Goal: Task Accomplishment & Management: Use online tool/utility

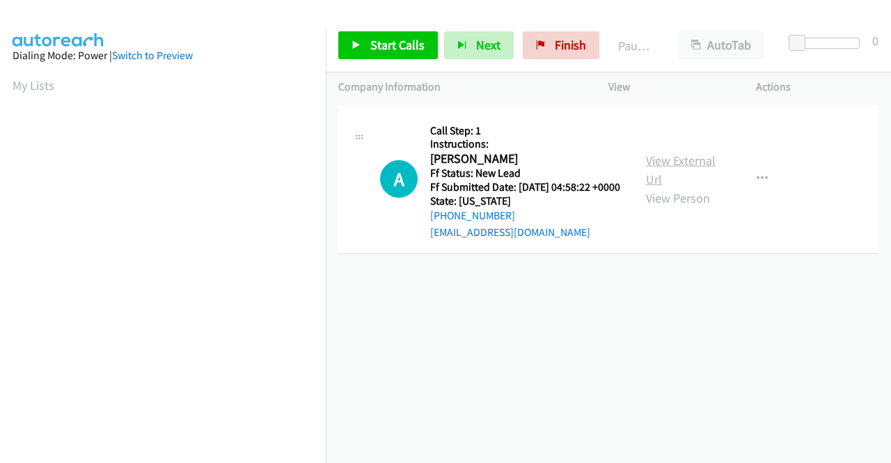
click at [680, 170] on link "View External Url" at bounding box center [681, 170] width 70 height 35
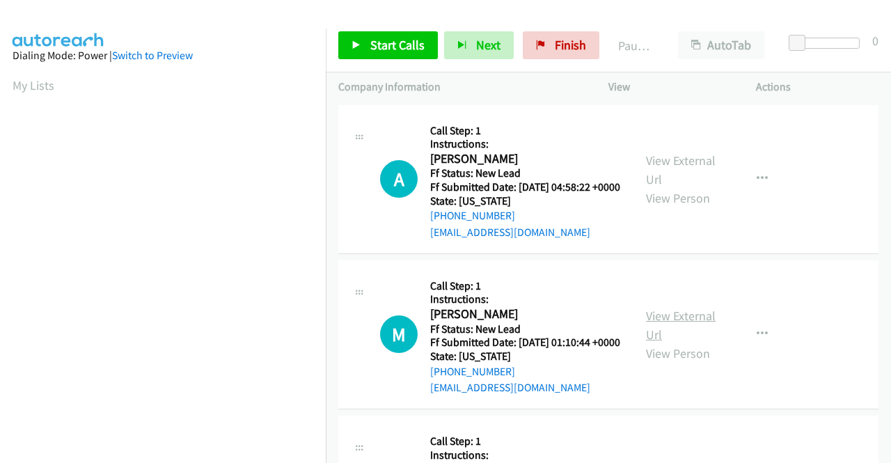
click at [699, 341] on link "View External Url" at bounding box center [681, 325] width 70 height 35
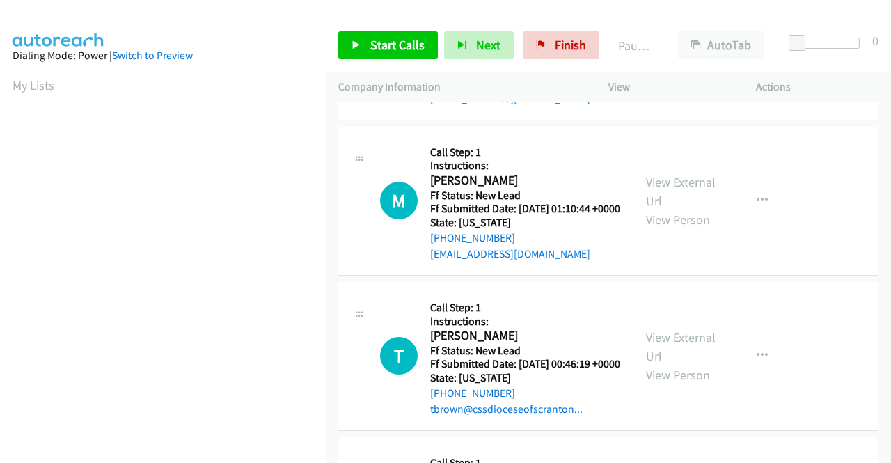
scroll to position [139, 0]
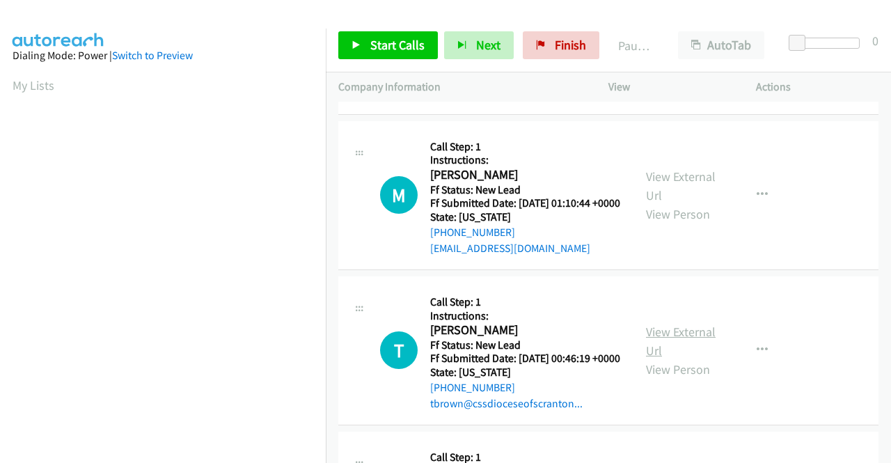
click at [676, 359] on link "View External Url" at bounding box center [681, 341] width 70 height 35
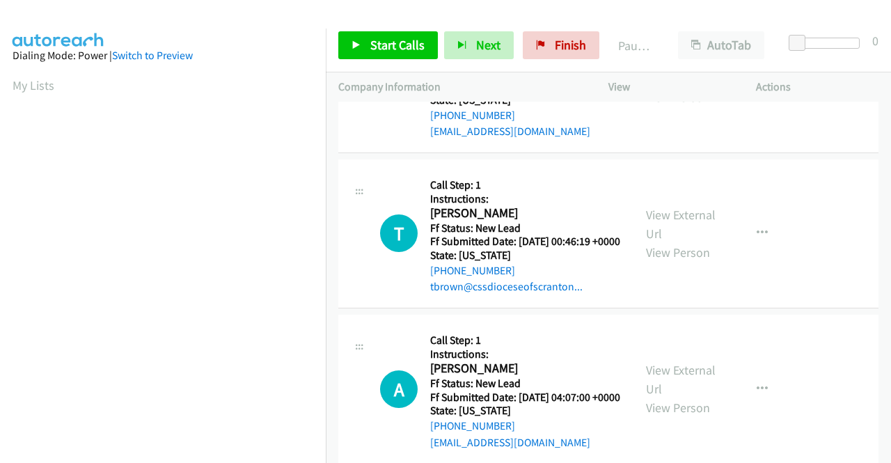
scroll to position [279, 0]
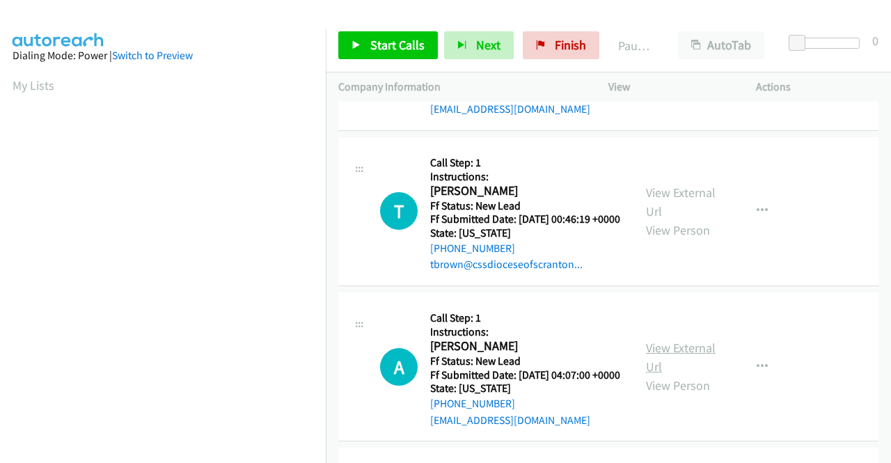
click at [679, 375] on link "View External Url" at bounding box center [681, 357] width 70 height 35
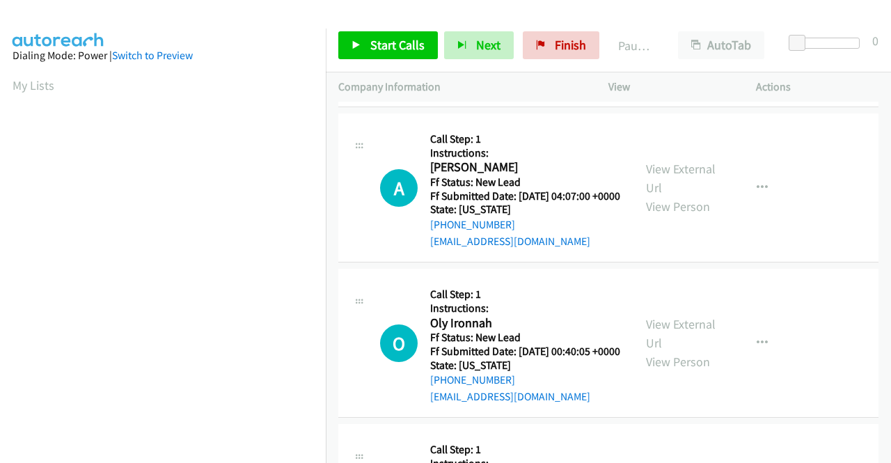
scroll to position [487, 0]
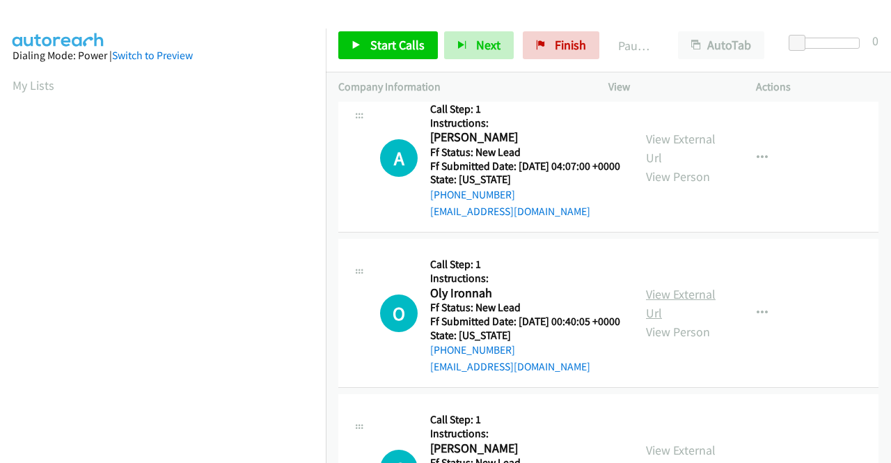
click at [676, 321] on link "View External Url" at bounding box center [681, 303] width 70 height 35
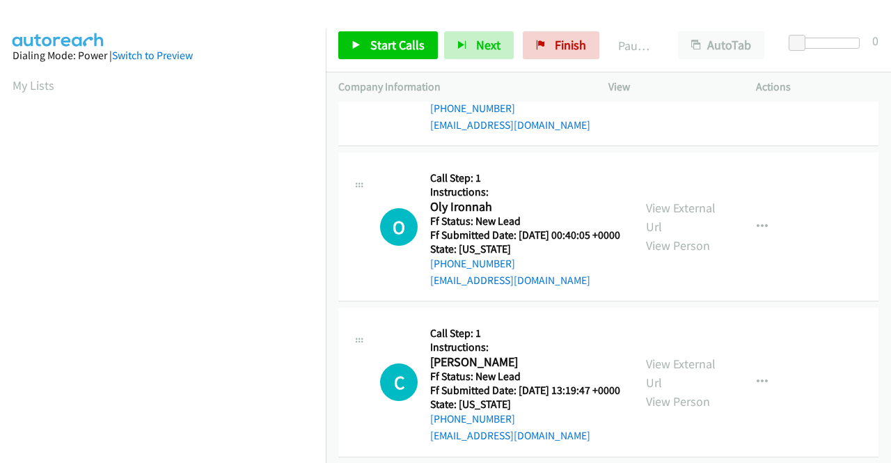
scroll to position [627, 0]
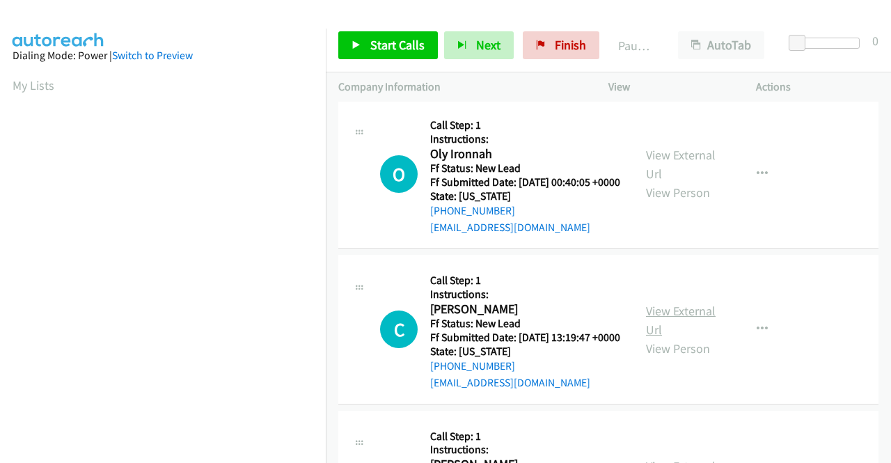
click at [682, 338] on link "View External Url" at bounding box center [681, 320] width 70 height 35
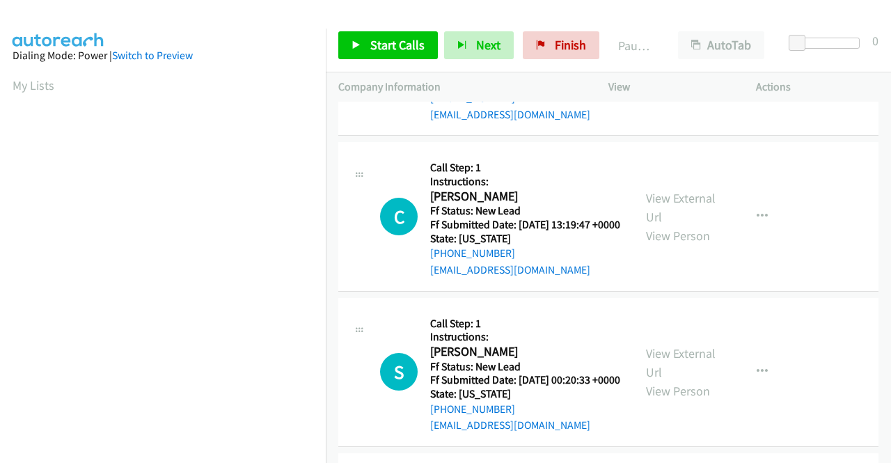
scroll to position [836, 0]
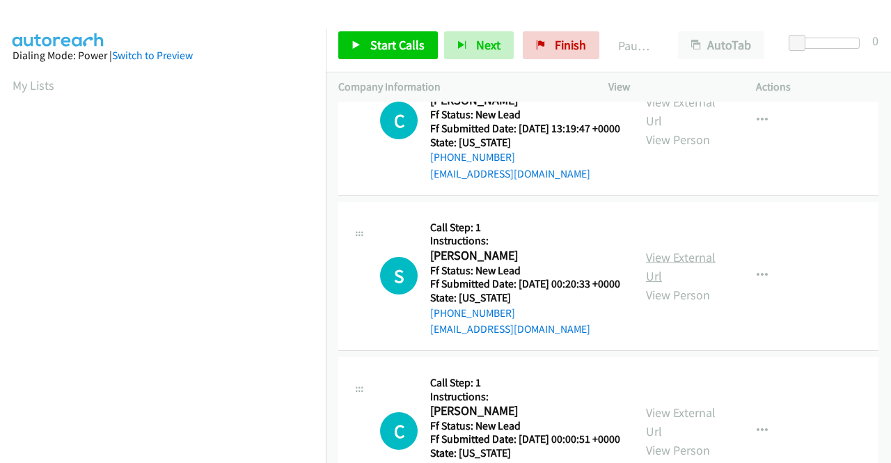
click at [684, 284] on link "View External Url" at bounding box center [681, 266] width 70 height 35
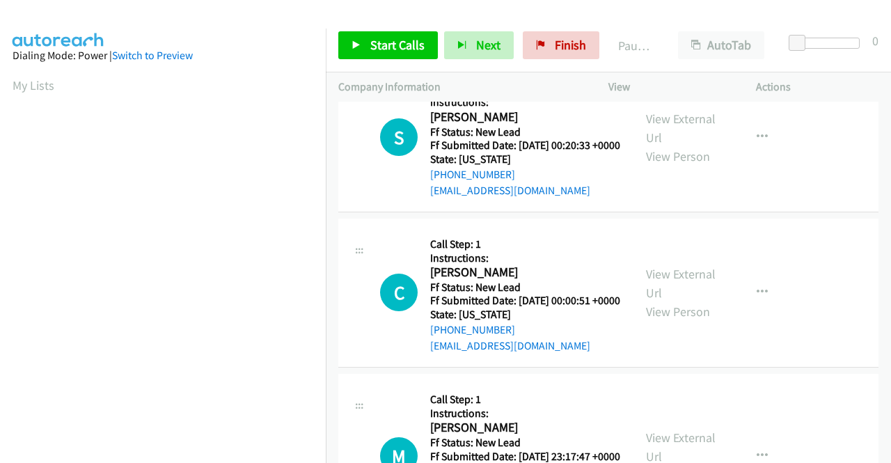
scroll to position [975, 0]
click at [680, 300] on link "View External Url" at bounding box center [681, 282] width 70 height 35
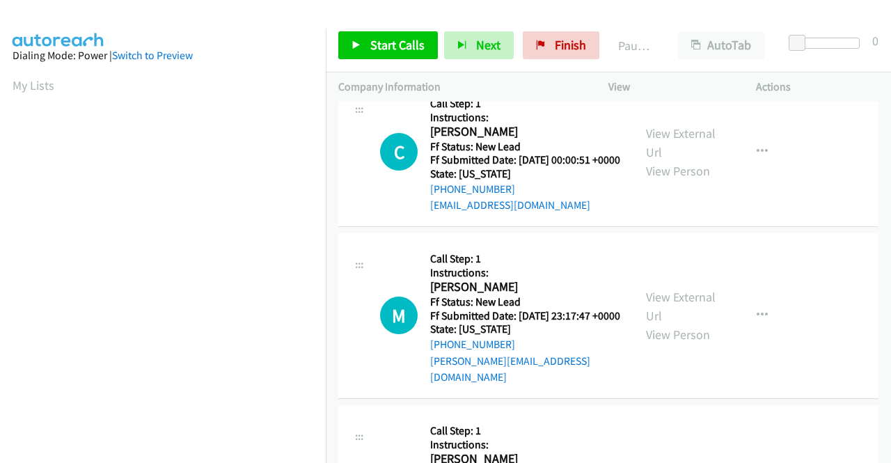
scroll to position [1184, 0]
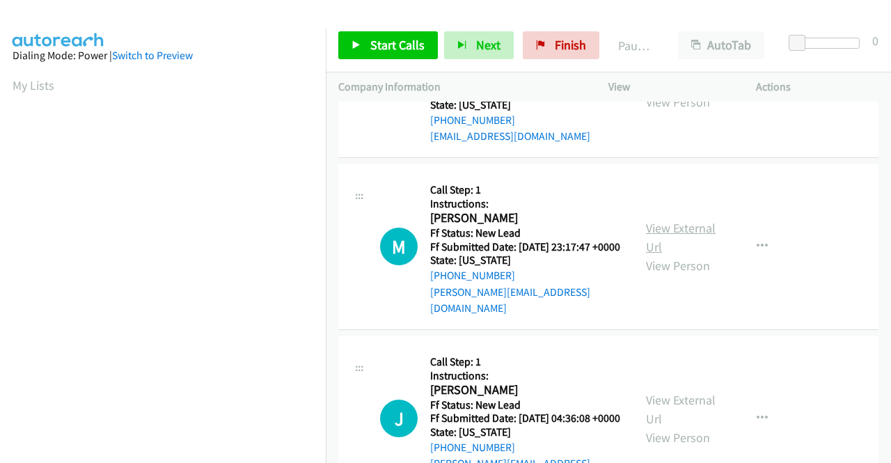
click at [676, 255] on link "View External Url" at bounding box center [681, 237] width 70 height 35
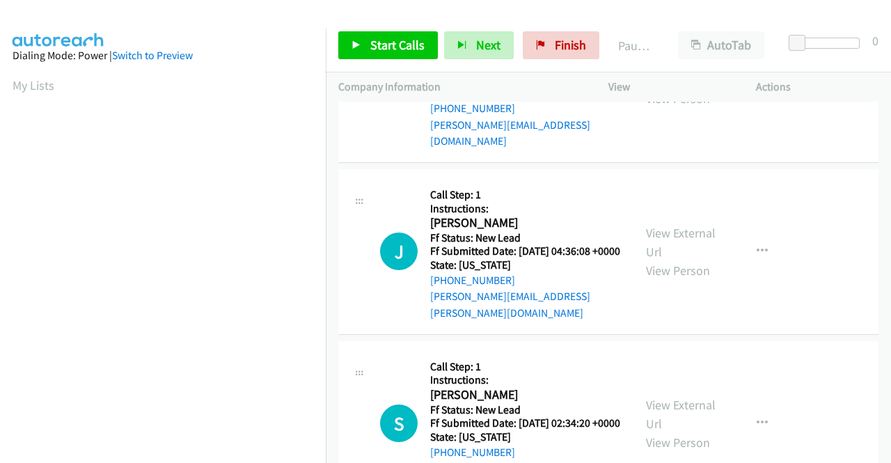
scroll to position [1393, 0]
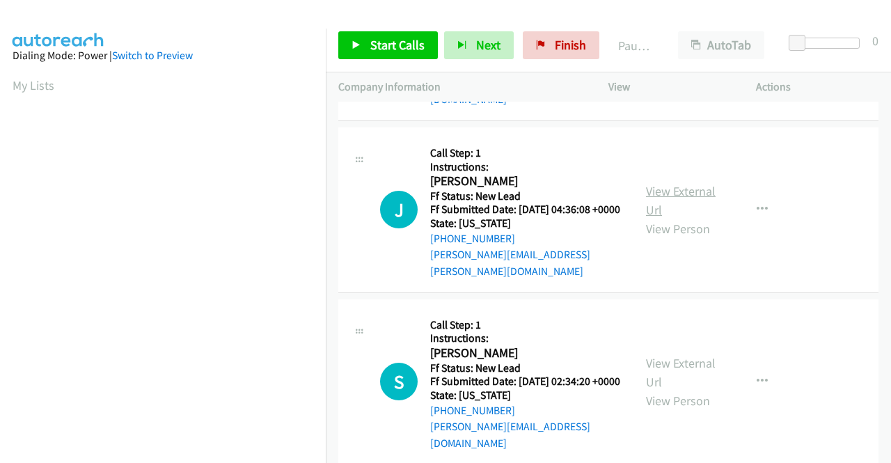
click at [686, 218] on link "View External Url" at bounding box center [681, 200] width 70 height 35
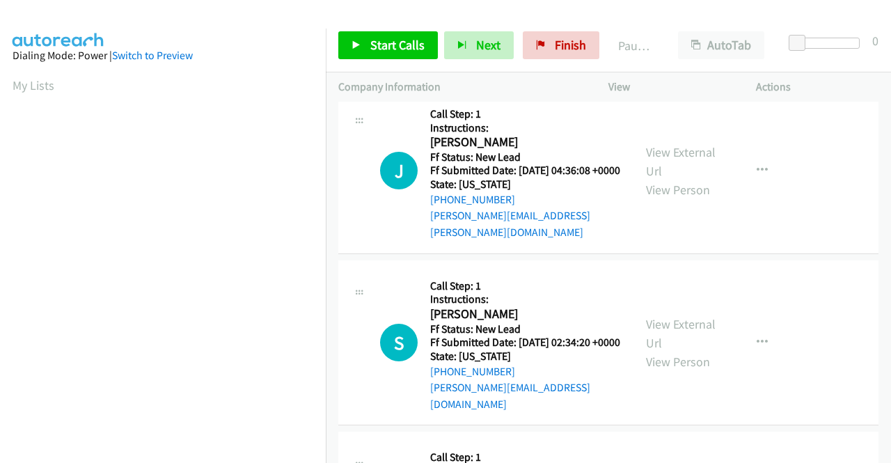
scroll to position [1462, 0]
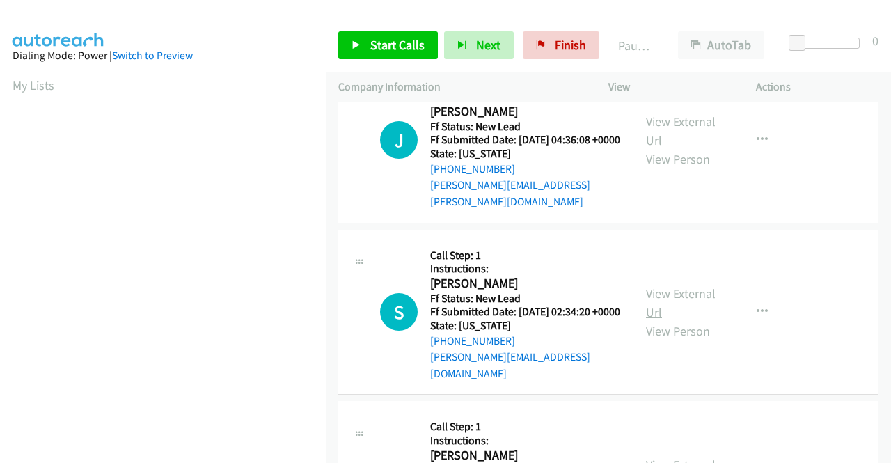
click at [692, 320] on link "View External Url" at bounding box center [681, 303] width 70 height 35
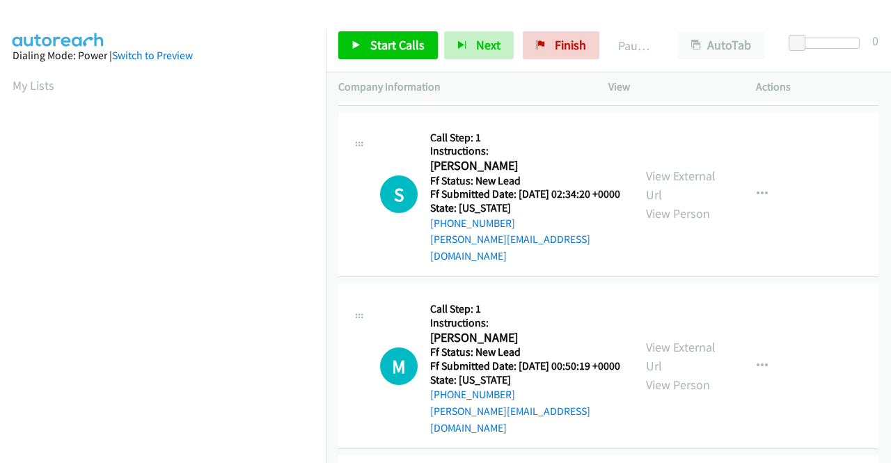
scroll to position [1602, 0]
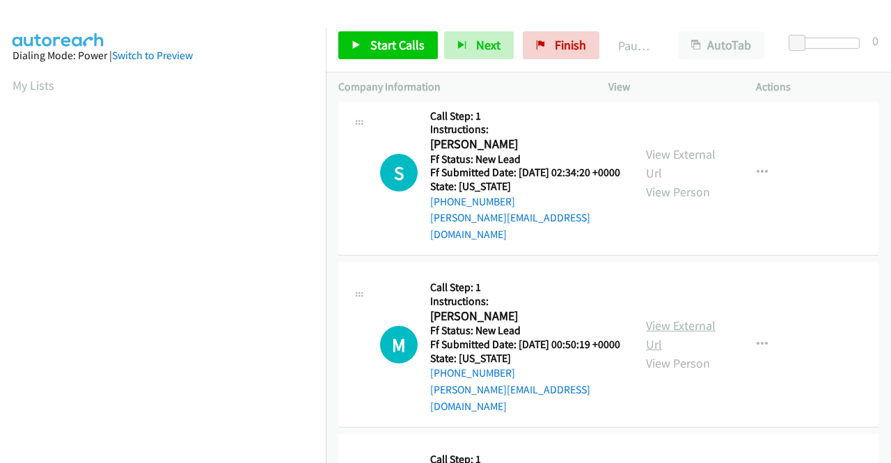
click at [669, 352] on link "View External Url" at bounding box center [681, 335] width 70 height 35
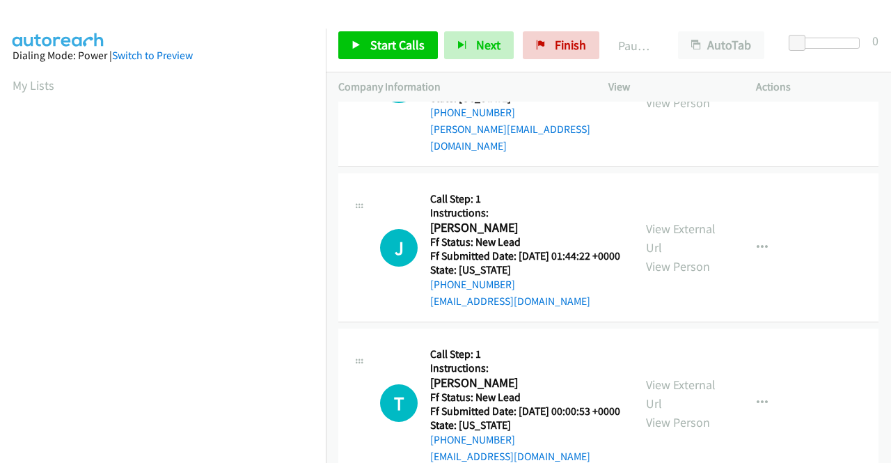
scroll to position [1880, 0]
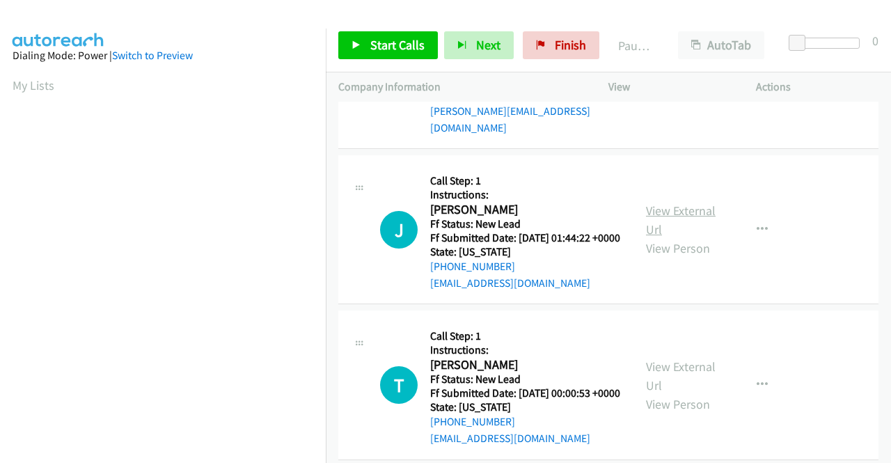
click at [694, 237] on link "View External Url" at bounding box center [681, 220] width 70 height 35
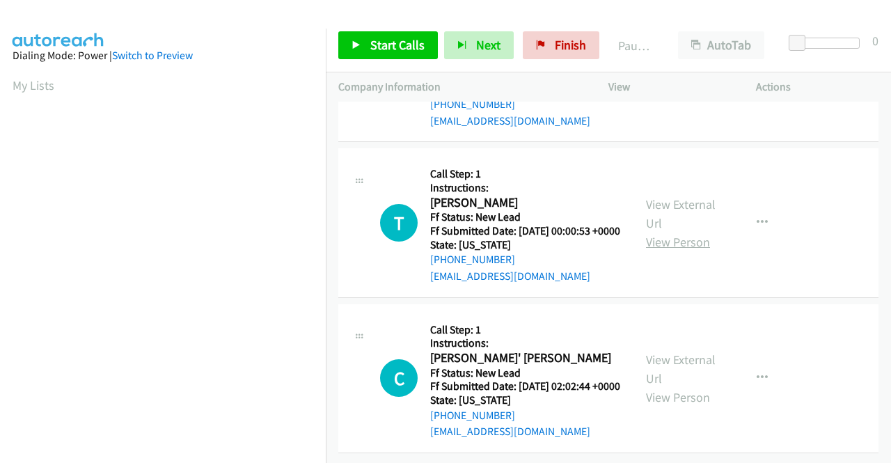
scroll to position [2089, 0]
click at [700, 231] on link "View External Url" at bounding box center [681, 213] width 70 height 35
click at [659, 352] on link "View External Url" at bounding box center [681, 369] width 70 height 35
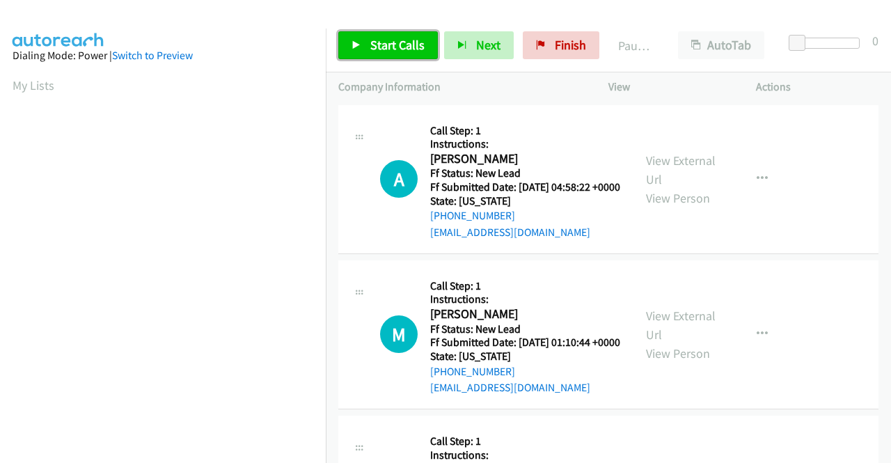
click at [379, 51] on span "Start Calls" at bounding box center [397, 45] width 54 height 16
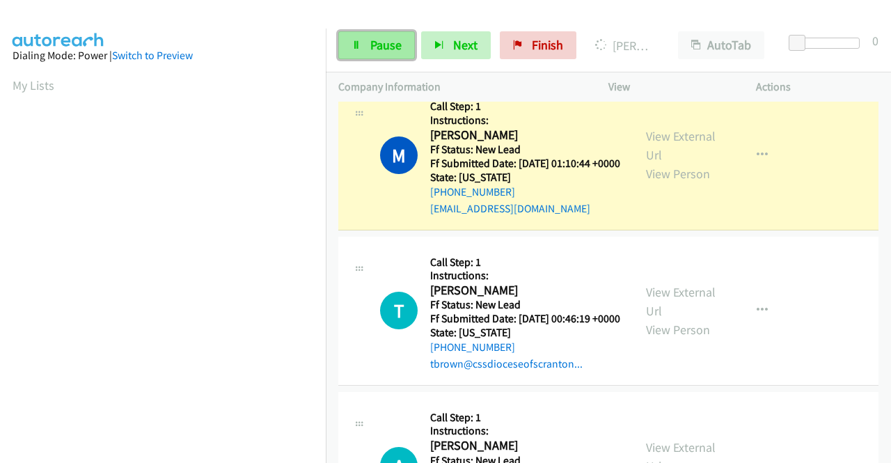
click at [404, 52] on link "Pause" at bounding box center [376, 45] width 77 height 28
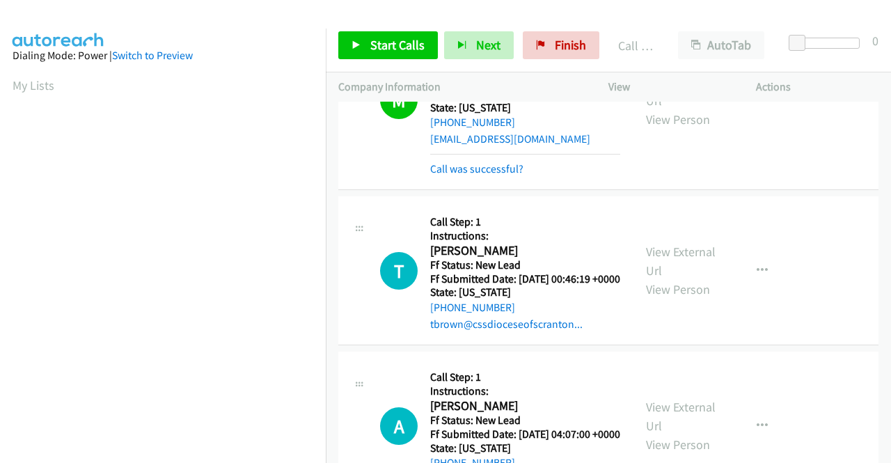
scroll to position [348, 0]
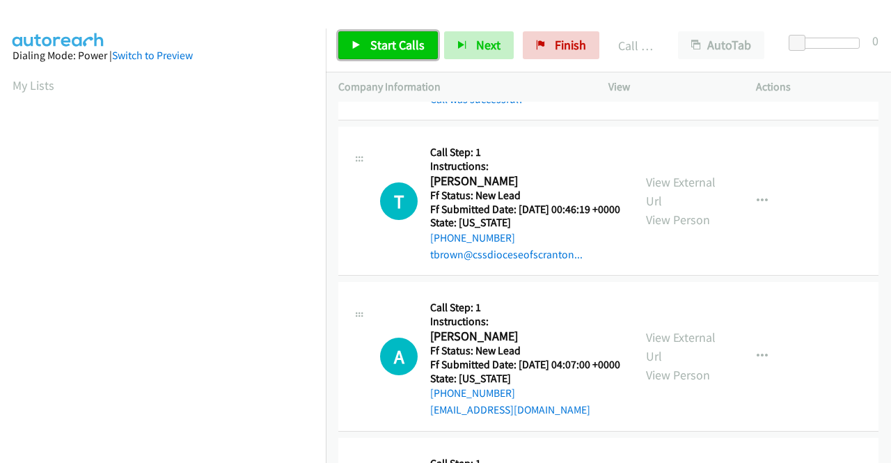
click at [377, 35] on link "Start Calls" at bounding box center [388, 45] width 100 height 28
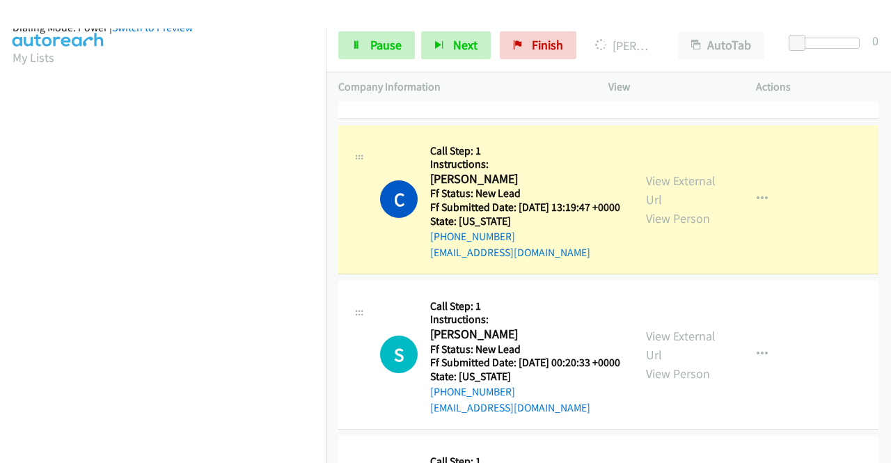
scroll to position [318, 0]
click at [361, 38] on link "Pause" at bounding box center [376, 45] width 77 height 28
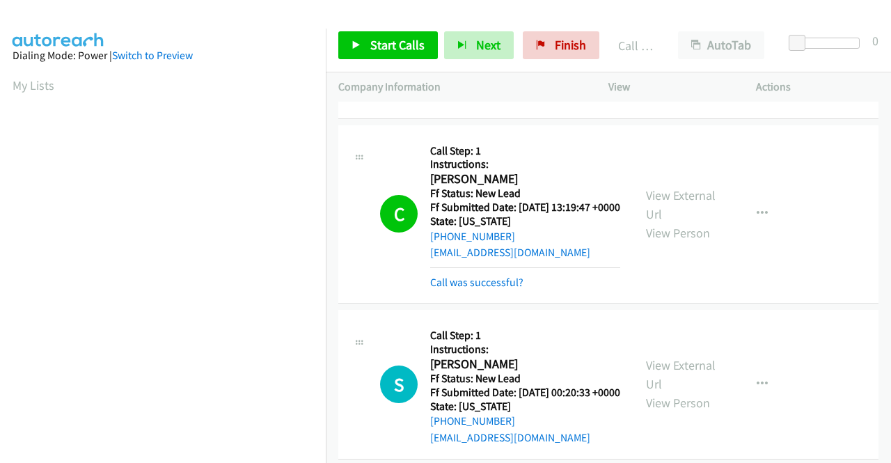
scroll to position [79, 0]
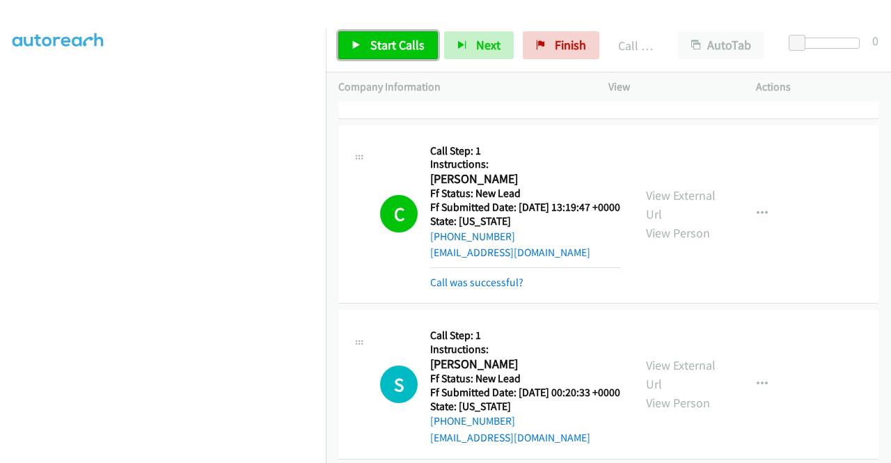
click at [354, 43] on icon at bounding box center [357, 46] width 10 height 10
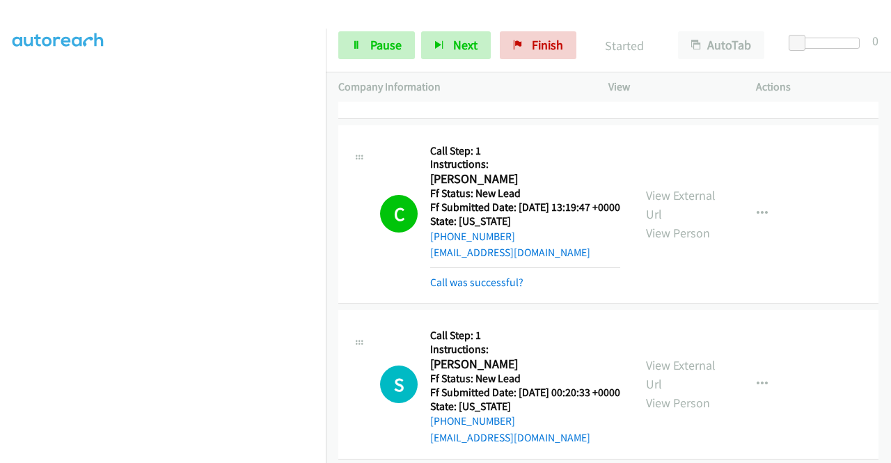
scroll to position [1114, 0]
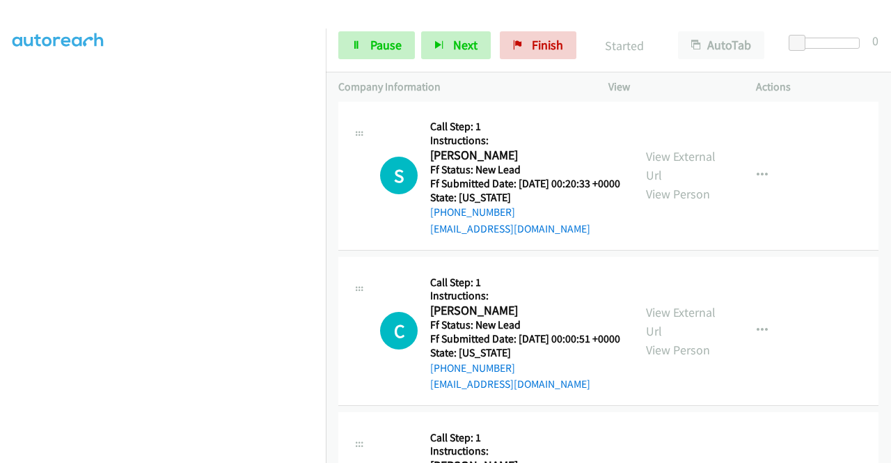
click at [521, 82] on div "Call was successful?" at bounding box center [525, 73] width 190 height 17
click at [511, 80] on link "Call was successful?" at bounding box center [476, 73] width 93 height 13
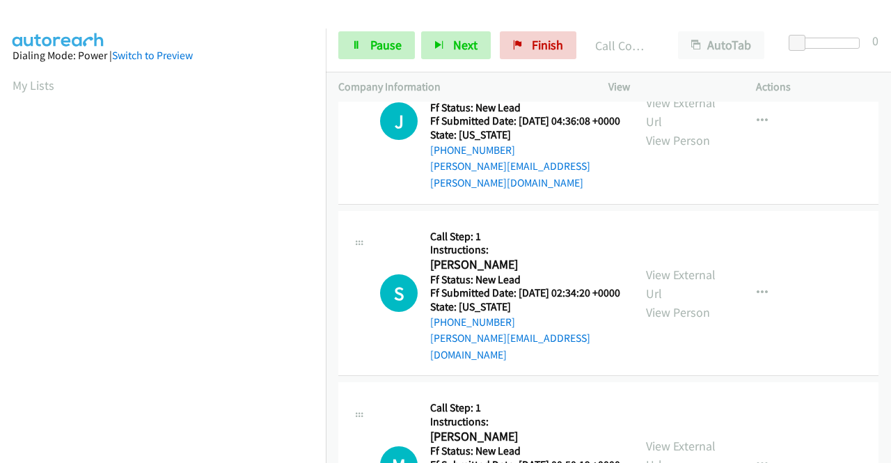
scroll to position [1741, 0]
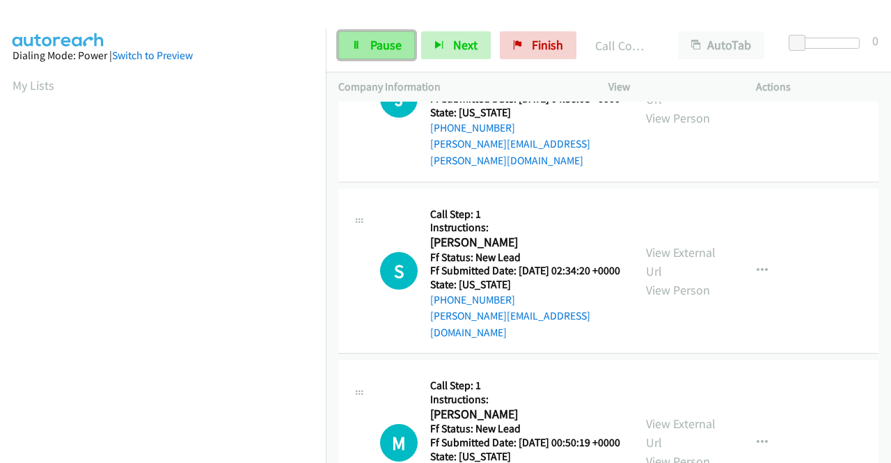
click at [362, 48] on link "Pause" at bounding box center [376, 45] width 77 height 28
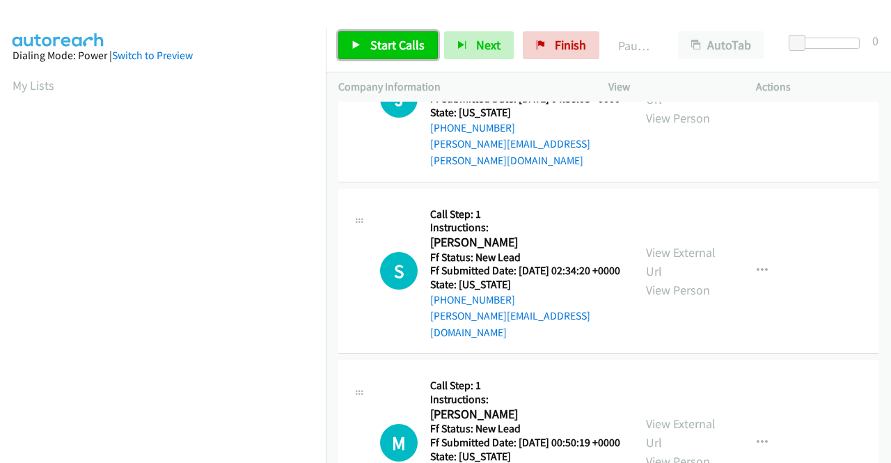
click at [362, 48] on link "Start Calls" at bounding box center [388, 45] width 100 height 28
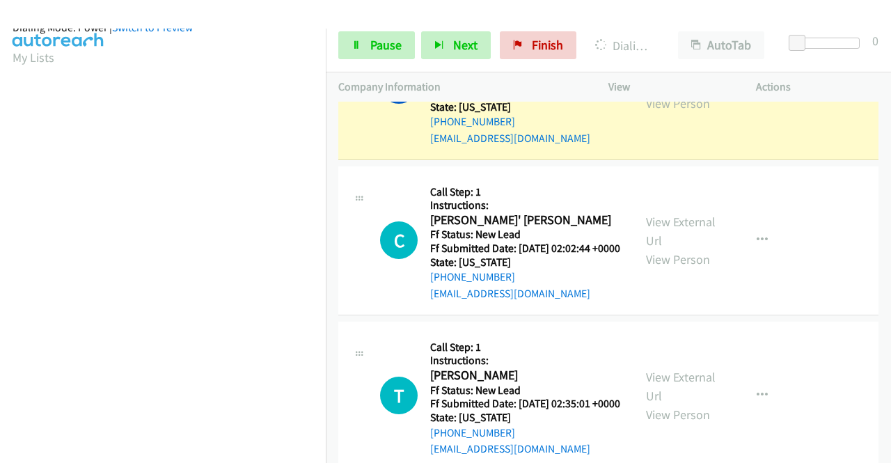
scroll to position [318, 0]
click at [379, 42] on span "Pause" at bounding box center [385, 45] width 31 height 16
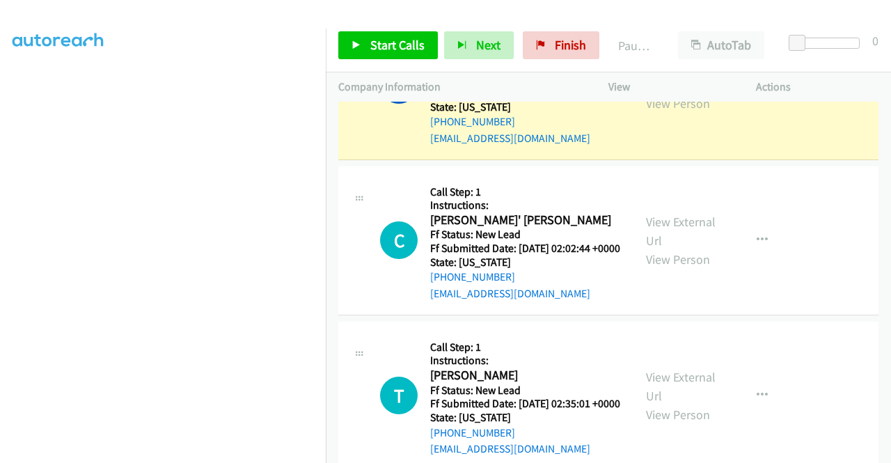
scroll to position [39, 0]
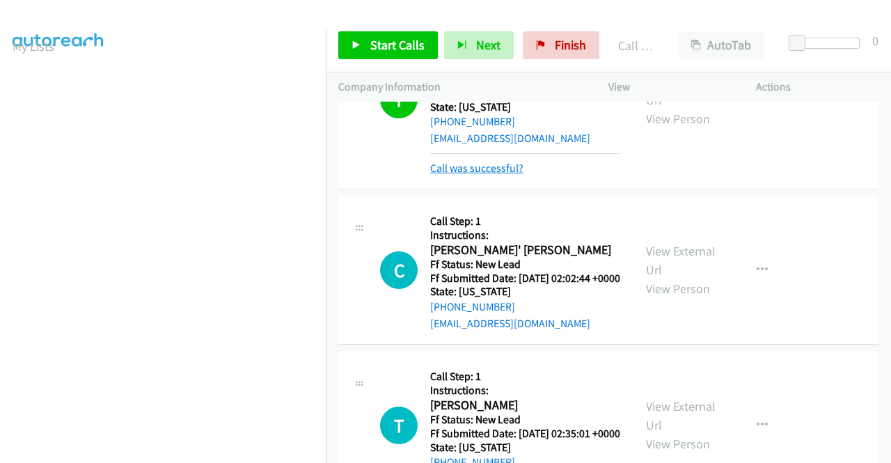
click at [469, 175] on link "Call was successful?" at bounding box center [476, 168] width 93 height 13
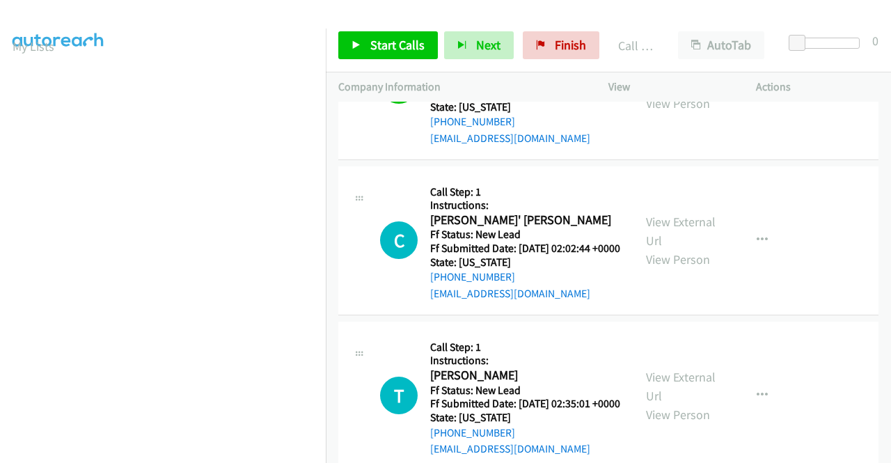
click at [744, 99] on button "button" at bounding box center [763, 85] width 38 height 28
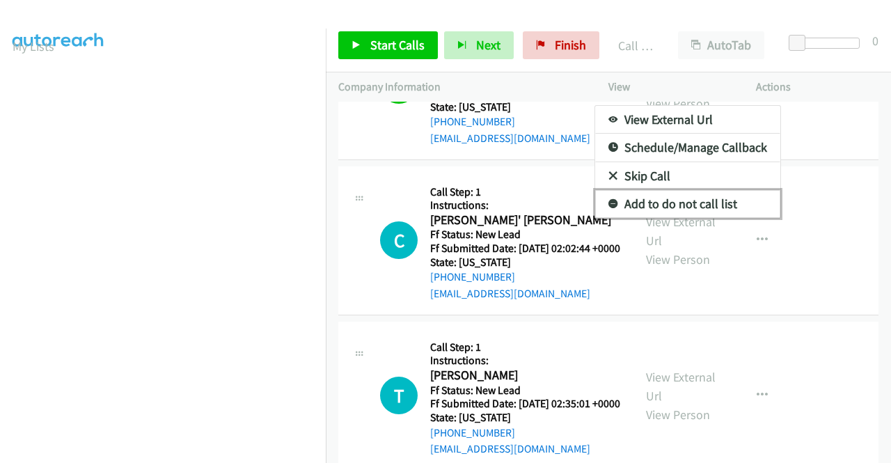
click at [680, 218] on link "Add to do not call list" at bounding box center [687, 204] width 185 height 28
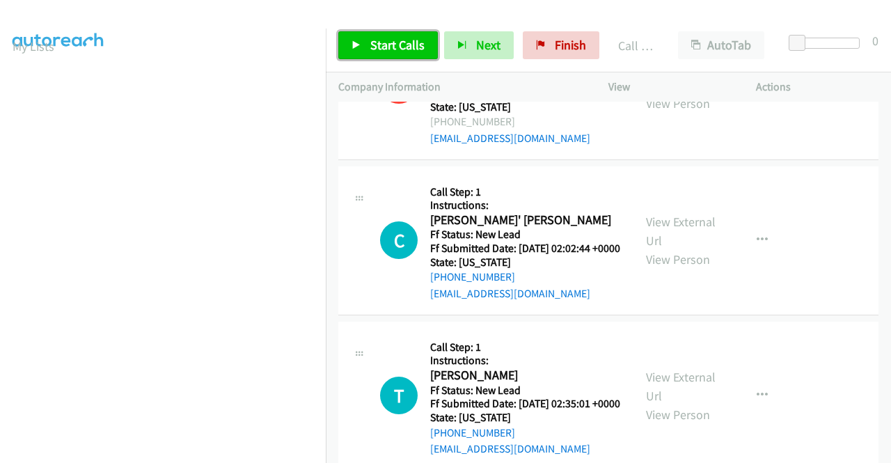
click at [389, 42] on span "Start Calls" at bounding box center [397, 45] width 54 height 16
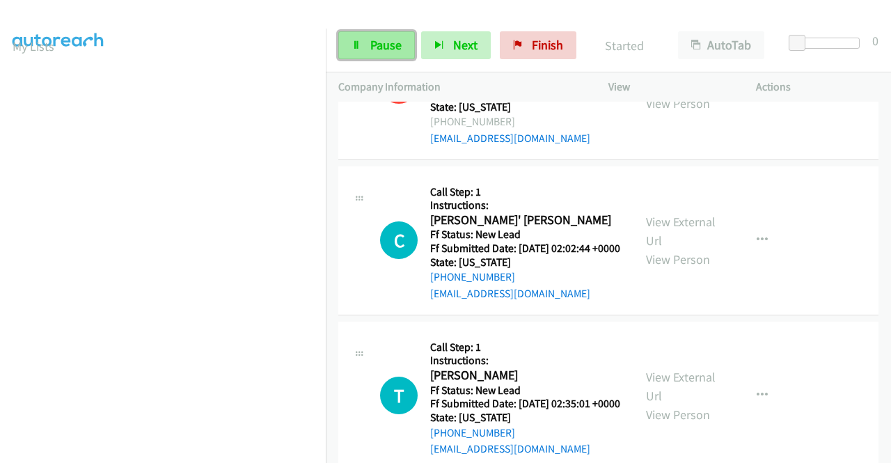
click at [402, 55] on link "Pause" at bounding box center [376, 45] width 77 height 28
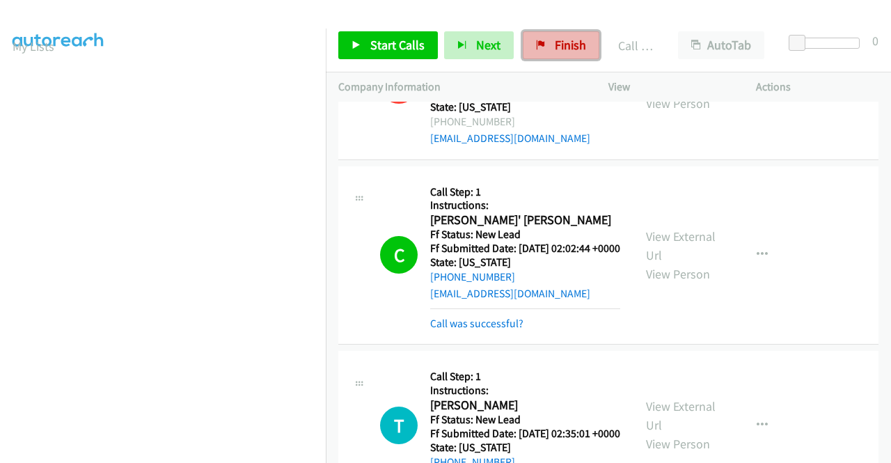
click at [543, 48] on link "Finish" at bounding box center [561, 45] width 77 height 28
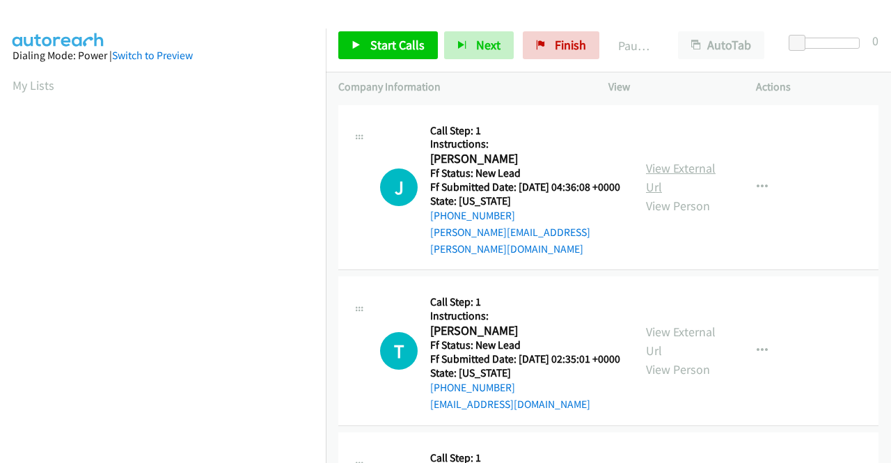
click at [688, 172] on link "View External Url" at bounding box center [681, 177] width 70 height 35
click at [679, 337] on link "View External Url" at bounding box center [681, 341] width 70 height 35
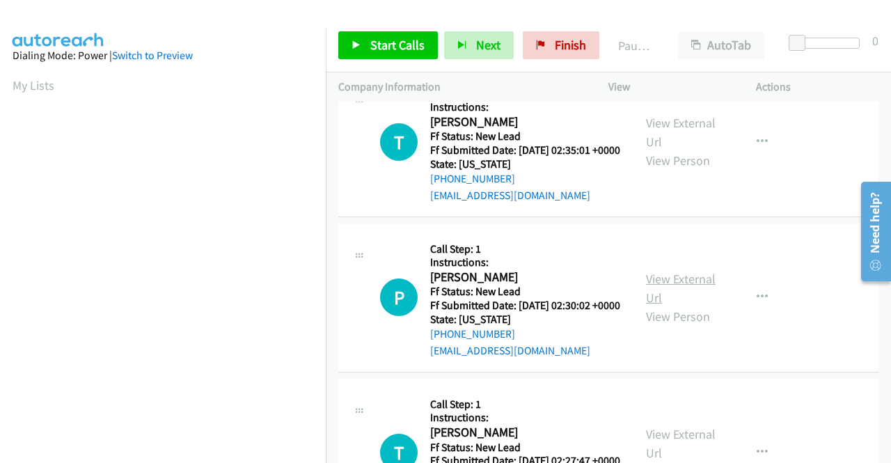
click at [674, 297] on link "View External Url" at bounding box center [681, 288] width 70 height 35
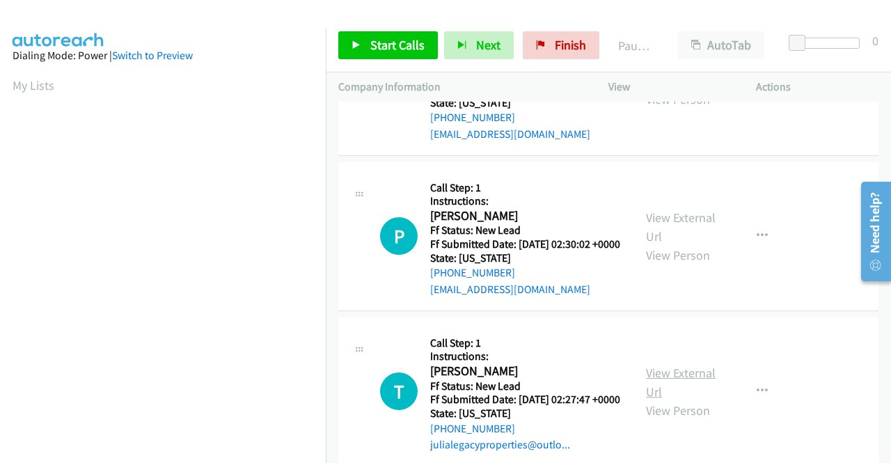
scroll to position [348, 0]
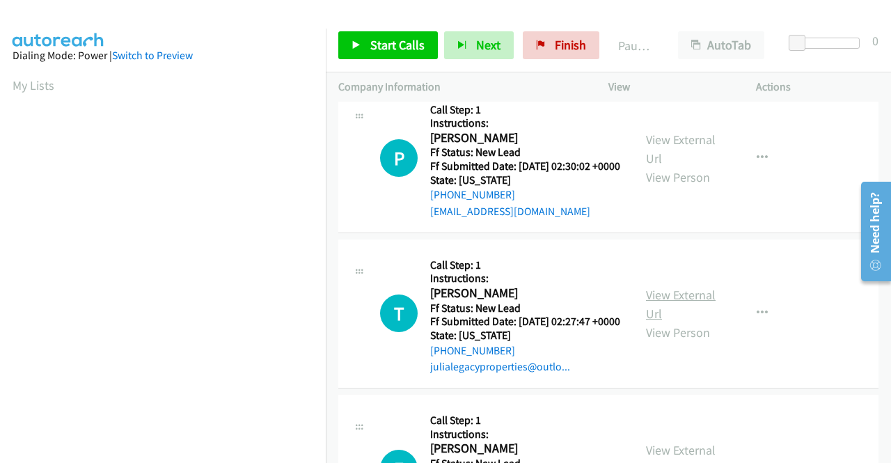
click at [687, 322] on link "View External Url" at bounding box center [681, 304] width 70 height 35
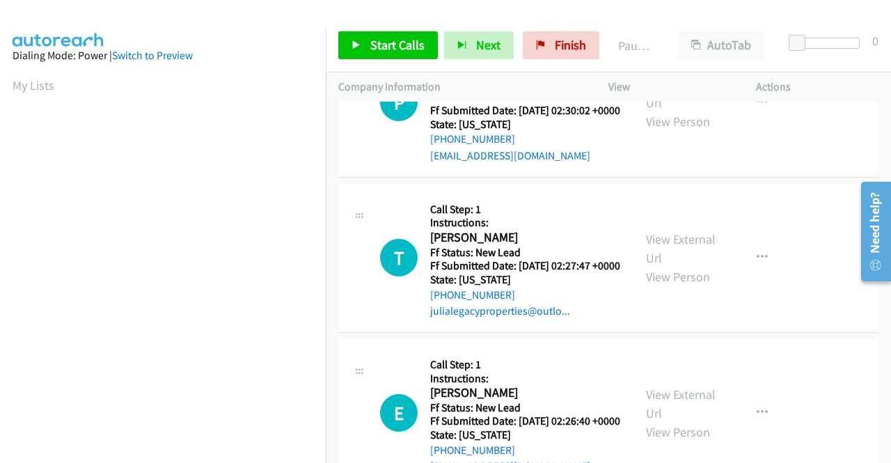
scroll to position [487, 0]
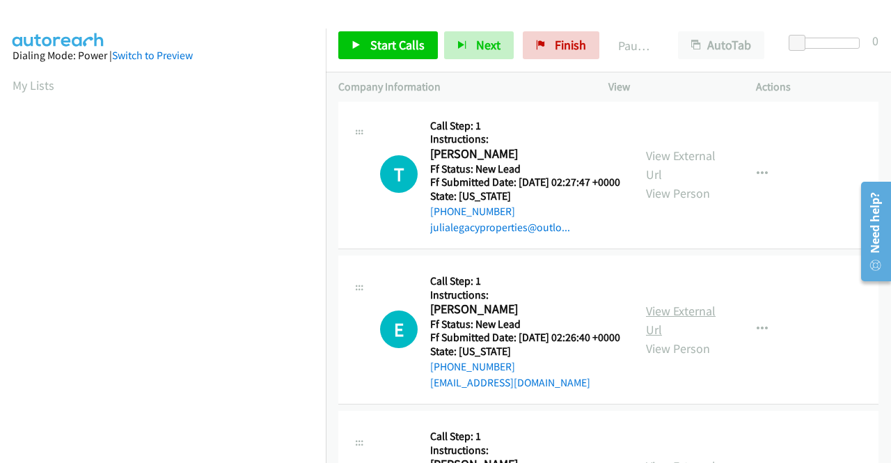
click at [668, 338] on link "View External Url" at bounding box center [681, 320] width 70 height 35
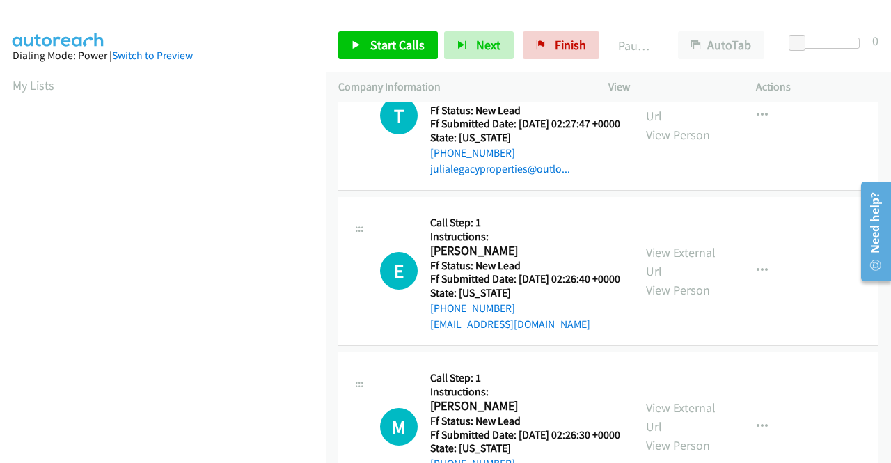
scroll to position [627, 0]
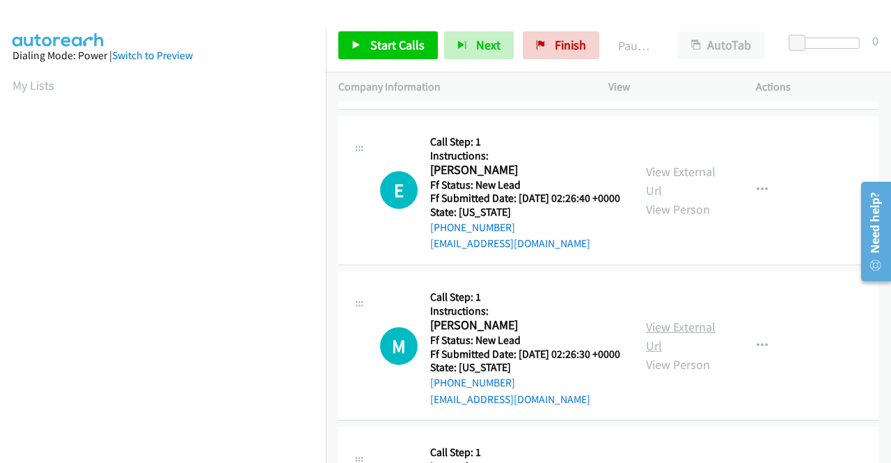
click at [662, 354] on link "View External Url" at bounding box center [681, 336] width 70 height 35
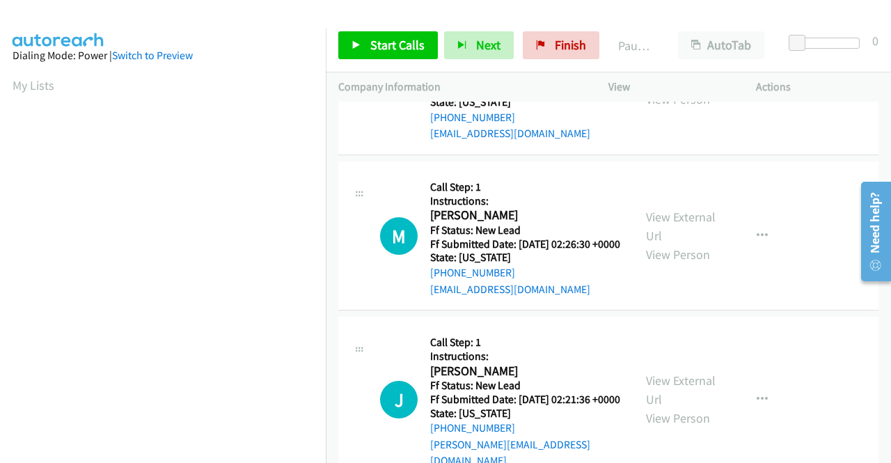
scroll to position [766, 0]
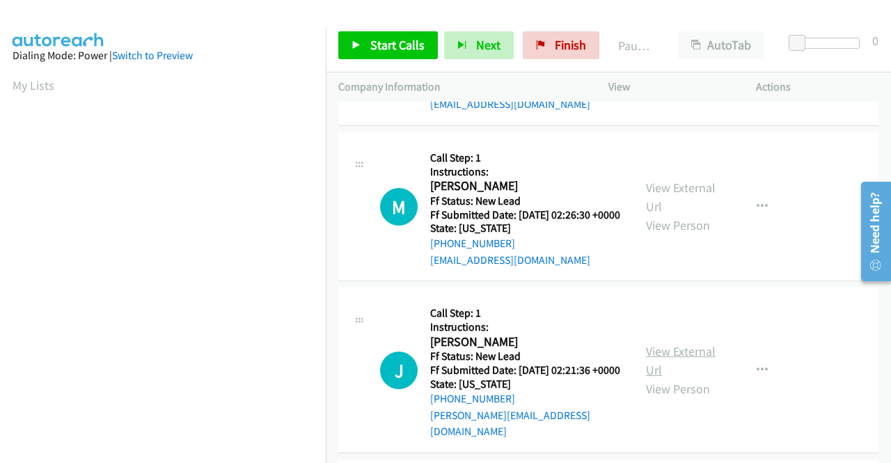
click at [672, 378] on link "View External Url" at bounding box center [681, 360] width 70 height 35
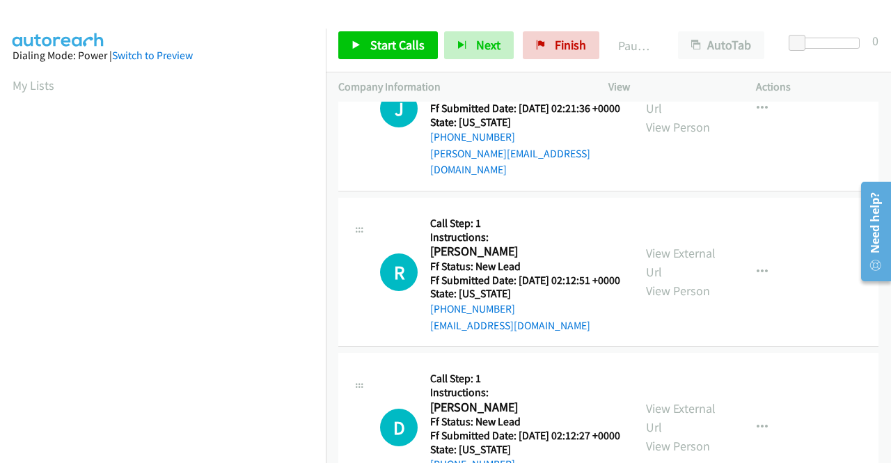
scroll to position [1045, 0]
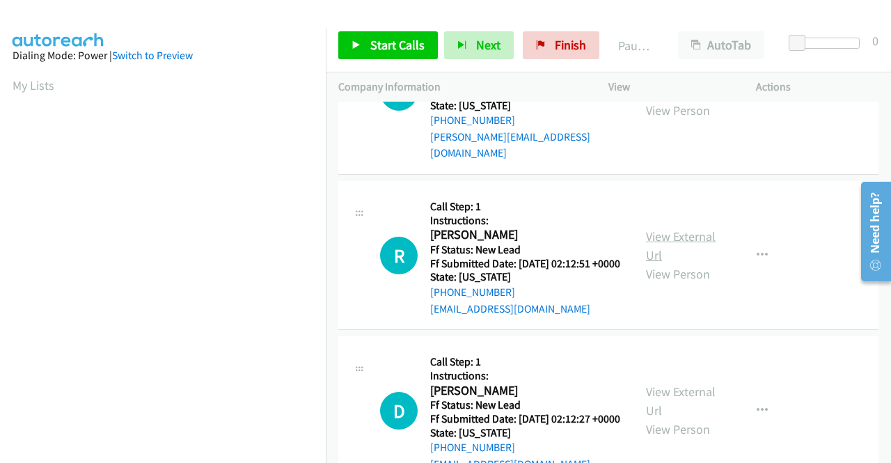
click at [656, 263] on link "View External Url" at bounding box center [681, 245] width 70 height 35
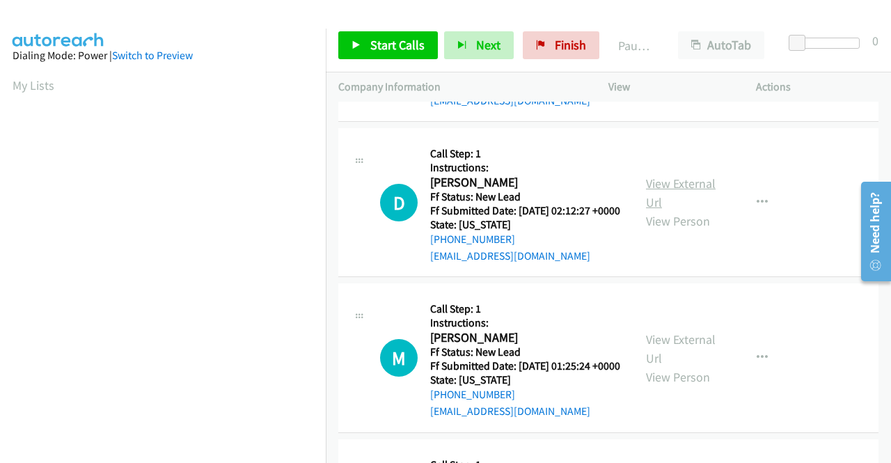
scroll to position [1254, 0]
click at [656, 210] on link "View External Url" at bounding box center [681, 192] width 70 height 35
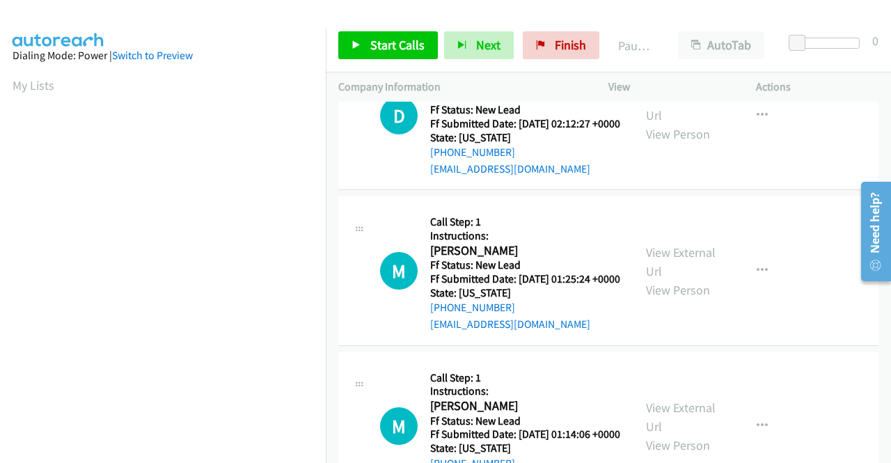
scroll to position [1393, 0]
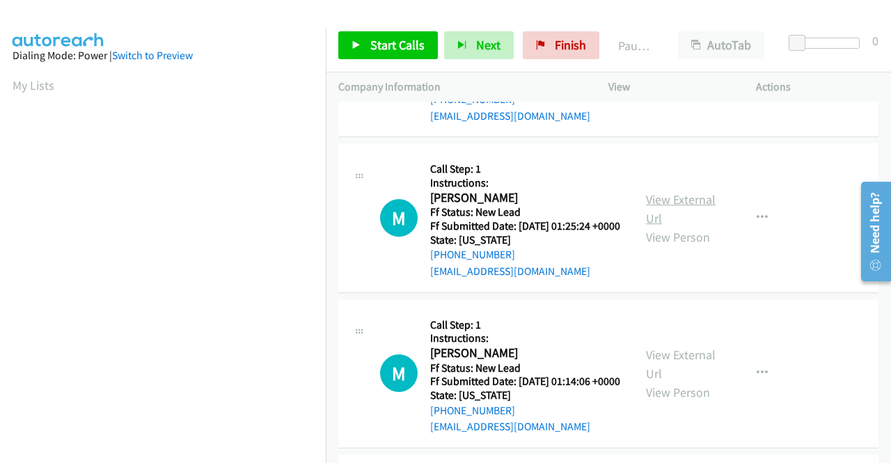
click at [659, 226] on link "View External Url" at bounding box center [681, 209] width 70 height 35
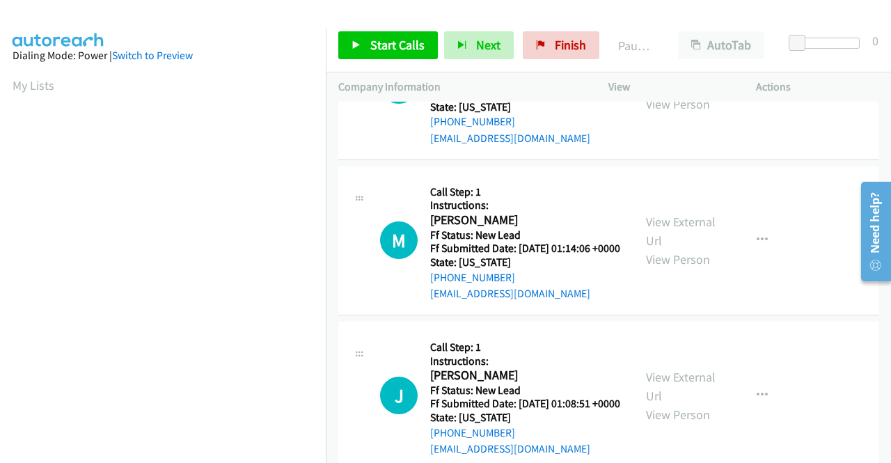
scroll to position [1532, 0]
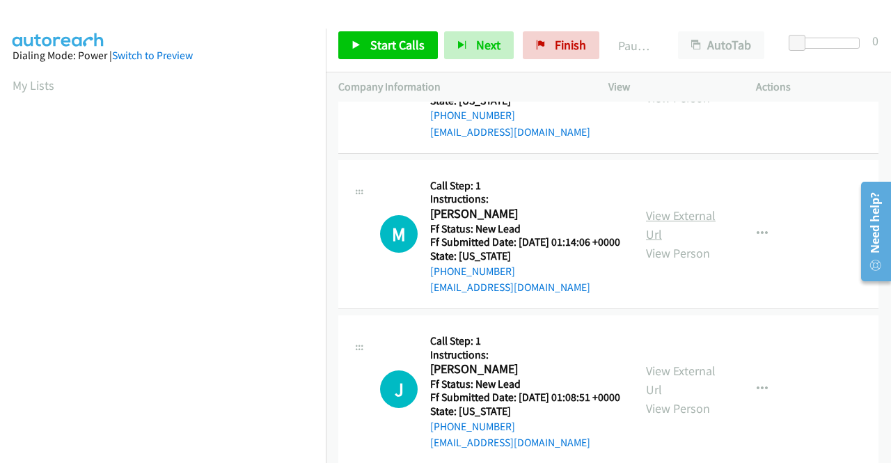
click at [663, 242] on link "View External Url" at bounding box center [681, 225] width 70 height 35
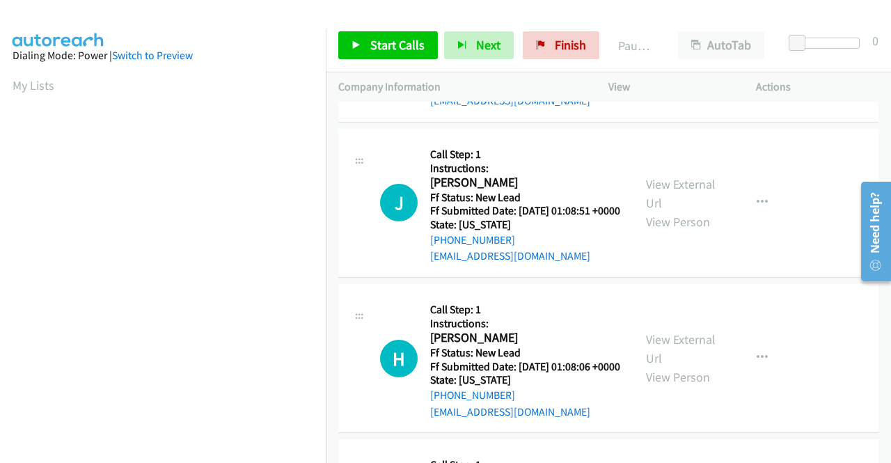
scroll to position [1741, 0]
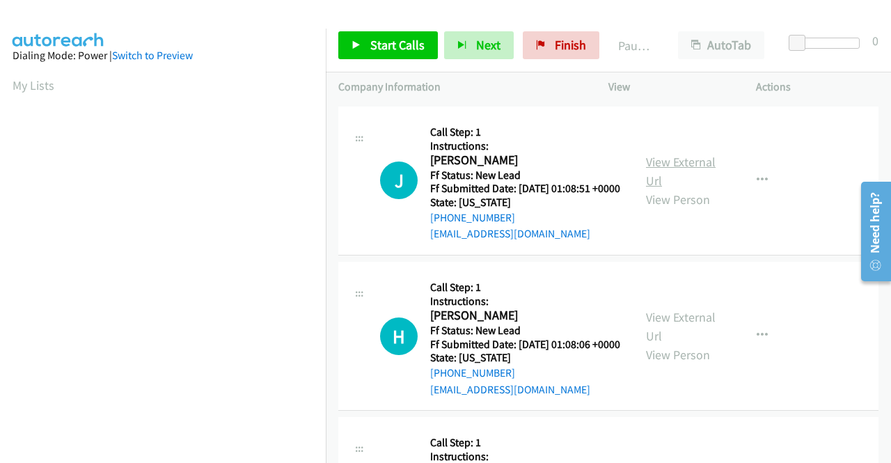
click at [657, 189] on link "View External Url" at bounding box center [681, 171] width 70 height 35
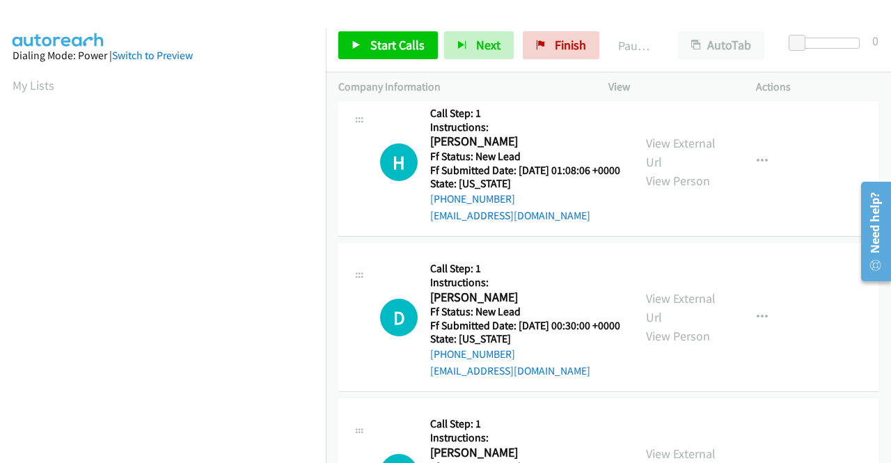
scroll to position [1950, 0]
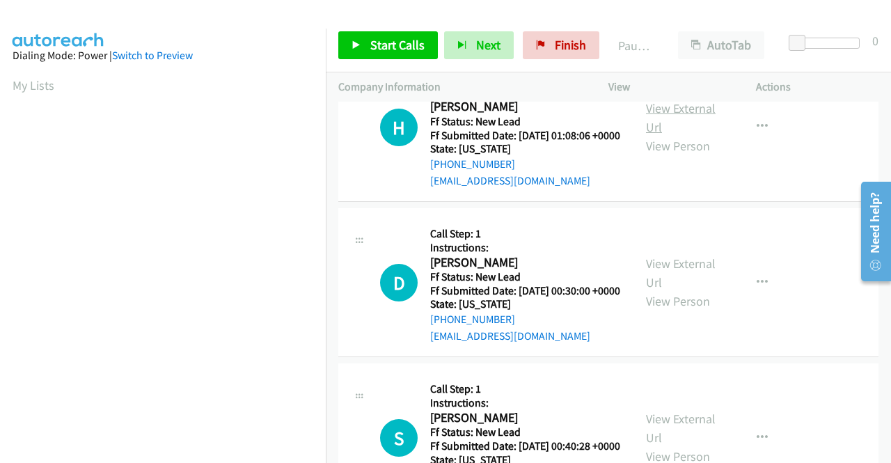
click at [680, 135] on link "View External Url" at bounding box center [681, 117] width 70 height 35
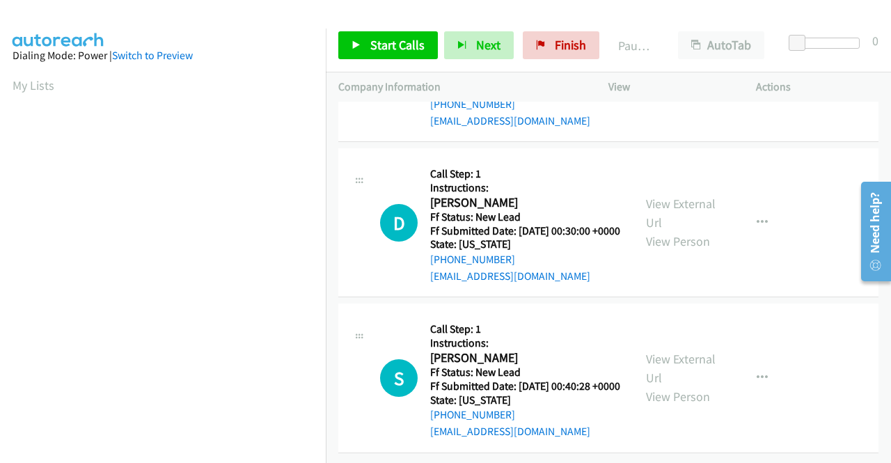
scroll to position [2159, 0]
click at [659, 205] on link "View External Url" at bounding box center [681, 213] width 70 height 35
click at [656, 351] on link "View External Url" at bounding box center [681, 368] width 70 height 35
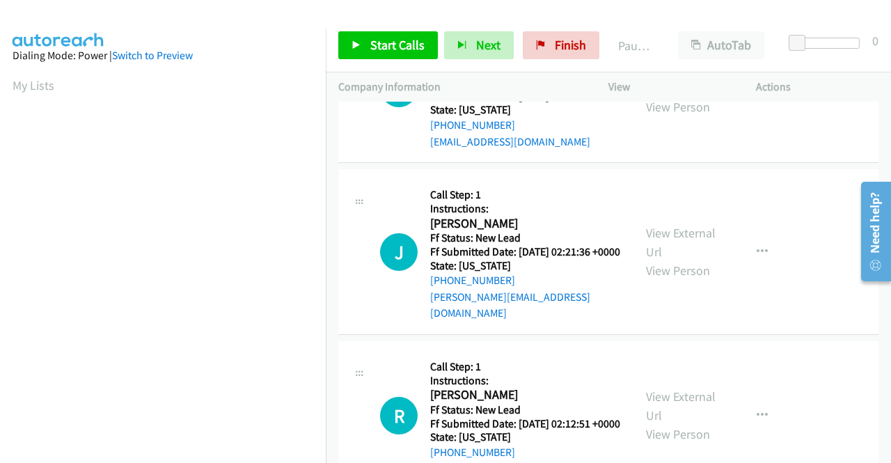
scroll to position [0, 0]
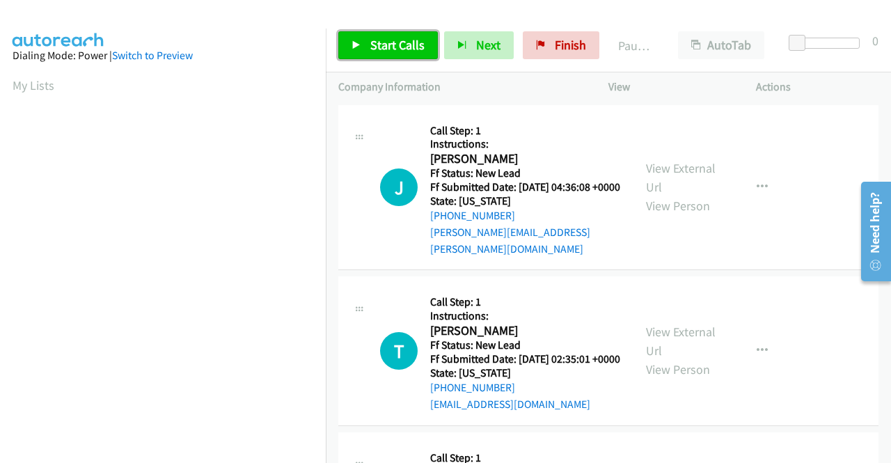
click at [380, 38] on span "Start Calls" at bounding box center [397, 45] width 54 height 16
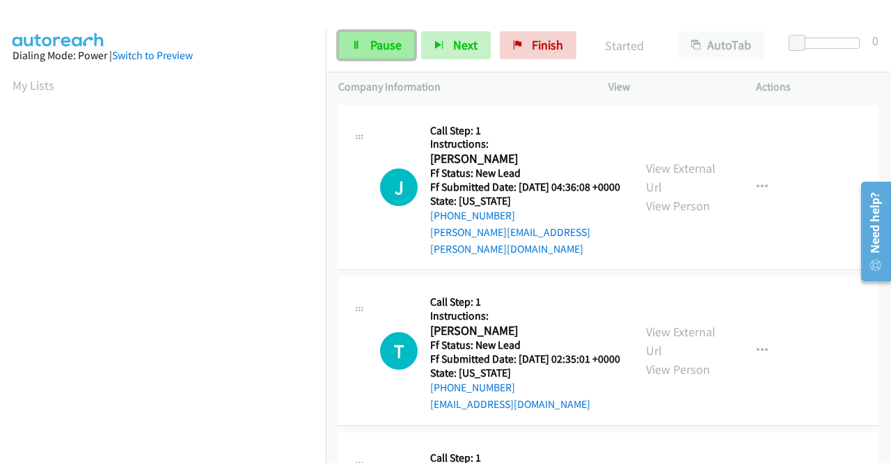
click at [368, 44] on link "Pause" at bounding box center [376, 45] width 77 height 28
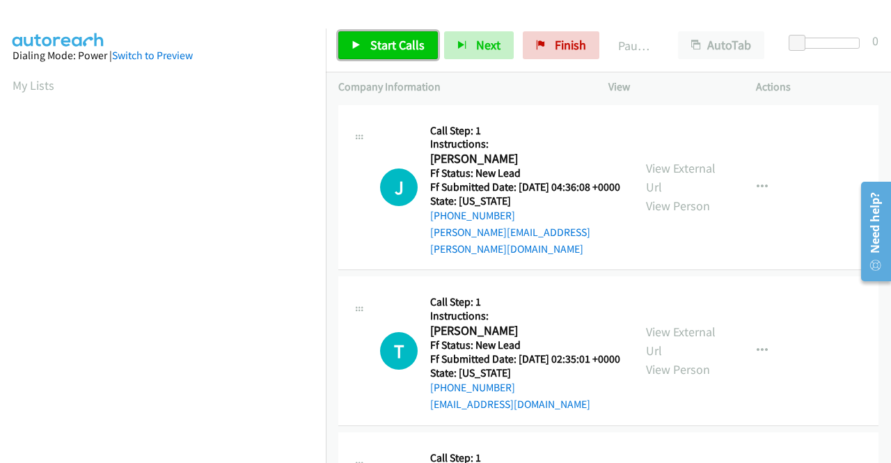
click at [368, 44] on link "Start Calls" at bounding box center [388, 45] width 100 height 28
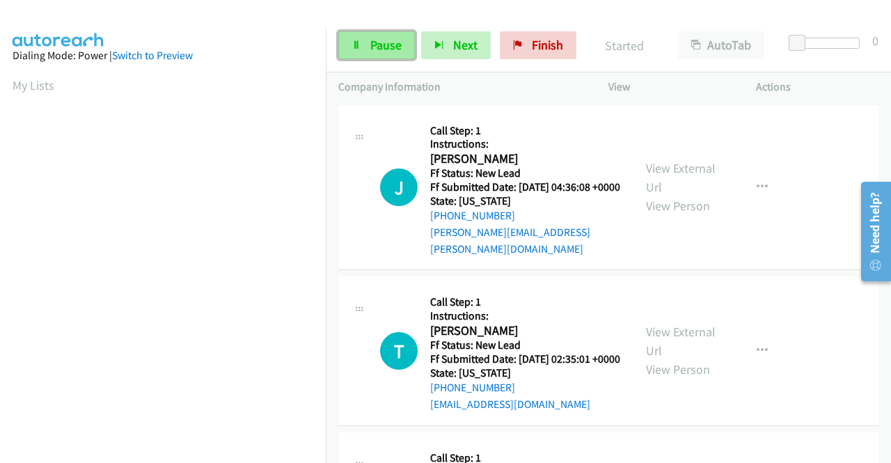
click at [368, 44] on link "Pause" at bounding box center [376, 45] width 77 height 28
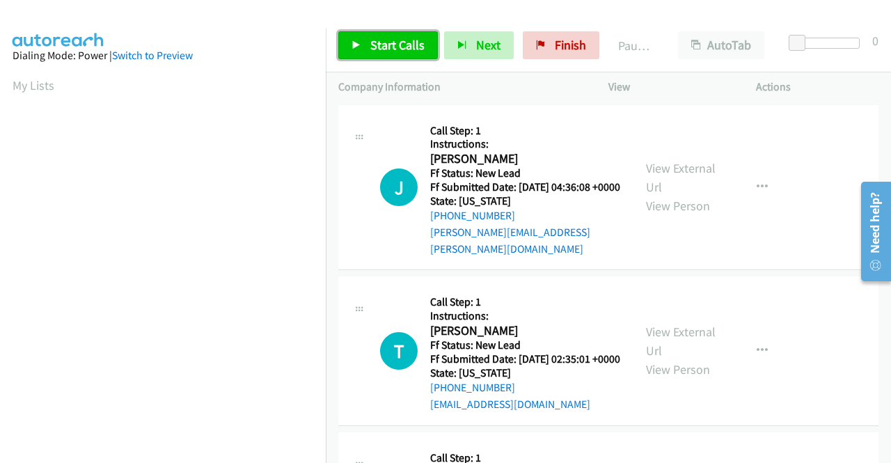
click at [368, 44] on link "Start Calls" at bounding box center [388, 45] width 100 height 28
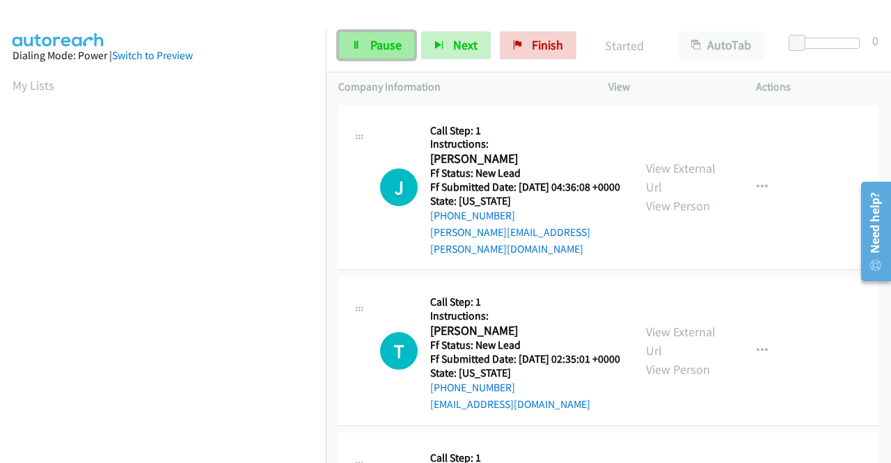
click at [368, 44] on link "Pause" at bounding box center [376, 45] width 77 height 28
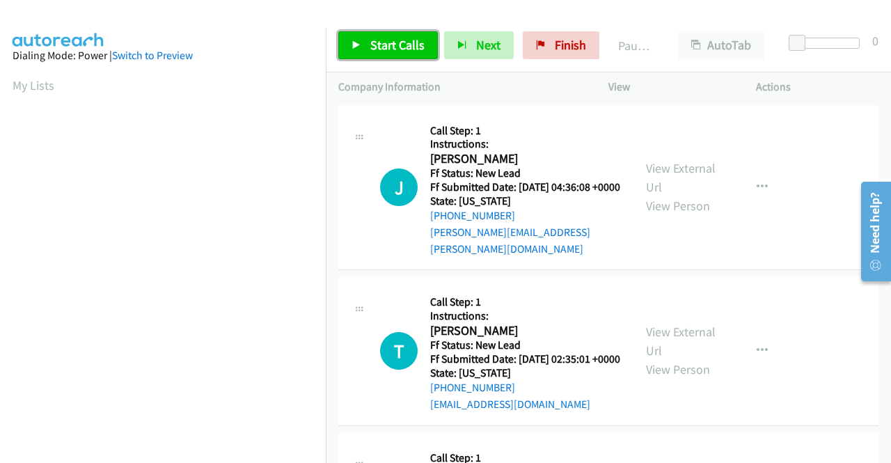
click at [352, 44] on icon at bounding box center [357, 46] width 10 height 10
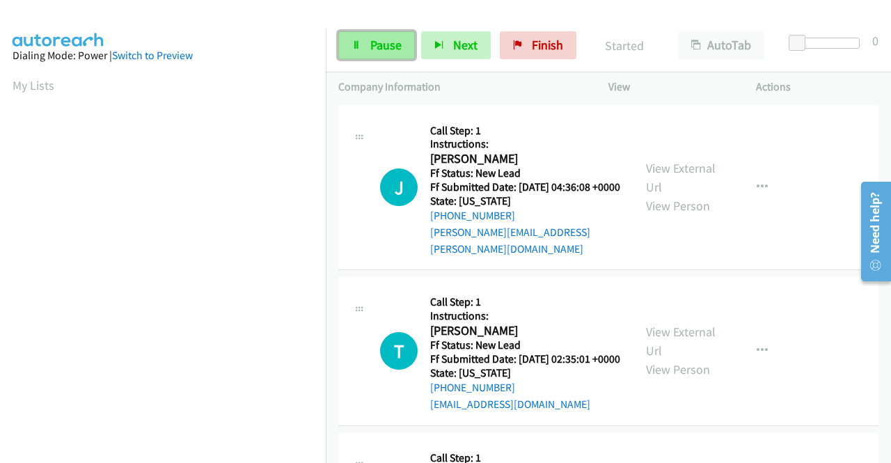
click at [389, 47] on span "Pause" at bounding box center [385, 45] width 31 height 16
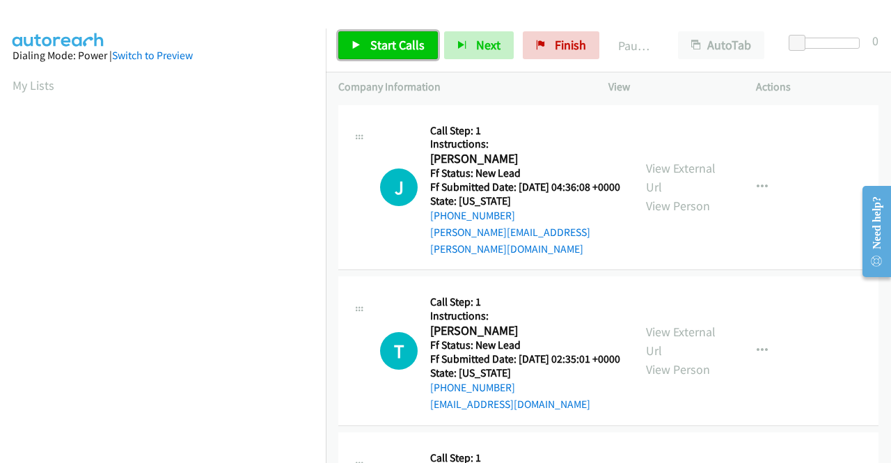
click at [415, 48] on span "Start Calls" at bounding box center [397, 45] width 54 height 16
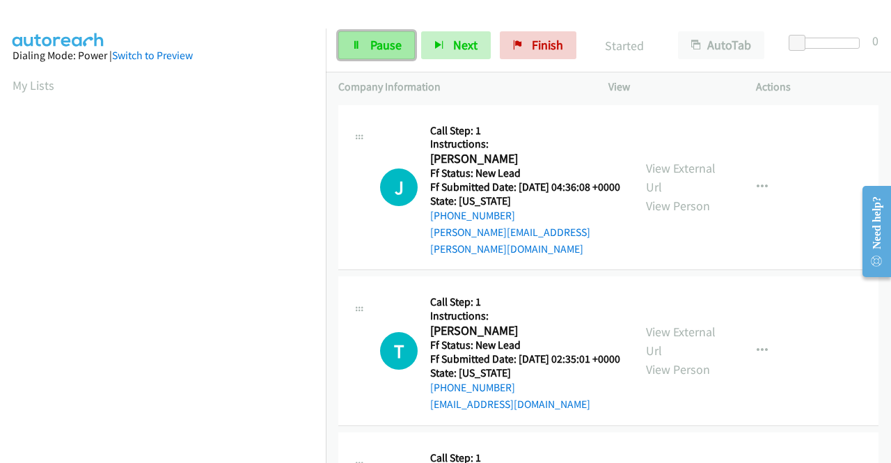
click at [378, 33] on link "Pause" at bounding box center [376, 45] width 77 height 28
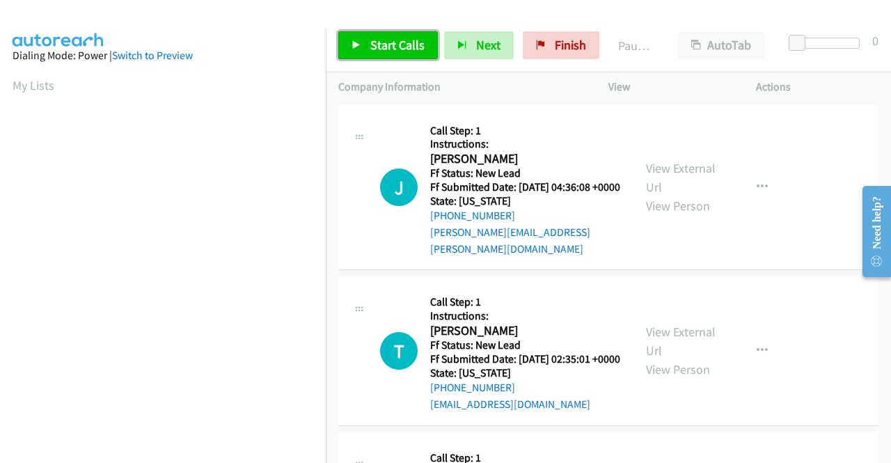
click at [370, 45] on span "Start Calls" at bounding box center [397, 45] width 54 height 16
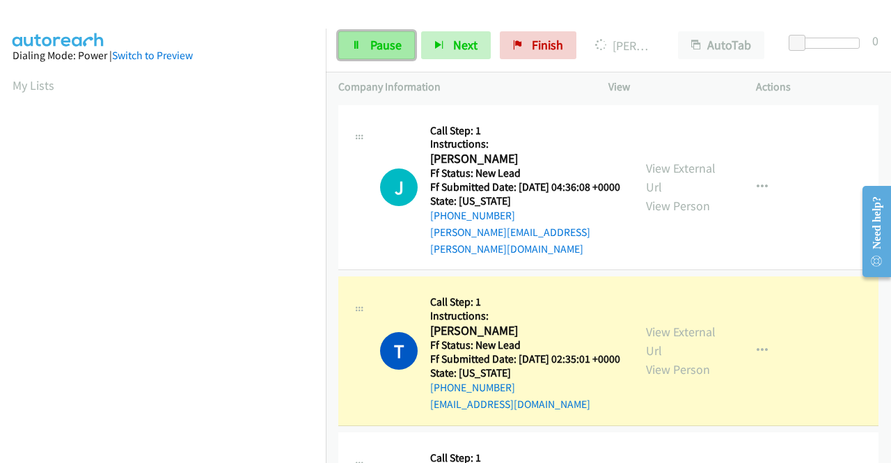
click at [375, 51] on span "Pause" at bounding box center [385, 45] width 31 height 16
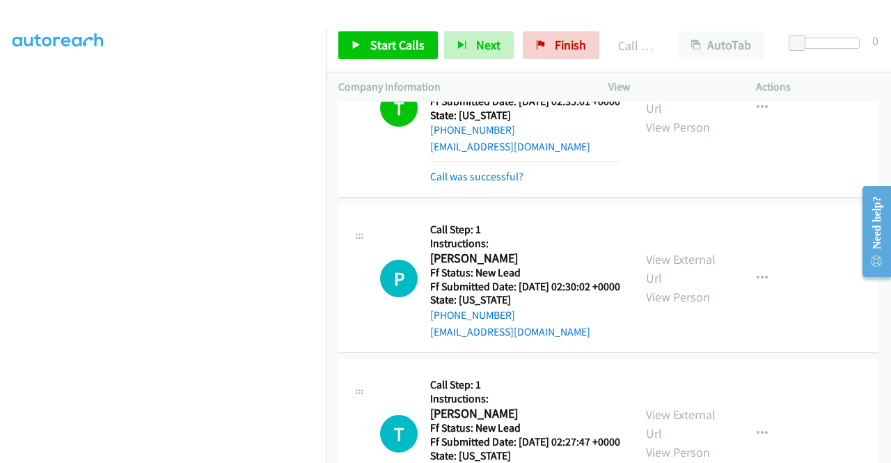
scroll to position [279, 0]
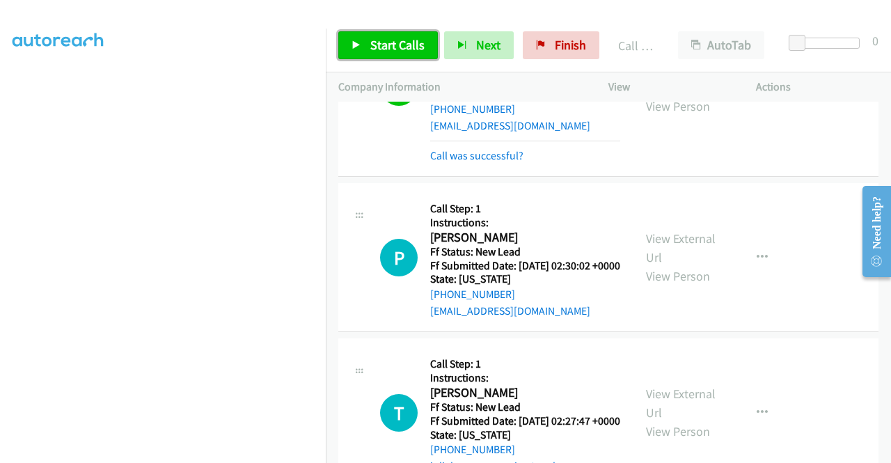
click at [415, 47] on span "Start Calls" at bounding box center [397, 45] width 54 height 16
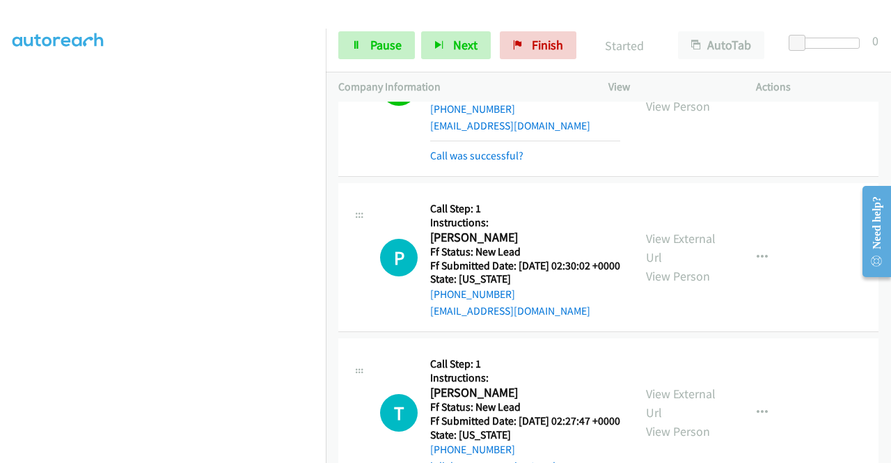
scroll to position [318, 0]
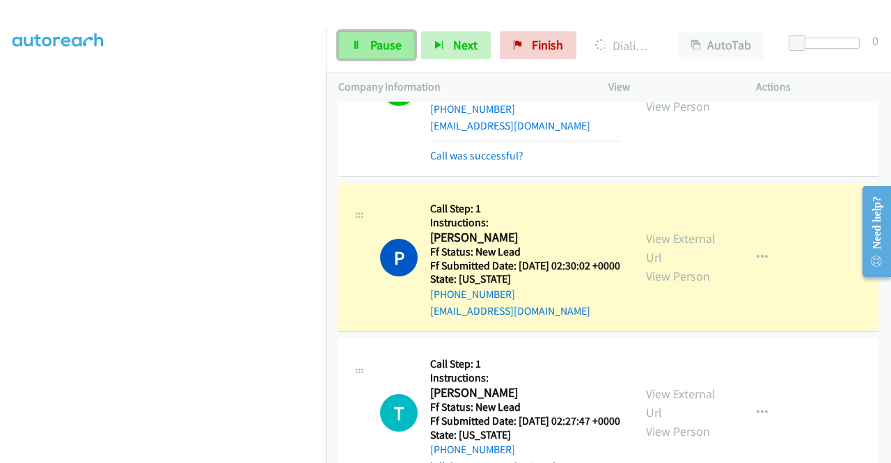
click at [390, 48] on span "Pause" at bounding box center [385, 45] width 31 height 16
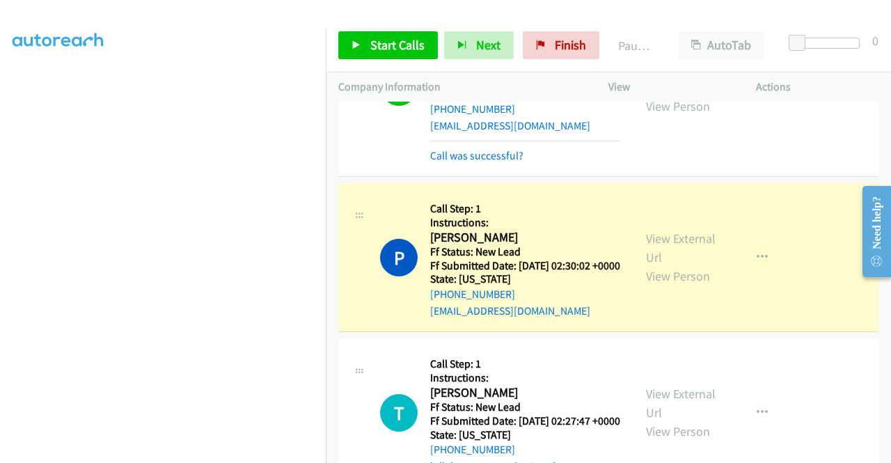
scroll to position [0, 0]
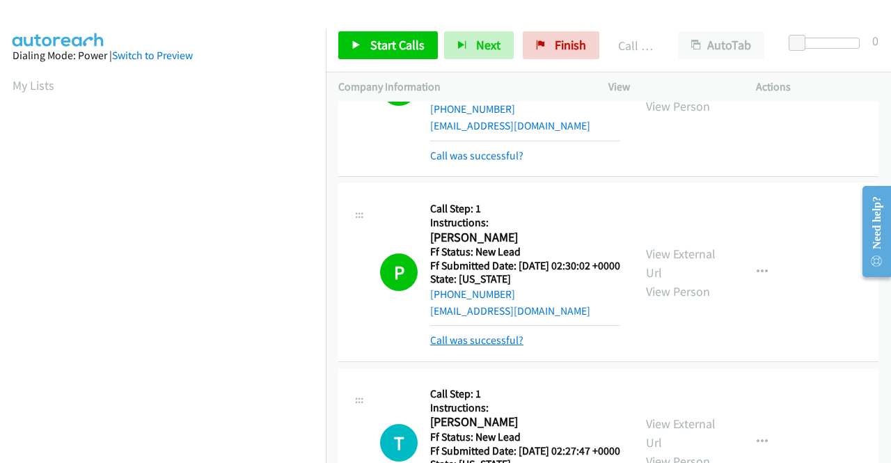
click at [512, 347] on link "Call was successful?" at bounding box center [476, 340] width 93 height 13
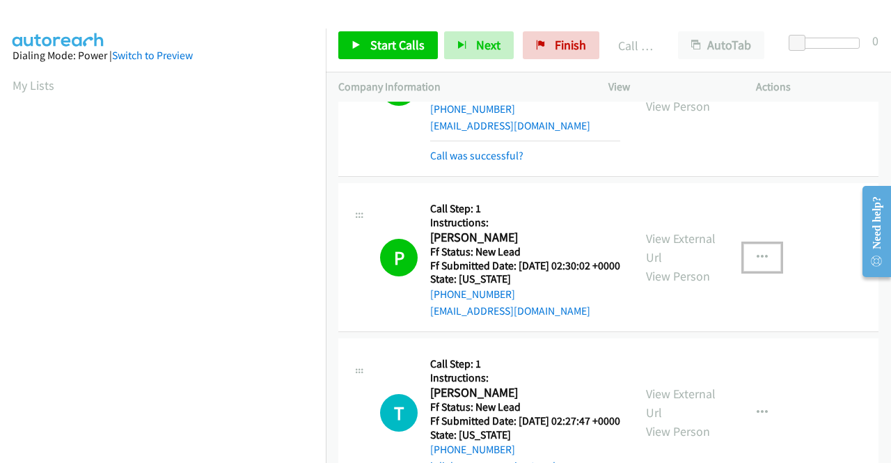
click at [757, 263] on icon "button" at bounding box center [762, 257] width 11 height 11
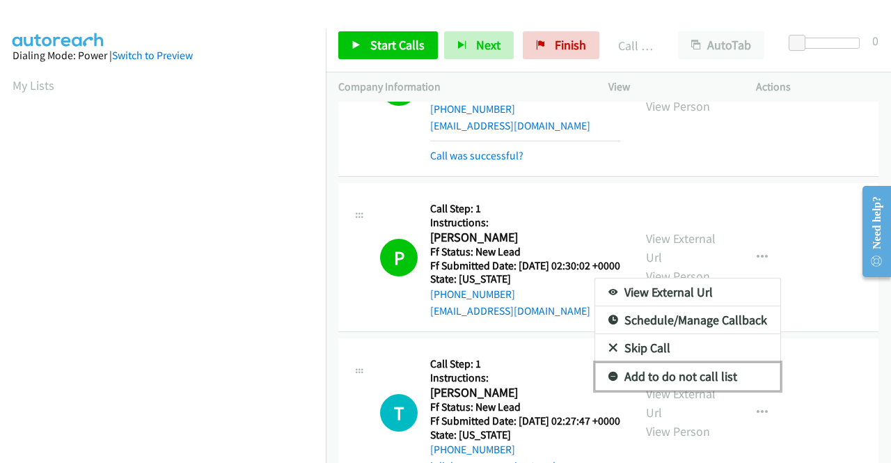
click at [678, 391] on link "Add to do not call list" at bounding box center [687, 377] width 185 height 28
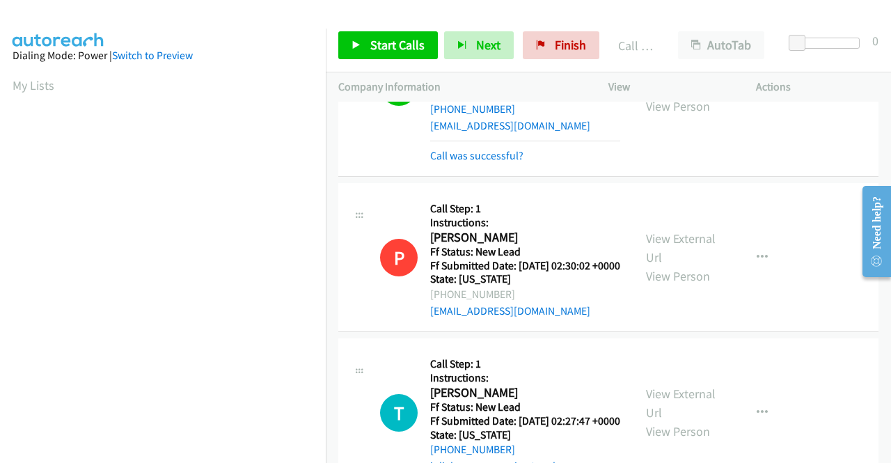
click at [370, 27] on div "Start Calls Pause Next Finish Call Completed AutoTab AutoTab 0" at bounding box center [608, 46] width 565 height 54
click at [384, 42] on span "Start Calls" at bounding box center [397, 45] width 54 height 16
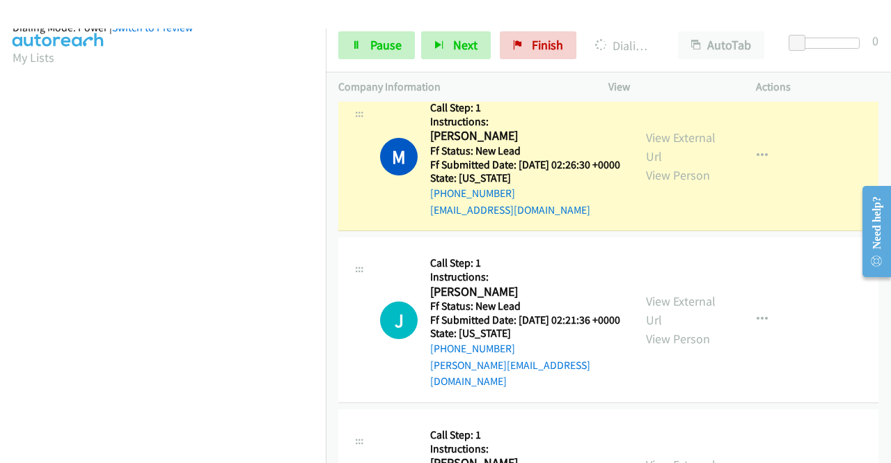
scroll to position [318, 0]
click at [389, 41] on span "Pause" at bounding box center [385, 45] width 31 height 16
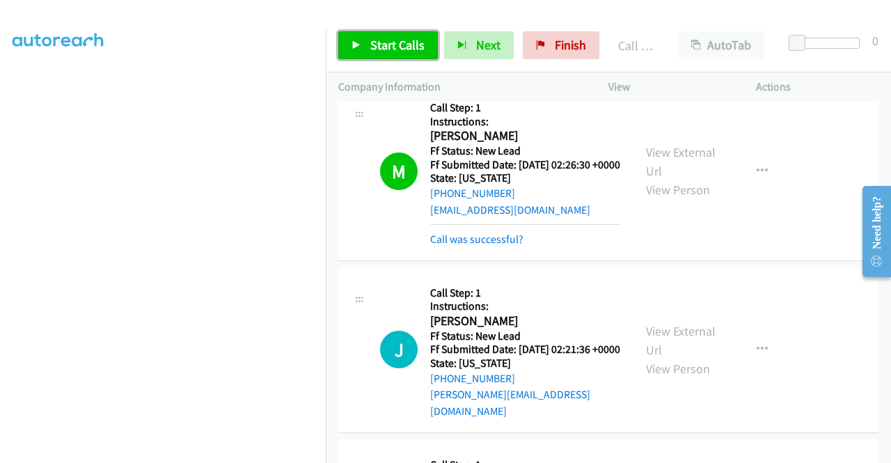
click at [368, 46] on link "Start Calls" at bounding box center [388, 45] width 100 height 28
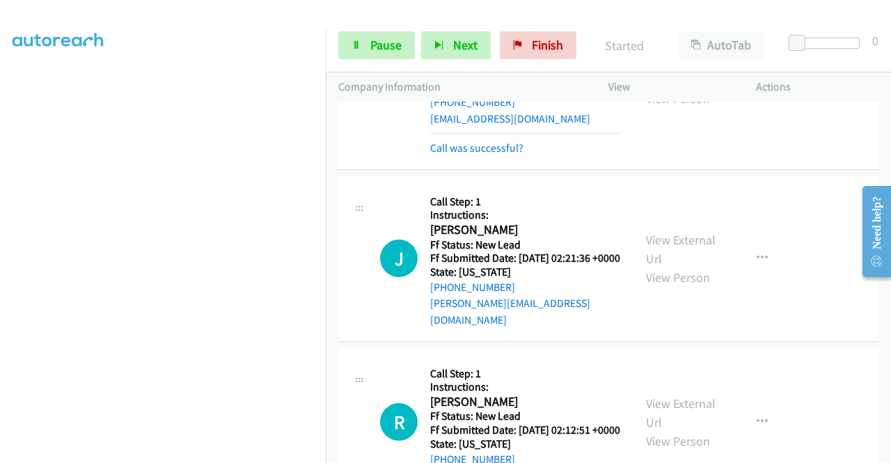
scroll to position [1045, 0]
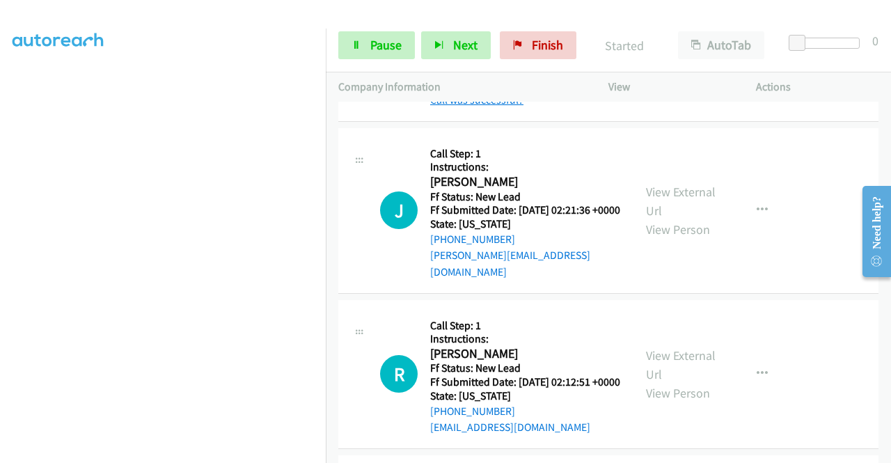
click at [501, 107] on link "Call was successful?" at bounding box center [476, 99] width 93 height 13
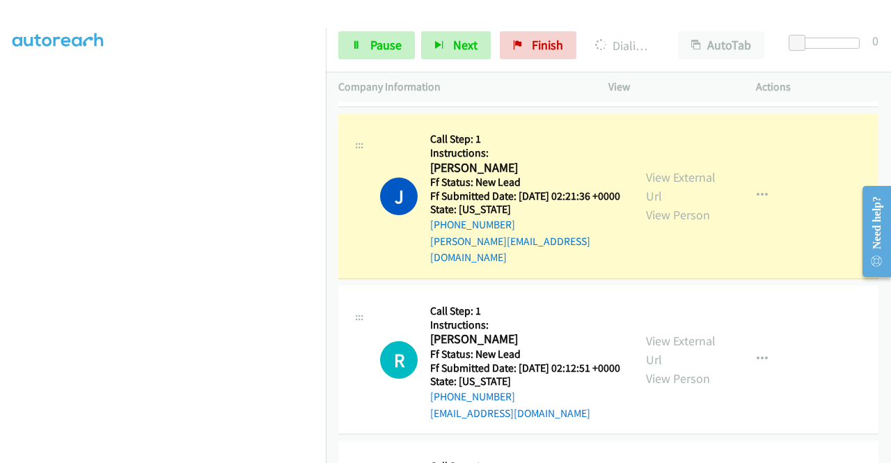
scroll to position [1099, 0]
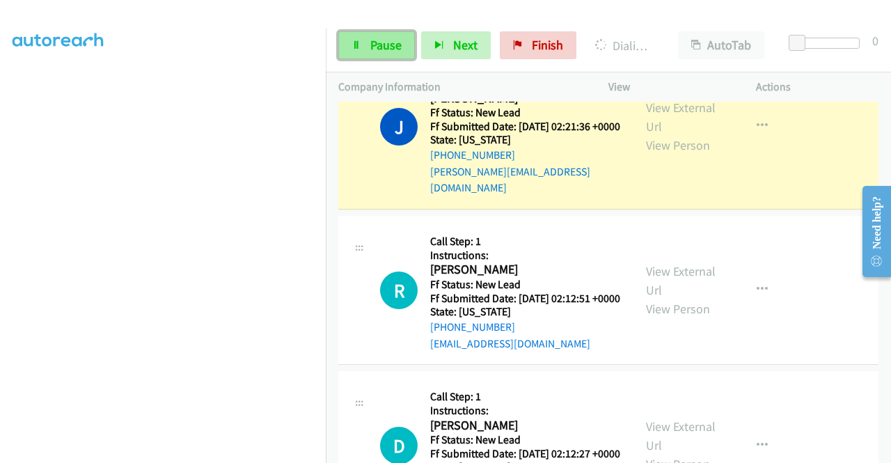
click at [377, 56] on link "Pause" at bounding box center [376, 45] width 77 height 28
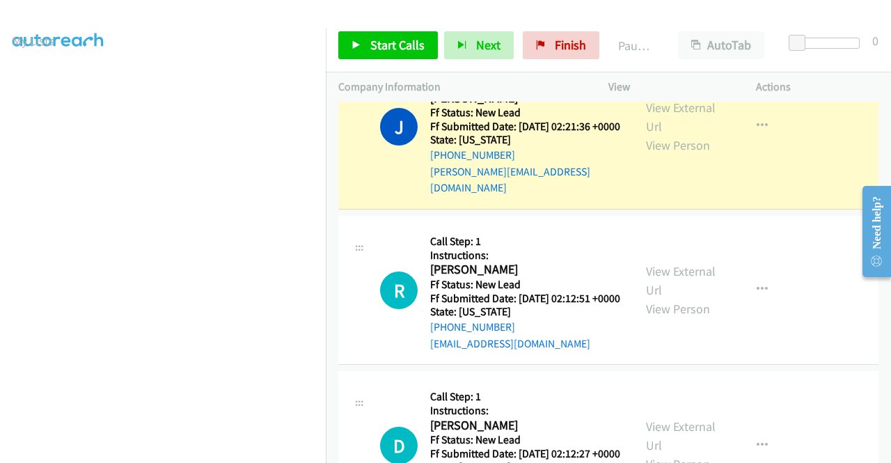
scroll to position [0, 0]
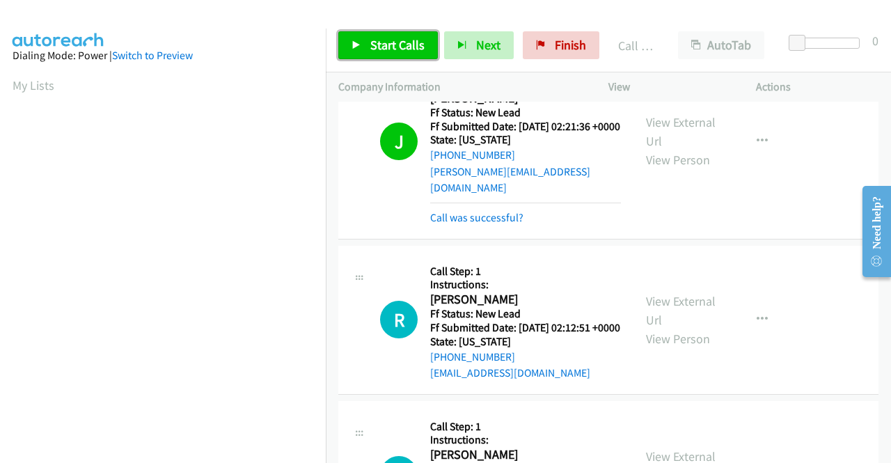
click at [396, 40] on span "Start Calls" at bounding box center [397, 45] width 54 height 16
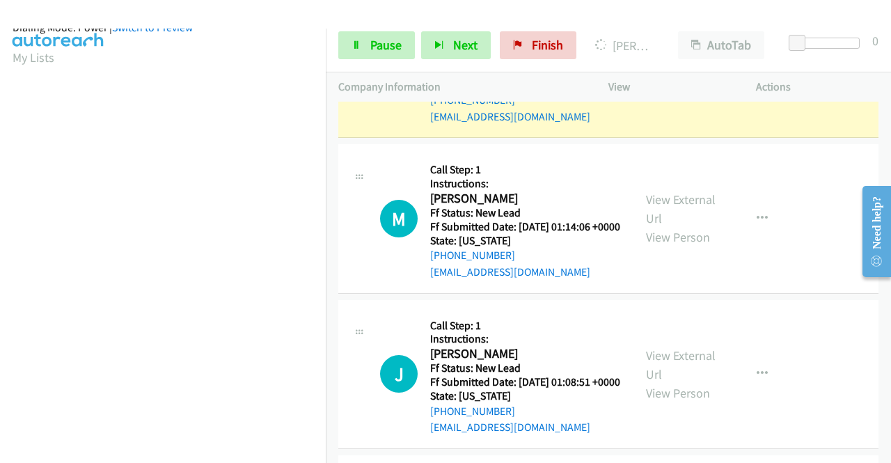
scroll to position [318, 0]
click at [362, 47] on link "Pause" at bounding box center [376, 45] width 77 height 28
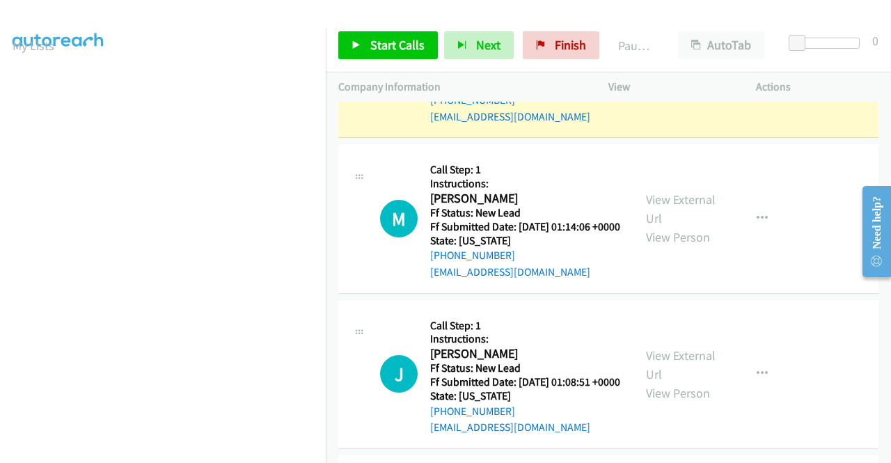
scroll to position [0, 0]
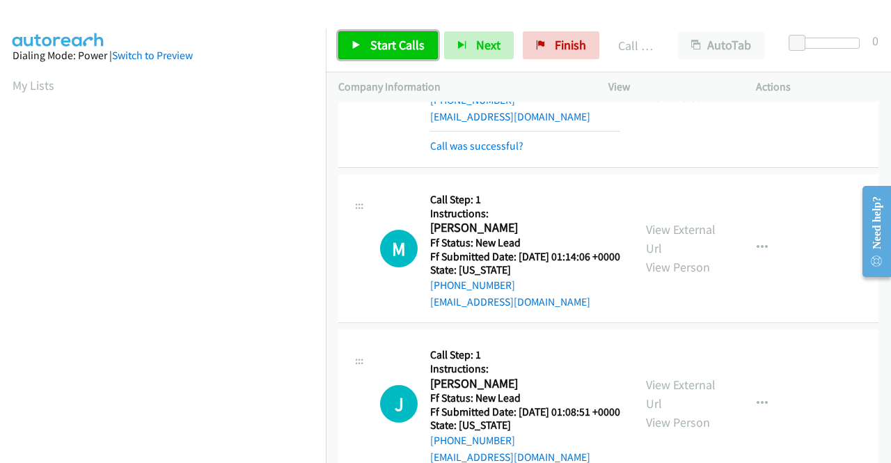
click at [413, 52] on span "Start Calls" at bounding box center [397, 45] width 54 height 16
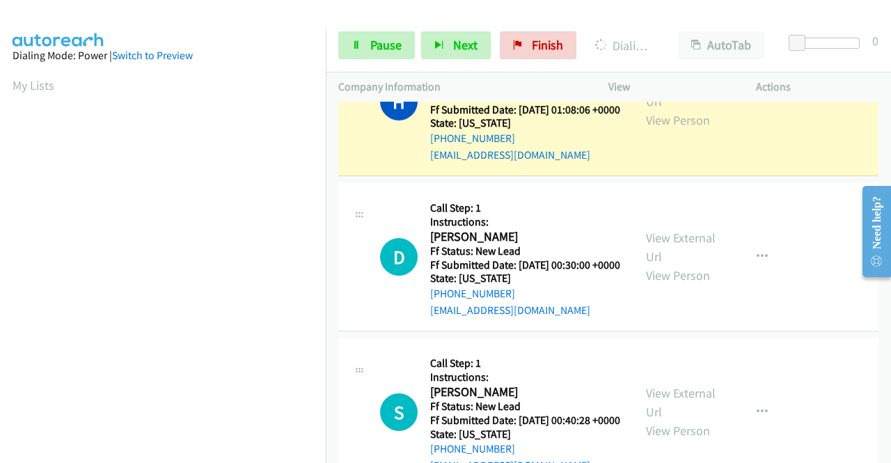
scroll to position [318, 0]
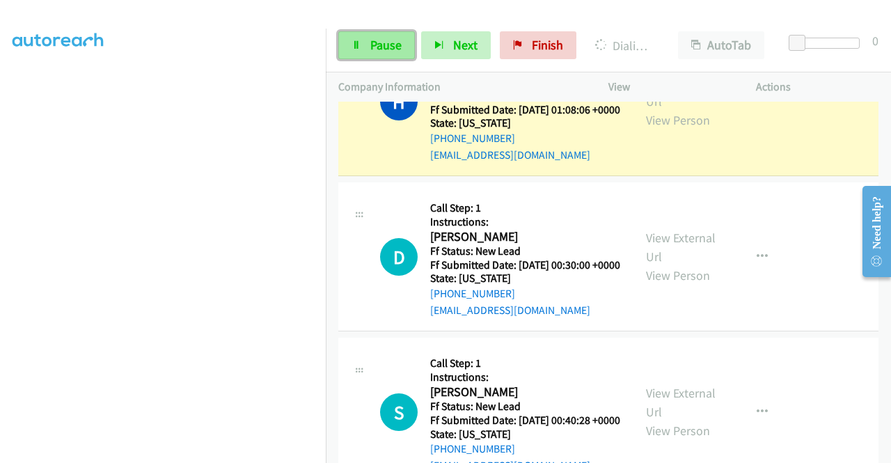
click at [354, 48] on icon at bounding box center [357, 46] width 10 height 10
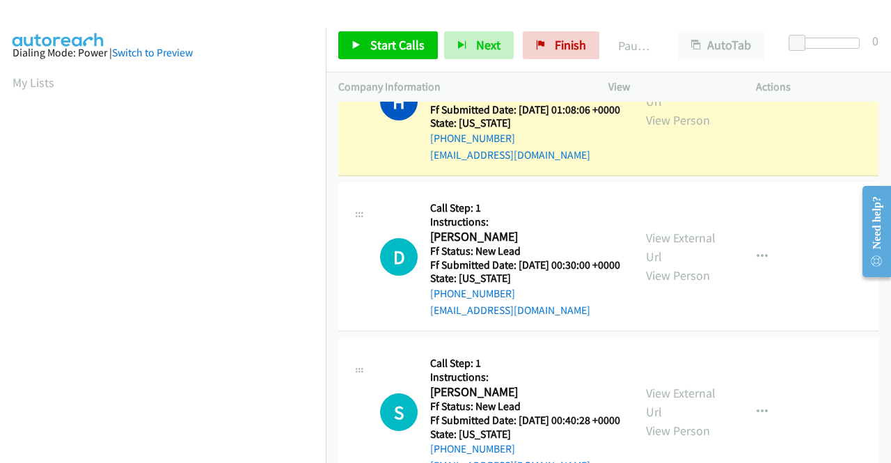
scroll to position [0, 0]
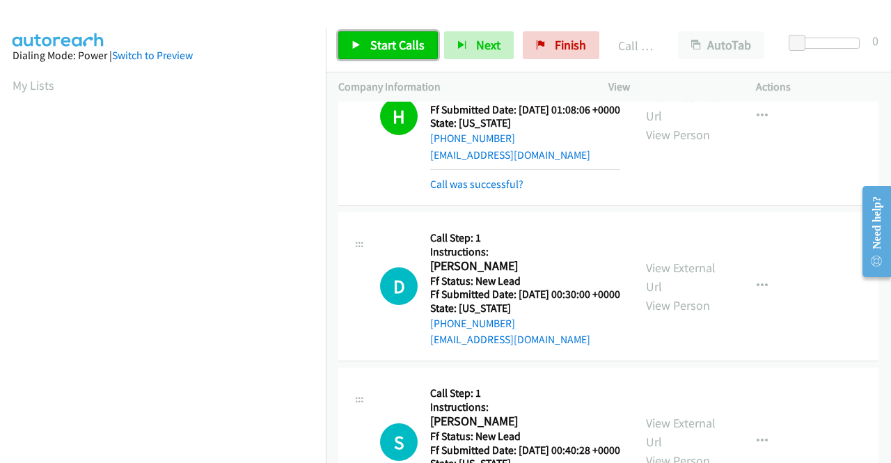
click at [393, 50] on span "Start Calls" at bounding box center [397, 45] width 54 height 16
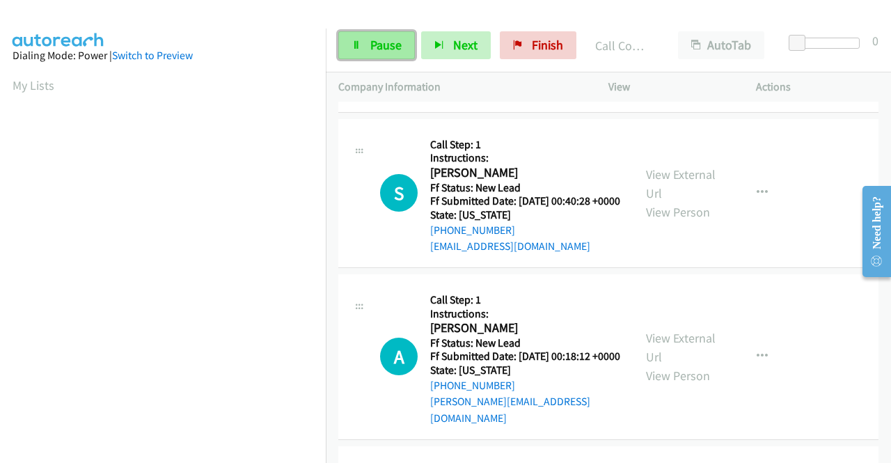
click at [386, 36] on link "Pause" at bounding box center [376, 45] width 77 height 28
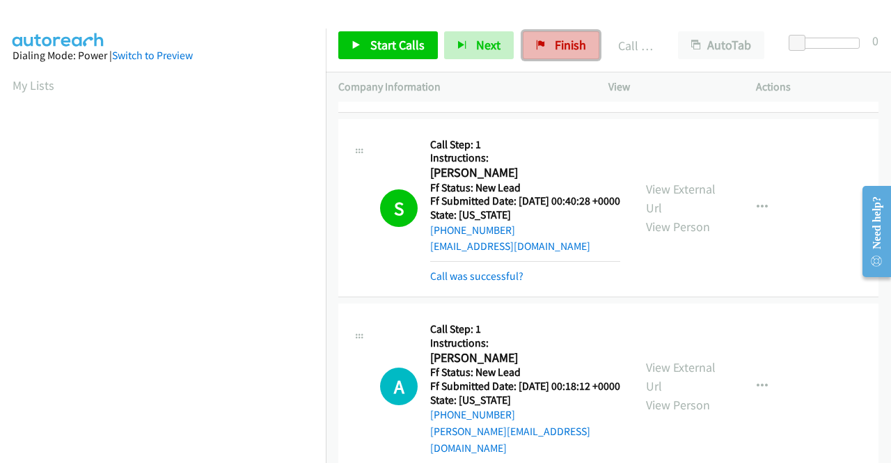
click at [555, 47] on span "Finish" at bounding box center [570, 45] width 31 height 16
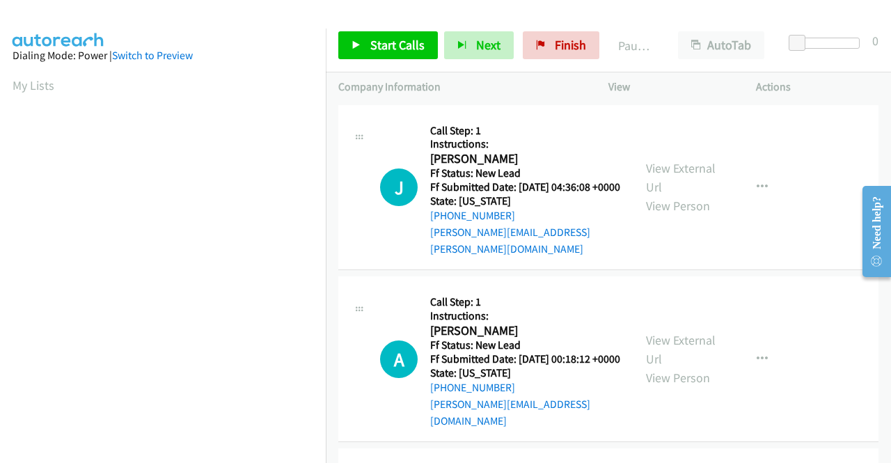
click at [689, 151] on div "View External Url View Person View External Url Email Schedule/Manage Callback …" at bounding box center [714, 188] width 160 height 140
click at [687, 169] on link "View External Url" at bounding box center [681, 177] width 70 height 35
click at [659, 334] on link "View External Url" at bounding box center [681, 349] width 70 height 35
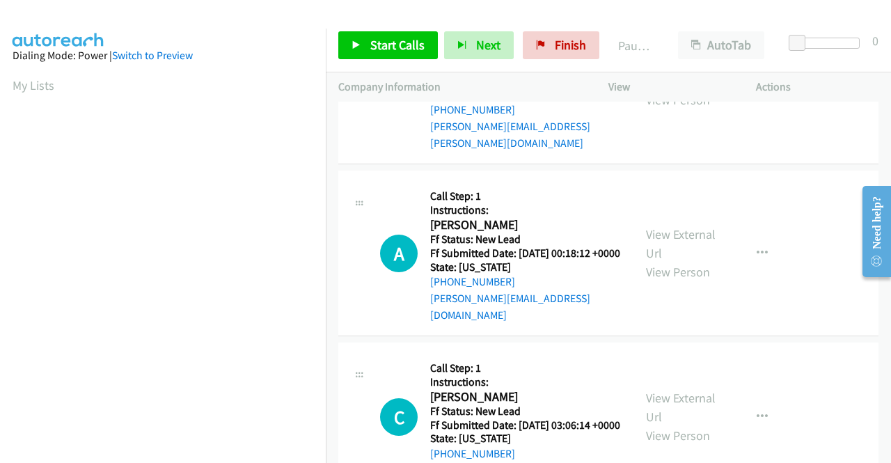
scroll to position [139, 0]
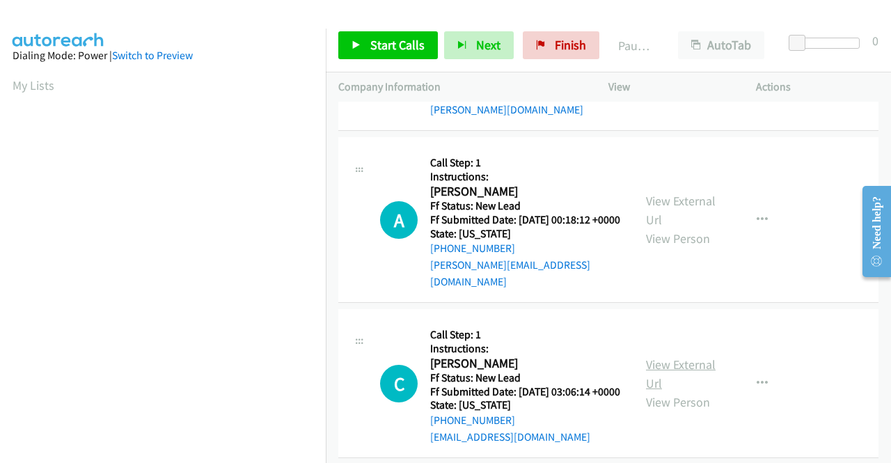
click at [691, 364] on link "View External Url" at bounding box center [681, 374] width 70 height 35
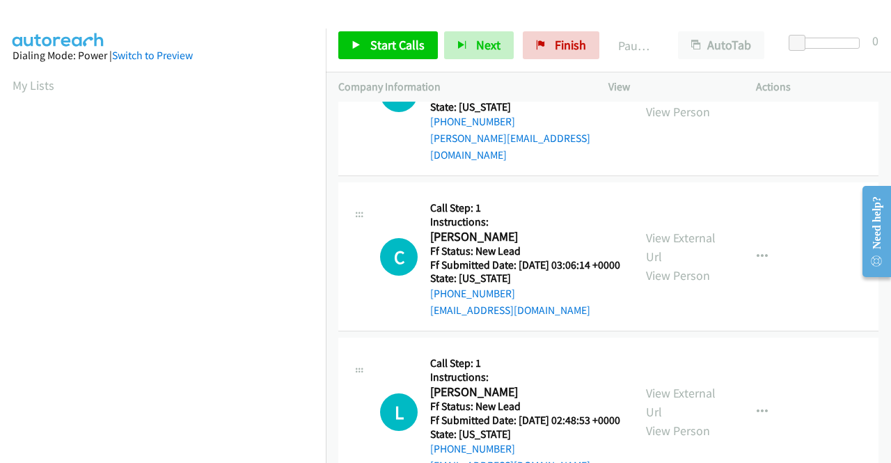
scroll to position [279, 0]
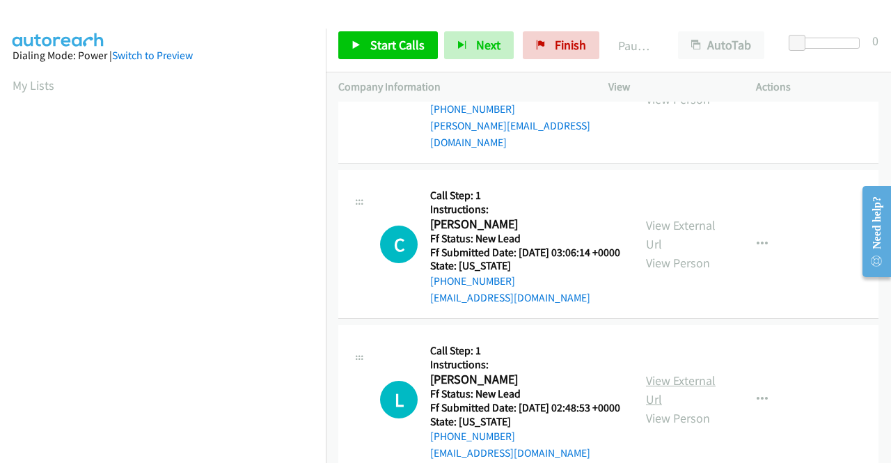
click at [660, 395] on link "View External Url" at bounding box center [681, 390] width 70 height 35
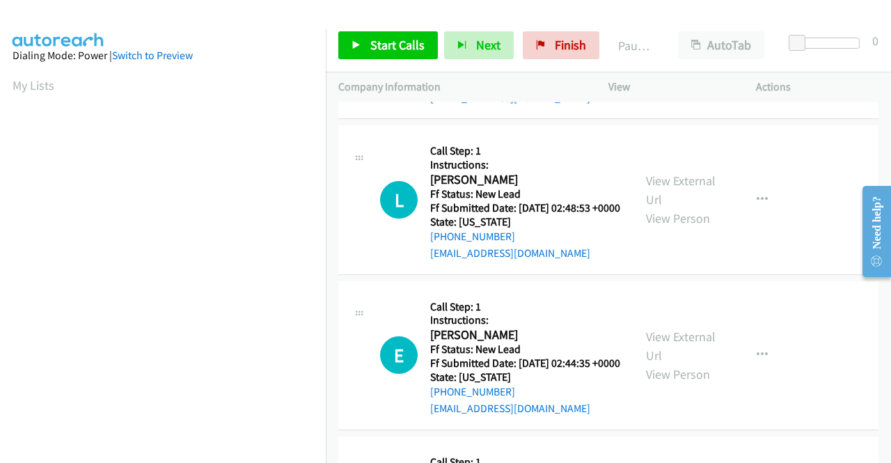
scroll to position [487, 0]
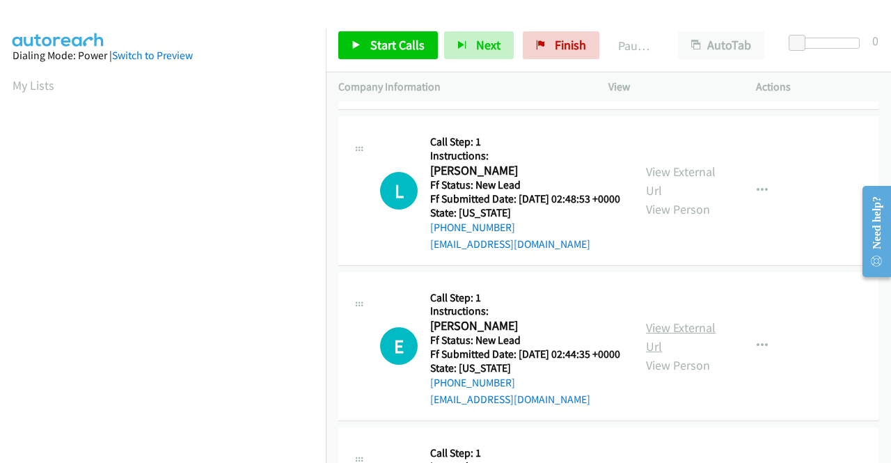
click at [676, 352] on link "View External Url" at bounding box center [681, 337] width 70 height 35
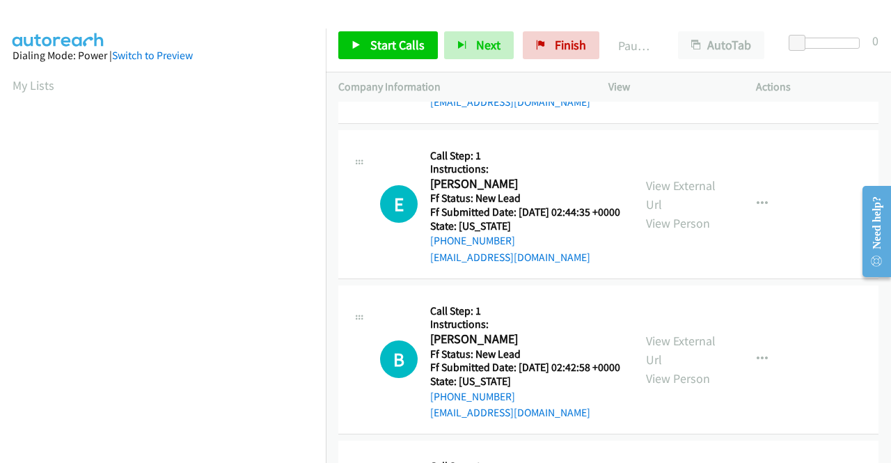
scroll to position [696, 0]
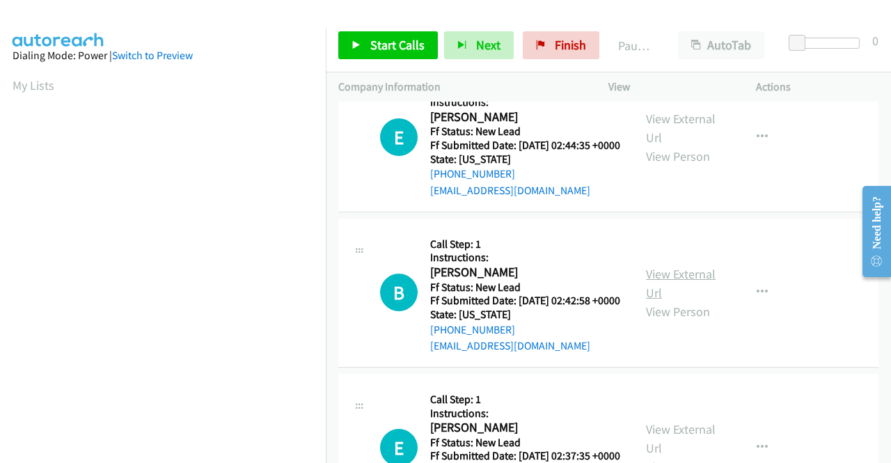
click at [648, 301] on link "View External Url" at bounding box center [681, 283] width 70 height 35
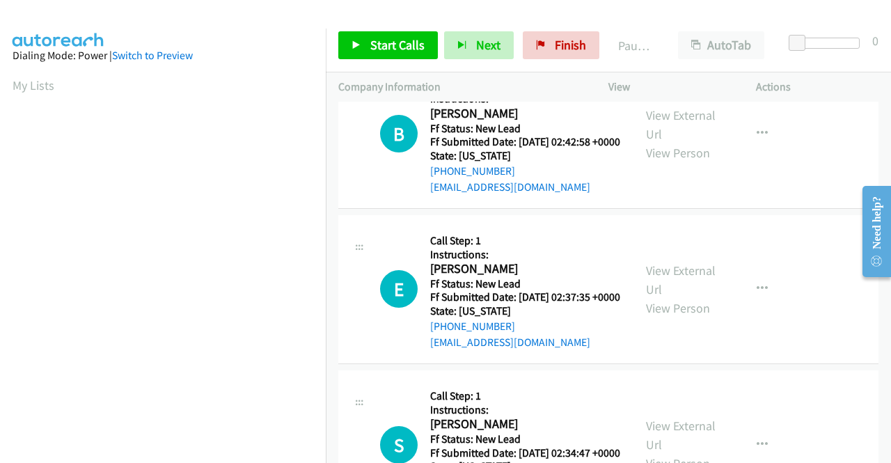
scroll to position [905, 0]
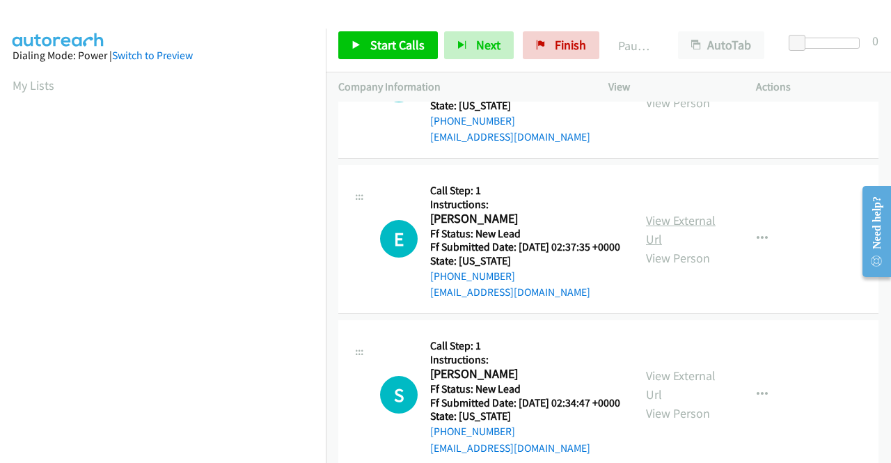
click at [697, 247] on link "View External Url" at bounding box center [681, 229] width 70 height 35
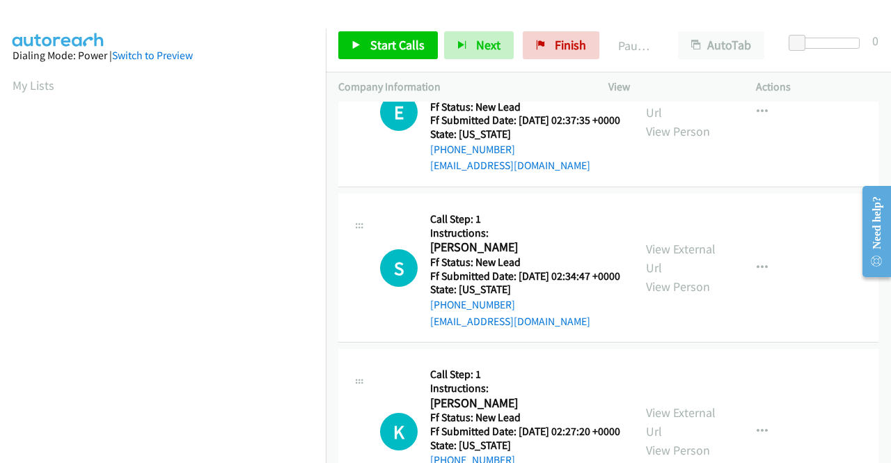
scroll to position [1045, 0]
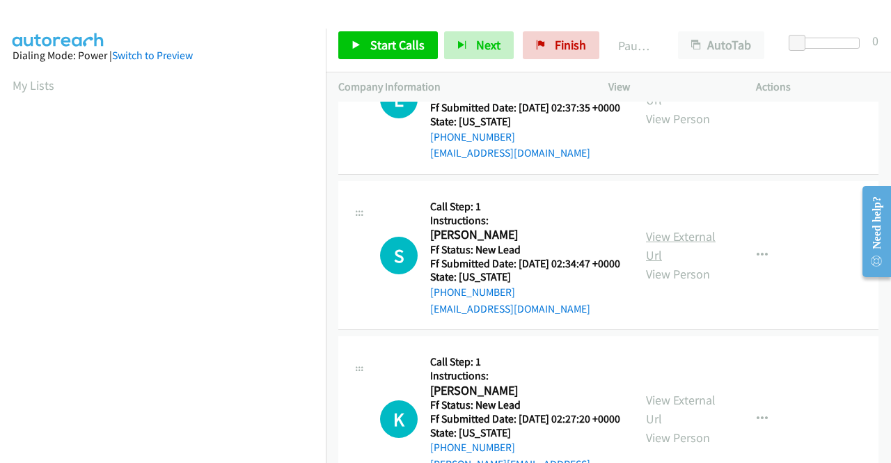
click at [659, 263] on link "View External Url" at bounding box center [681, 245] width 70 height 35
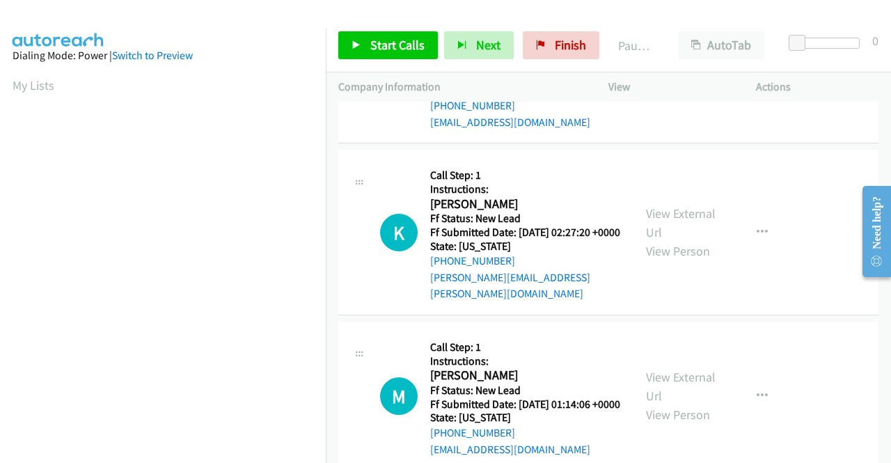
scroll to position [1254, 0]
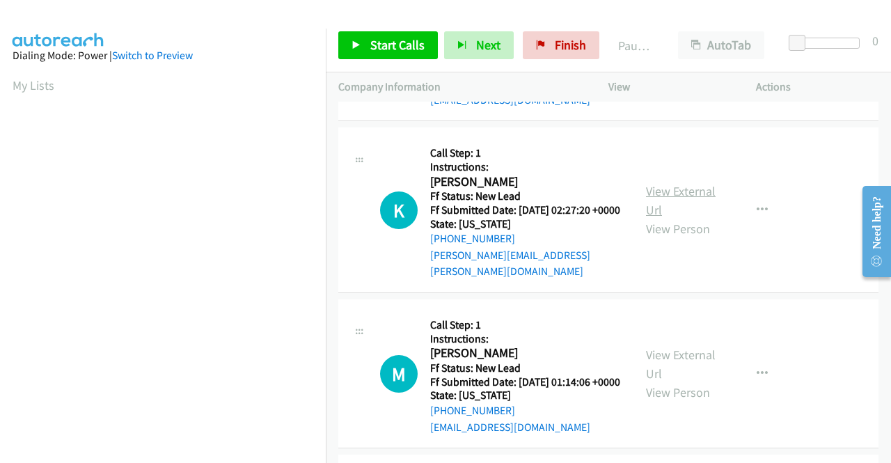
click at [671, 218] on link "View External Url" at bounding box center [681, 200] width 70 height 35
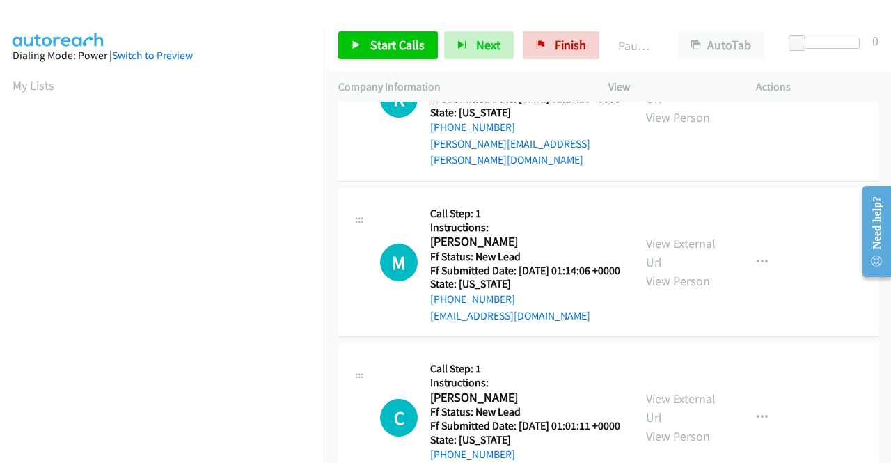
scroll to position [1393, 0]
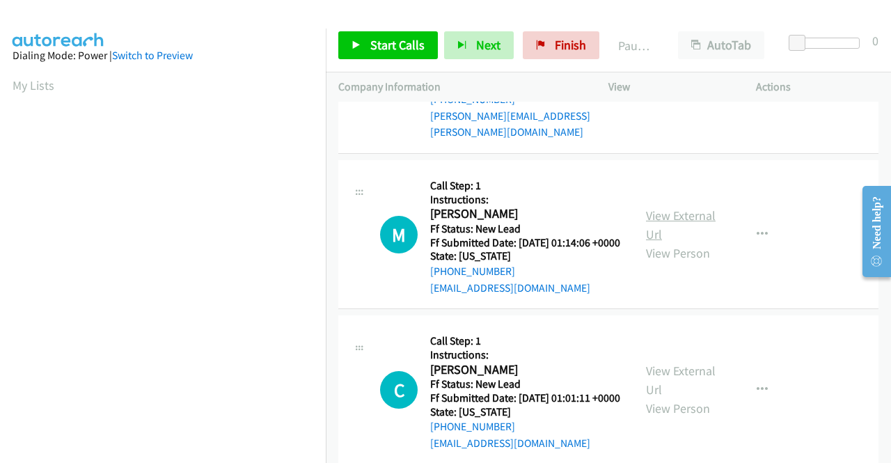
click at [696, 242] on link "View External Url" at bounding box center [681, 225] width 70 height 35
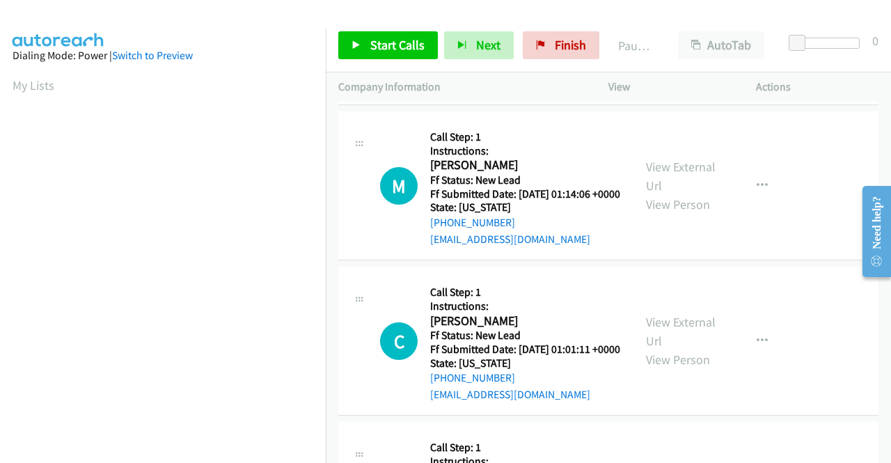
scroll to position [1532, 0]
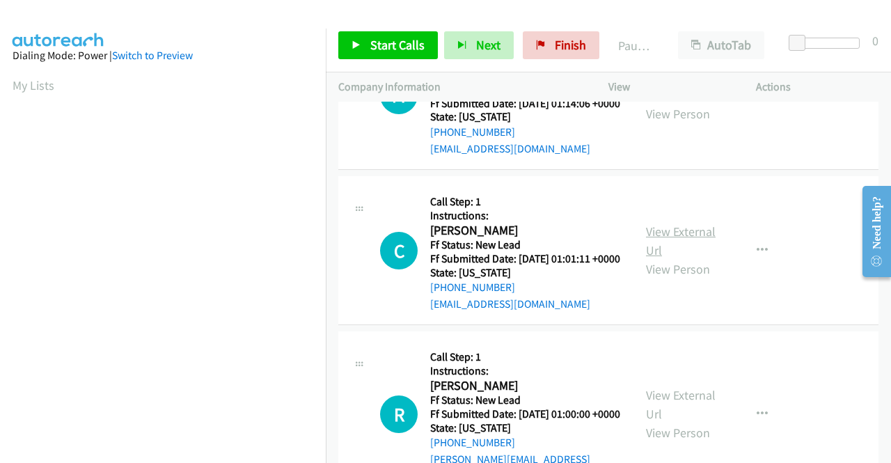
click at [684, 258] on link "View External Url" at bounding box center [681, 241] width 70 height 35
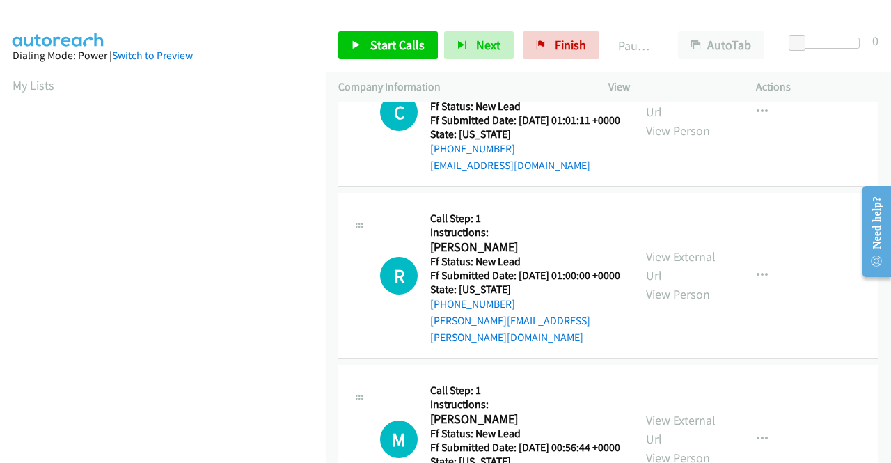
scroll to position [1741, 0]
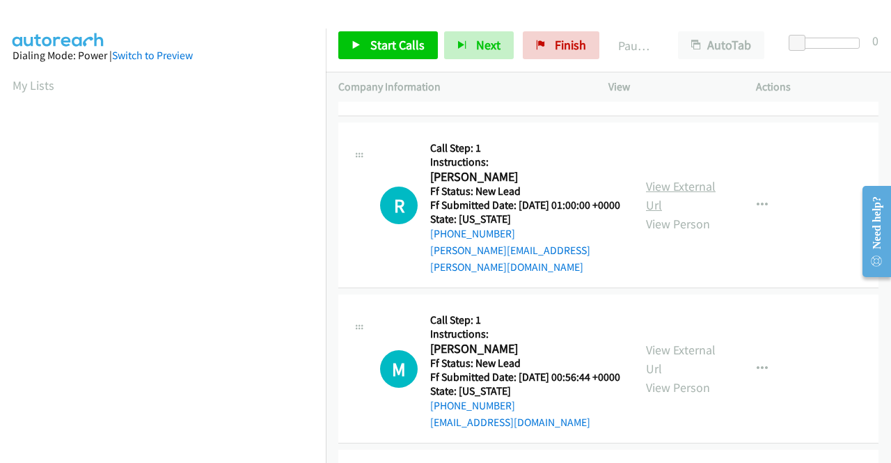
click at [689, 213] on link "View External Url" at bounding box center [681, 195] width 70 height 35
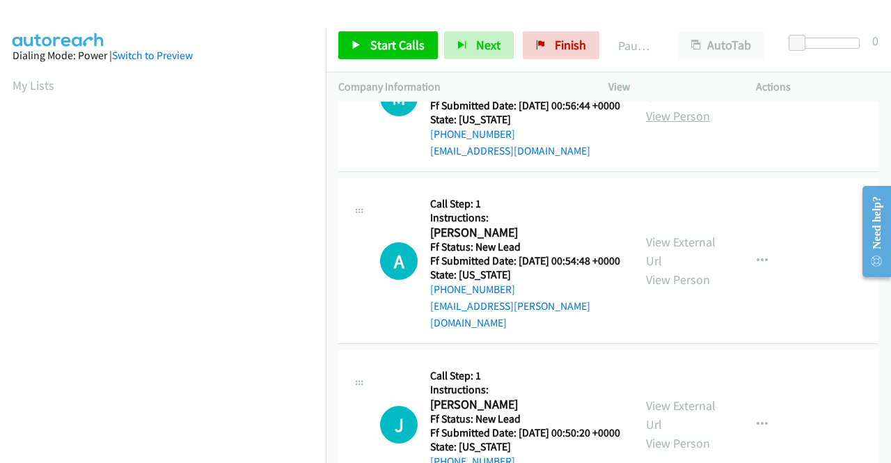
scroll to position [2020, 0]
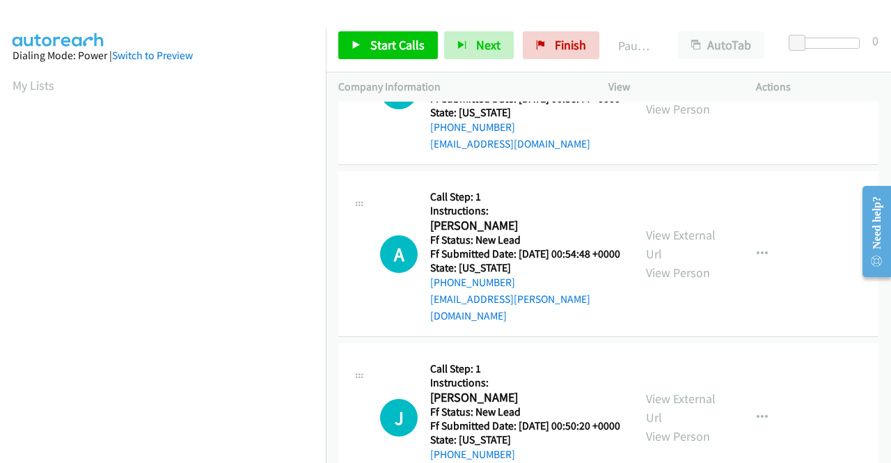
click at [672, 98] on link "View External Url" at bounding box center [681, 80] width 70 height 35
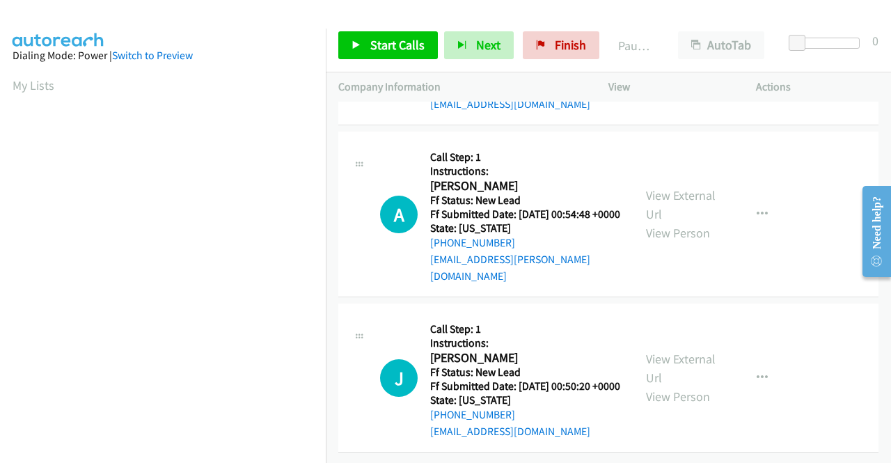
scroll to position [2089, 0]
click at [682, 222] on link "View External Url" at bounding box center [681, 204] width 70 height 35
click at [688, 351] on link "View External Url" at bounding box center [681, 368] width 70 height 35
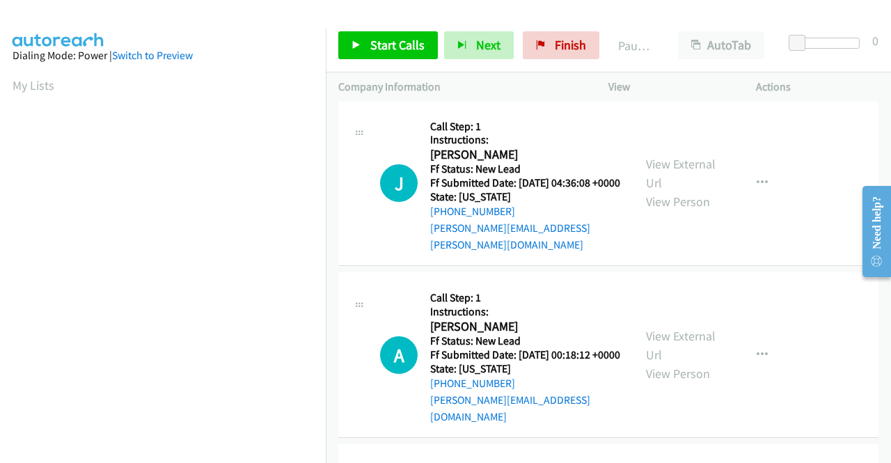
scroll to position [0, 0]
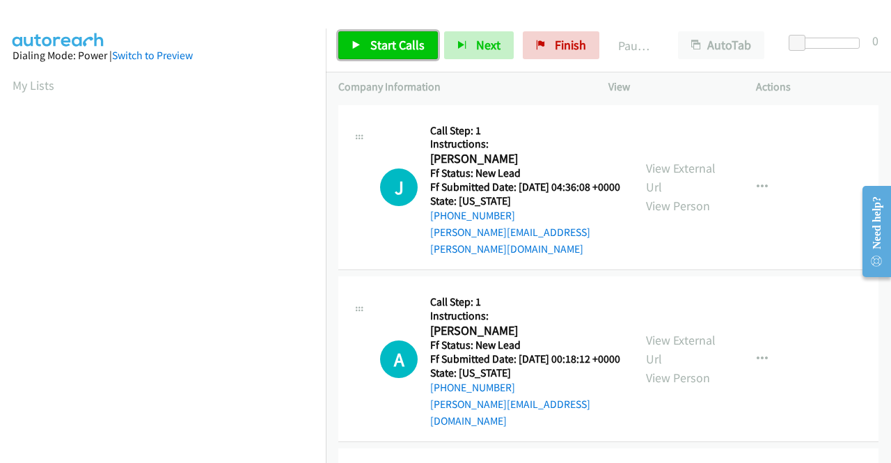
click at [390, 41] on span "Start Calls" at bounding box center [397, 45] width 54 height 16
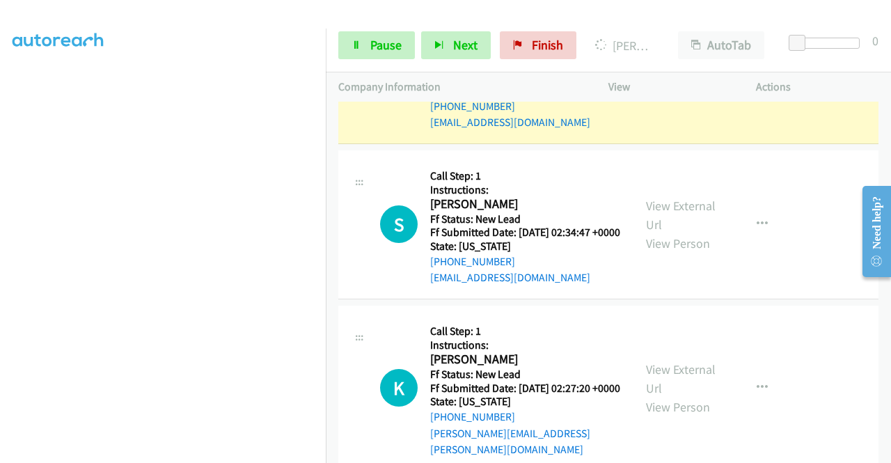
scroll to position [109, 0]
click at [385, 42] on span "Pause" at bounding box center [385, 45] width 31 height 16
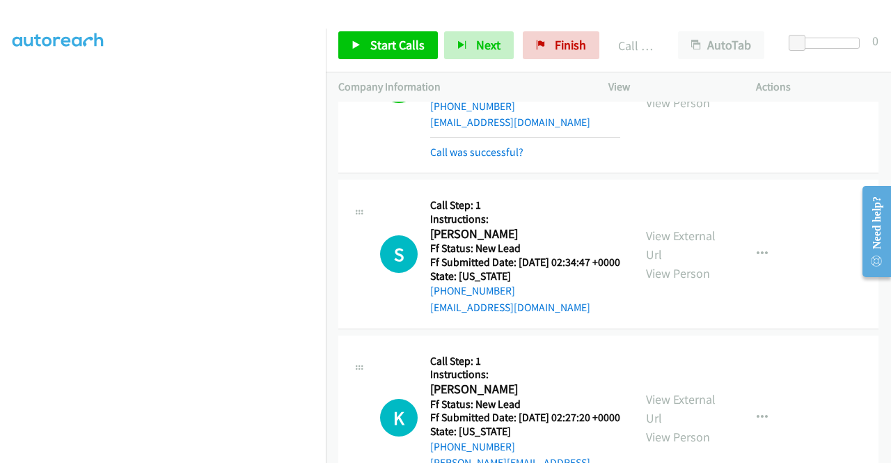
scroll to position [1268, 0]
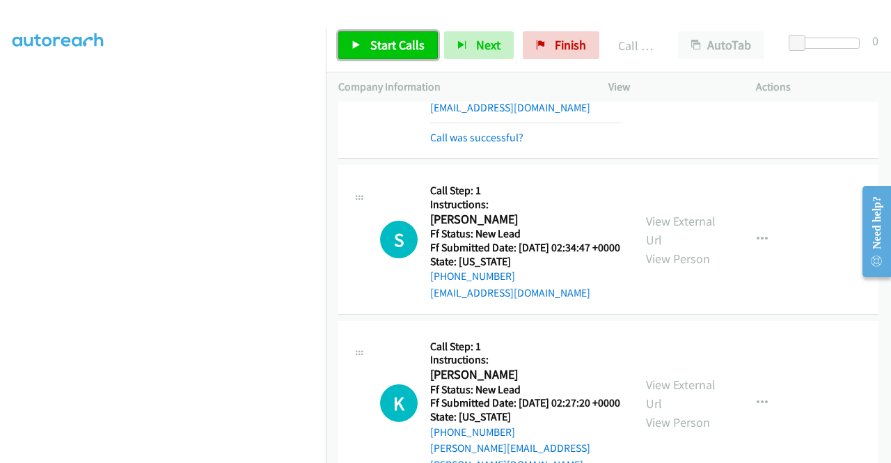
click at [409, 40] on span "Start Calls" at bounding box center [397, 45] width 54 height 16
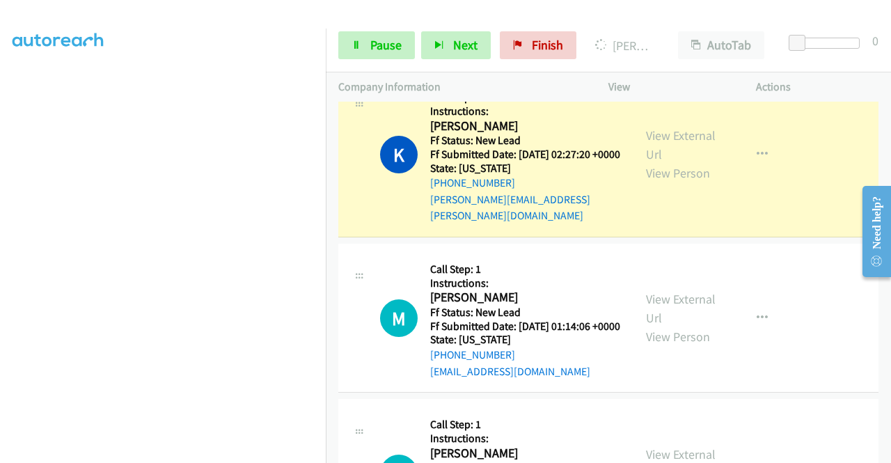
scroll to position [318, 0]
click at [364, 36] on link "Pause" at bounding box center [376, 45] width 77 height 28
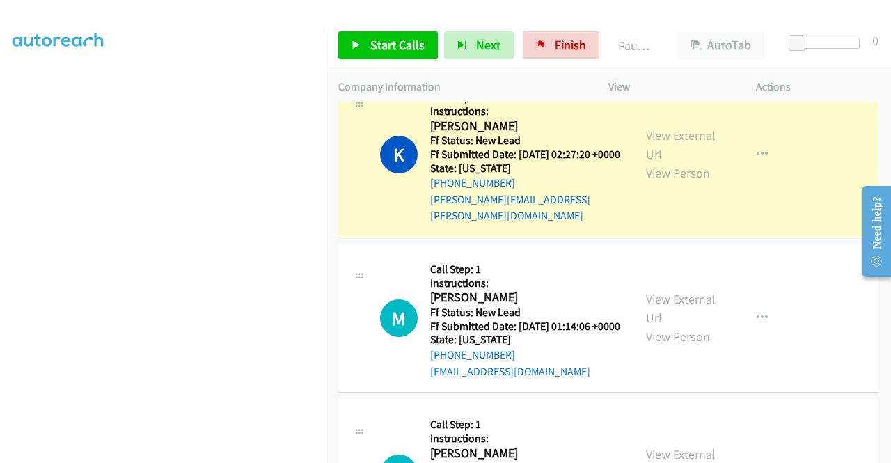
scroll to position [0, 0]
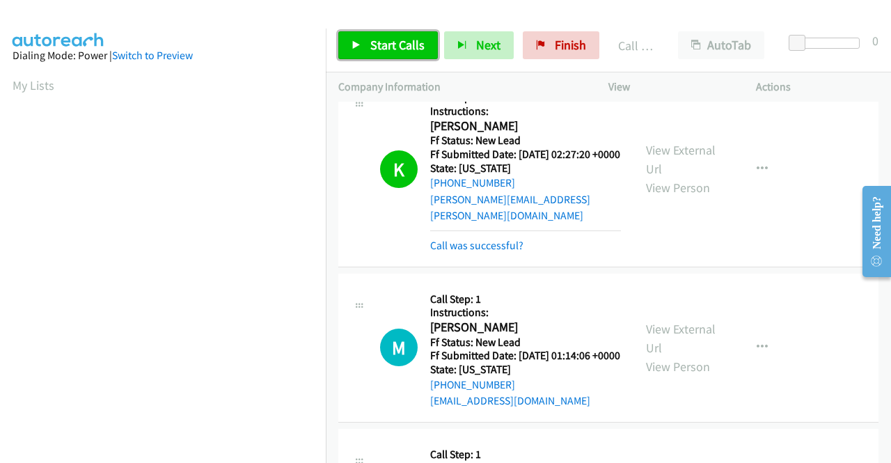
click at [365, 43] on link "Start Calls" at bounding box center [388, 45] width 100 height 28
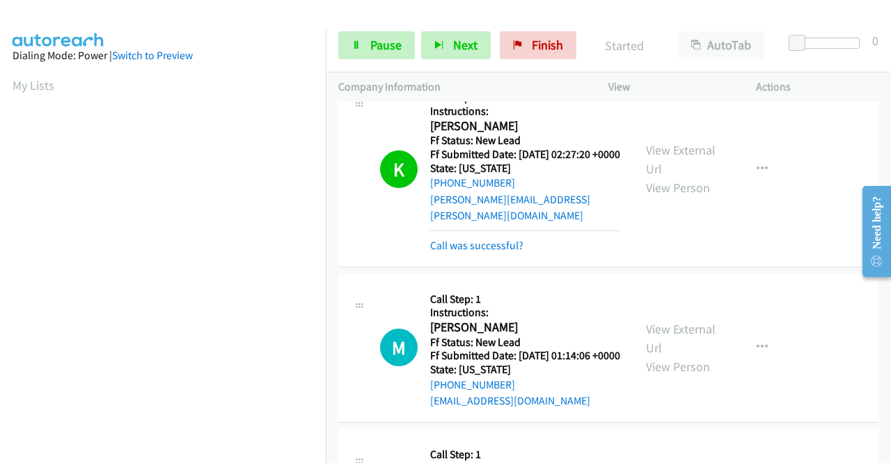
scroll to position [1616, 0]
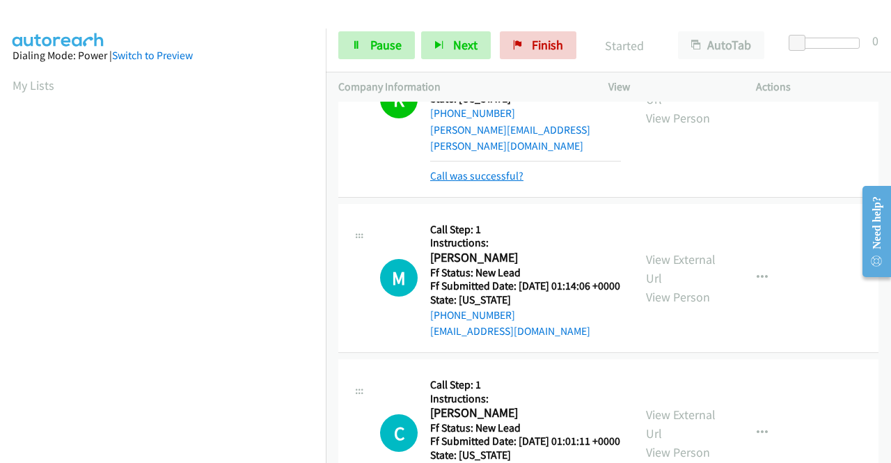
click at [508, 182] on link "Call was successful?" at bounding box center [476, 175] width 93 height 13
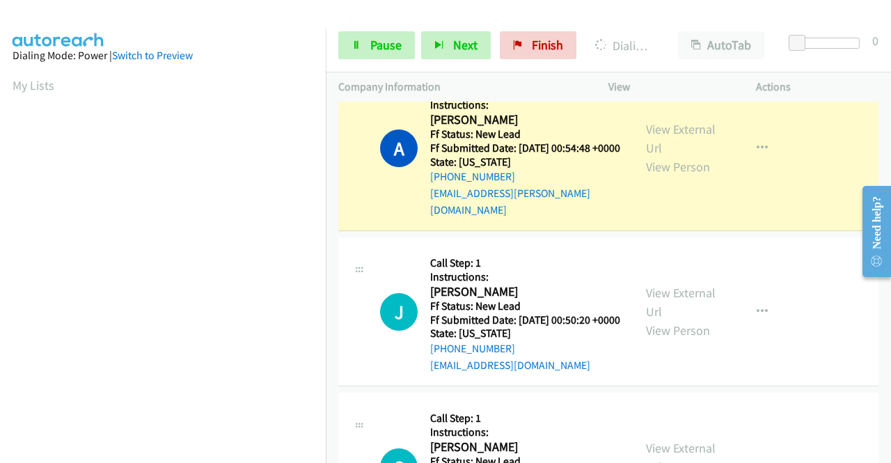
scroll to position [318, 0]
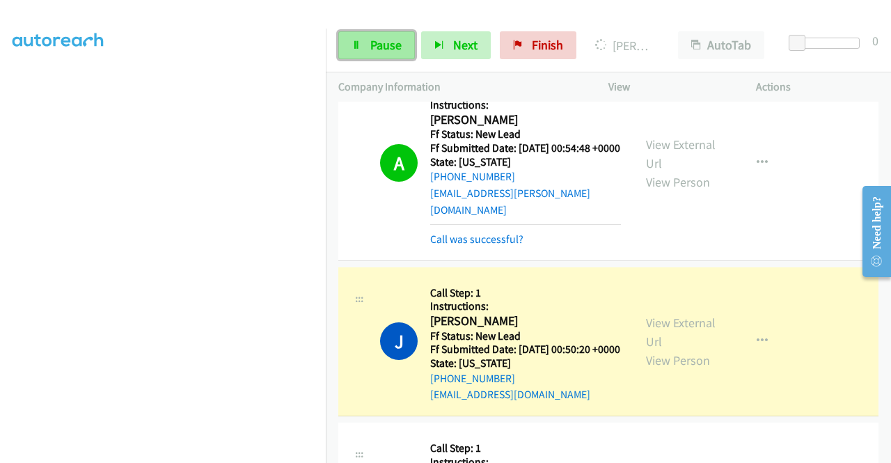
click at [391, 50] on span "Pause" at bounding box center [385, 45] width 31 height 16
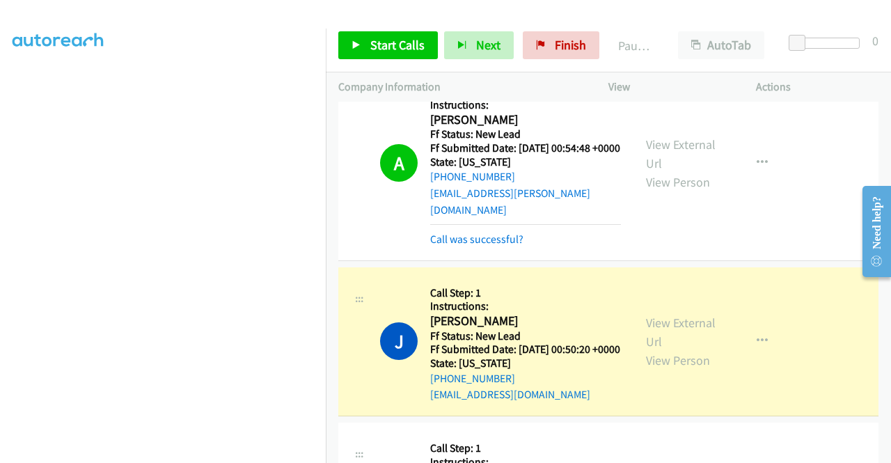
scroll to position [0, 0]
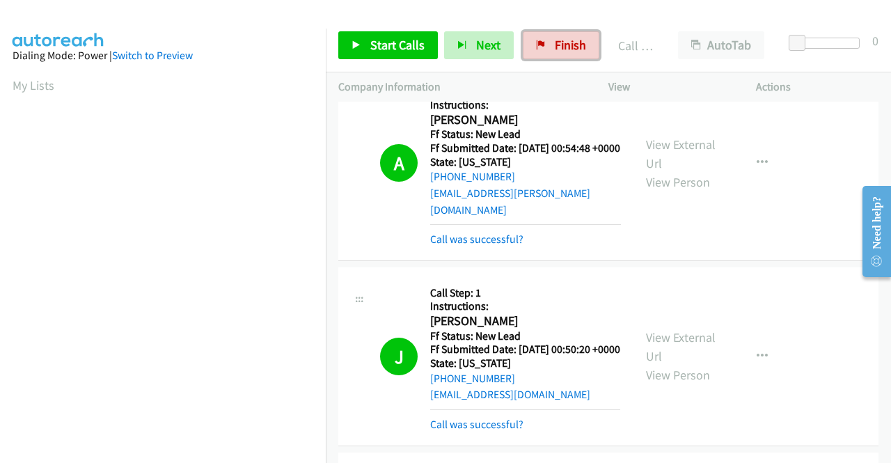
drag, startPoint x: 543, startPoint y: 42, endPoint x: 490, endPoint y: 73, distance: 61.2
click at [543, 42] on link "Finish" at bounding box center [561, 45] width 77 height 28
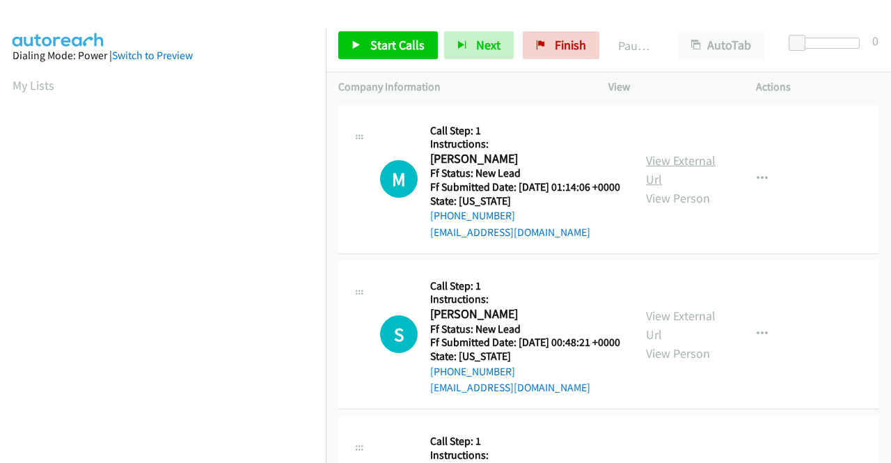
click at [689, 171] on link "View External Url" at bounding box center [681, 170] width 70 height 35
click at [676, 337] on link "View External Url" at bounding box center [681, 325] width 70 height 35
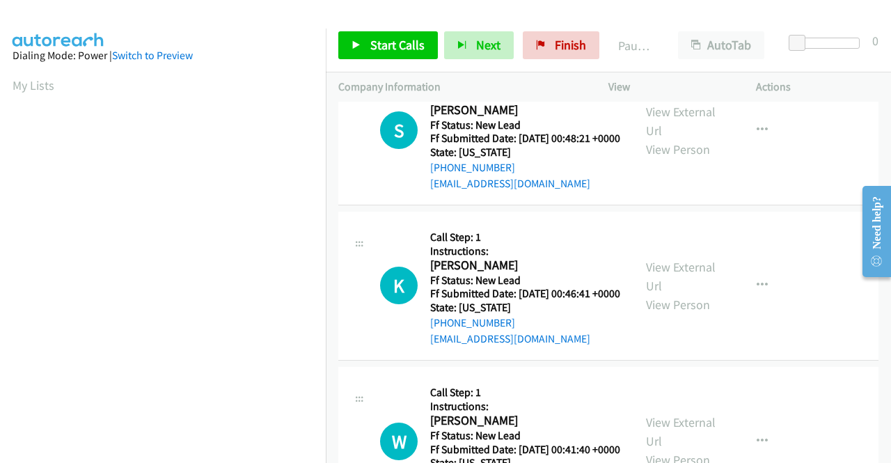
scroll to position [209, 0]
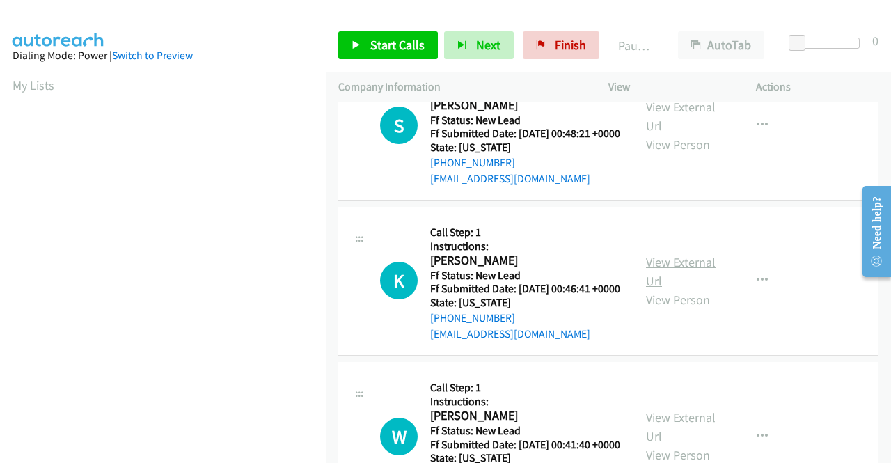
click at [682, 289] on link "View External Url" at bounding box center [681, 271] width 70 height 35
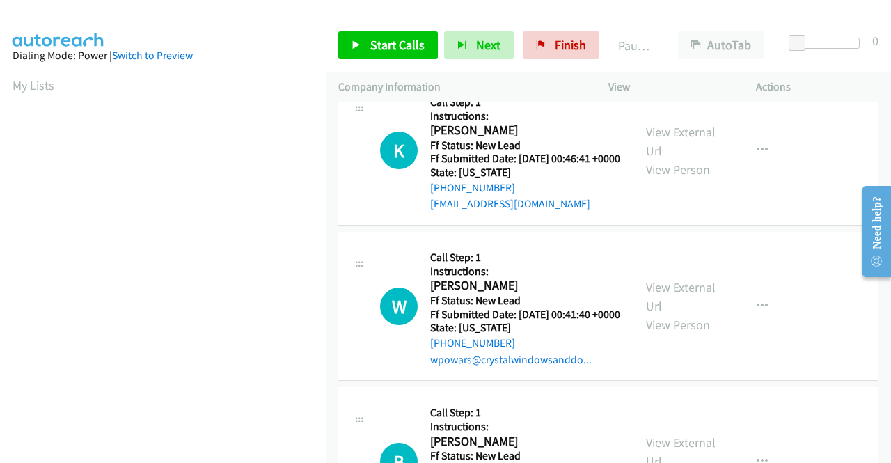
scroll to position [348, 0]
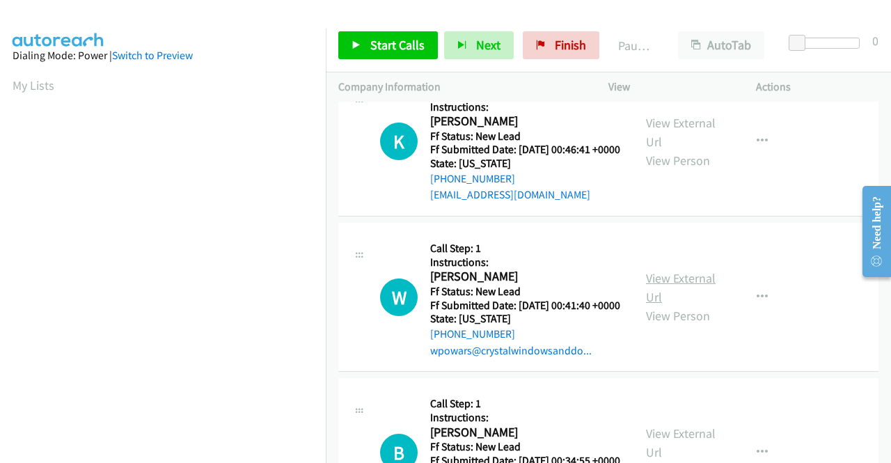
click at [684, 305] on link "View External Url" at bounding box center [681, 287] width 70 height 35
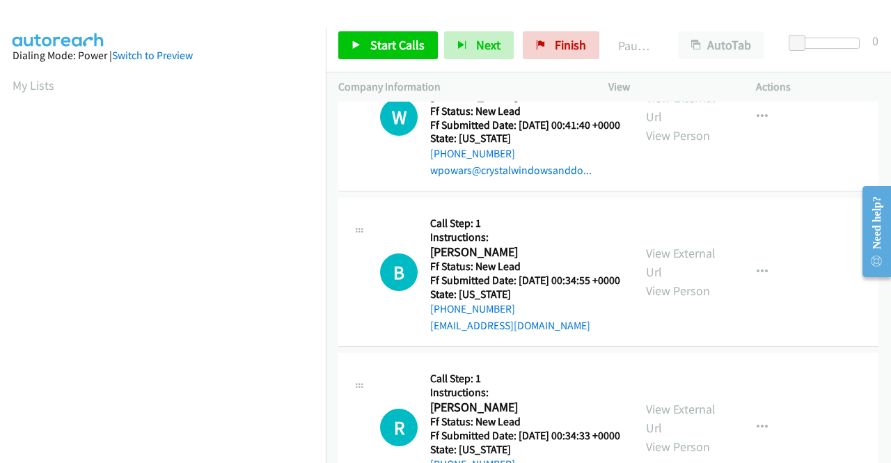
scroll to position [557, 0]
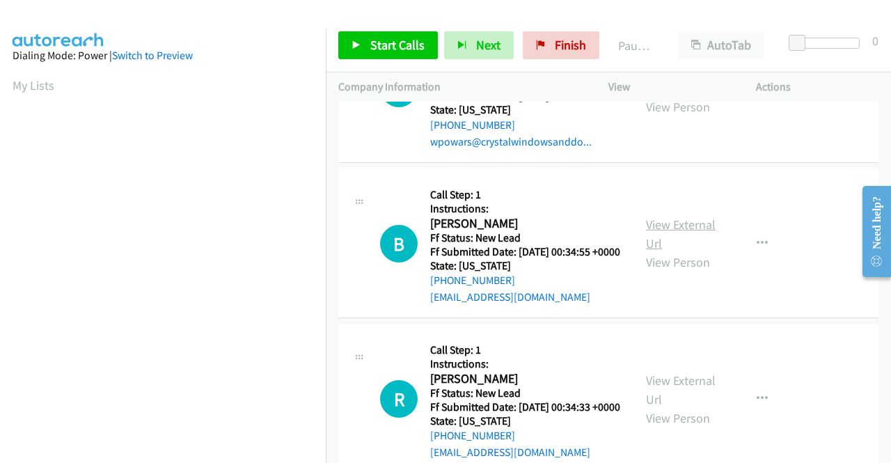
click at [682, 251] on link "View External Url" at bounding box center [681, 234] width 70 height 35
click at [527, 40] on link "Finish" at bounding box center [561, 45] width 77 height 28
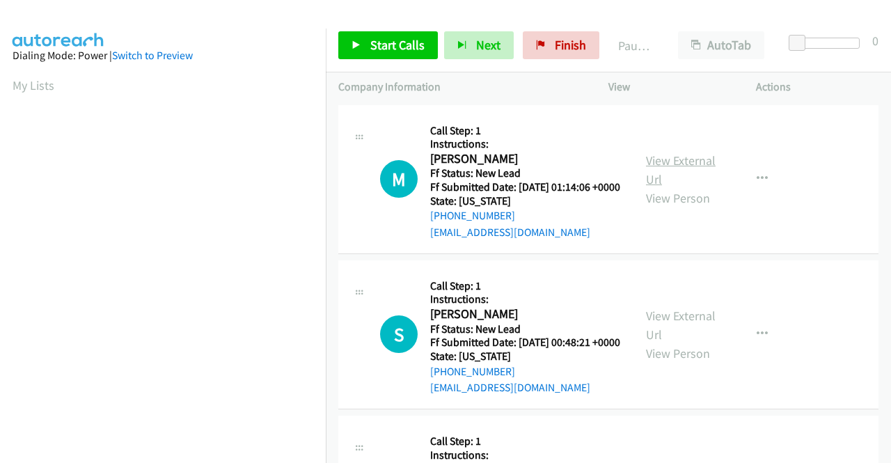
click at [671, 169] on link "View External Url" at bounding box center [681, 170] width 70 height 35
click at [695, 334] on link "View External Url" at bounding box center [681, 325] width 70 height 35
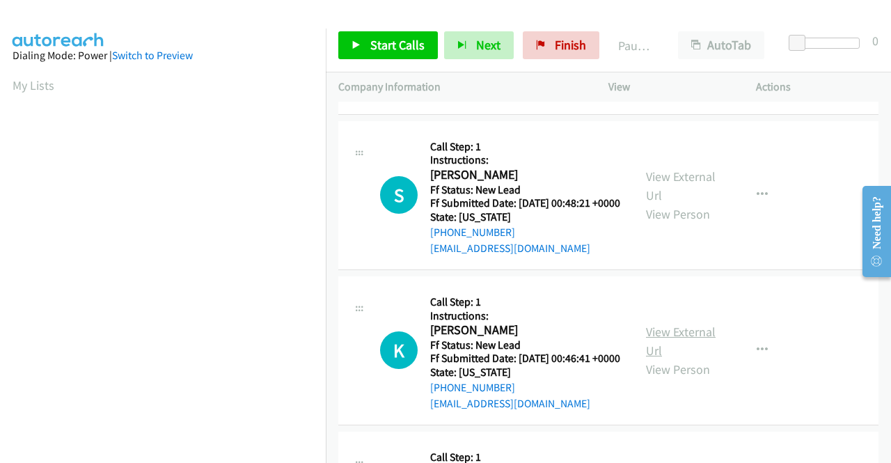
click at [670, 359] on link "View External Url" at bounding box center [681, 341] width 70 height 35
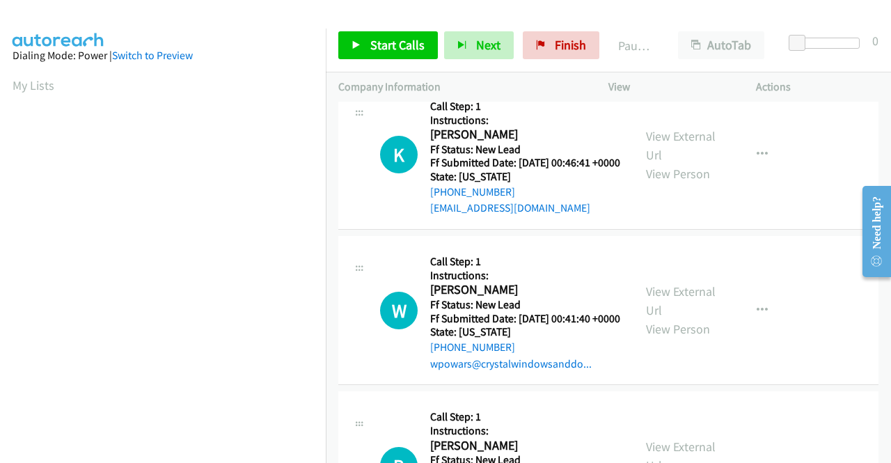
scroll to position [348, 0]
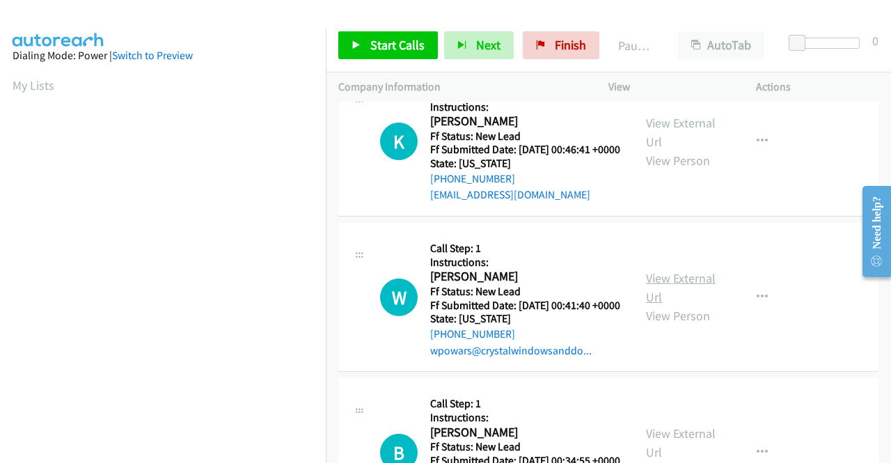
click at [692, 305] on link "View External Url" at bounding box center [681, 287] width 70 height 35
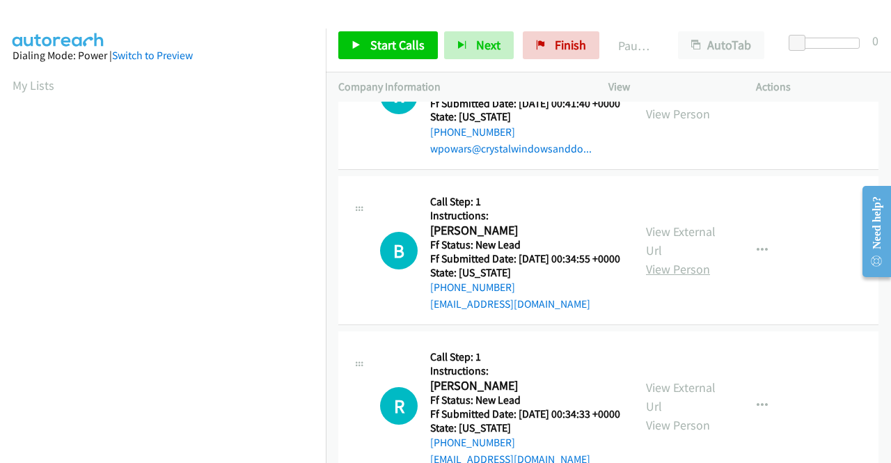
scroll to position [557, 0]
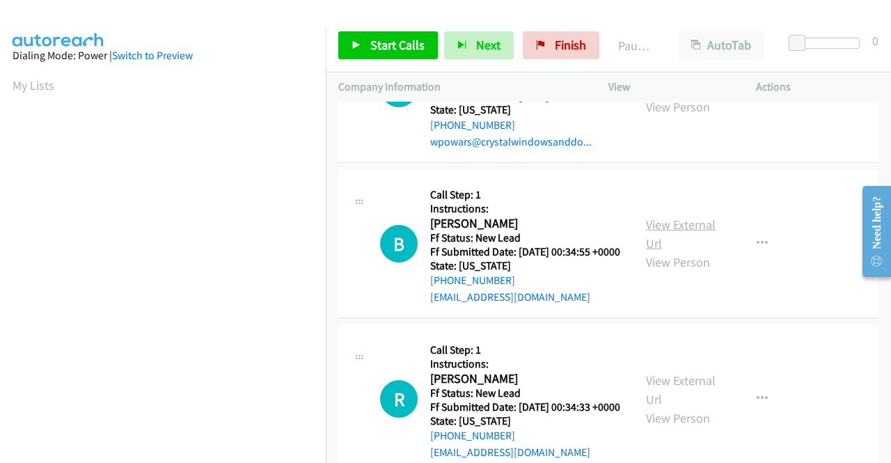
click at [682, 251] on link "View External Url" at bounding box center [681, 234] width 70 height 35
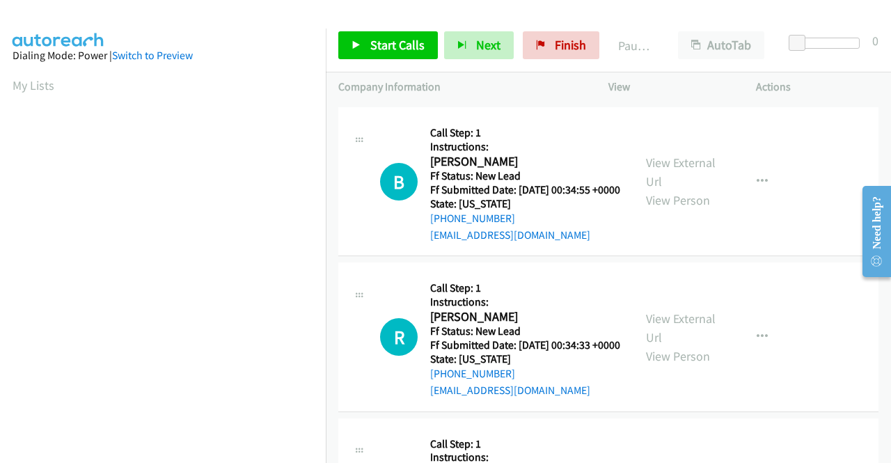
scroll to position [696, 0]
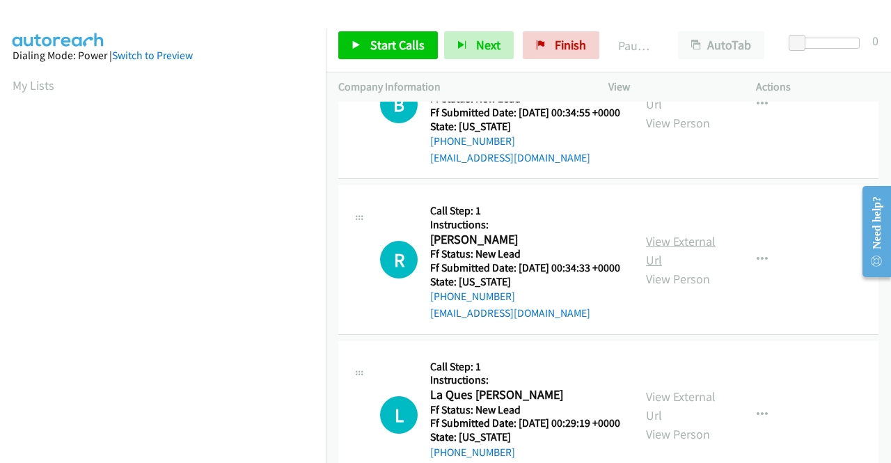
click at [652, 268] on link "View External Url" at bounding box center [681, 250] width 70 height 35
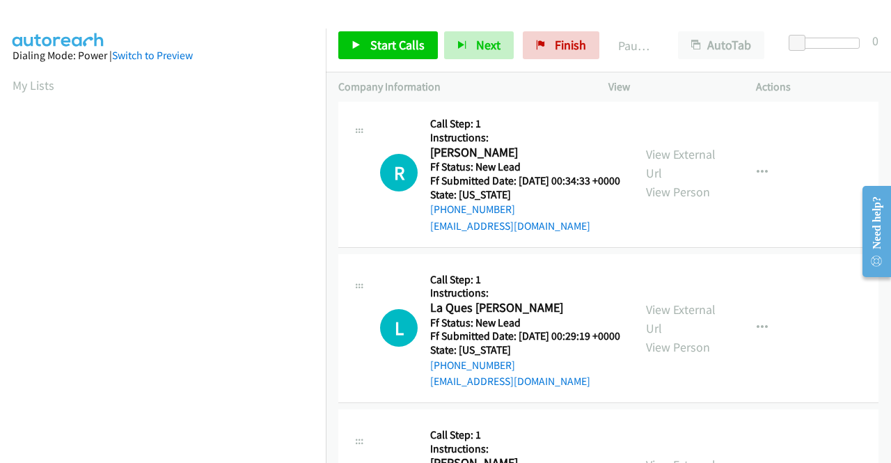
scroll to position [905, 0]
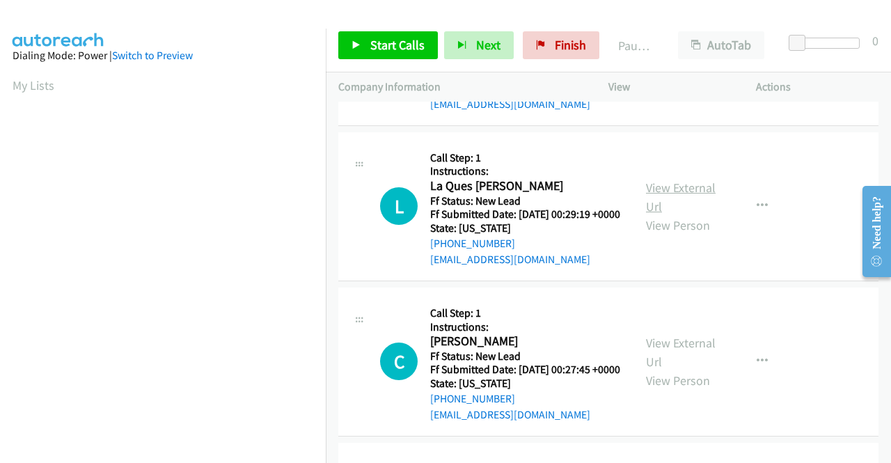
click at [691, 214] on link "View External Url" at bounding box center [681, 197] width 70 height 35
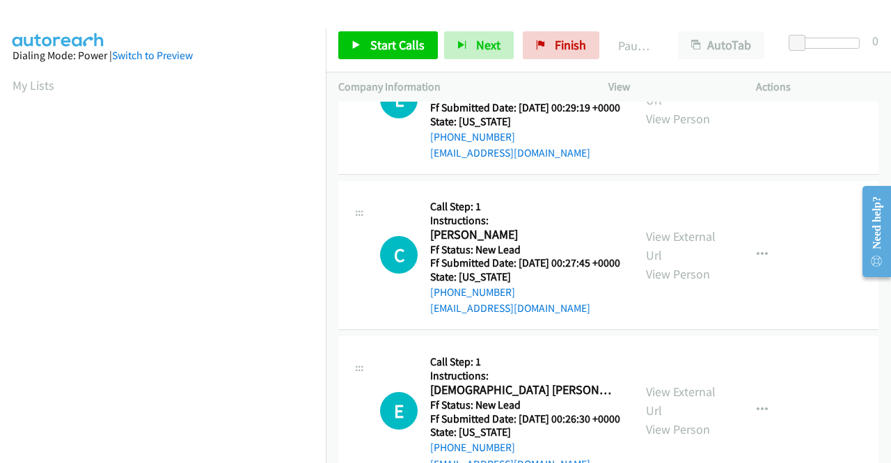
scroll to position [1045, 0]
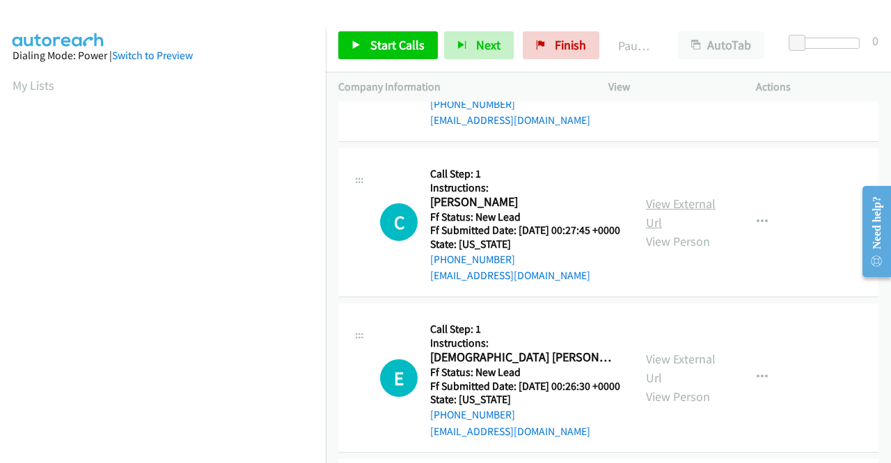
click at [680, 231] on link "View External Url" at bounding box center [681, 213] width 70 height 35
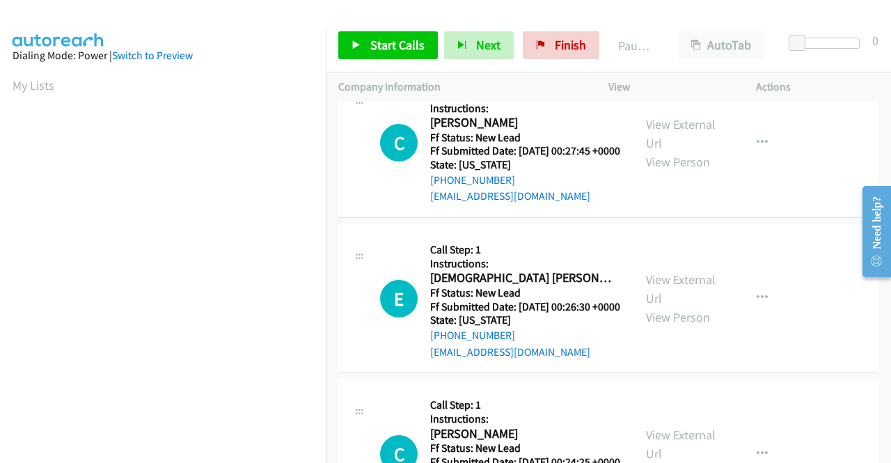
scroll to position [1184, 0]
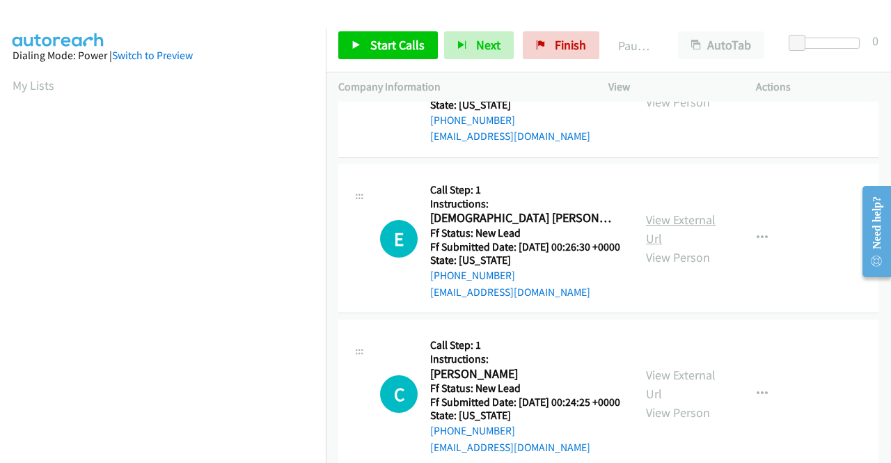
click at [696, 247] on link "View External Url" at bounding box center [681, 229] width 70 height 35
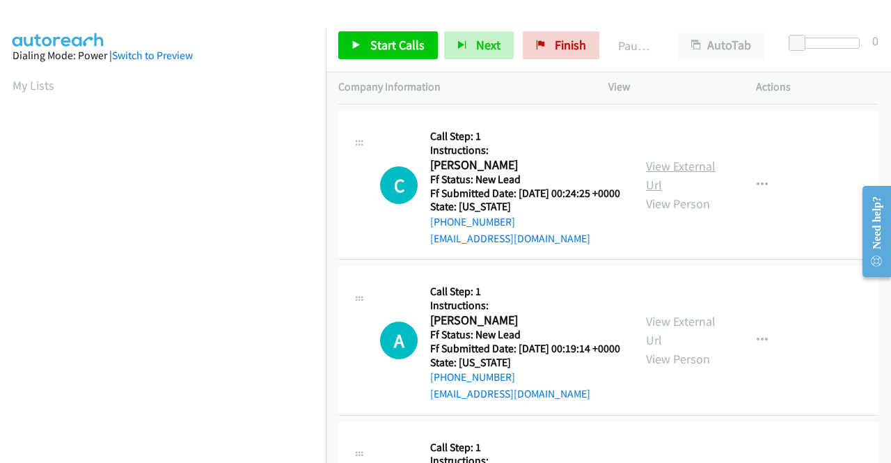
click at [667, 193] on link "View External Url" at bounding box center [681, 175] width 70 height 35
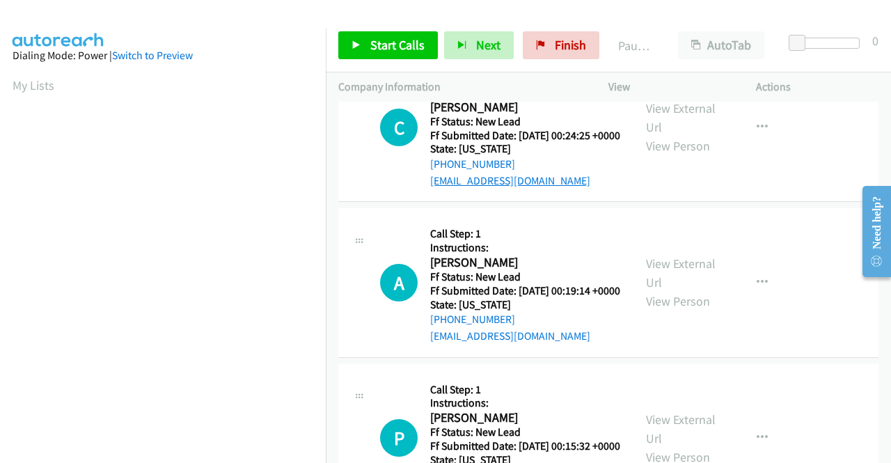
scroll to position [1532, 0]
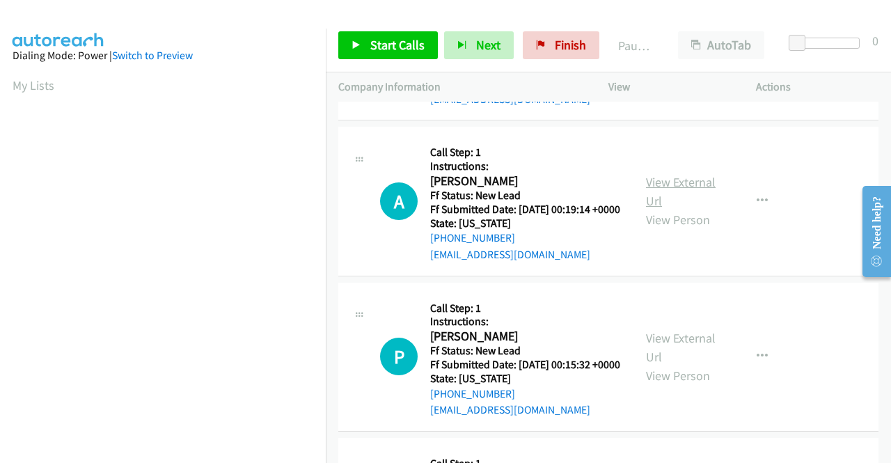
click at [675, 209] on link "View External Url" at bounding box center [681, 191] width 70 height 35
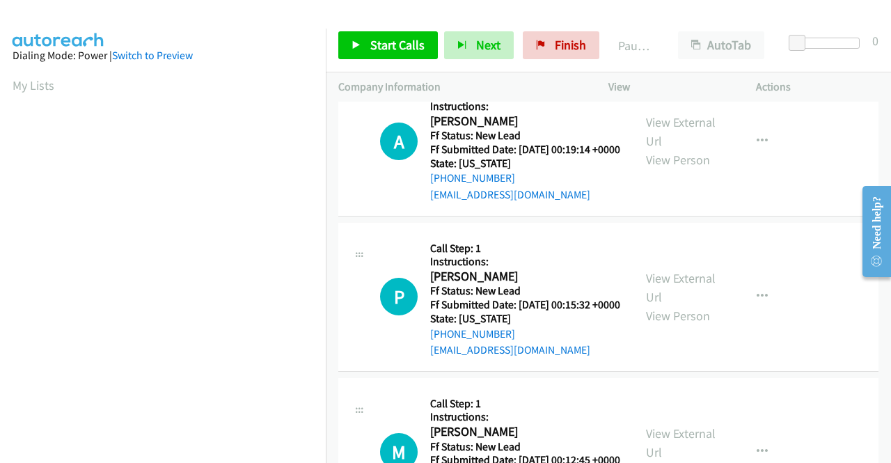
scroll to position [1671, 0]
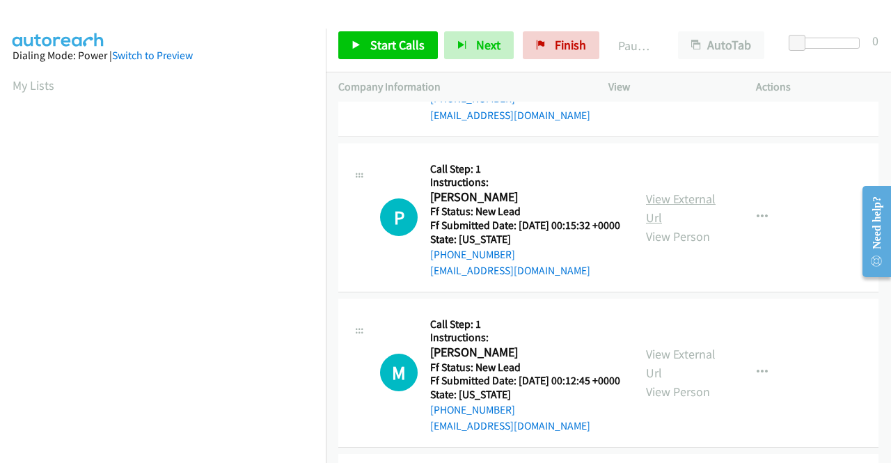
click at [685, 226] on link "View External Url" at bounding box center [681, 208] width 70 height 35
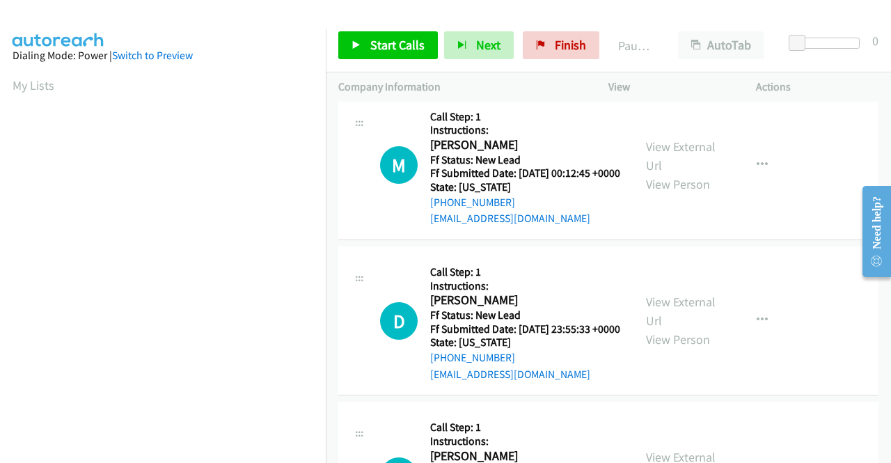
scroll to position [1880, 0]
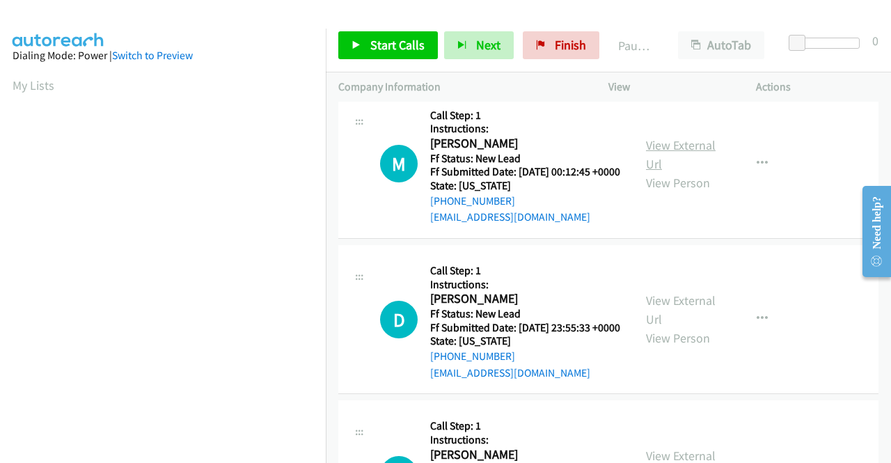
click at [650, 172] on link "View External Url" at bounding box center [681, 154] width 70 height 35
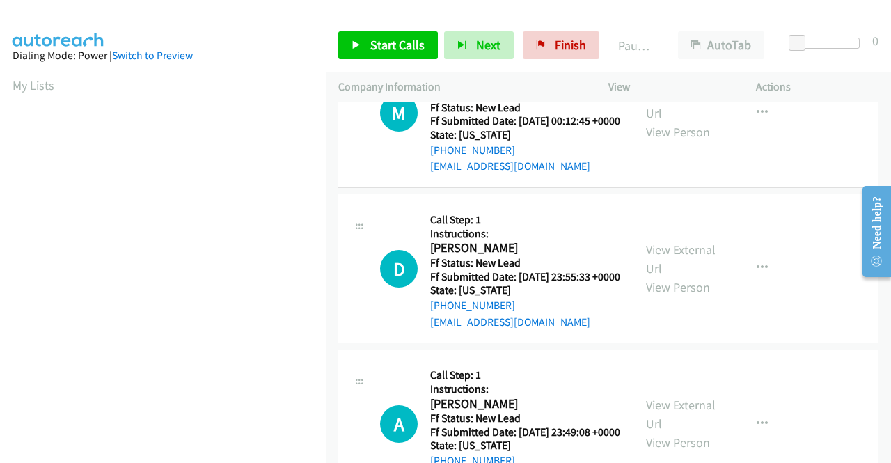
scroll to position [2089, 0]
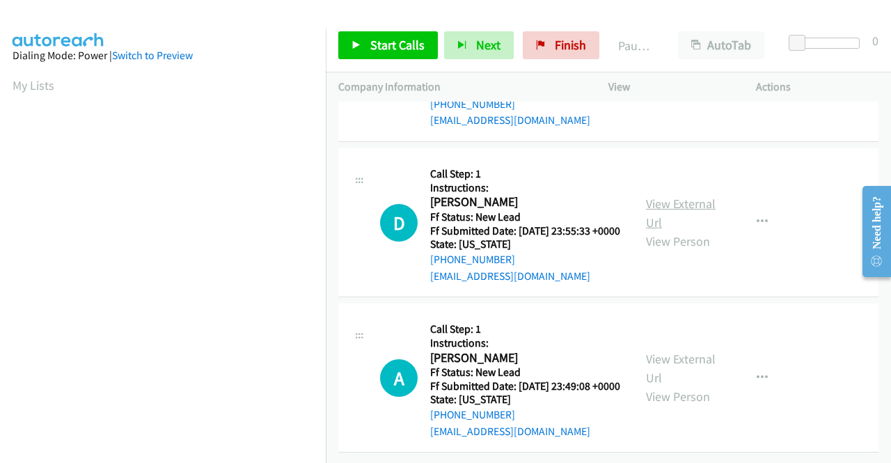
click at [657, 231] on link "View External Url" at bounding box center [681, 213] width 70 height 35
click at [678, 351] on link "View External Url" at bounding box center [681, 368] width 70 height 35
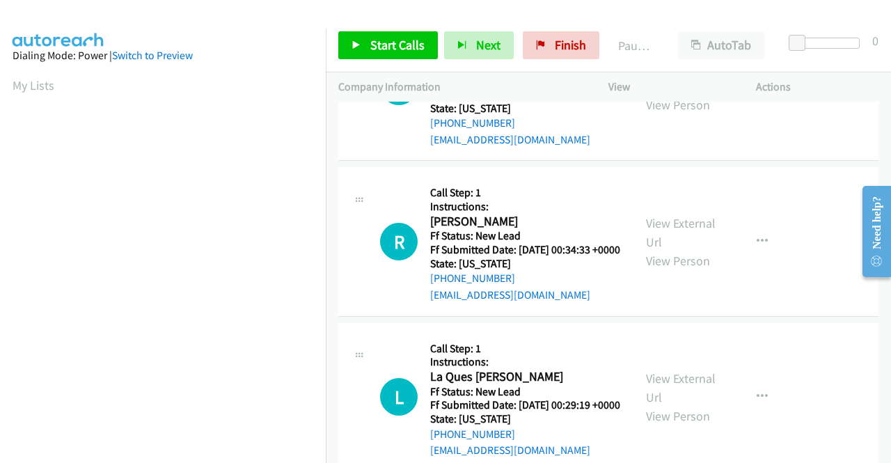
scroll to position [0, 0]
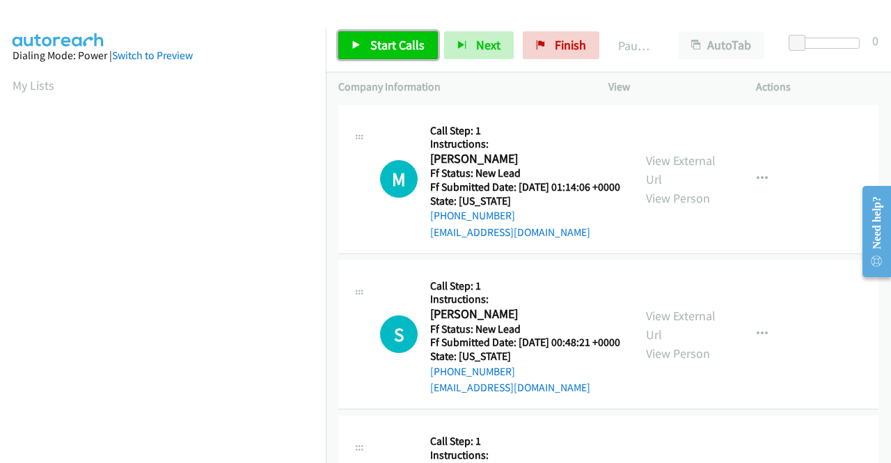
click at [382, 43] on span "Start Calls" at bounding box center [397, 45] width 54 height 16
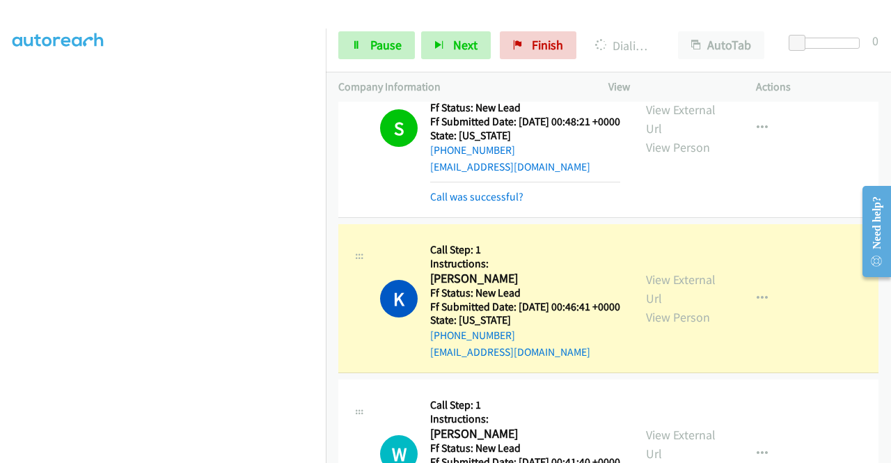
scroll to position [279, 0]
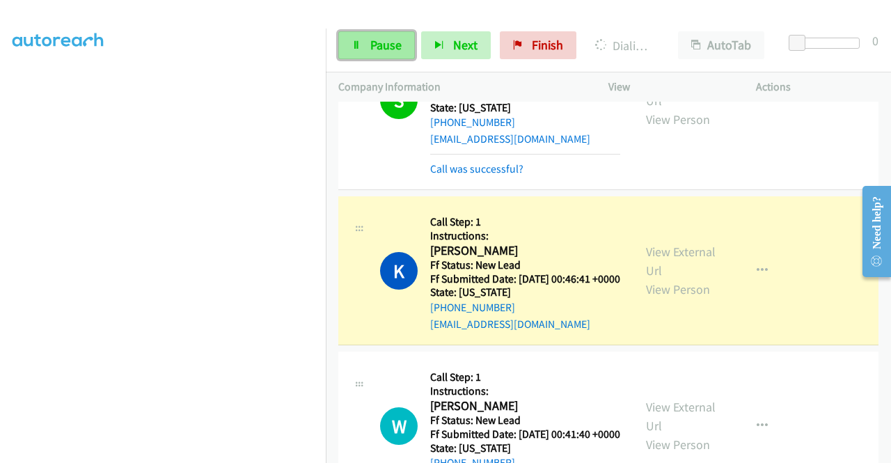
click at [391, 47] on span "Pause" at bounding box center [385, 45] width 31 height 16
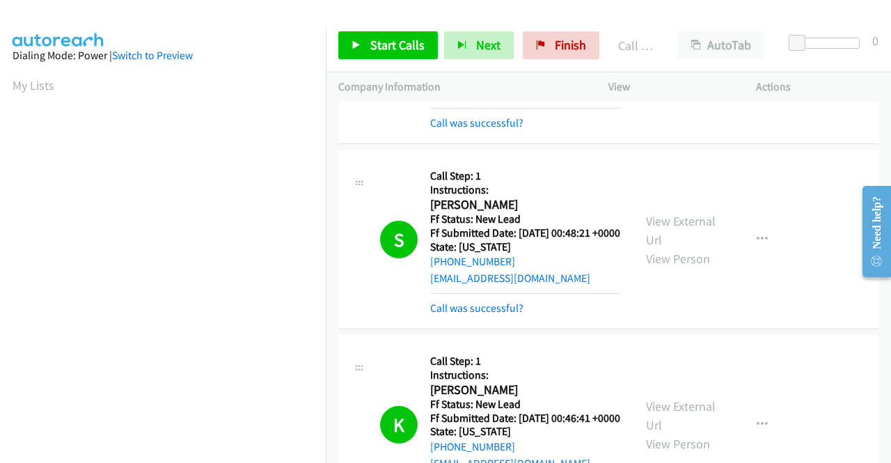
scroll to position [139, 0]
click at [391, 40] on span "Start Calls" at bounding box center [397, 45] width 54 height 16
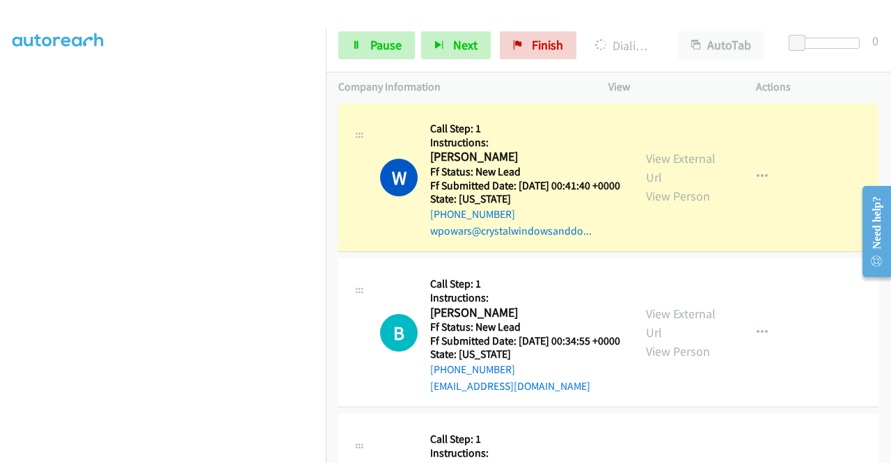
scroll to position [627, 0]
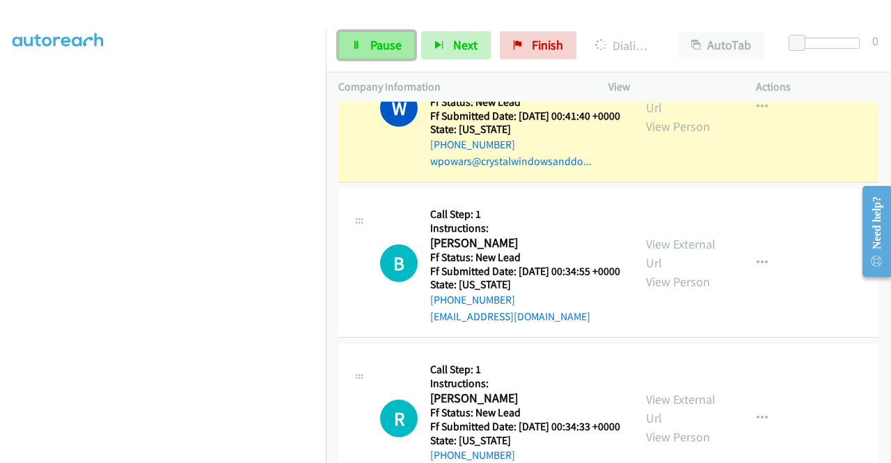
click at [393, 34] on link "Pause" at bounding box center [376, 45] width 77 height 28
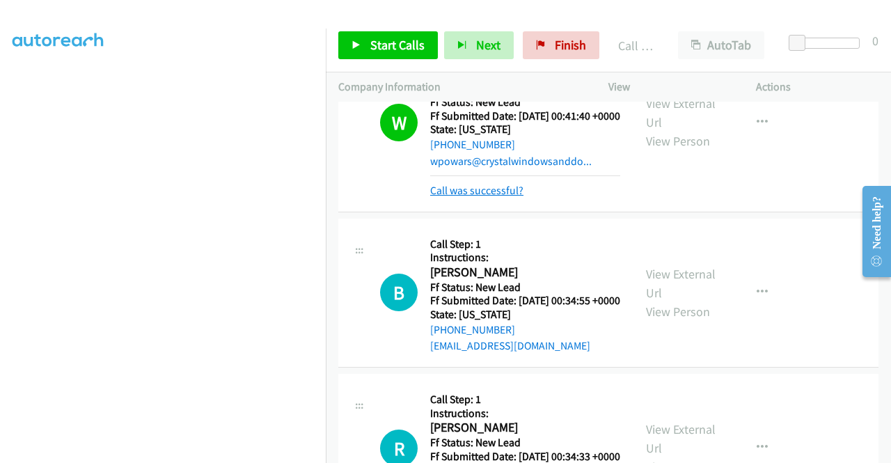
click at [464, 197] on link "Call was successful?" at bounding box center [476, 190] width 93 height 13
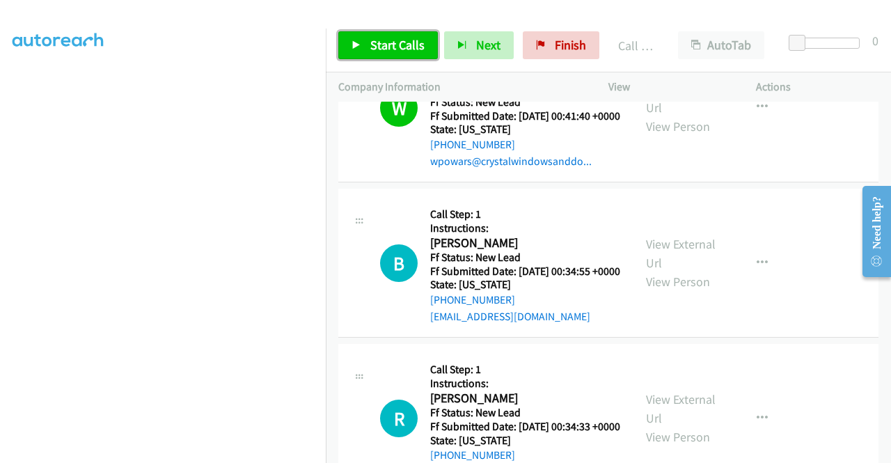
click at [421, 41] on span "Start Calls" at bounding box center [397, 45] width 54 height 16
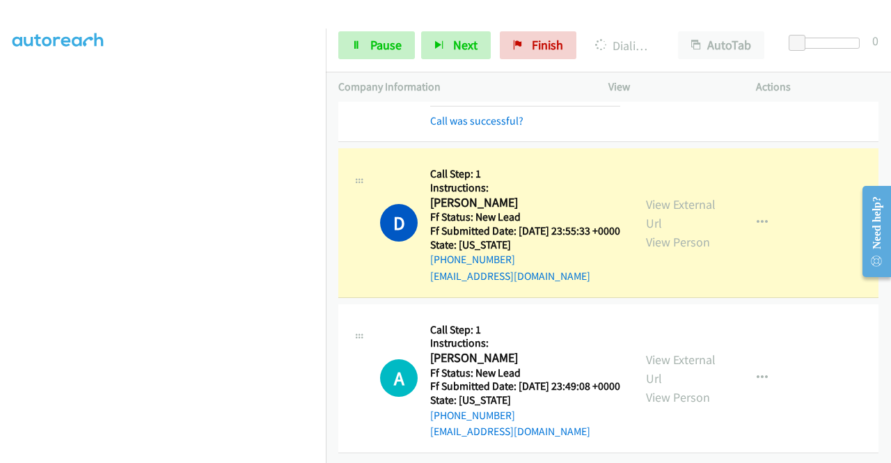
scroll to position [0, 0]
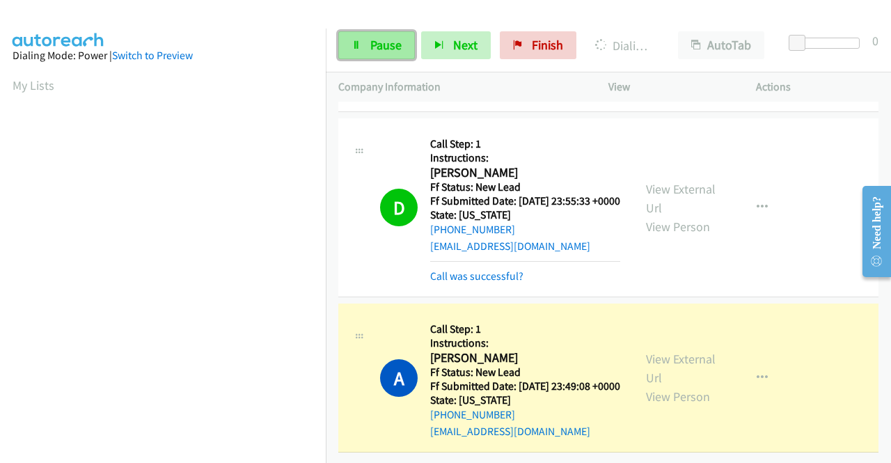
click at [373, 39] on span "Pause" at bounding box center [385, 45] width 31 height 16
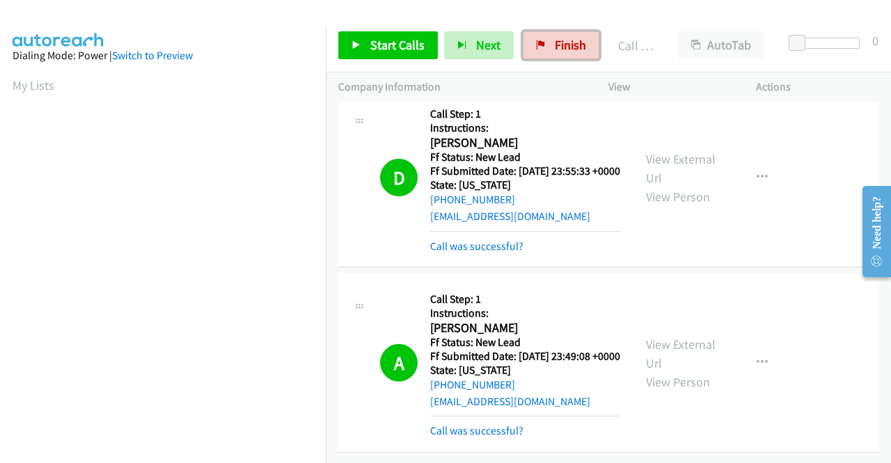
drag, startPoint x: 572, startPoint y: 38, endPoint x: 475, endPoint y: 73, distance: 103.5
click at [572, 38] on span "Finish" at bounding box center [570, 45] width 31 height 16
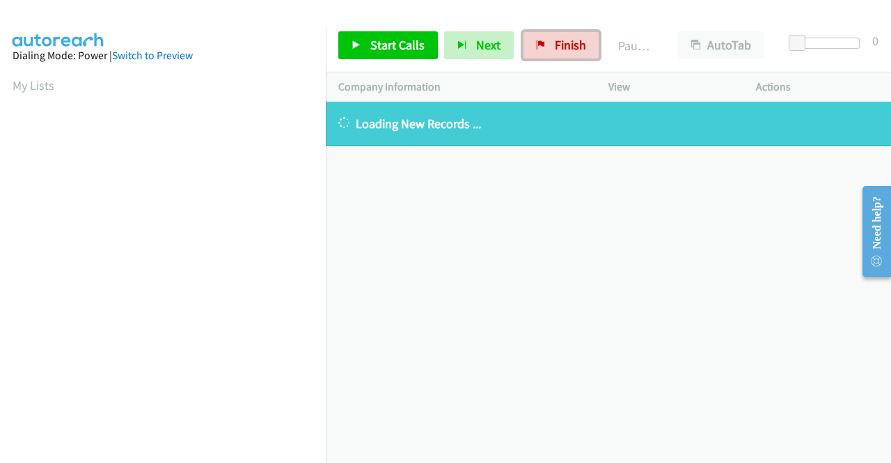
drag, startPoint x: 543, startPoint y: 48, endPoint x: 481, endPoint y: 75, distance: 67.4
click at [543, 48] on link "Finish" at bounding box center [561, 45] width 77 height 28
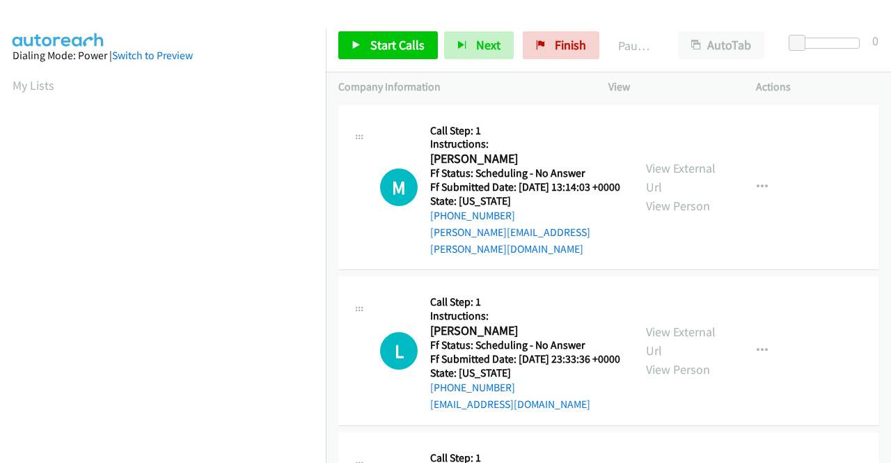
click at [650, 156] on div "View External Url View Person View External Url Email Schedule/Manage Callback …" at bounding box center [714, 188] width 160 height 140
click at [651, 162] on link "View External Url" at bounding box center [681, 177] width 70 height 35
click at [657, 331] on link "View External Url" at bounding box center [681, 341] width 70 height 35
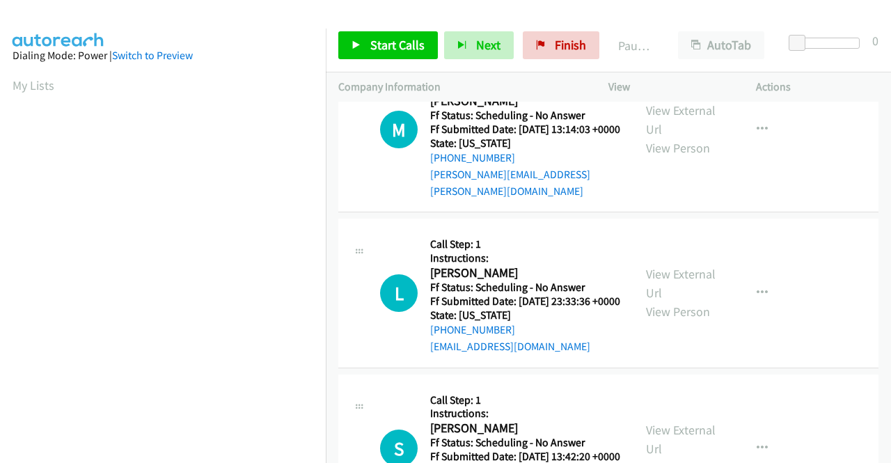
scroll to position [139, 0]
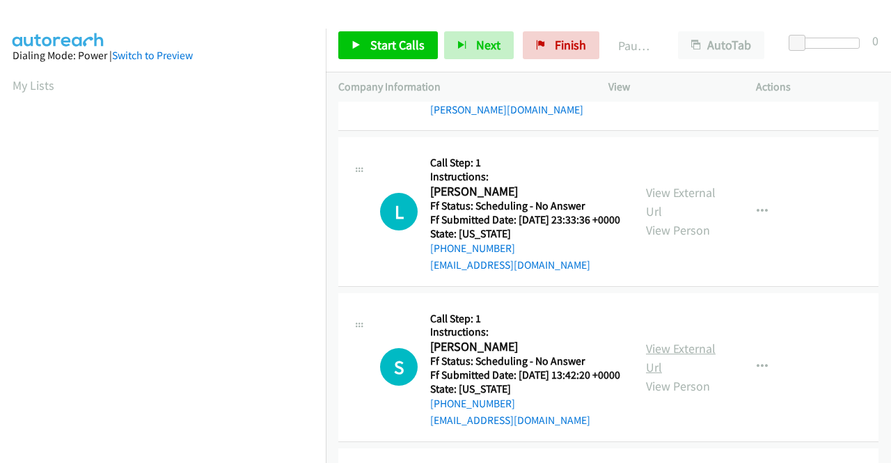
click at [669, 361] on link "View External Url" at bounding box center [681, 358] width 70 height 35
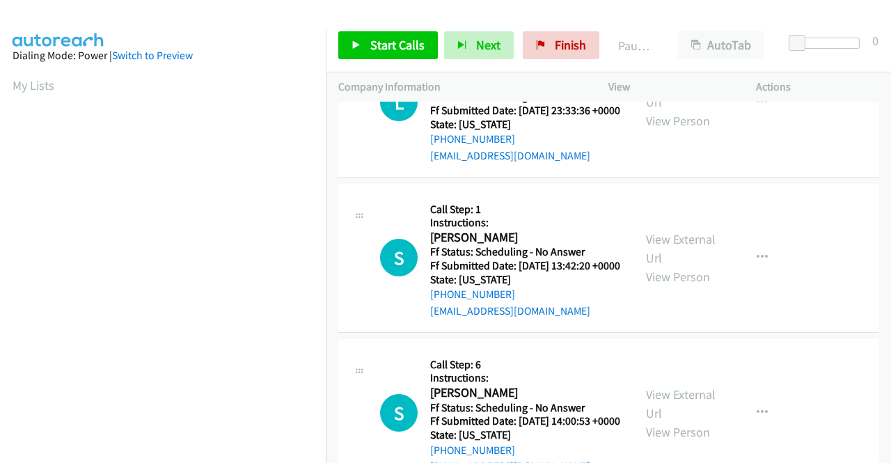
scroll to position [279, 0]
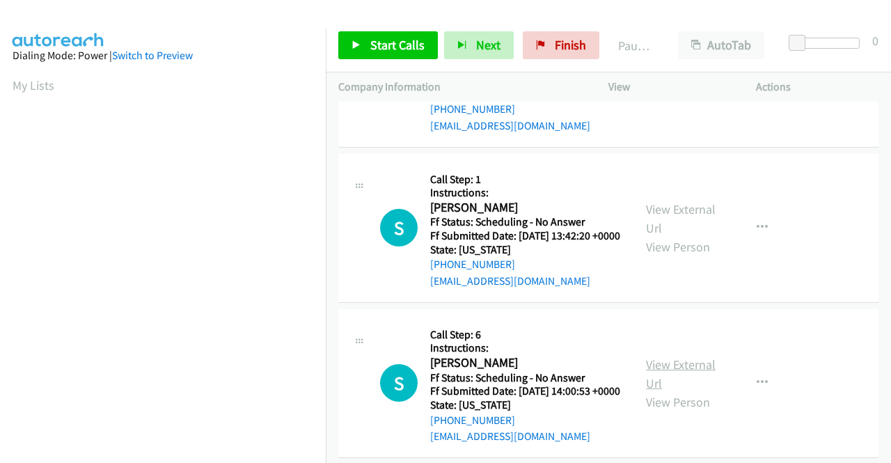
click at [657, 391] on link "View External Url" at bounding box center [681, 374] width 70 height 35
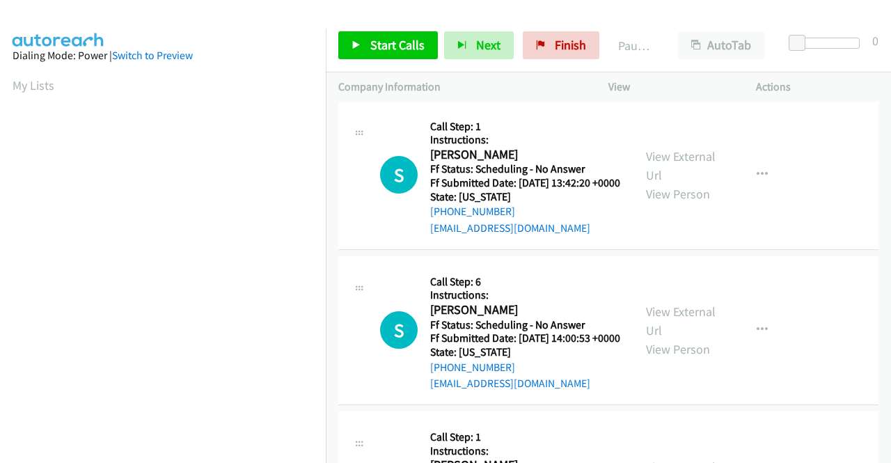
scroll to position [487, 0]
click at [670, 338] on link "View External Url" at bounding box center [681, 320] width 70 height 35
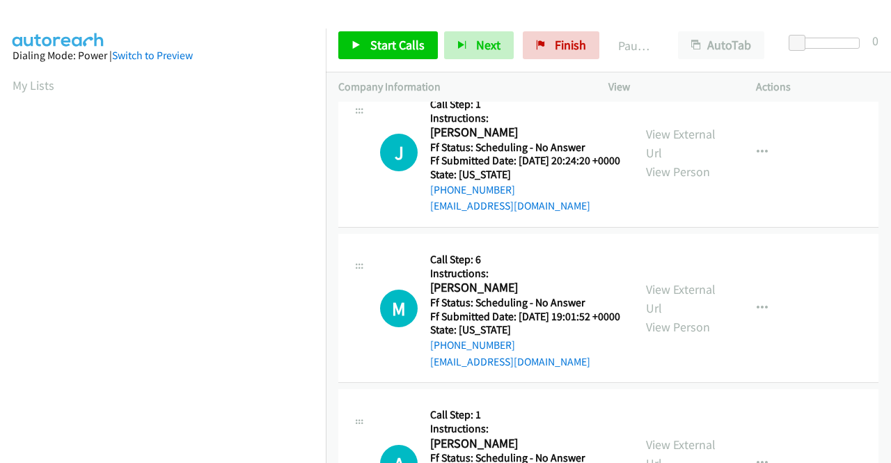
scroll to position [696, 0]
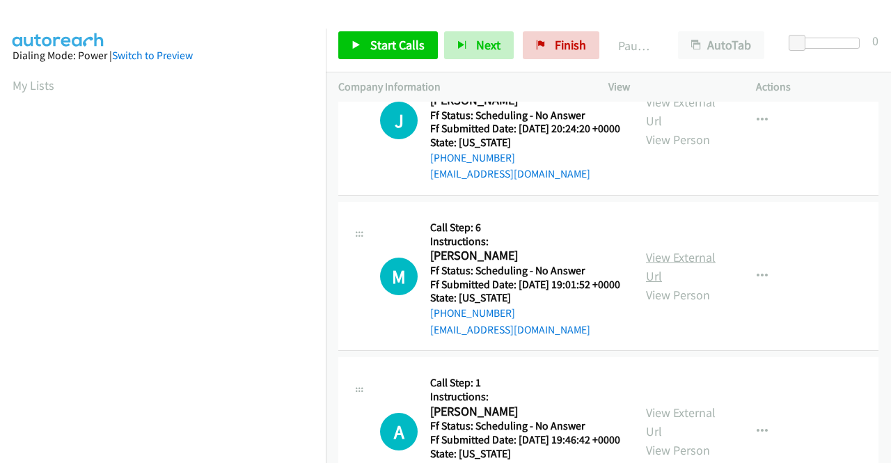
click at [696, 284] on link "View External Url" at bounding box center [681, 266] width 70 height 35
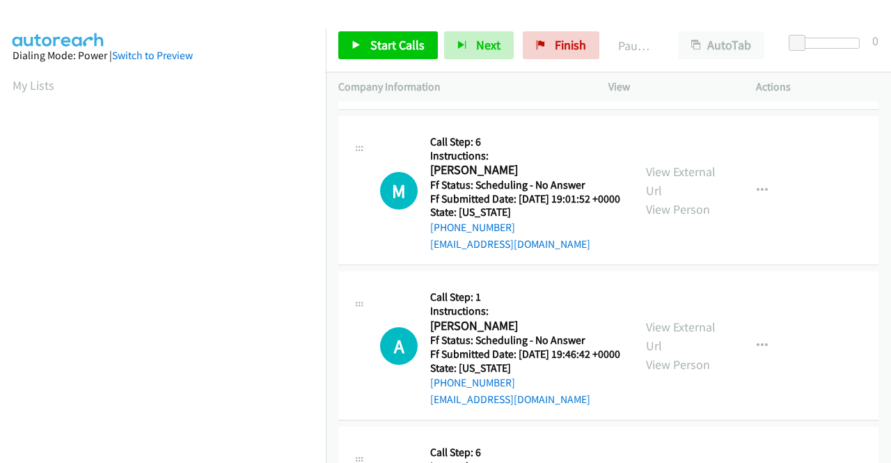
scroll to position [905, 0]
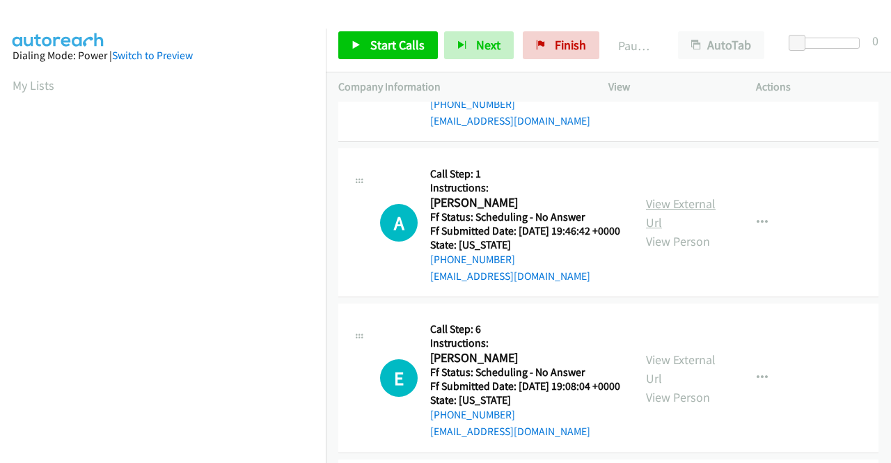
click at [674, 231] on link "View External Url" at bounding box center [681, 213] width 70 height 35
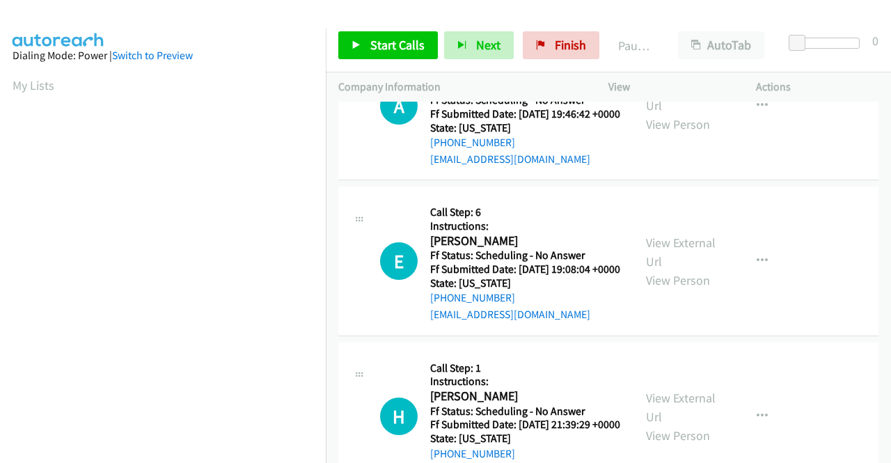
scroll to position [1045, 0]
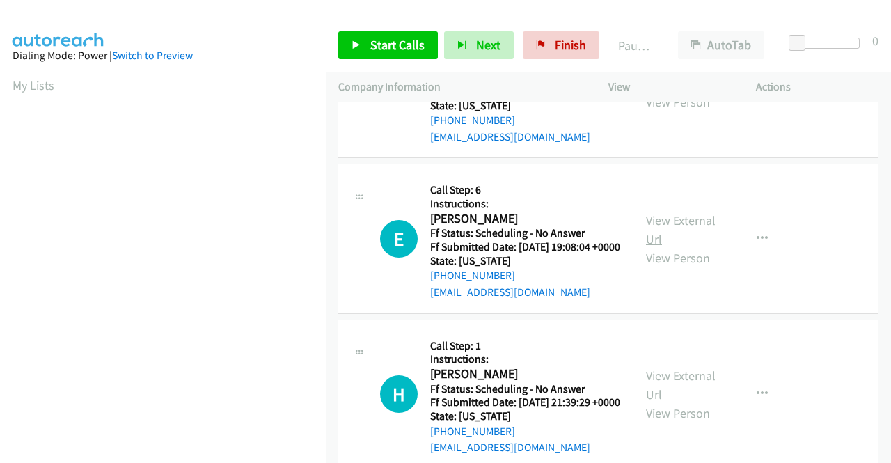
click at [689, 247] on link "View External Url" at bounding box center [681, 229] width 70 height 35
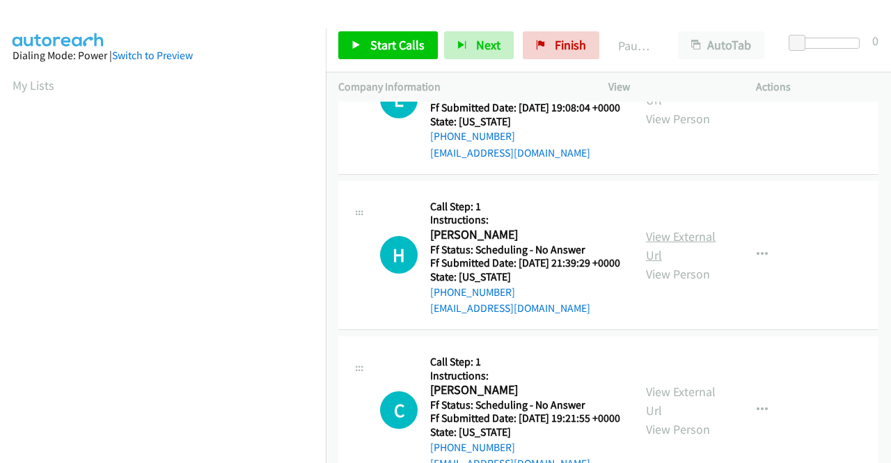
click at [682, 263] on link "View External Url" at bounding box center [681, 245] width 70 height 35
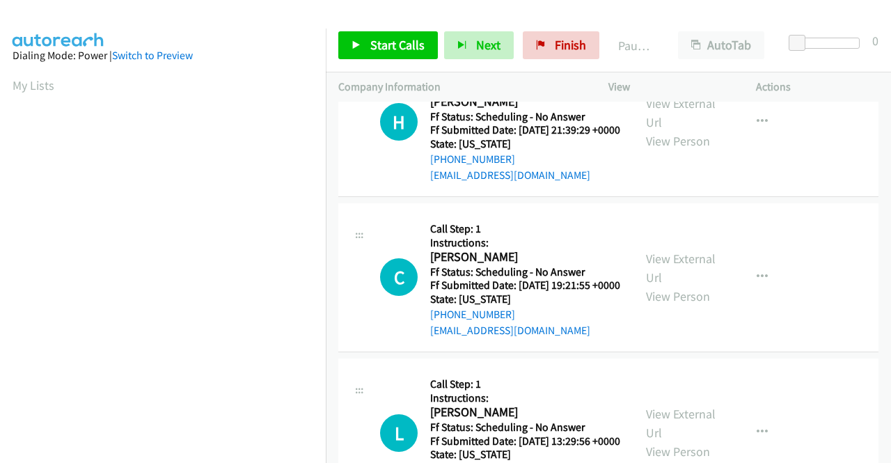
scroll to position [1323, 0]
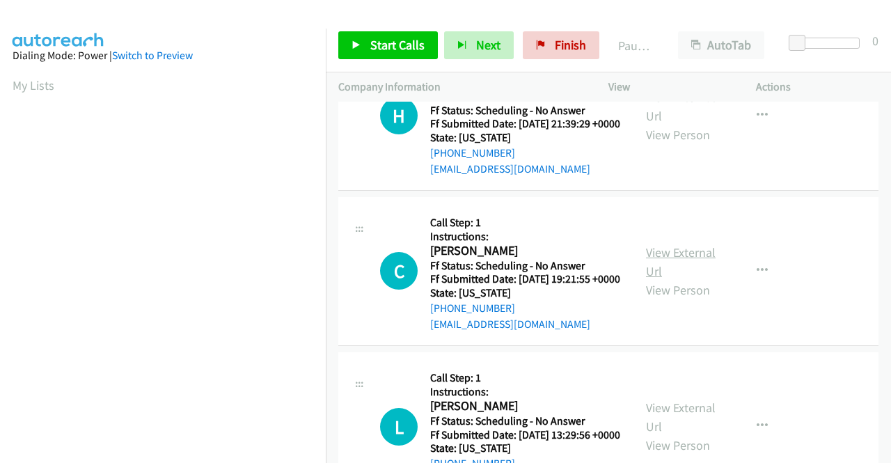
click at [675, 279] on link "View External Url" at bounding box center [681, 261] width 70 height 35
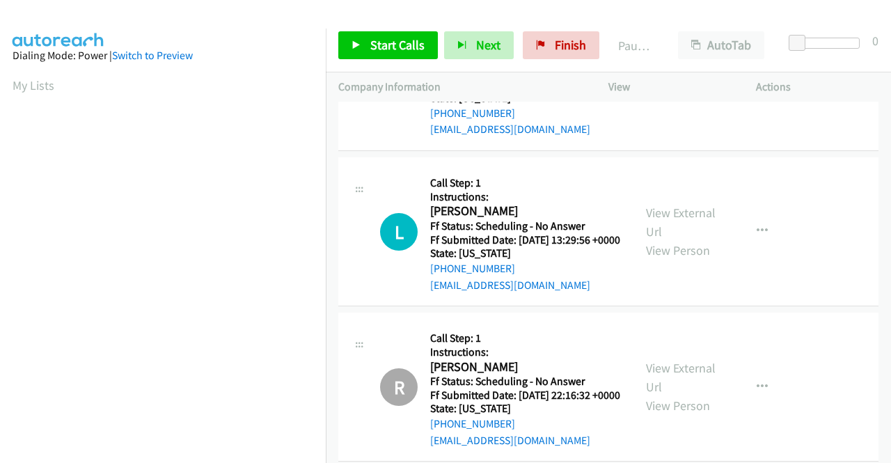
scroll to position [1532, 0]
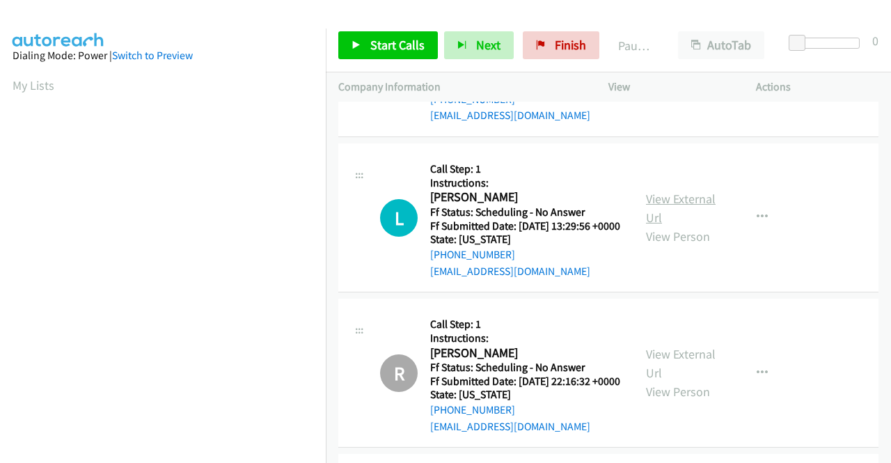
click at [658, 226] on link "View External Url" at bounding box center [681, 208] width 70 height 35
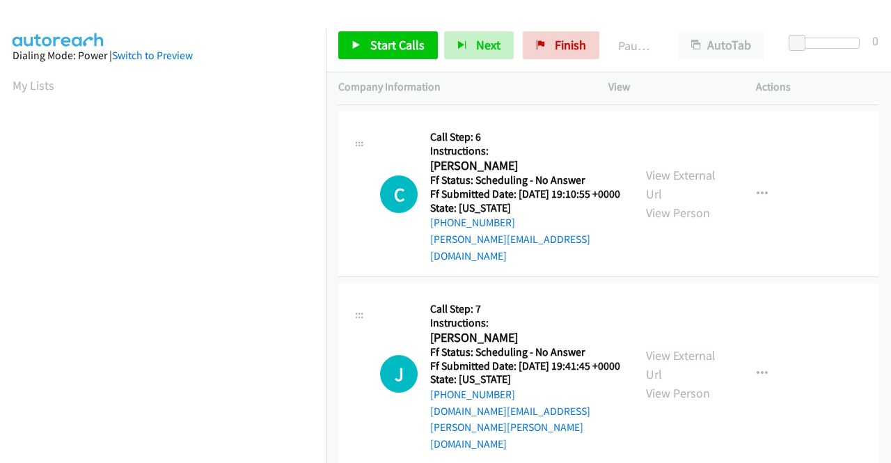
scroll to position [2020, 0]
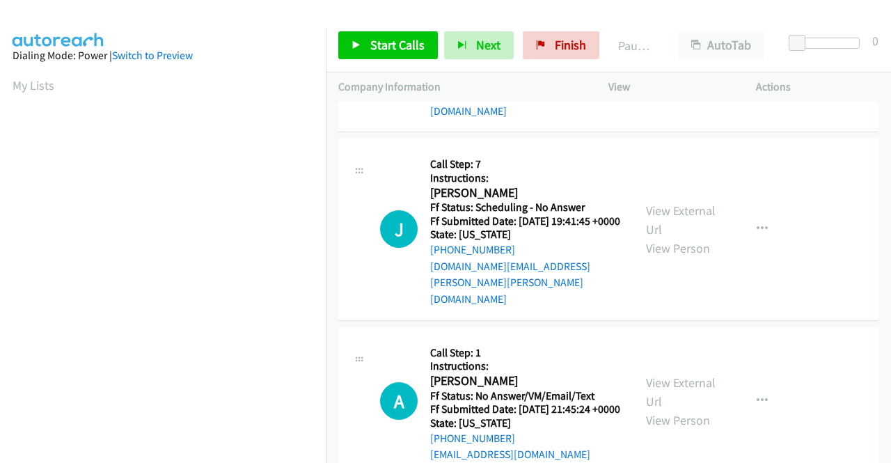
click at [657, 57] on link "View External Url" at bounding box center [681, 39] width 70 height 35
click at [687, 237] on link "View External Url" at bounding box center [681, 220] width 70 height 35
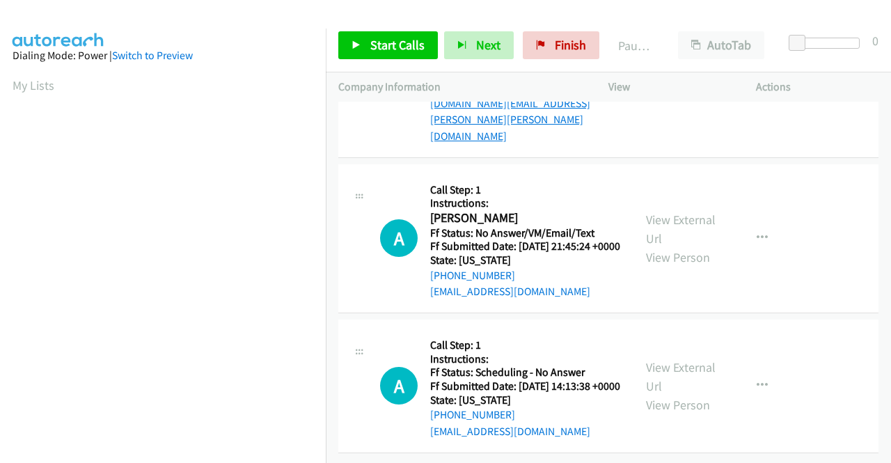
scroll to position [2229, 0]
click at [647, 247] on link "View External Url" at bounding box center [681, 229] width 70 height 35
click at [699, 359] on link "View External Url" at bounding box center [681, 376] width 70 height 35
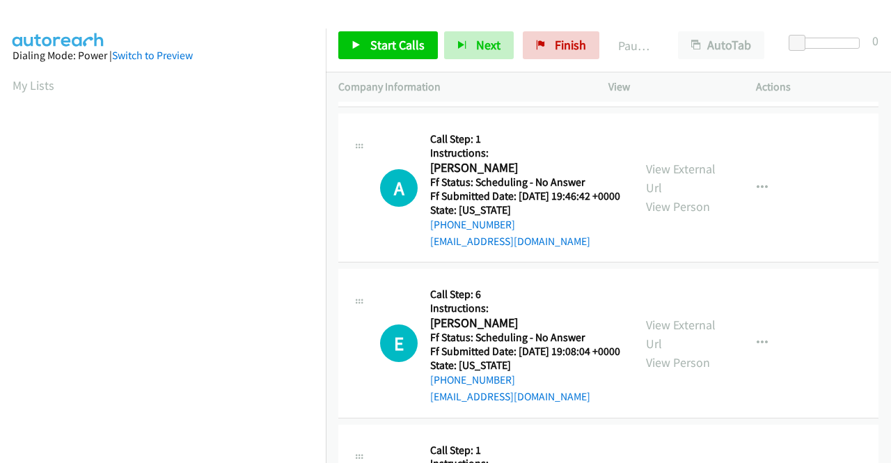
scroll to position [0, 0]
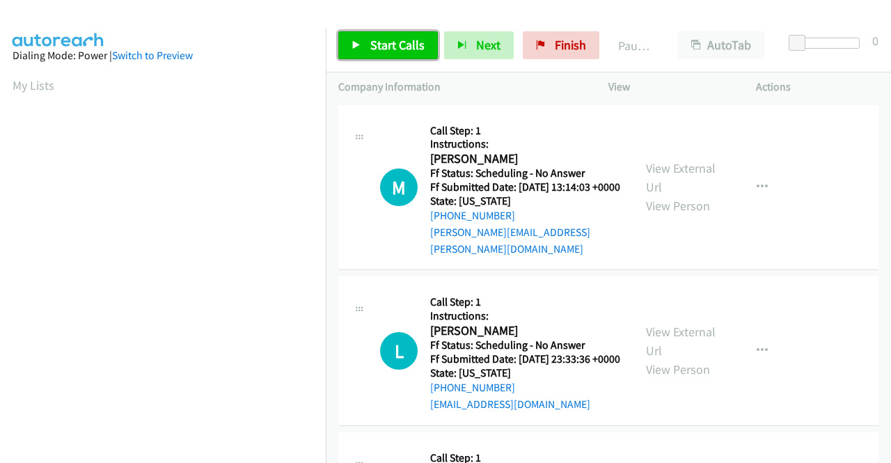
click at [405, 53] on link "Start Calls" at bounding box center [388, 45] width 100 height 28
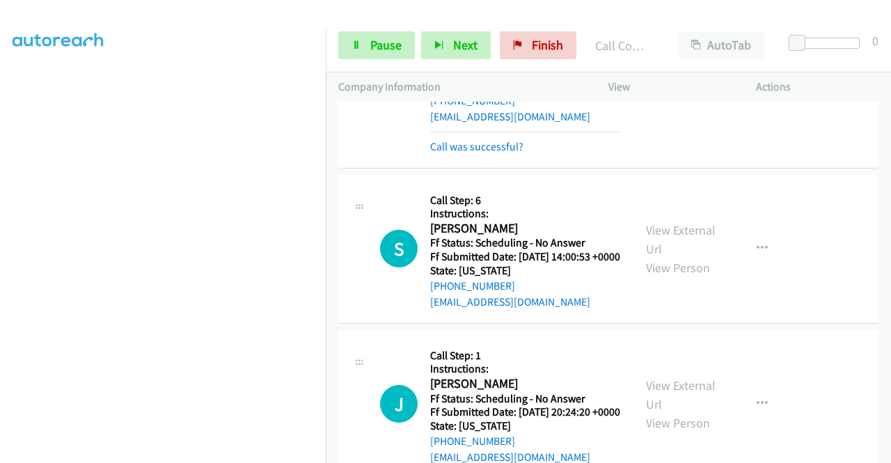
scroll to position [318, 0]
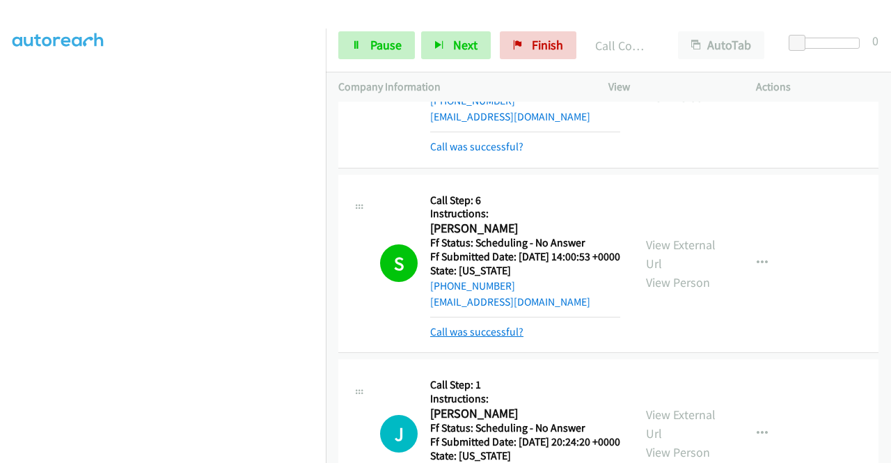
click at [490, 338] on link "Call was successful?" at bounding box center [476, 331] width 93 height 13
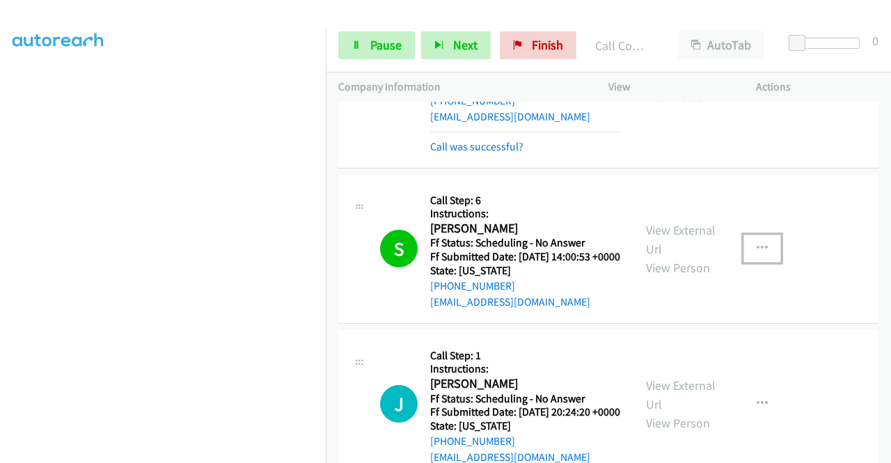
click at [757, 254] on icon "button" at bounding box center [762, 248] width 11 height 11
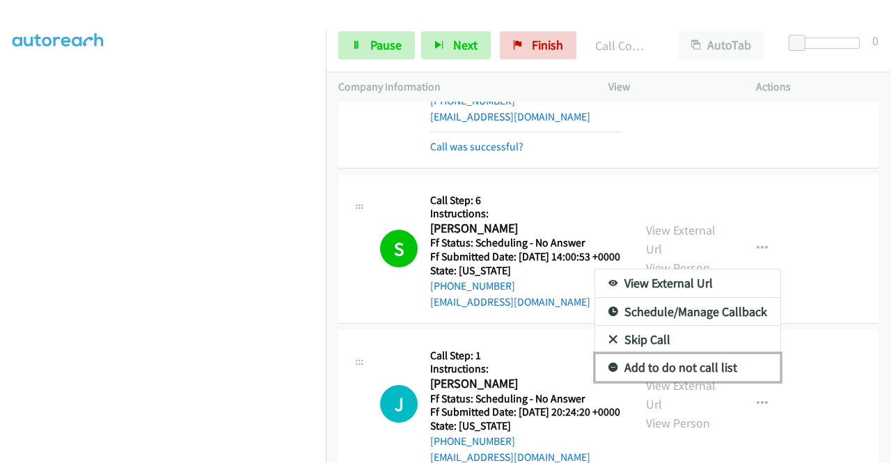
click at [680, 382] on link "Add to do not call list" at bounding box center [687, 368] width 185 height 28
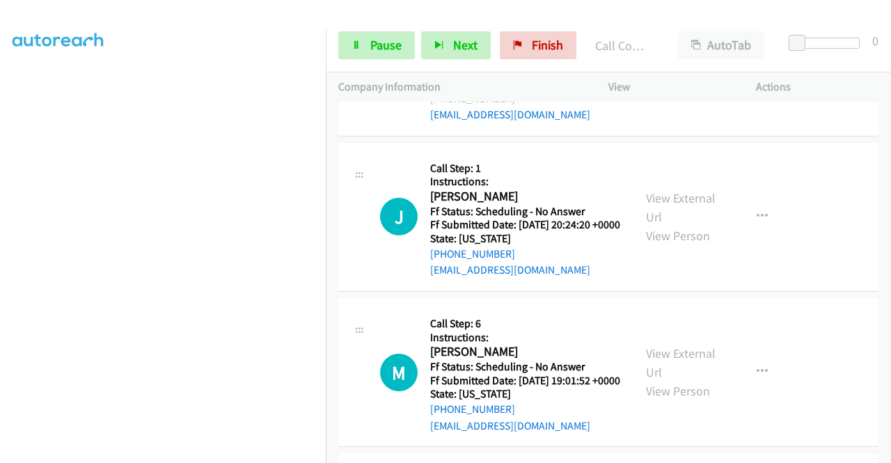
scroll to position [711, 0]
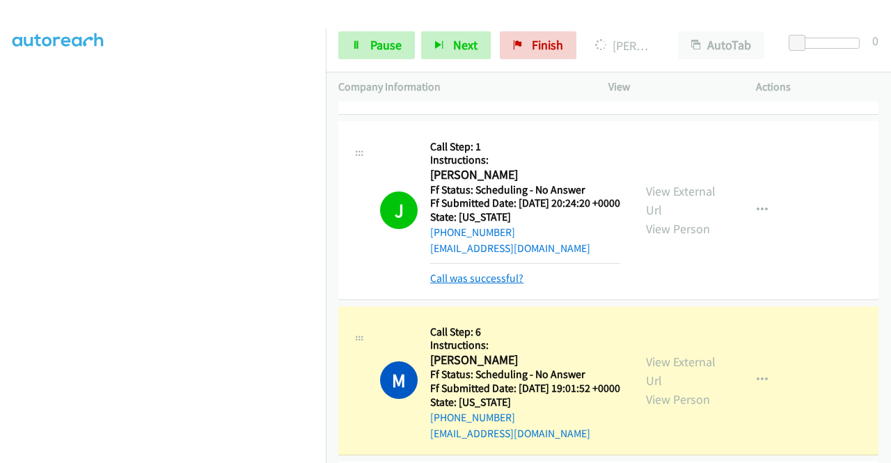
click at [509, 285] on link "Call was successful?" at bounding box center [476, 278] width 93 height 13
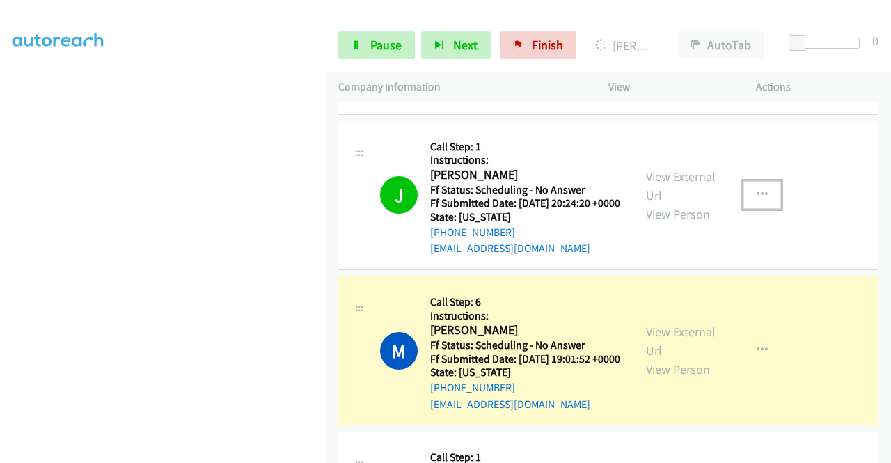
click at [759, 209] on button "button" at bounding box center [763, 195] width 38 height 28
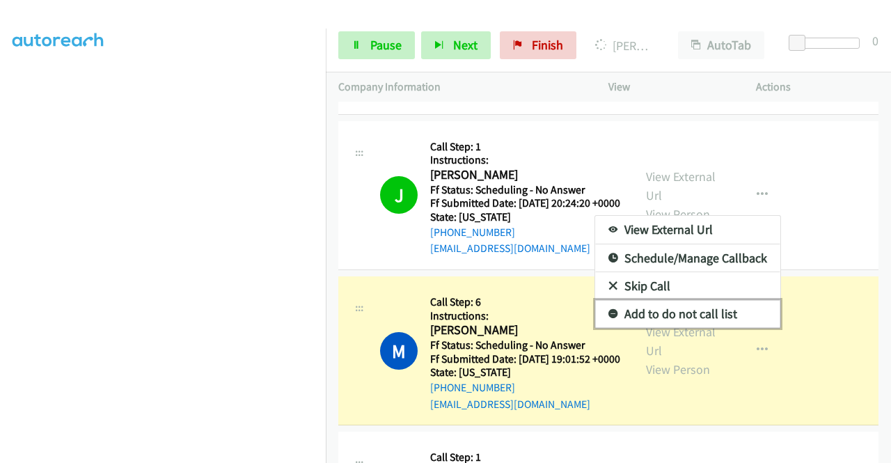
click at [692, 328] on link "Add to do not call list" at bounding box center [687, 314] width 185 height 28
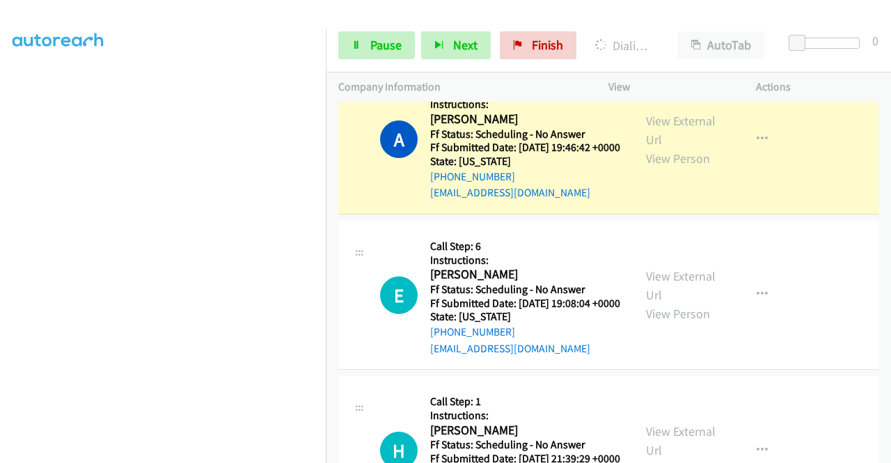
scroll to position [1129, 0]
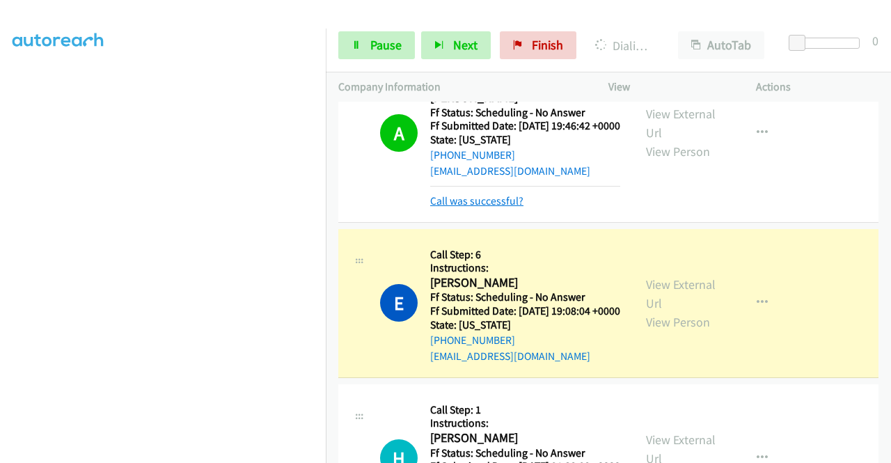
click at [492, 208] on link "Call was successful?" at bounding box center [476, 200] width 93 height 13
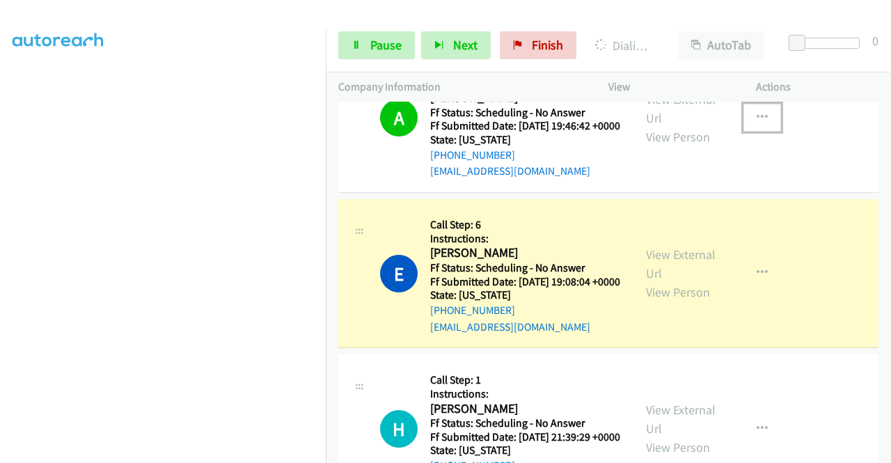
click at [757, 123] on icon "button" at bounding box center [762, 117] width 11 height 11
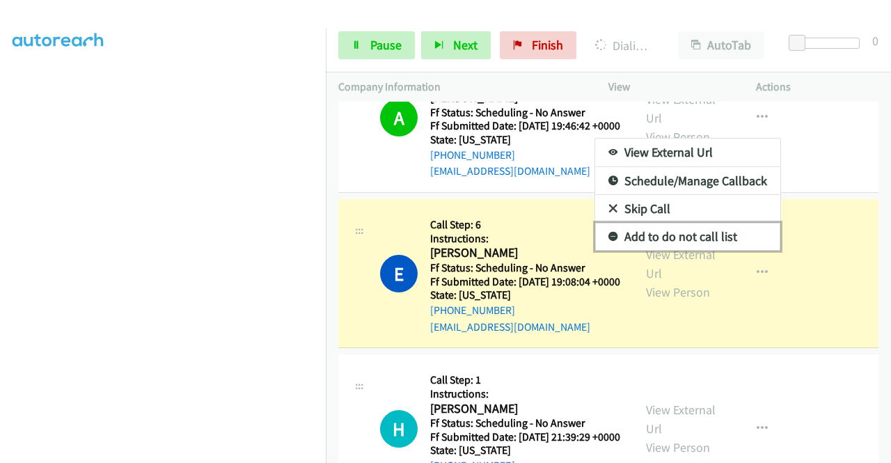
click at [676, 251] on link "Add to do not call list" at bounding box center [687, 237] width 185 height 28
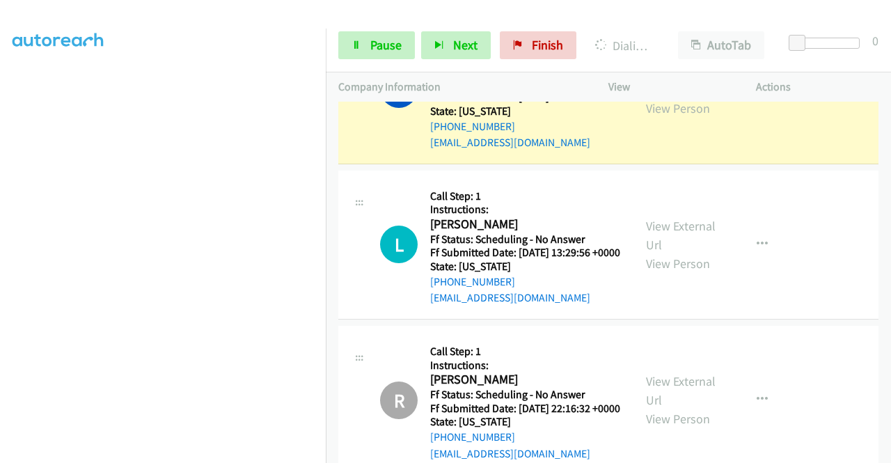
scroll to position [1686, 0]
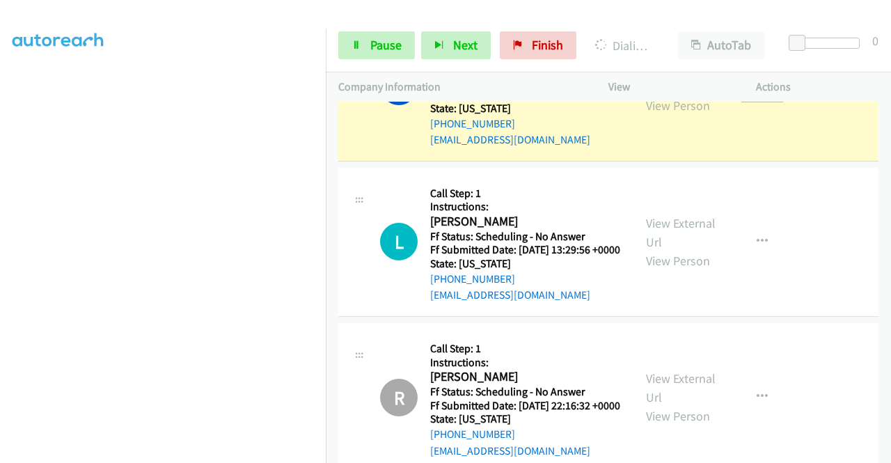
click at [757, 92] on icon "button" at bounding box center [762, 86] width 11 height 11
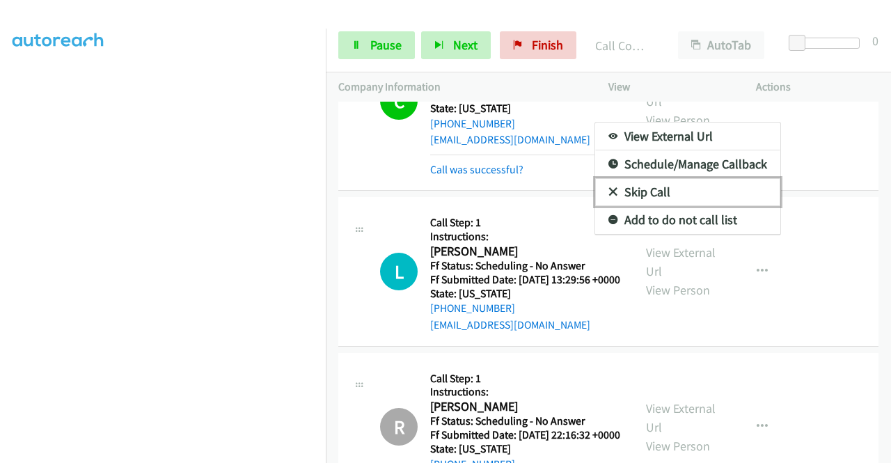
click at [694, 206] on link "Skip Call" at bounding box center [687, 192] width 185 height 28
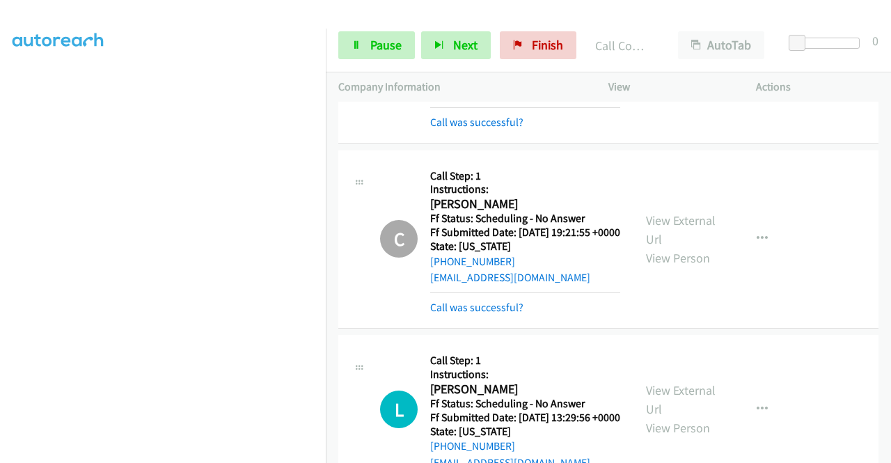
scroll to position [1616, 0]
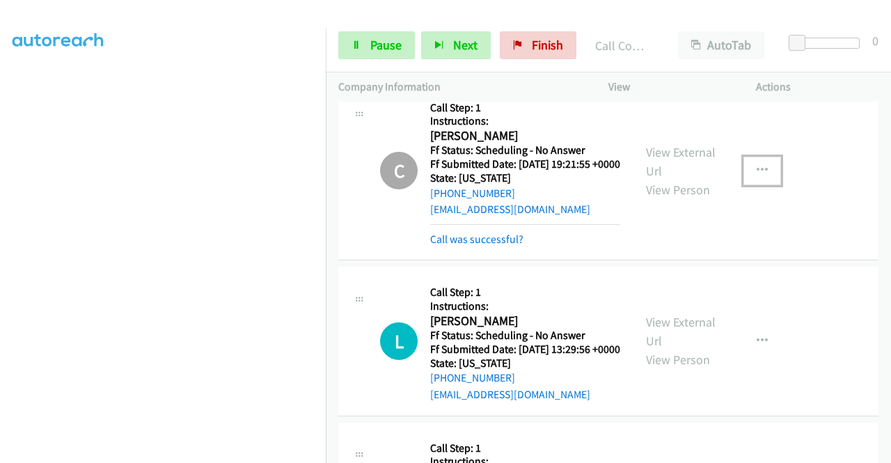
click at [757, 176] on icon "button" at bounding box center [762, 170] width 11 height 11
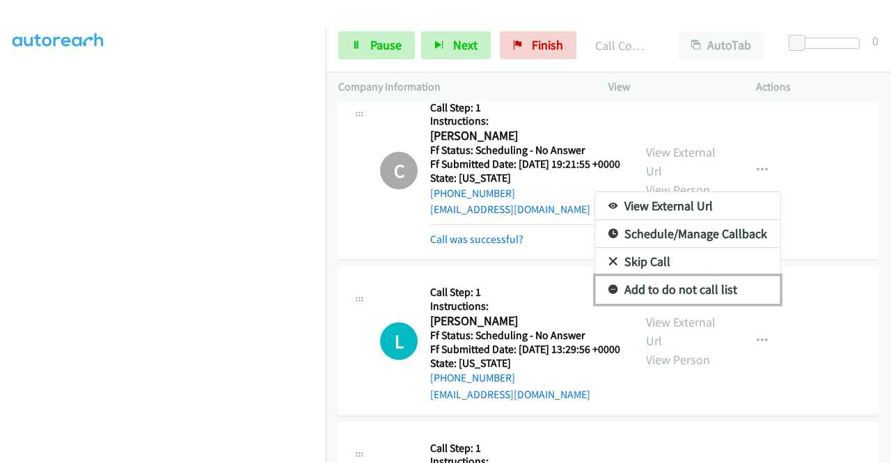
click at [696, 304] on link "Add to do not call list" at bounding box center [687, 290] width 185 height 28
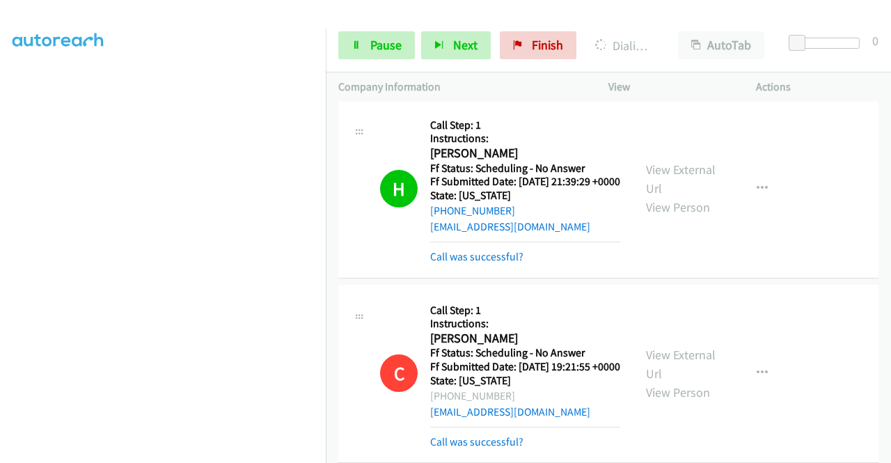
scroll to position [1407, 0]
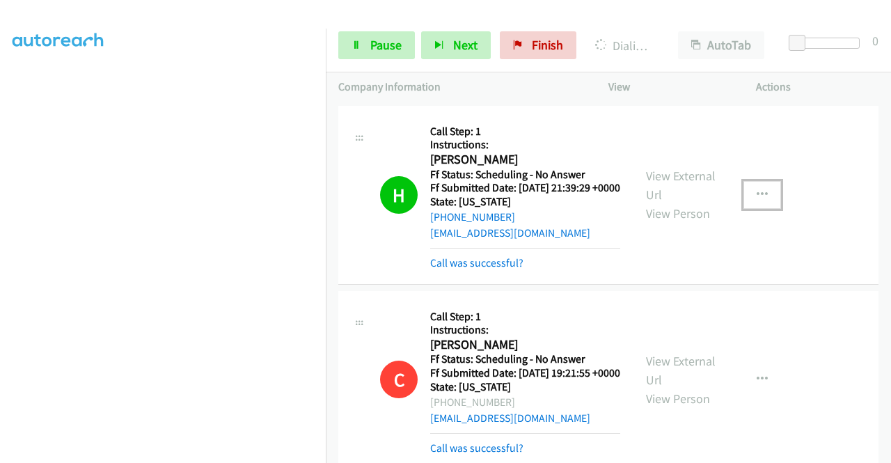
click at [759, 201] on icon "button" at bounding box center [762, 194] width 11 height 11
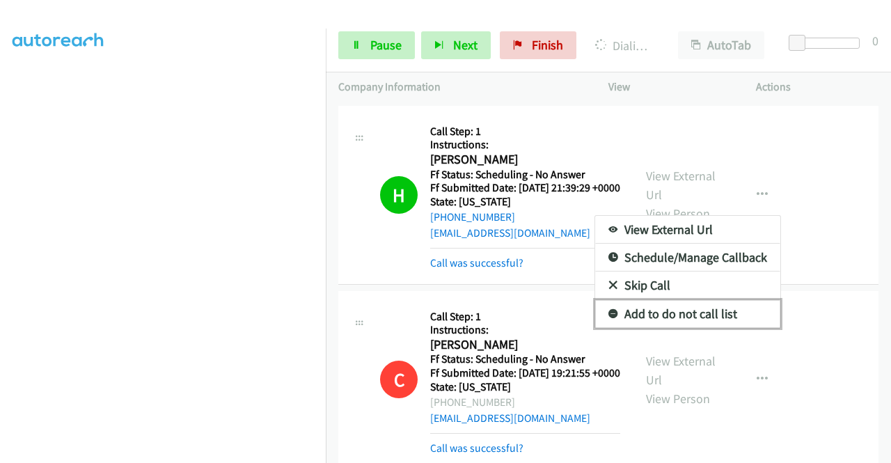
click at [703, 328] on link "Add to do not call list" at bounding box center [687, 314] width 185 height 28
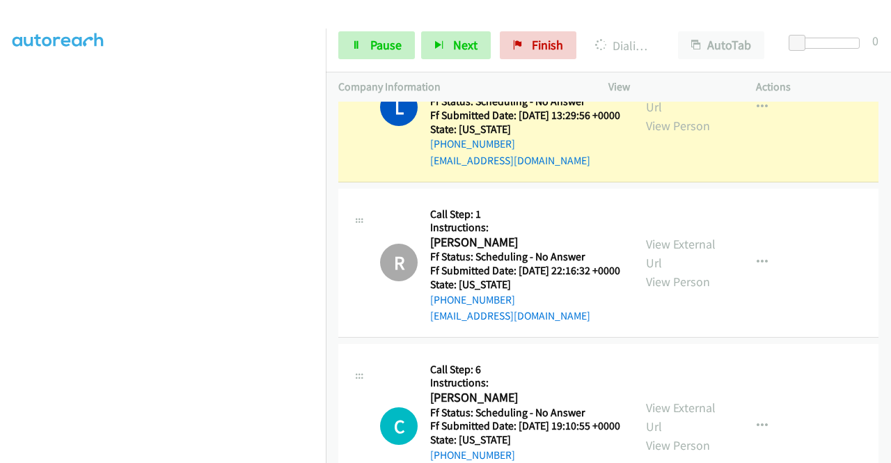
scroll to position [1895, 0]
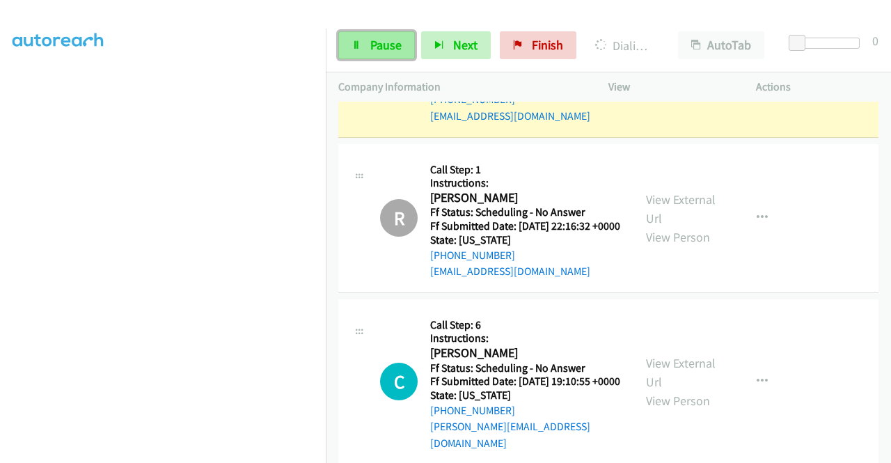
click at [377, 44] on span "Pause" at bounding box center [385, 45] width 31 height 16
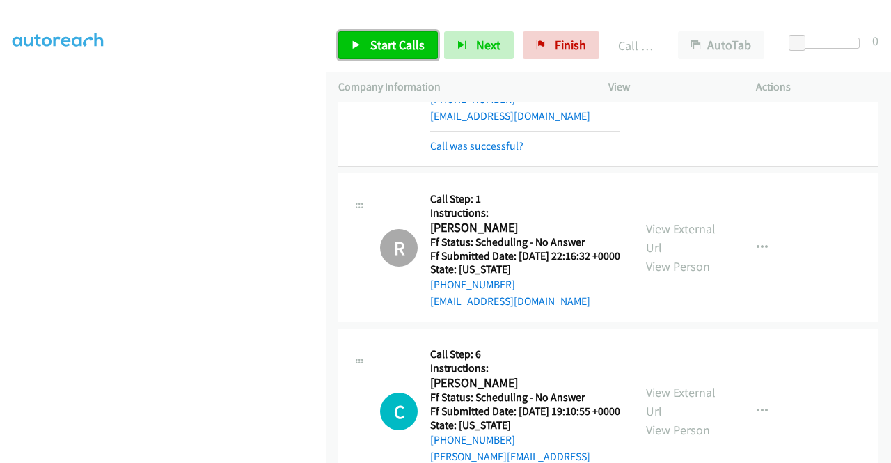
click at [419, 47] on span "Start Calls" at bounding box center [397, 45] width 54 height 16
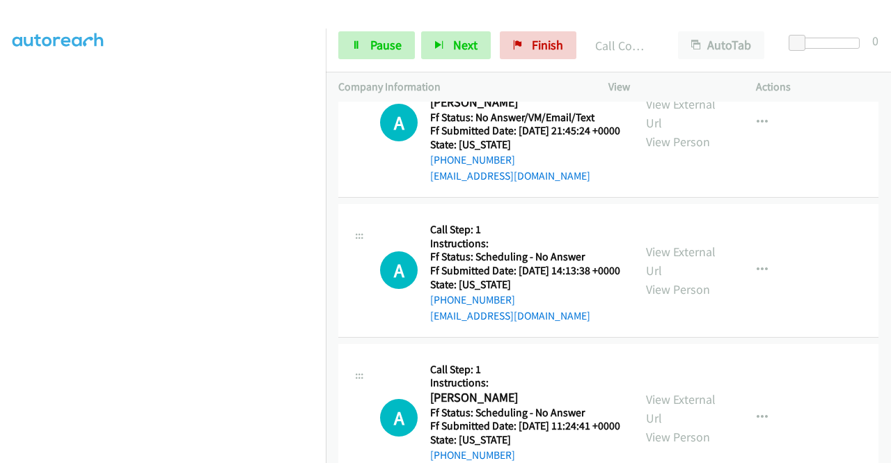
scroll to position [2606, 0]
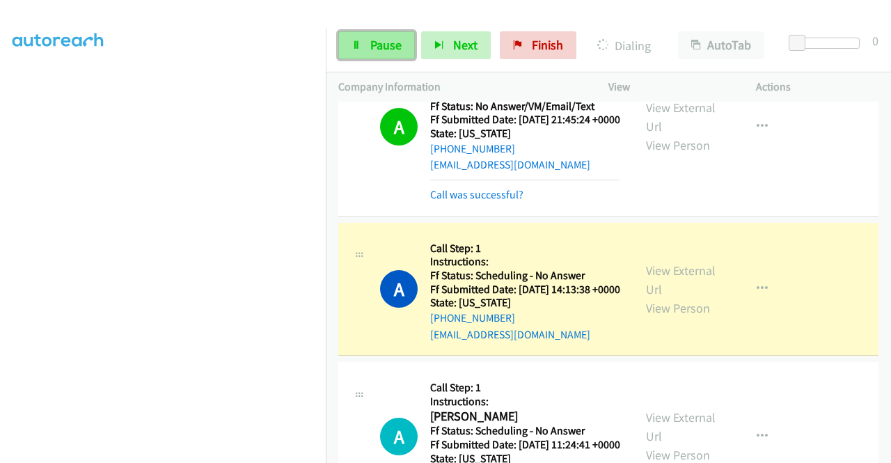
click at [359, 55] on link "Pause" at bounding box center [376, 45] width 77 height 28
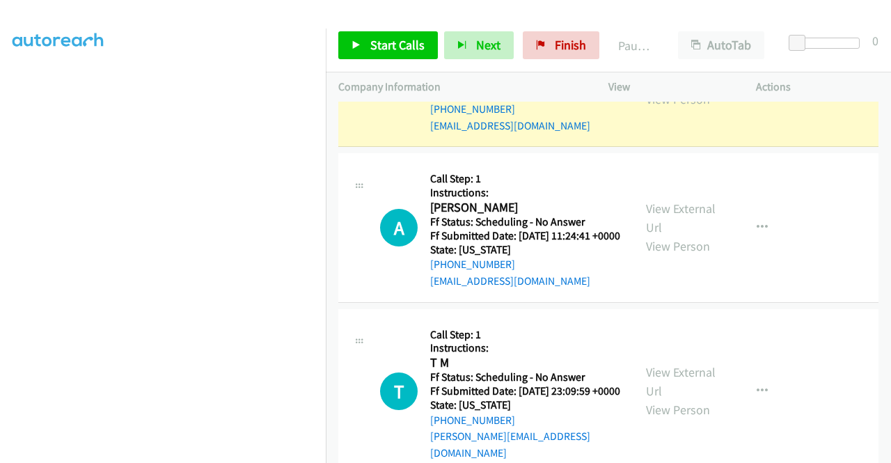
scroll to position [0, 0]
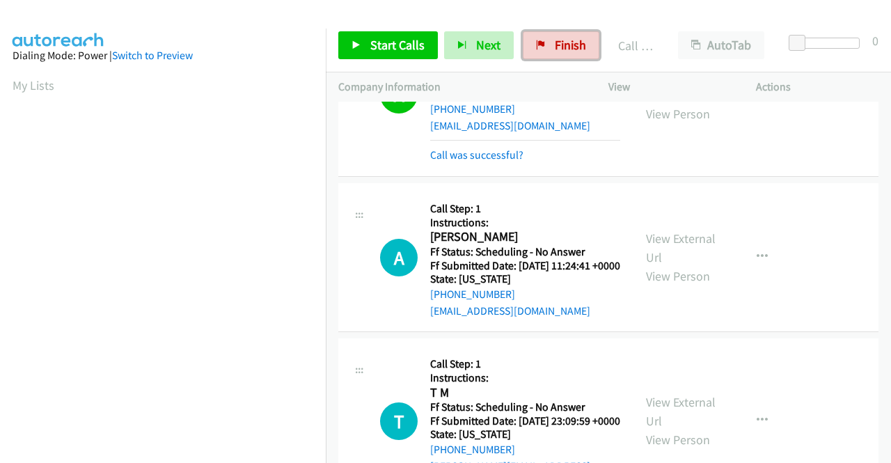
drag, startPoint x: 557, startPoint y: 42, endPoint x: 490, endPoint y: 65, distance: 70.5
click at [557, 42] on span "Finish" at bounding box center [570, 45] width 31 height 16
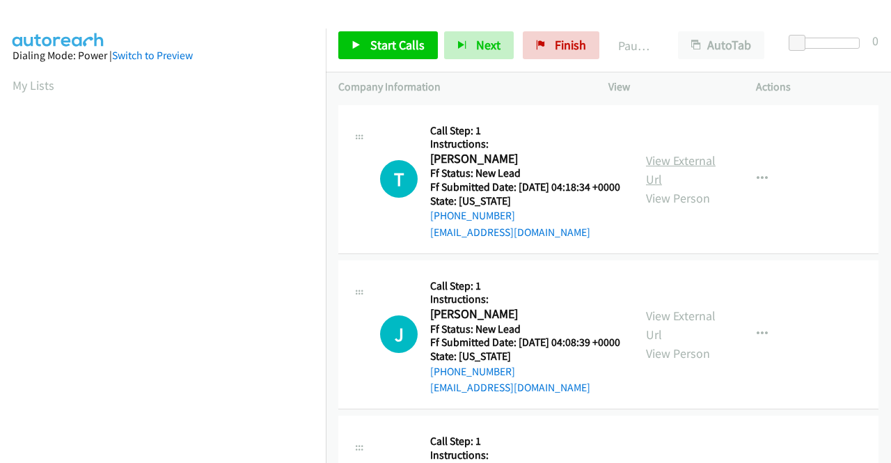
click at [671, 169] on link "View External Url" at bounding box center [681, 170] width 70 height 35
click at [704, 339] on link "View External Url" at bounding box center [681, 325] width 70 height 35
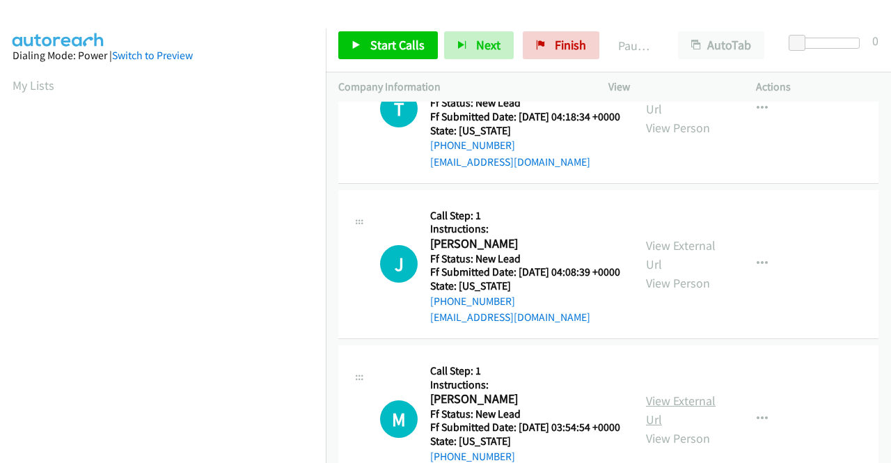
scroll to position [139, 0]
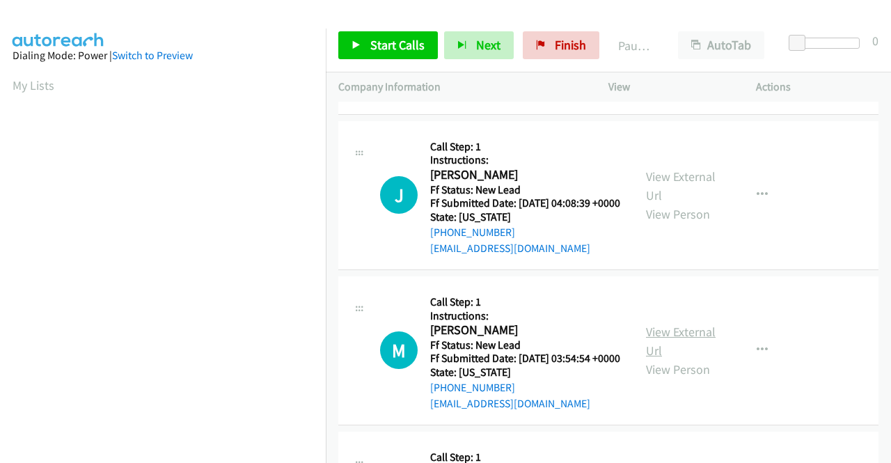
click at [675, 359] on link "View External Url" at bounding box center [681, 341] width 70 height 35
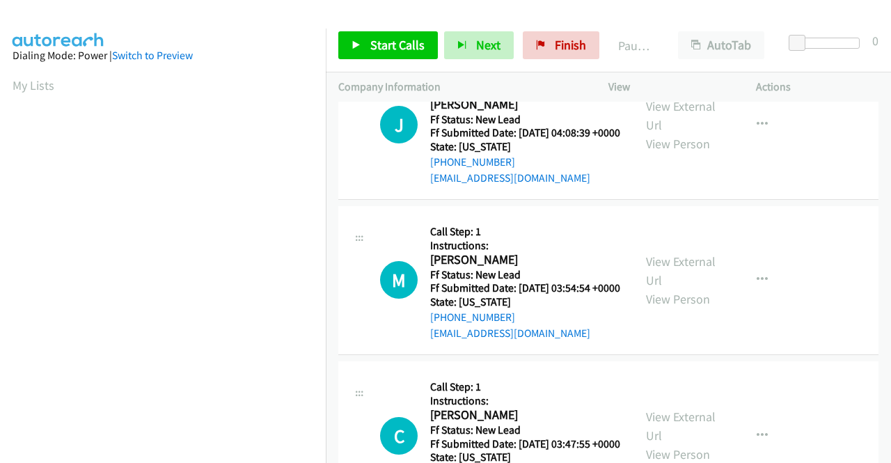
scroll to position [279, 0]
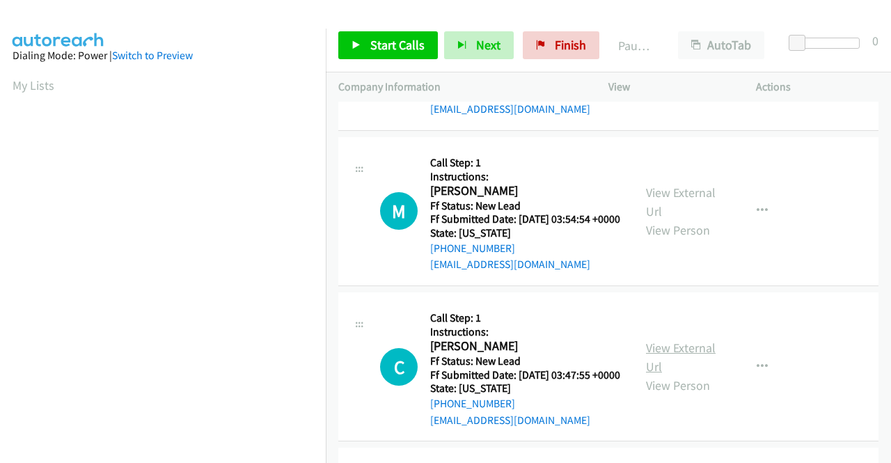
click at [671, 375] on link "View External Url" at bounding box center [681, 357] width 70 height 35
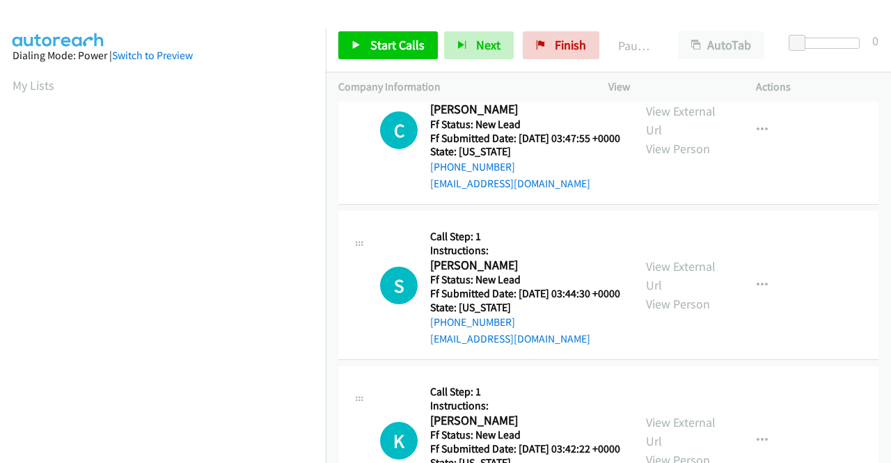
scroll to position [557, 0]
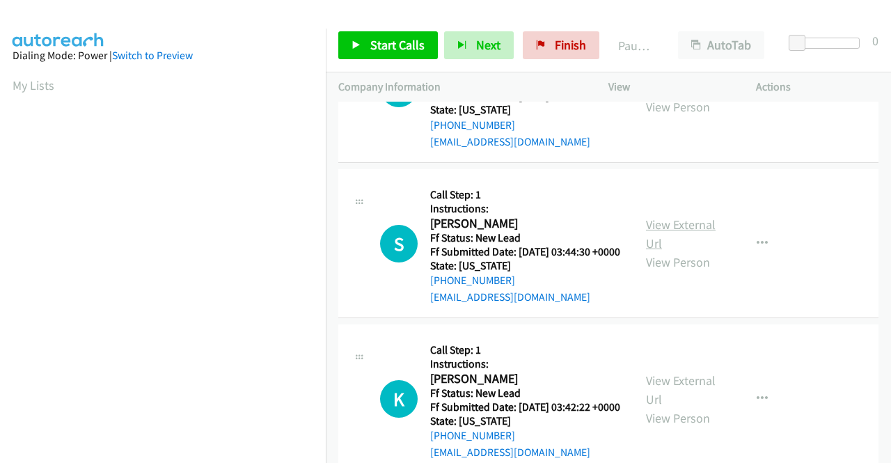
click at [649, 251] on link "View External Url" at bounding box center [681, 234] width 70 height 35
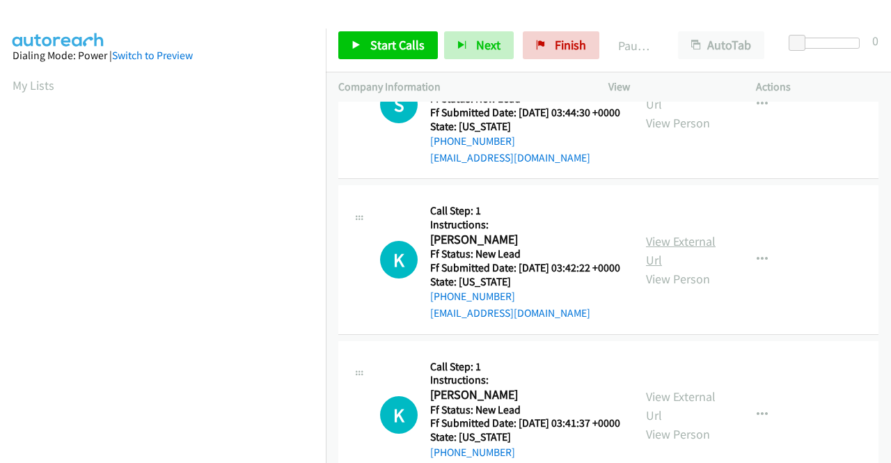
click at [689, 268] on link "View External Url" at bounding box center [681, 250] width 70 height 35
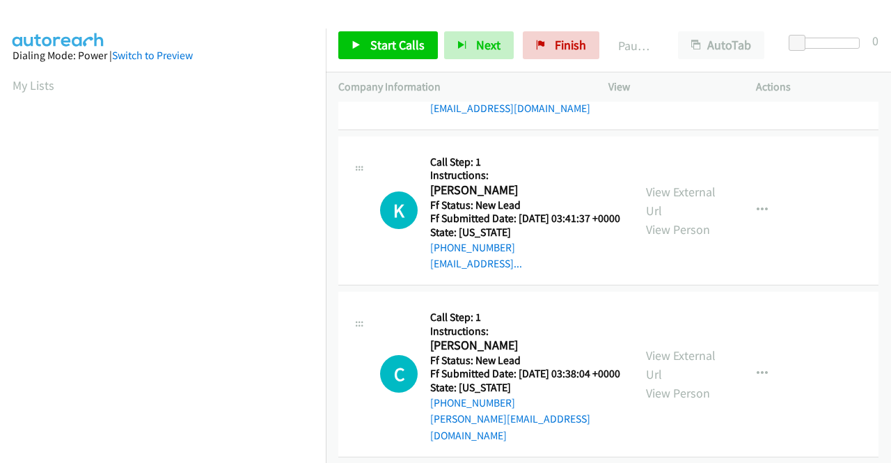
scroll to position [905, 0]
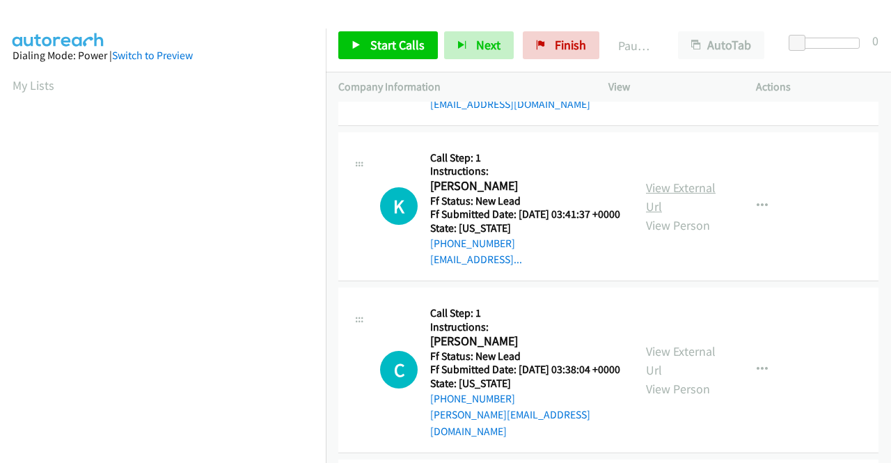
click at [653, 214] on link "View External Url" at bounding box center [681, 197] width 70 height 35
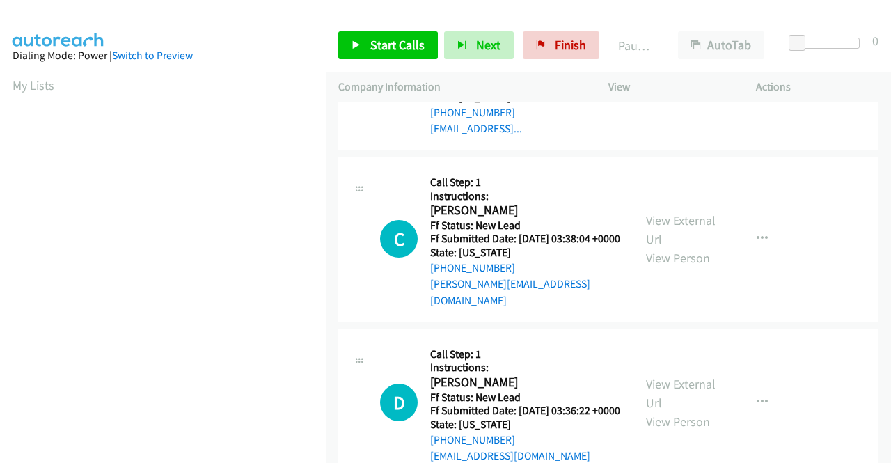
scroll to position [1045, 0]
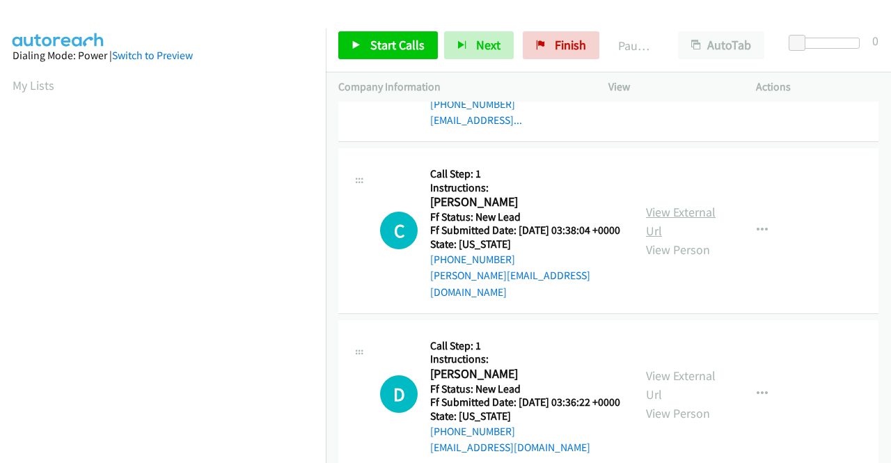
click at [676, 239] on link "View External Url" at bounding box center [681, 221] width 70 height 35
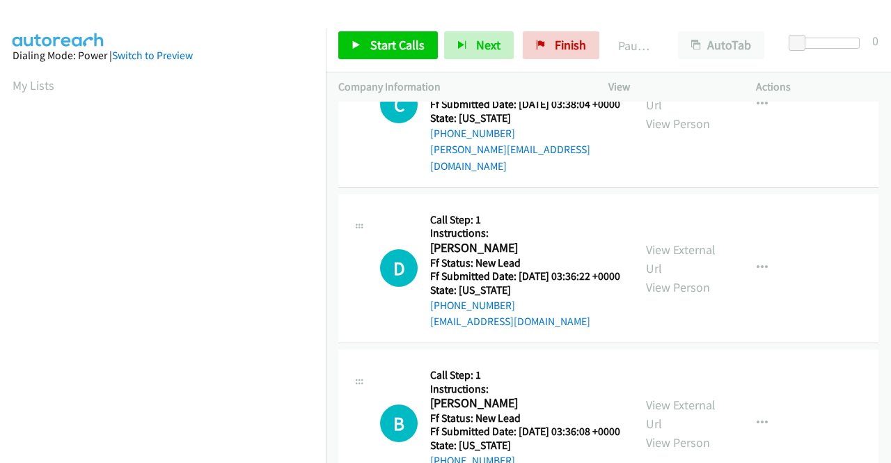
scroll to position [1184, 0]
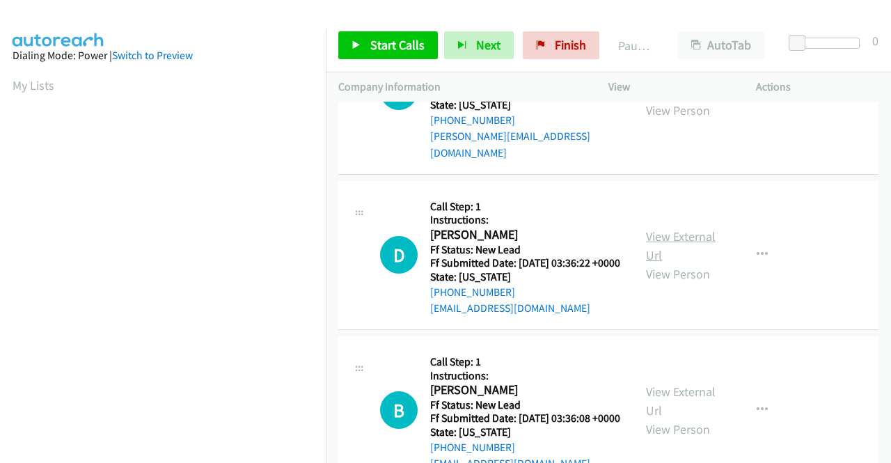
click at [701, 263] on link "View External Url" at bounding box center [681, 245] width 70 height 35
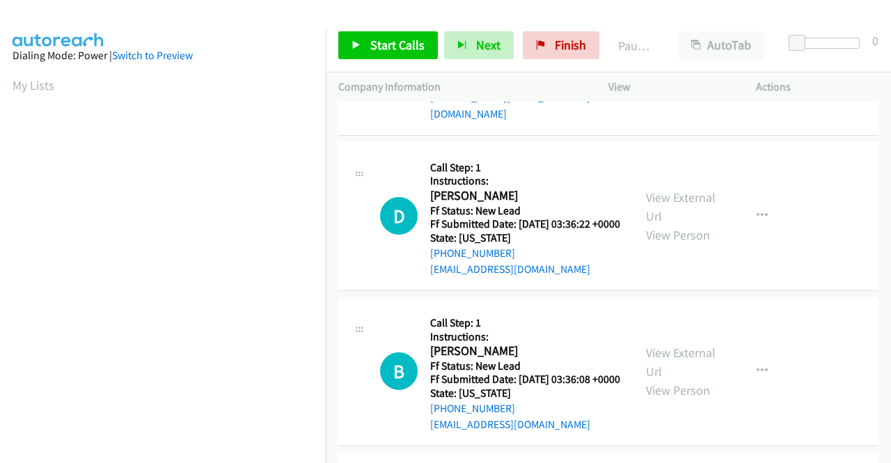
scroll to position [1393, 0]
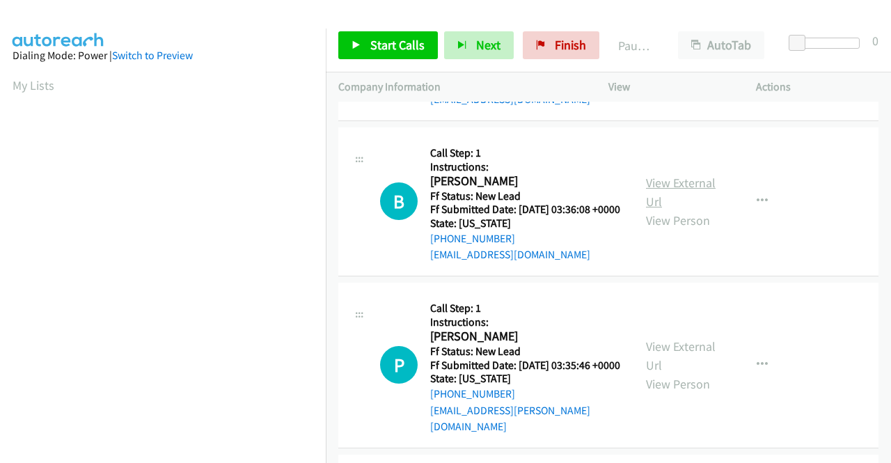
click at [673, 210] on link "View External Url" at bounding box center [681, 192] width 70 height 35
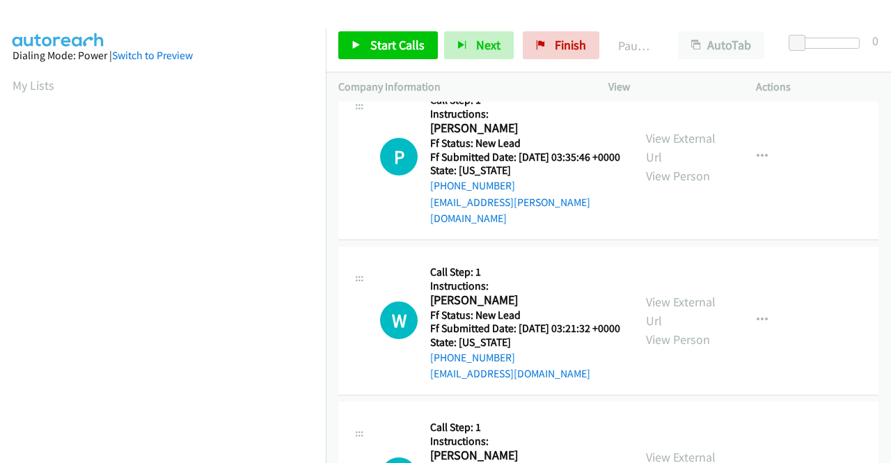
scroll to position [1602, 0]
click at [691, 164] on link "View External Url" at bounding box center [681, 147] width 70 height 35
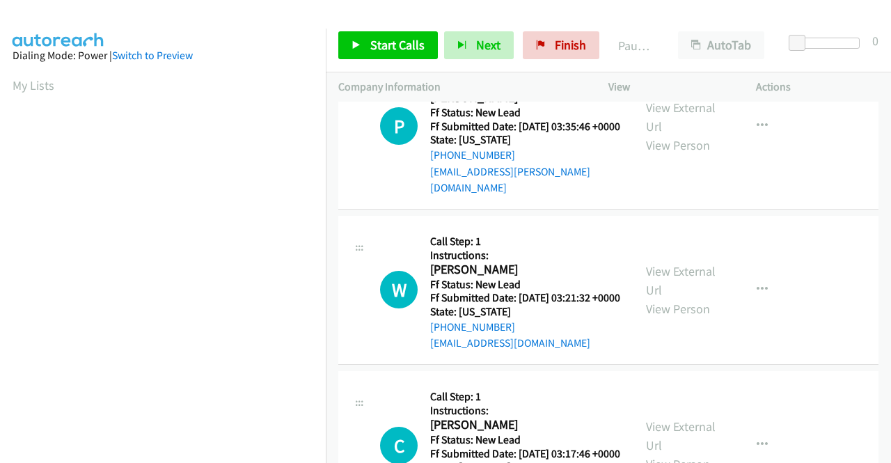
scroll to position [1671, 0]
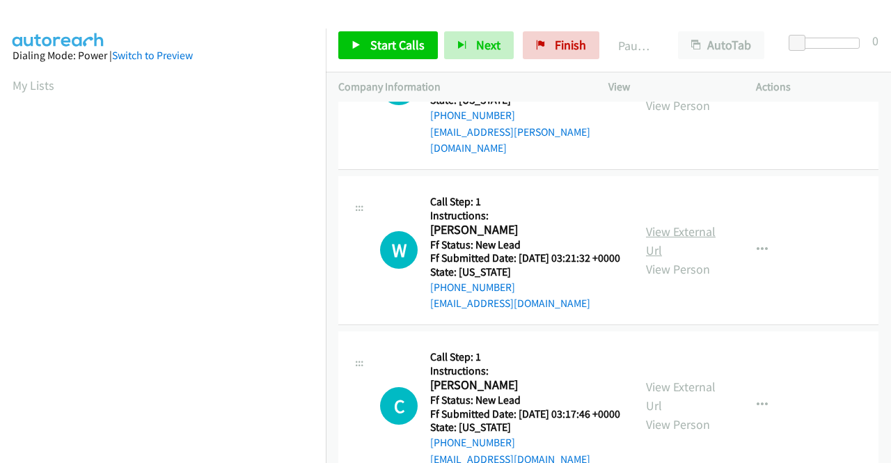
click at [666, 258] on link "View External Url" at bounding box center [681, 241] width 70 height 35
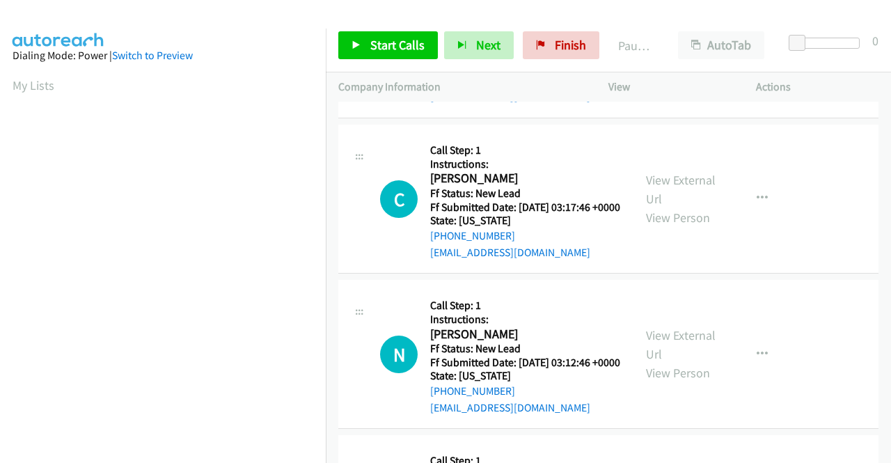
scroll to position [1880, 0]
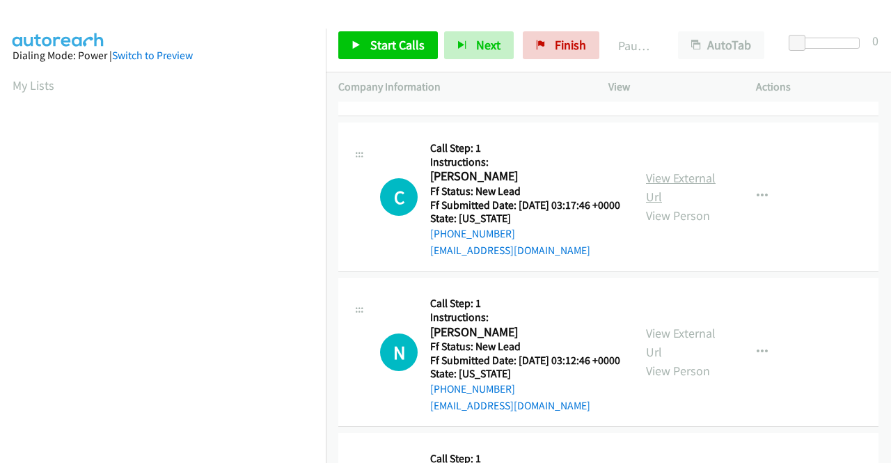
click at [667, 205] on link "View External Url" at bounding box center [681, 187] width 70 height 35
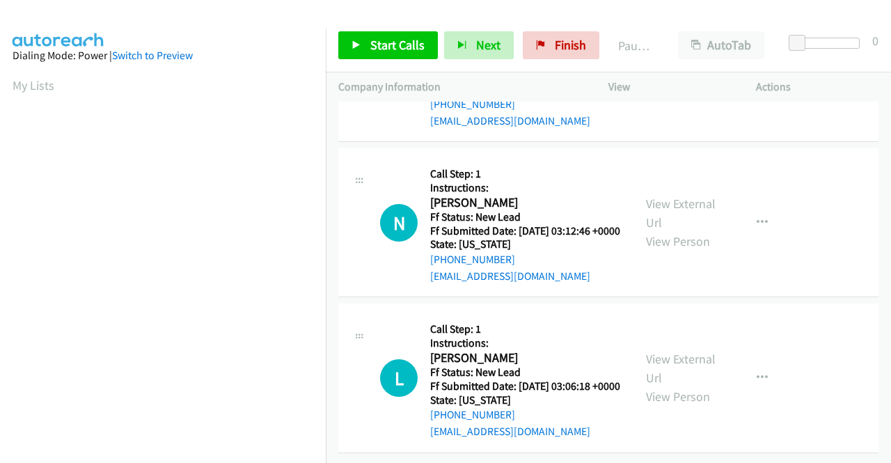
scroll to position [2020, 0]
click at [655, 231] on link "View External Url" at bounding box center [681, 213] width 70 height 35
click at [676, 351] on link "View External Url" at bounding box center [681, 368] width 70 height 35
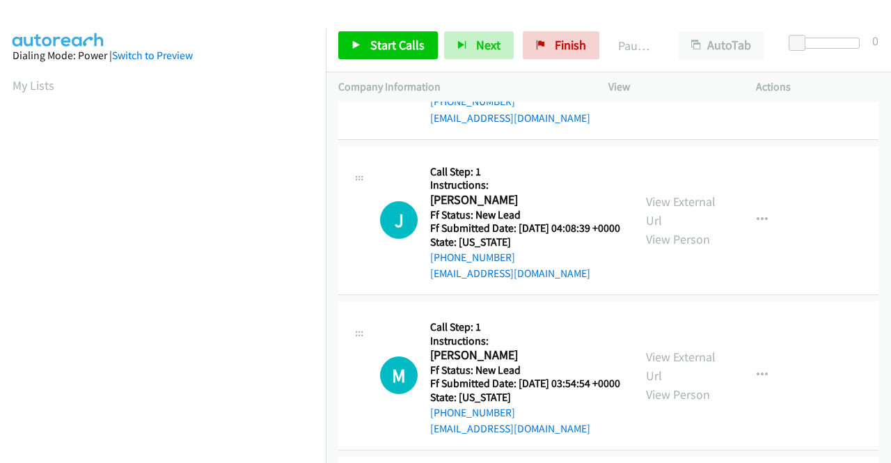
scroll to position [0, 0]
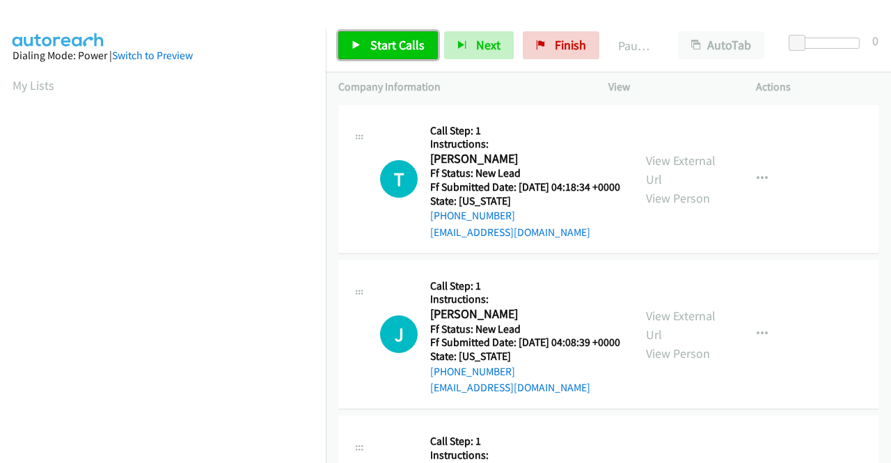
click at [398, 51] on span "Start Calls" at bounding box center [397, 45] width 54 height 16
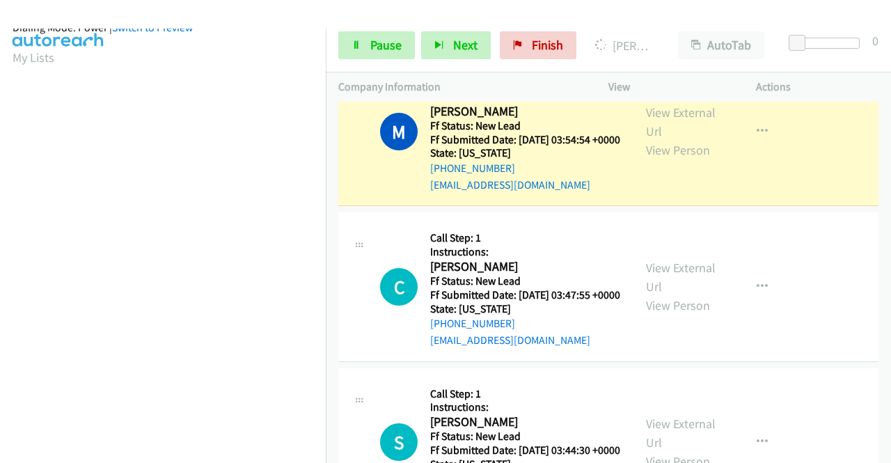
scroll to position [318, 0]
click at [387, 52] on span "Pause" at bounding box center [385, 45] width 31 height 16
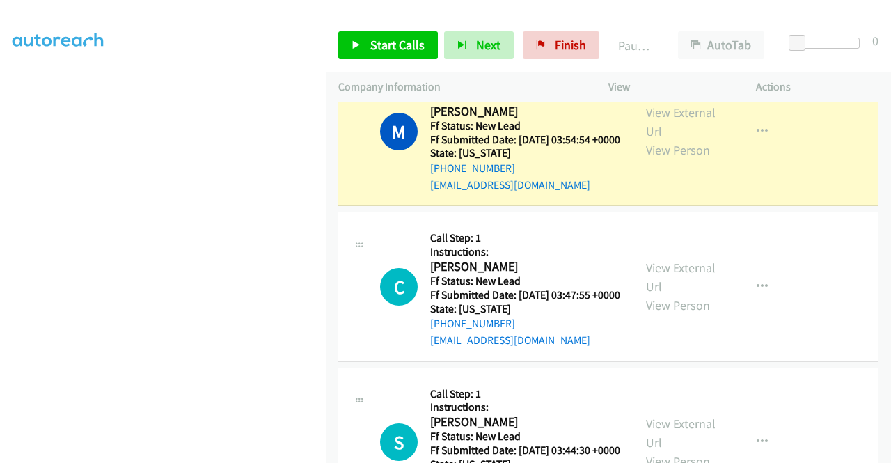
scroll to position [39, 0]
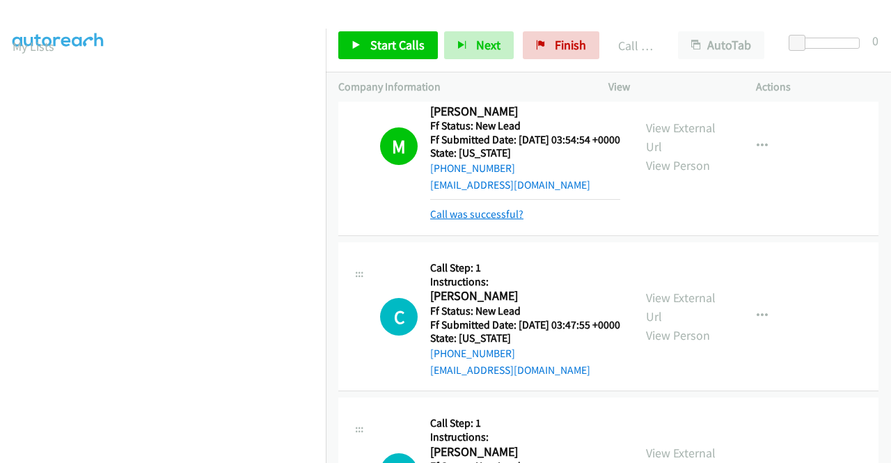
click at [501, 221] on link "Call was successful?" at bounding box center [476, 214] width 93 height 13
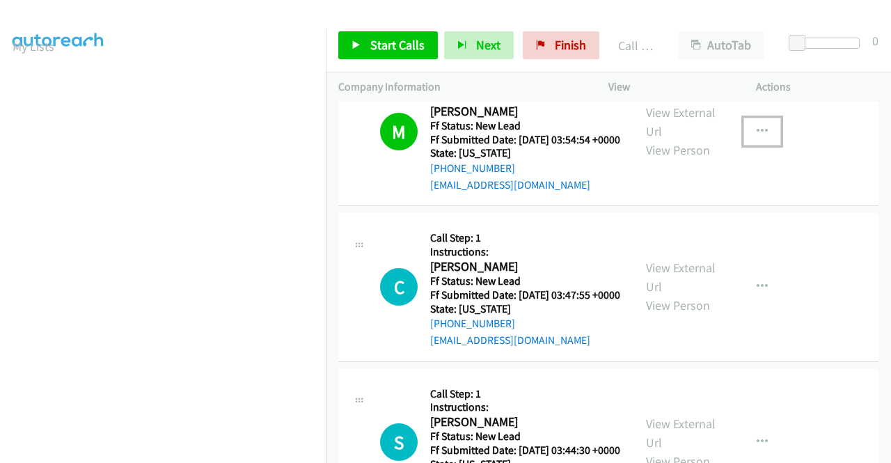
click at [752, 146] on button "button" at bounding box center [763, 132] width 38 height 28
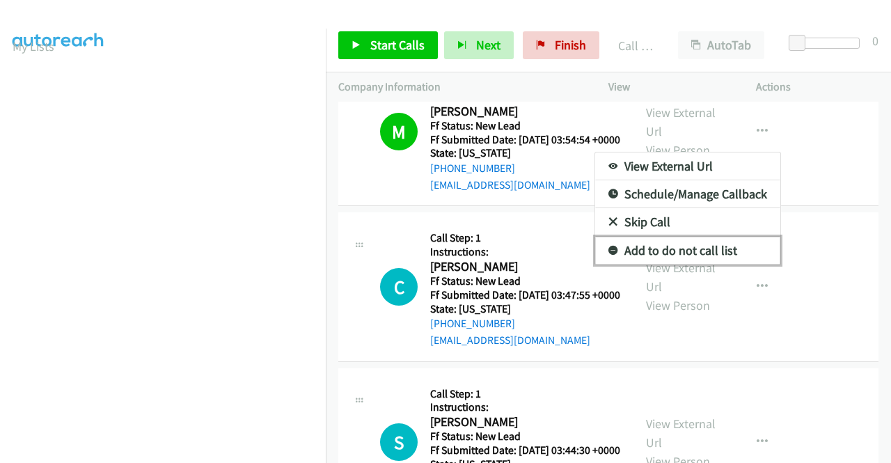
click at [684, 265] on link "Add to do not call list" at bounding box center [687, 251] width 185 height 28
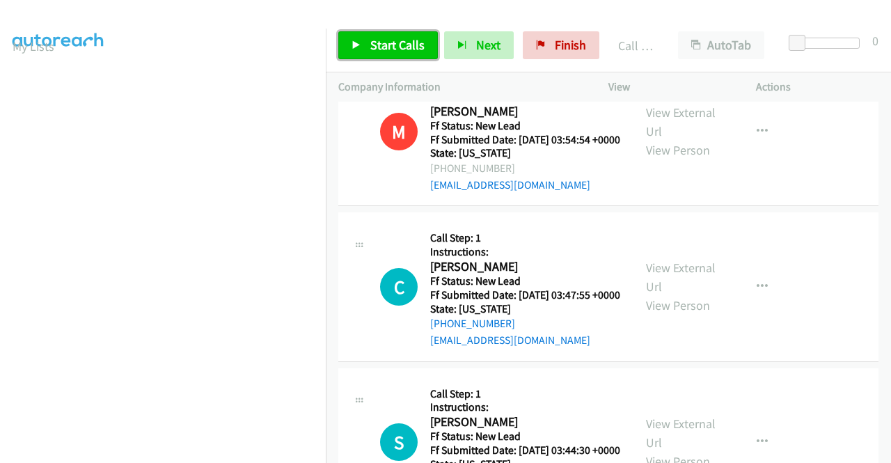
click at [408, 56] on link "Start Calls" at bounding box center [388, 45] width 100 height 28
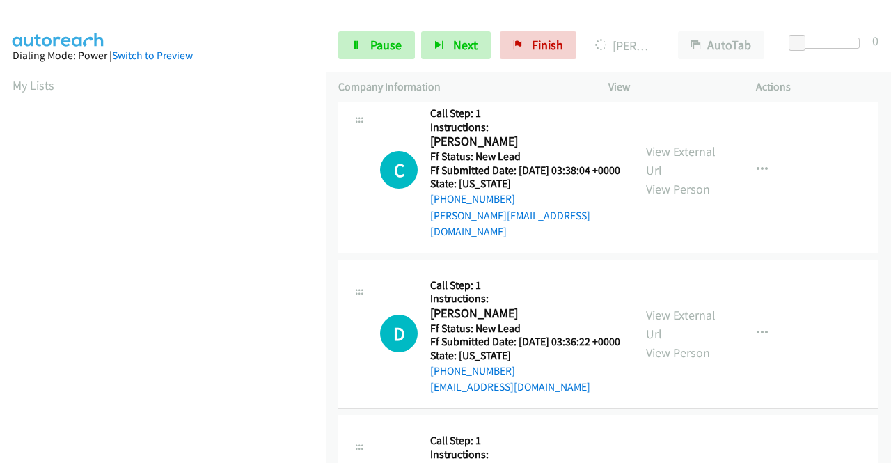
scroll to position [318, 0]
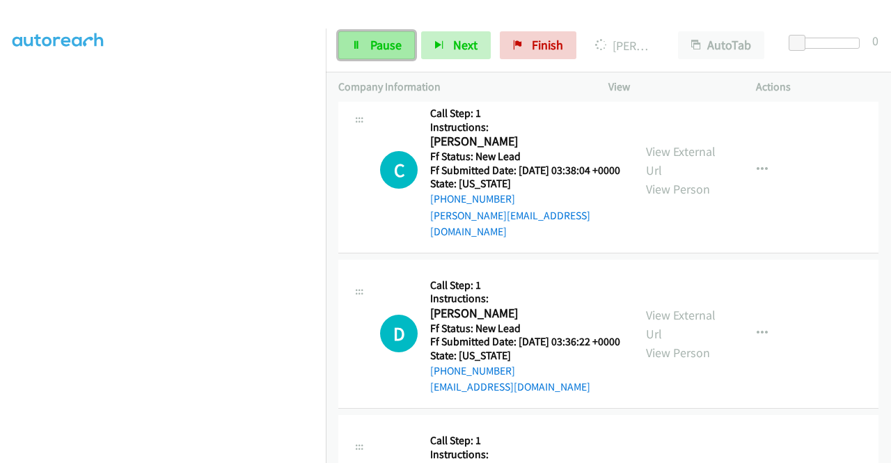
click at [378, 46] on span "Pause" at bounding box center [385, 45] width 31 height 16
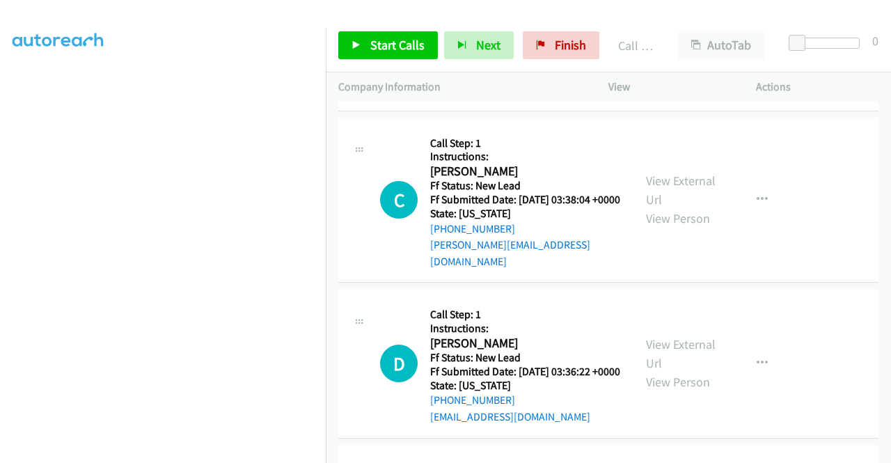
scroll to position [1268, 0]
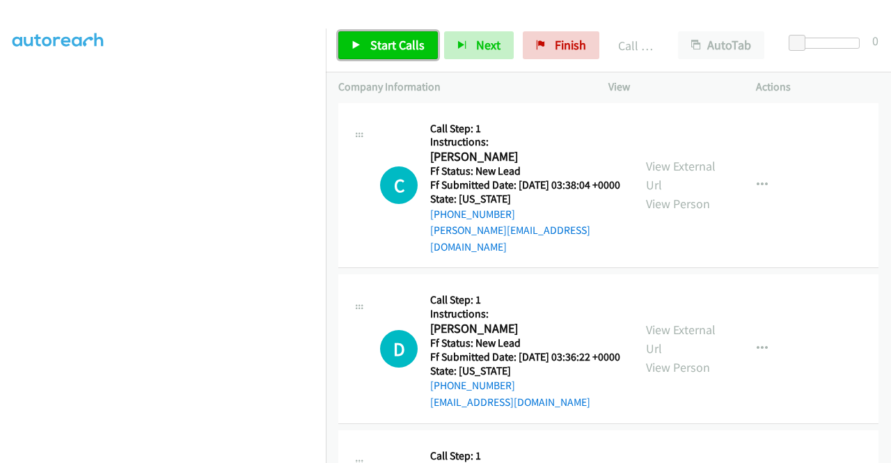
click at [370, 41] on link "Start Calls" at bounding box center [388, 45] width 100 height 28
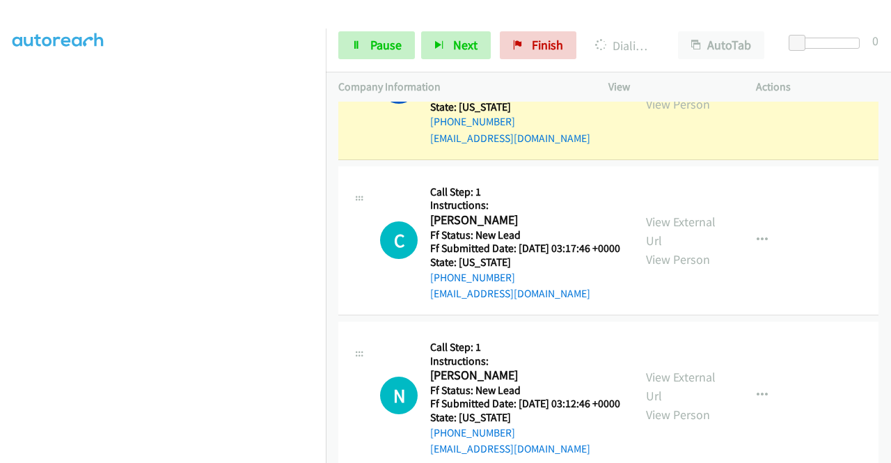
scroll to position [0, 0]
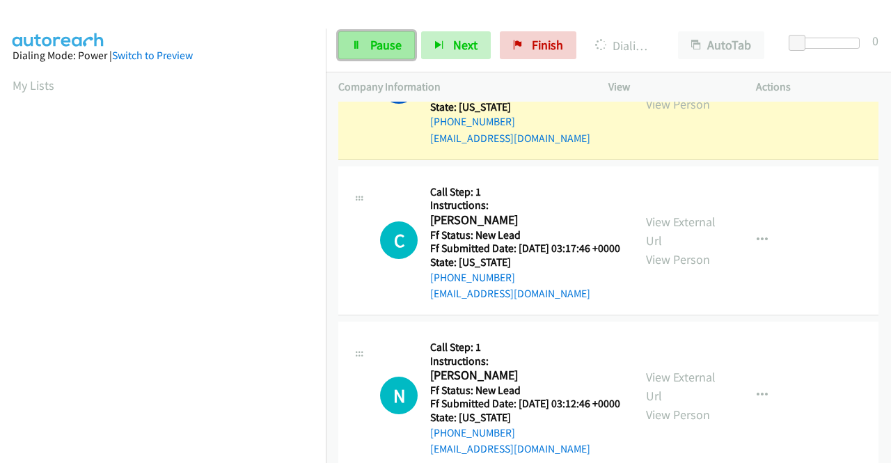
click at [394, 49] on span "Pause" at bounding box center [385, 45] width 31 height 16
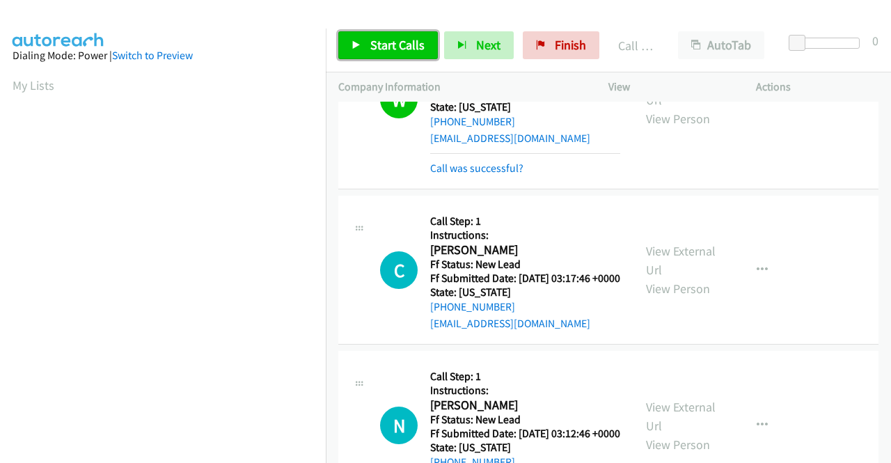
click at [369, 36] on link "Start Calls" at bounding box center [388, 45] width 100 height 28
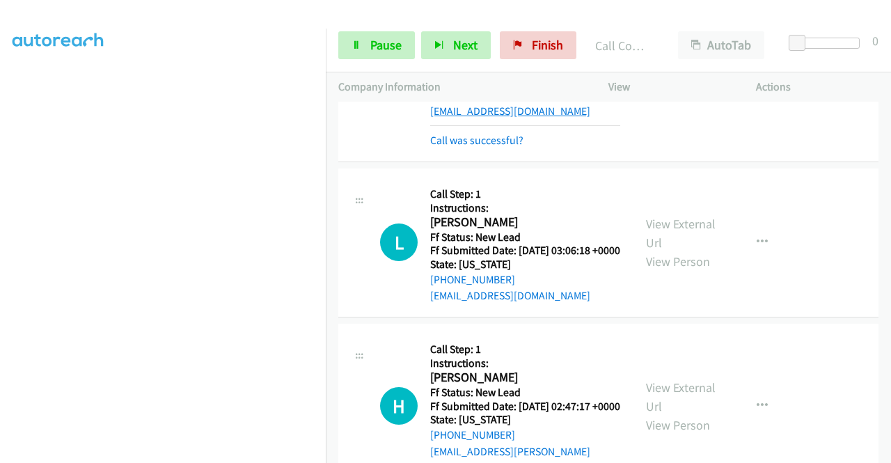
scroll to position [2522, 0]
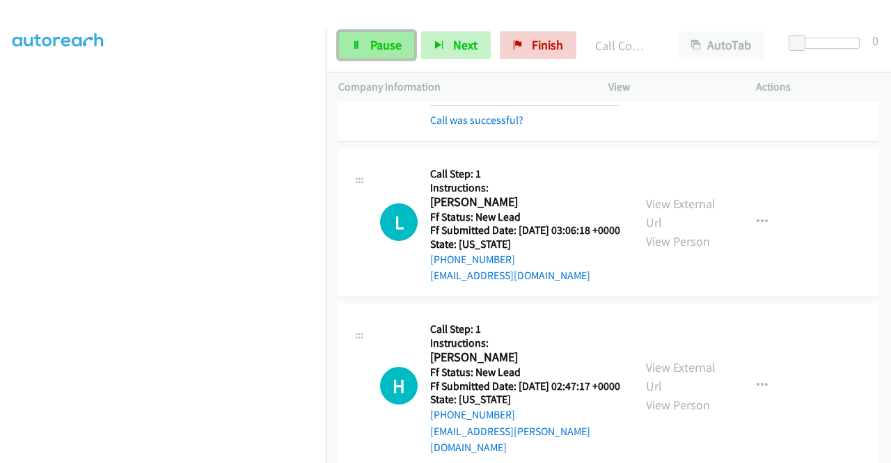
click at [371, 48] on span "Pause" at bounding box center [385, 45] width 31 height 16
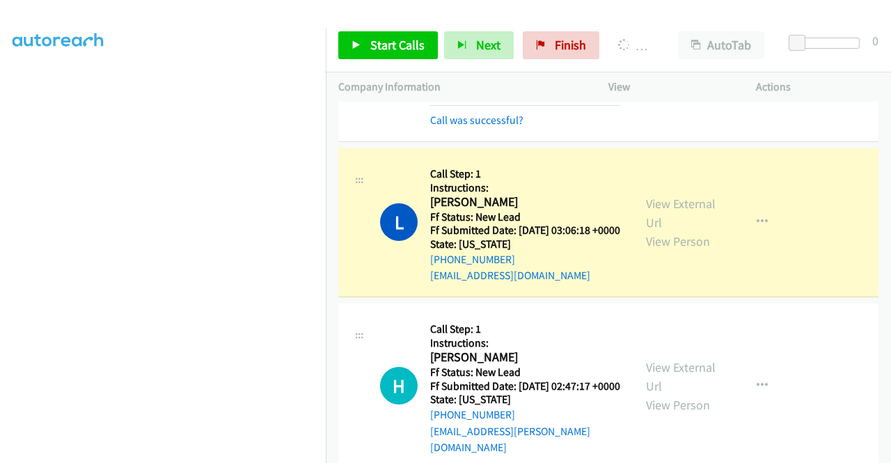
scroll to position [0, 0]
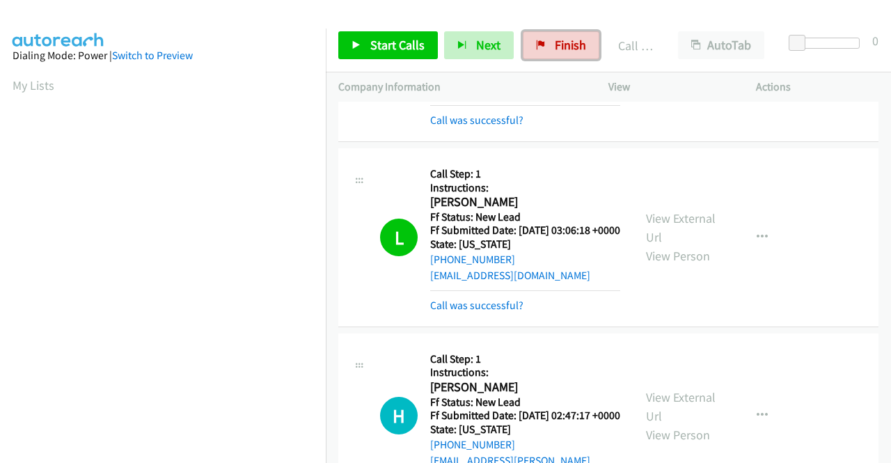
drag, startPoint x: 575, startPoint y: 47, endPoint x: 490, endPoint y: 77, distance: 90.1
click at [575, 47] on span "Finish" at bounding box center [570, 45] width 31 height 16
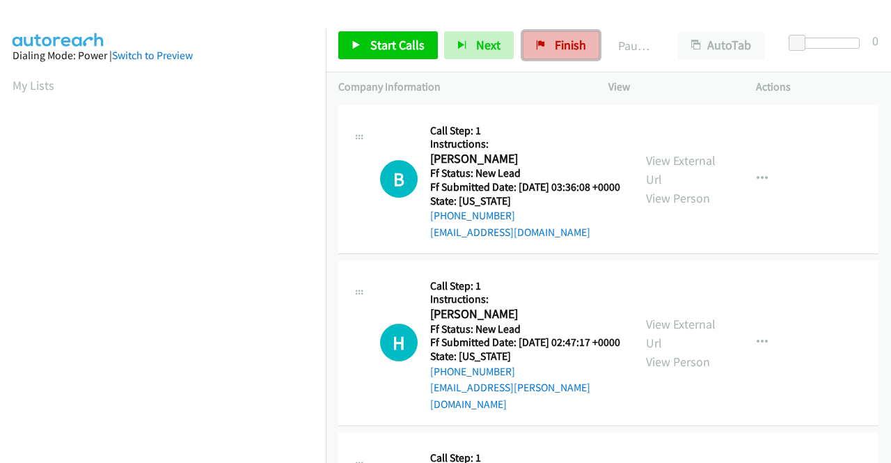
click at [565, 38] on span "Finish" at bounding box center [570, 45] width 31 height 16
click at [646, 171] on link "View External Url" at bounding box center [681, 170] width 70 height 35
click at [664, 335] on link "View External Url" at bounding box center [681, 333] width 70 height 35
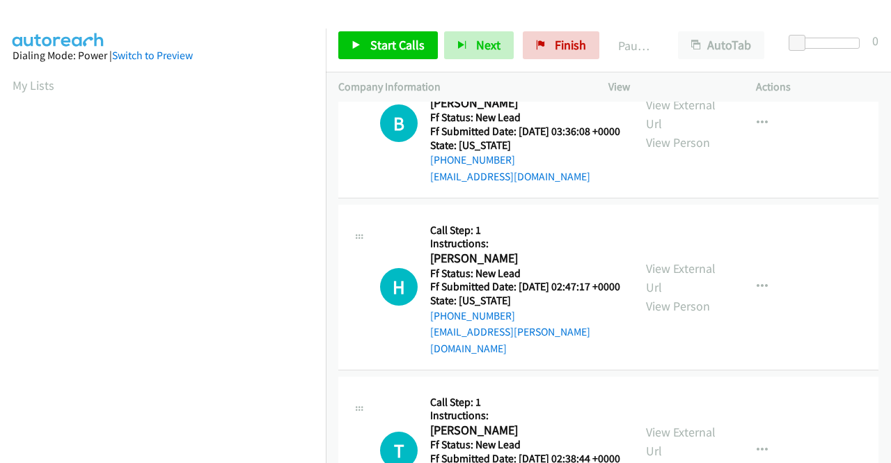
scroll to position [139, 0]
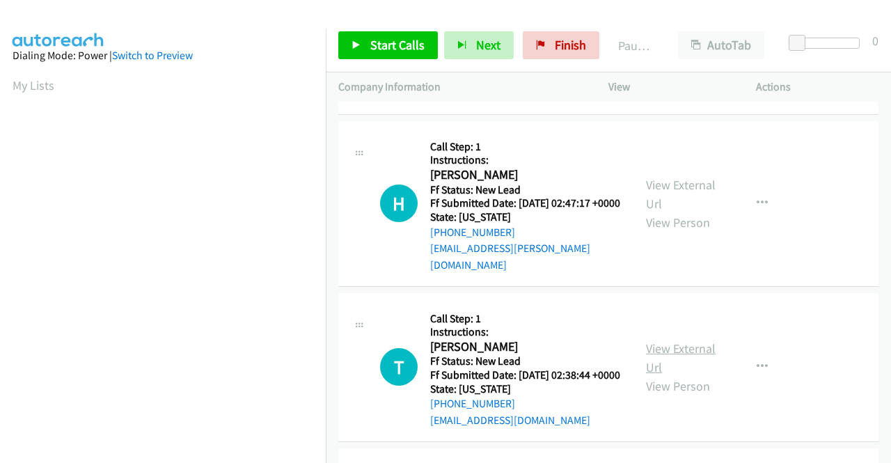
click at [657, 362] on link "View External Url" at bounding box center [681, 358] width 70 height 35
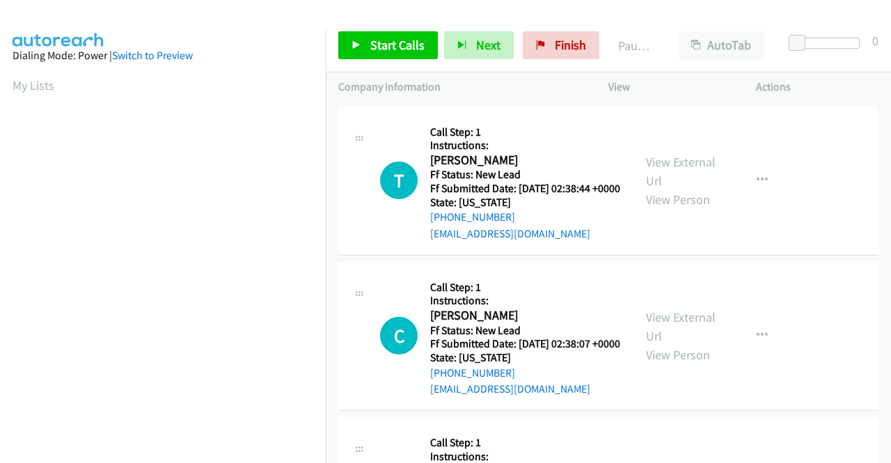
scroll to position [348, 0]
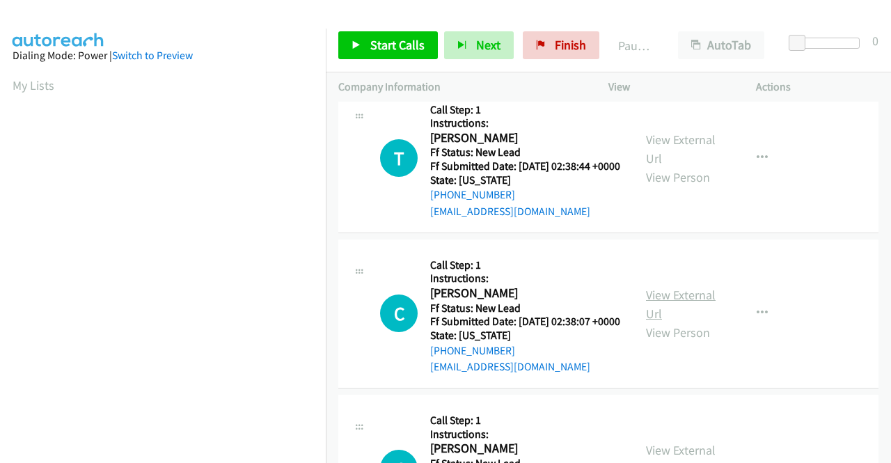
click at [700, 322] on link "View External Url" at bounding box center [681, 304] width 70 height 35
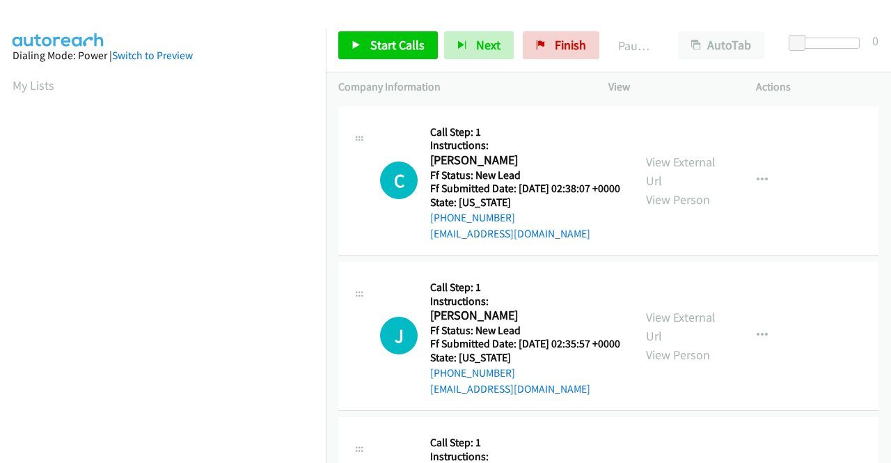
scroll to position [487, 0]
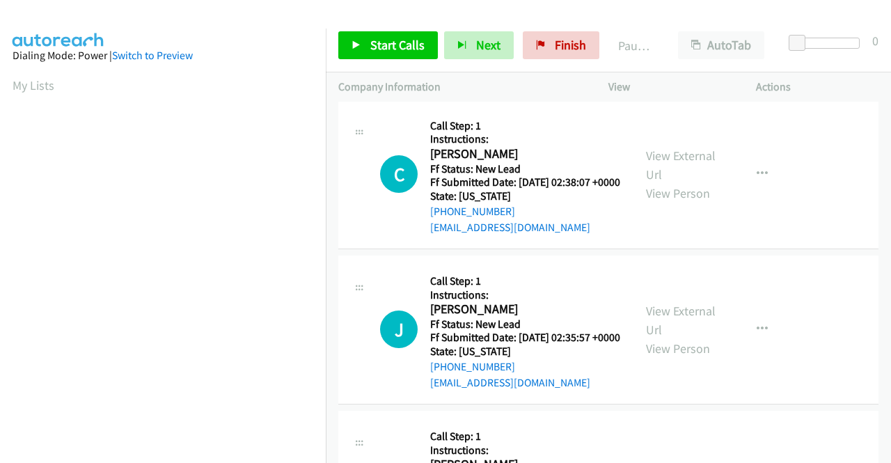
click at [683, 358] on div "View External Url View Person" at bounding box center [682, 330] width 72 height 56
click at [683, 338] on link "View External Url" at bounding box center [681, 320] width 70 height 35
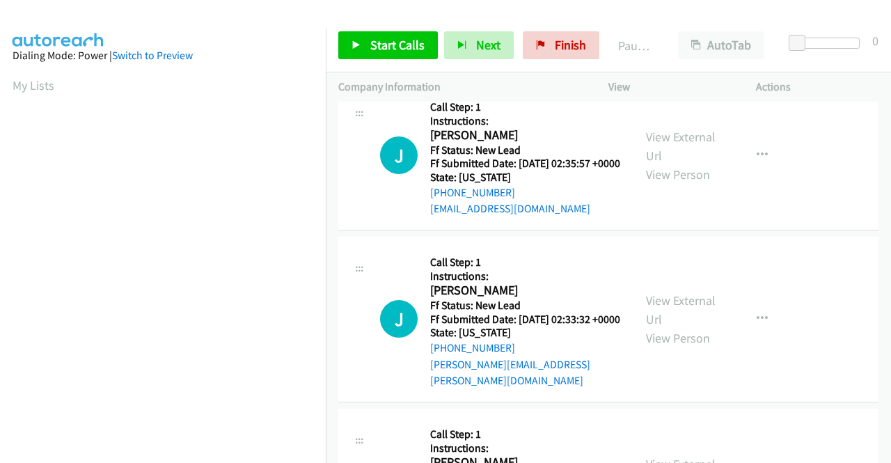
scroll to position [696, 0]
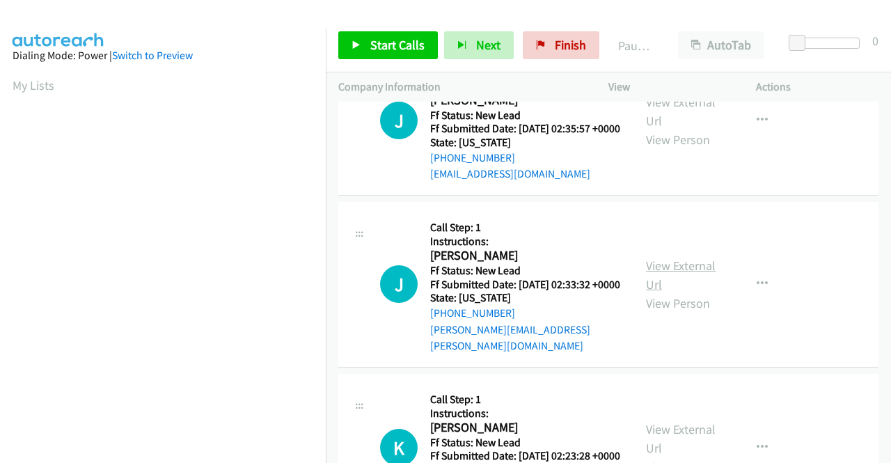
click at [669, 292] on link "View External Url" at bounding box center [681, 275] width 70 height 35
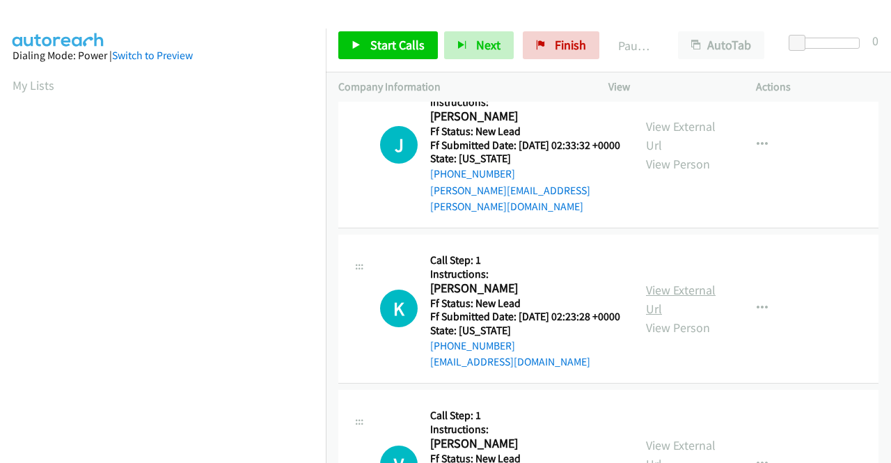
click at [646, 317] on link "View External Url" at bounding box center [681, 299] width 70 height 35
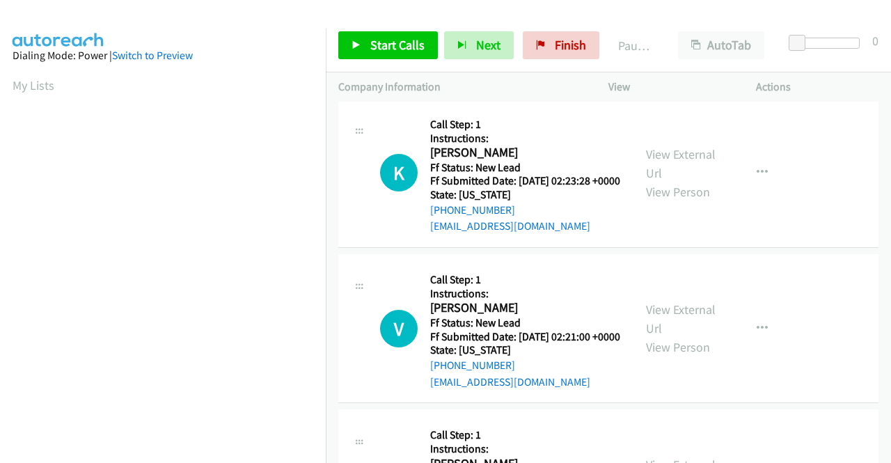
scroll to position [975, 0]
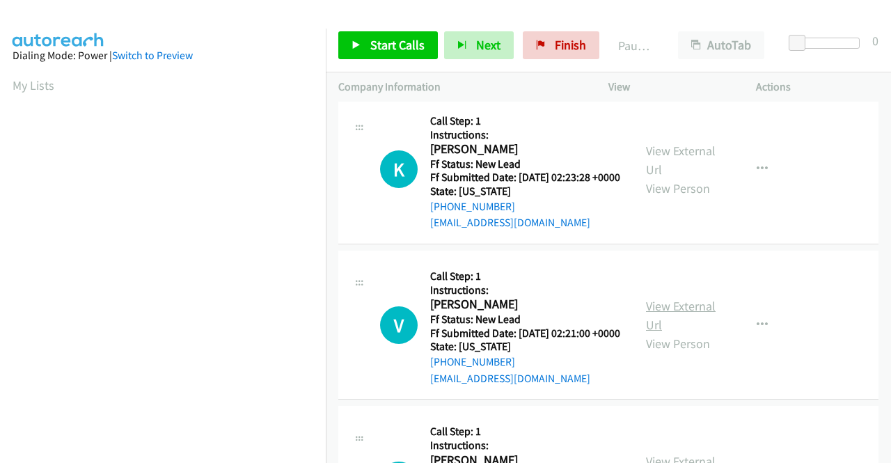
click at [676, 333] on link "View External Url" at bounding box center [681, 315] width 70 height 35
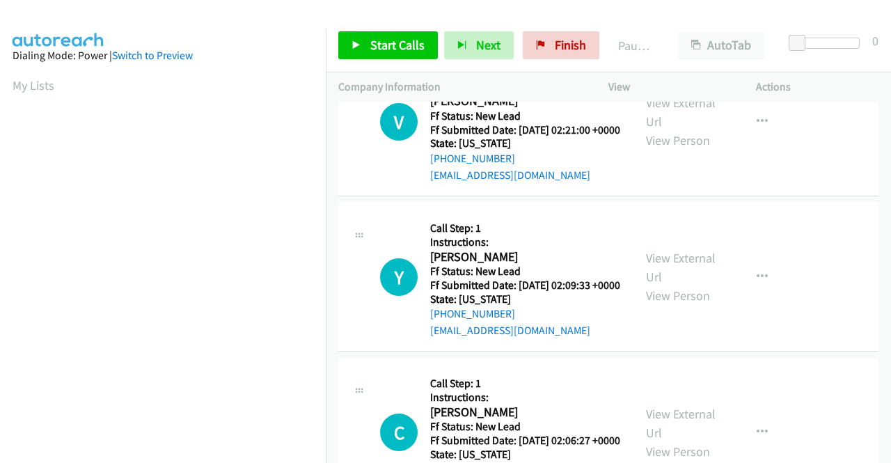
scroll to position [1184, 0]
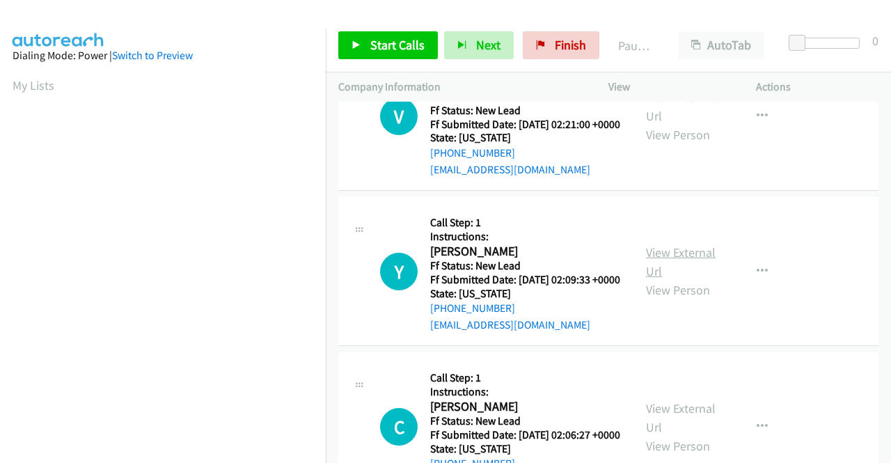
click at [668, 279] on link "View External Url" at bounding box center [681, 261] width 70 height 35
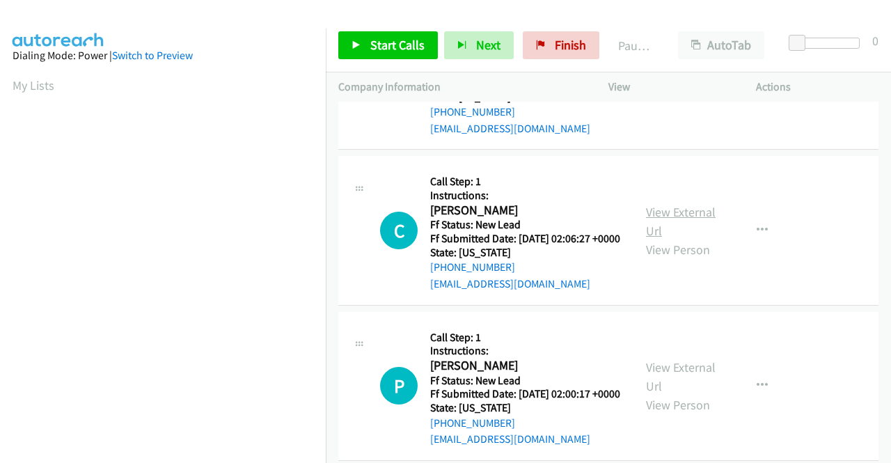
scroll to position [1393, 0]
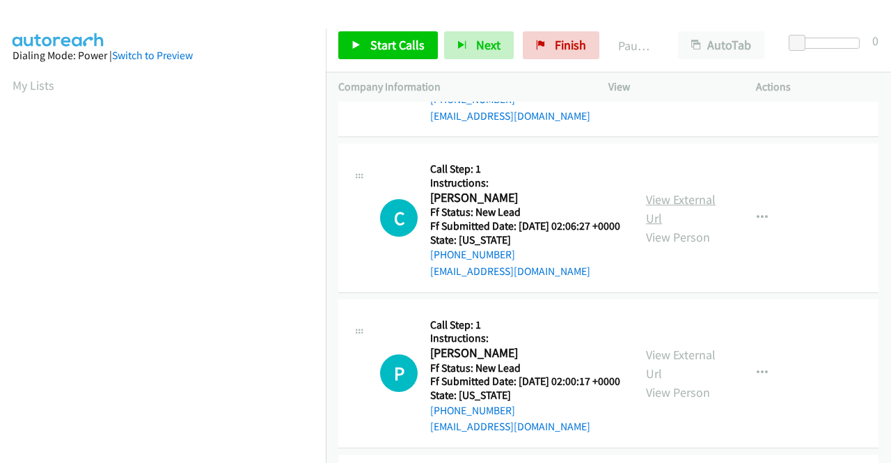
click at [675, 226] on link "View External Url" at bounding box center [681, 209] width 70 height 35
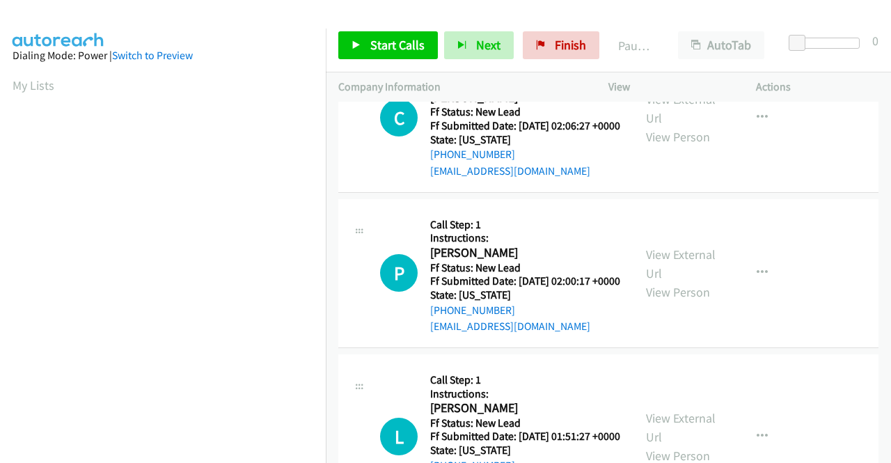
scroll to position [1532, 0]
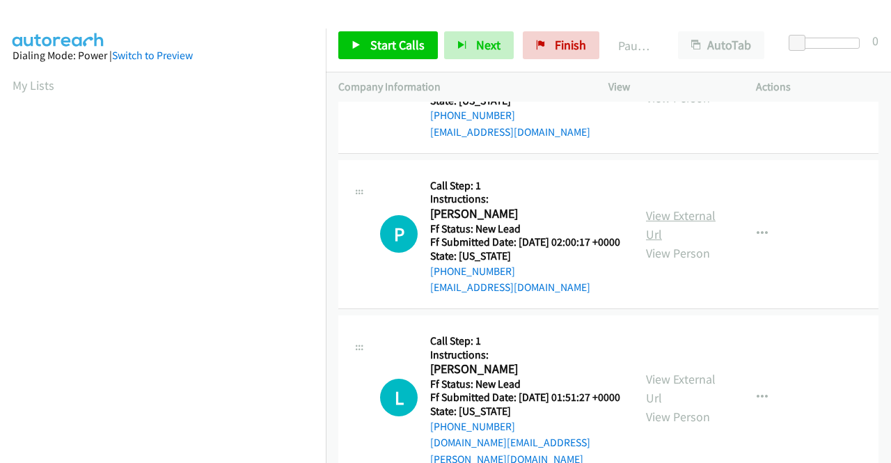
click at [660, 242] on link "View External Url" at bounding box center [681, 225] width 70 height 35
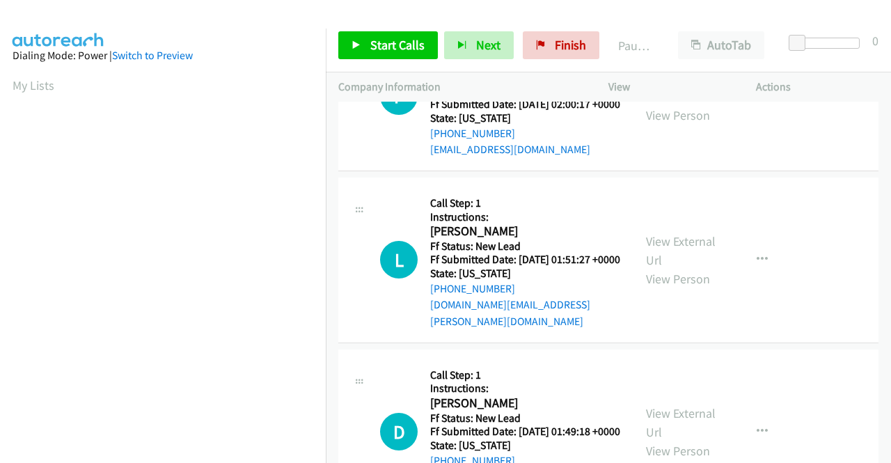
scroll to position [1671, 0]
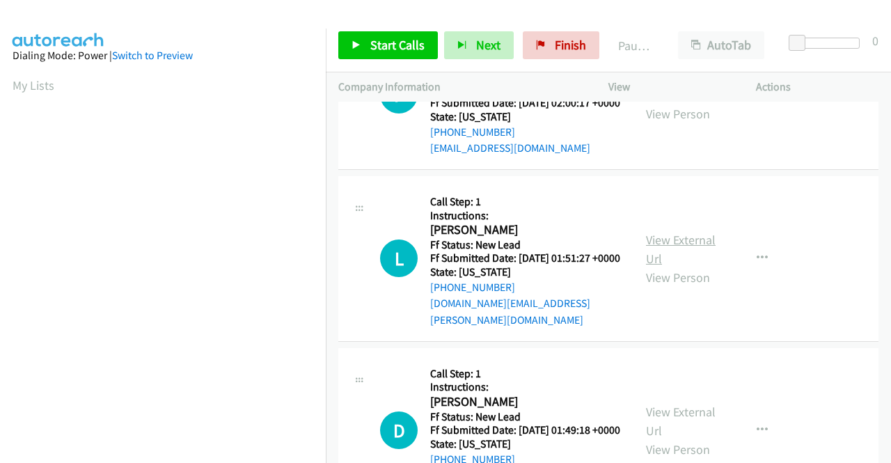
click at [682, 267] on link "View External Url" at bounding box center [681, 249] width 70 height 35
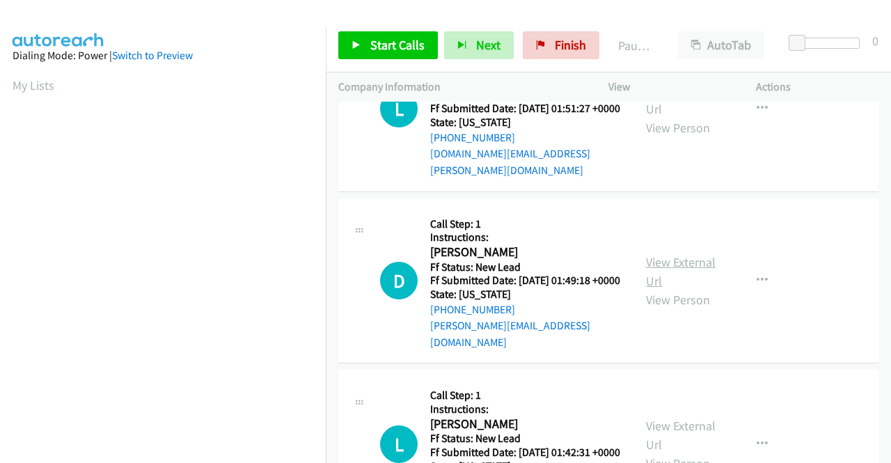
scroll to position [1880, 0]
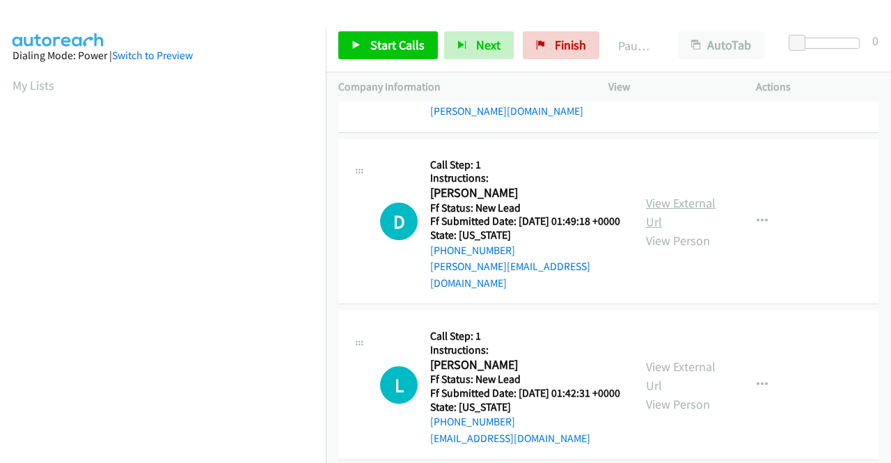
click at [677, 230] on link "View External Url" at bounding box center [681, 212] width 70 height 35
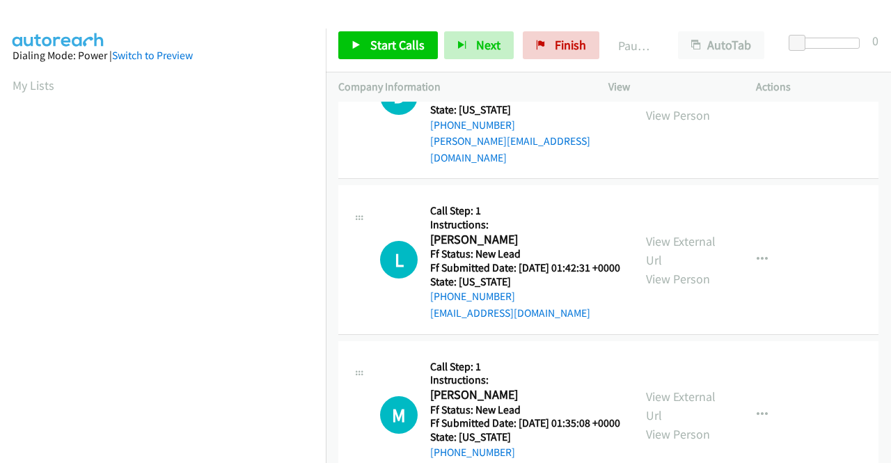
scroll to position [2020, 0]
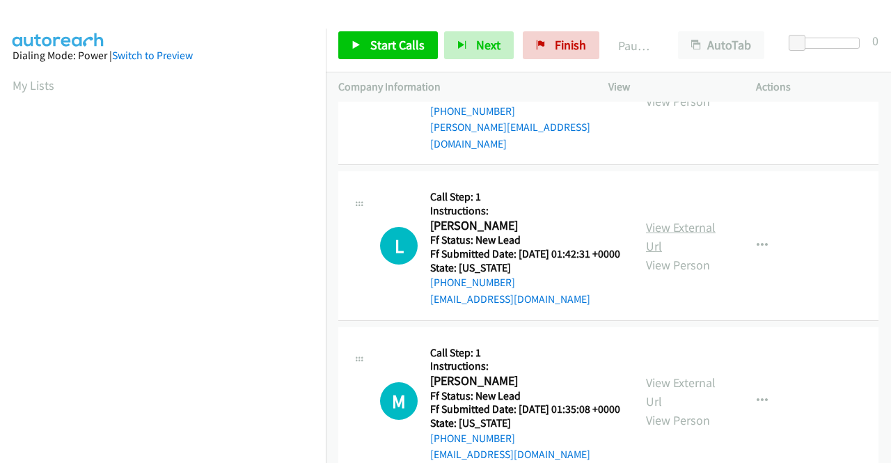
click at [667, 254] on link "View External Url" at bounding box center [681, 236] width 70 height 35
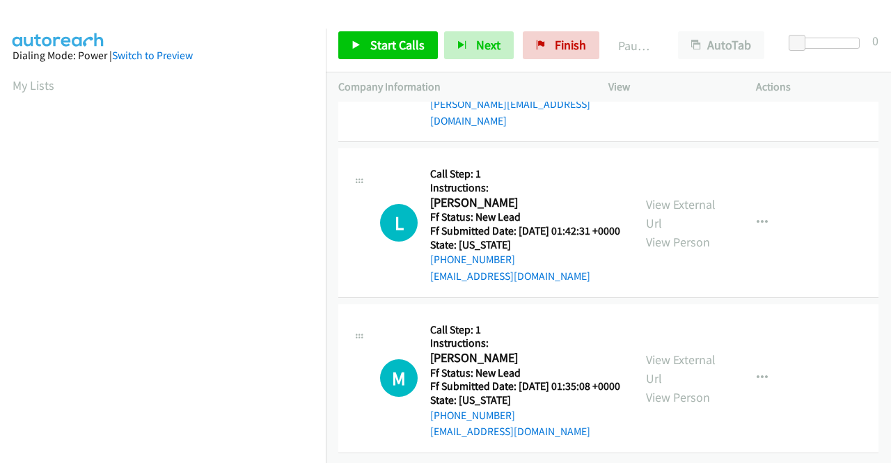
scroll to position [2190, 0]
click at [659, 352] on link "View External Url" at bounding box center [681, 369] width 70 height 35
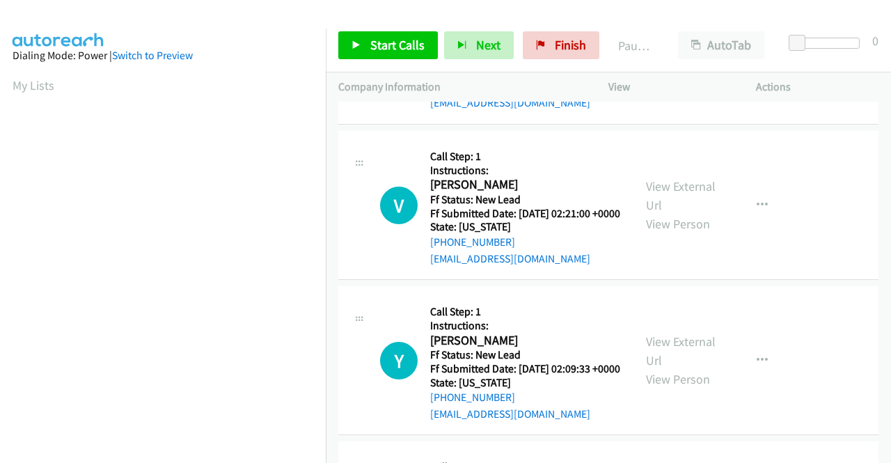
scroll to position [0, 0]
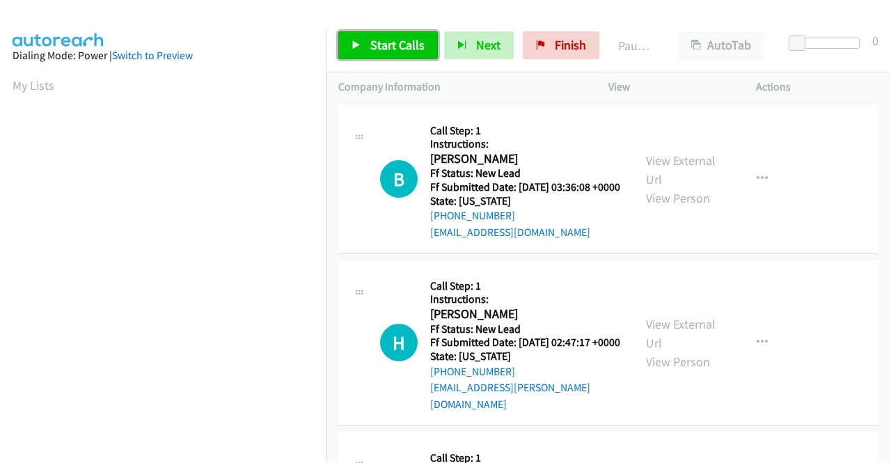
click at [381, 52] on span "Start Calls" at bounding box center [397, 45] width 54 height 16
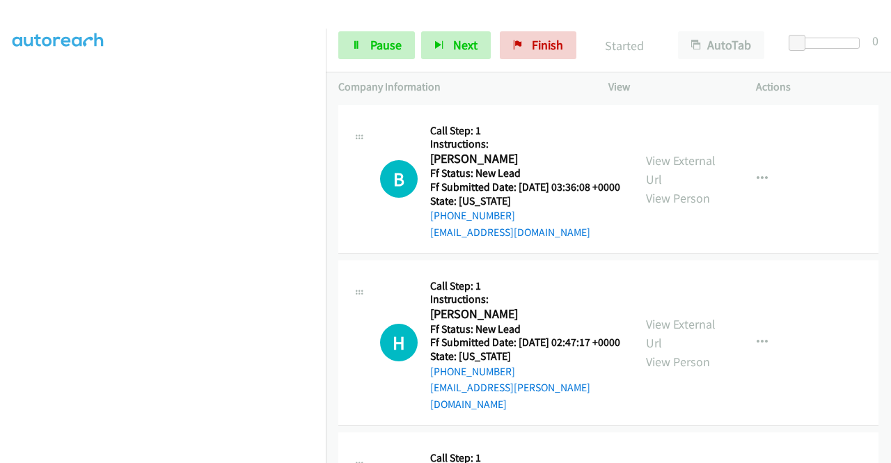
scroll to position [318, 0]
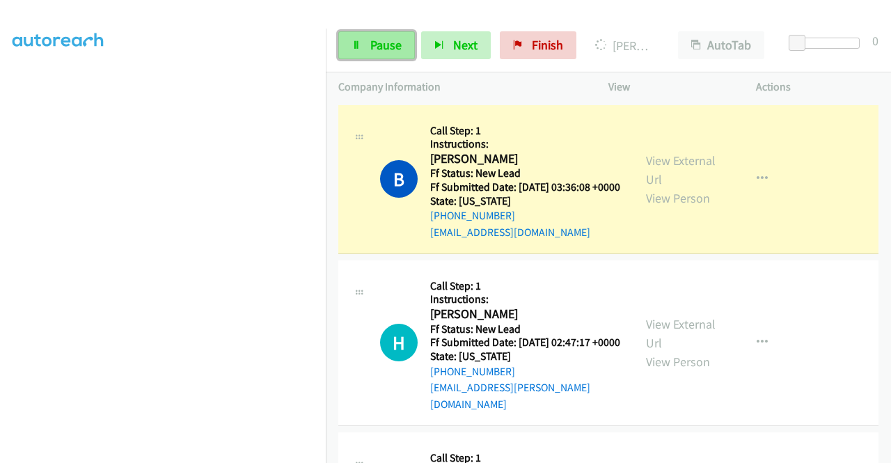
click at [380, 54] on link "Pause" at bounding box center [376, 45] width 77 height 28
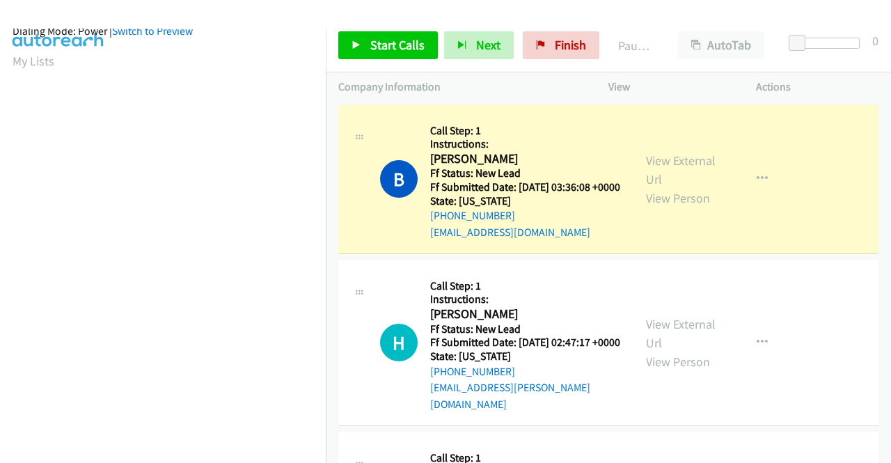
scroll to position [0, 0]
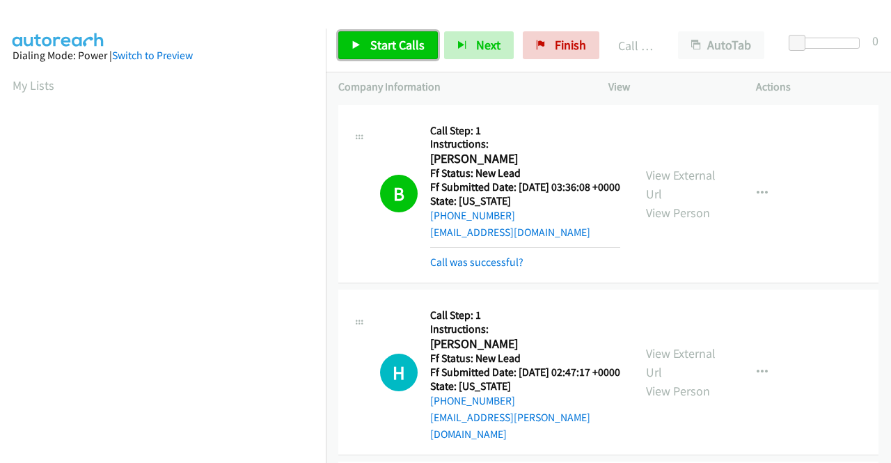
click at [391, 40] on span "Start Calls" at bounding box center [397, 45] width 54 height 16
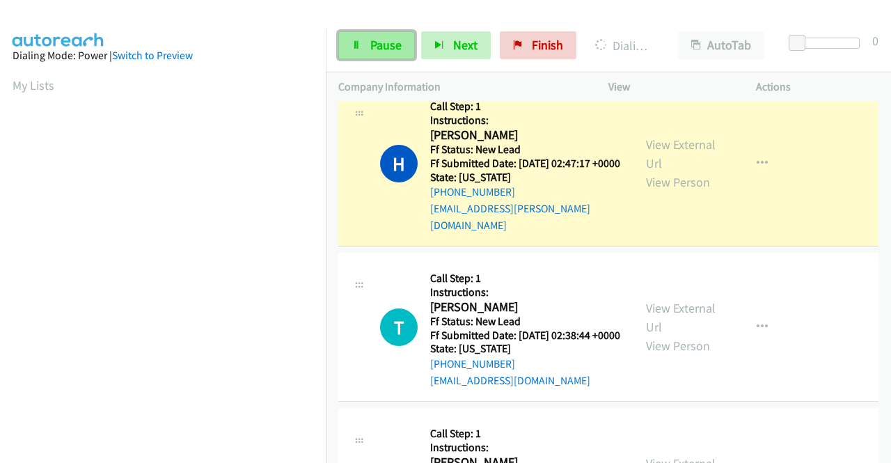
click at [396, 45] on span "Pause" at bounding box center [385, 45] width 31 height 16
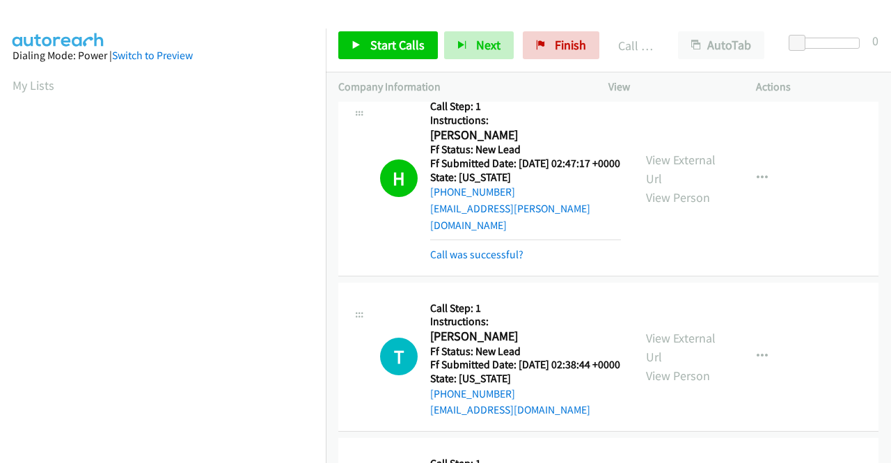
scroll to position [318, 0]
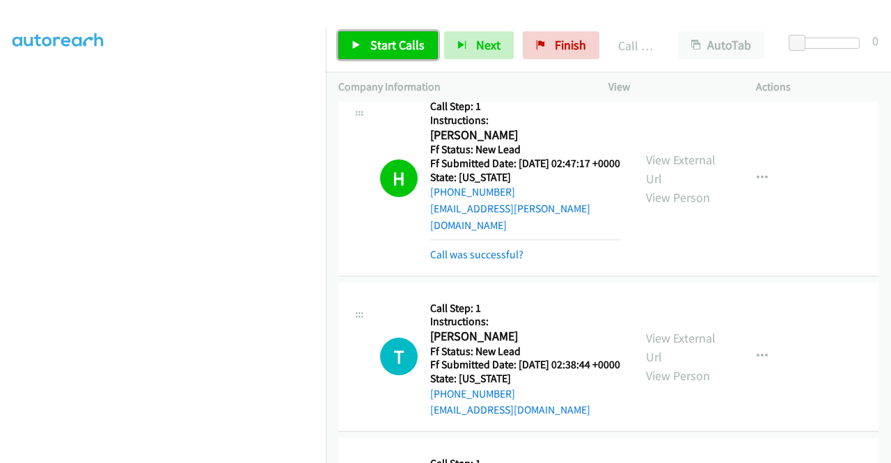
click at [373, 36] on link "Start Calls" at bounding box center [388, 45] width 100 height 28
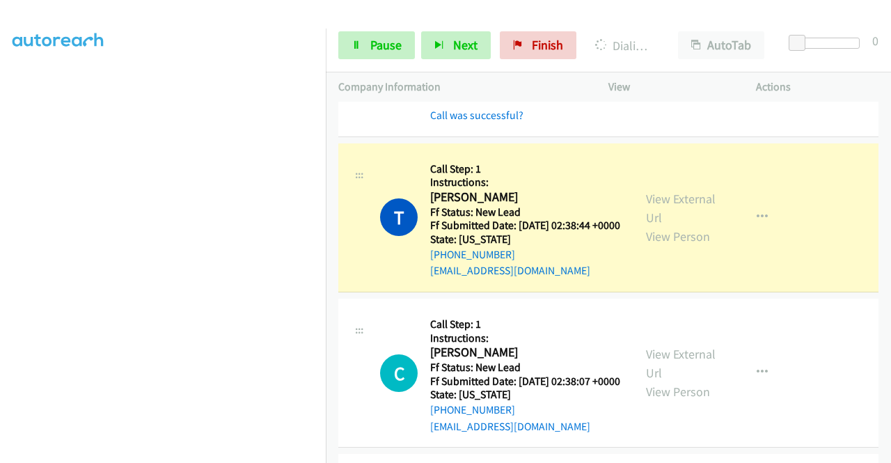
scroll to position [0, 0]
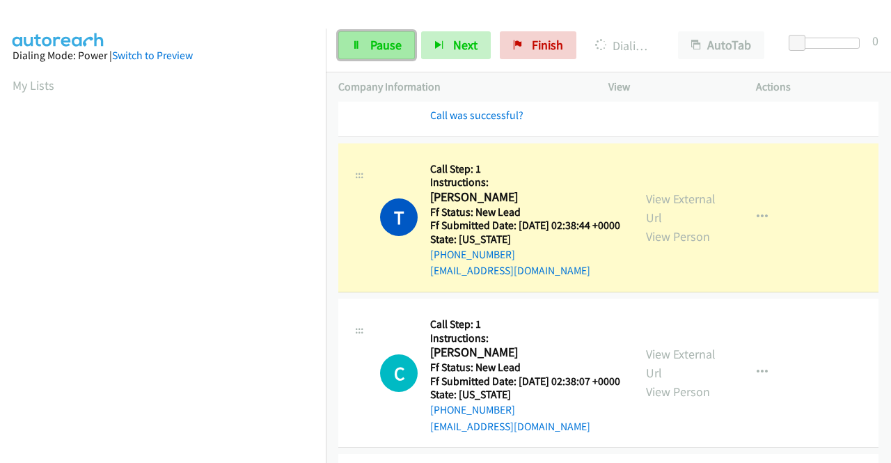
click at [386, 43] on span "Pause" at bounding box center [385, 45] width 31 height 16
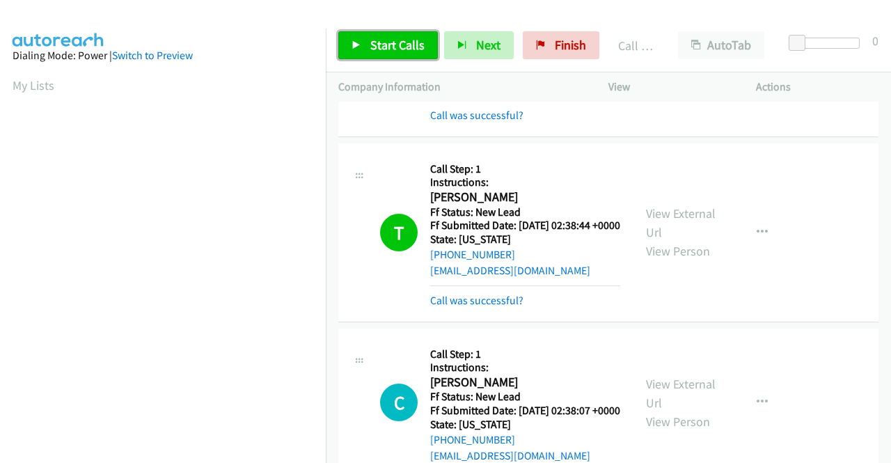
click at [384, 38] on span "Start Calls" at bounding box center [397, 45] width 54 height 16
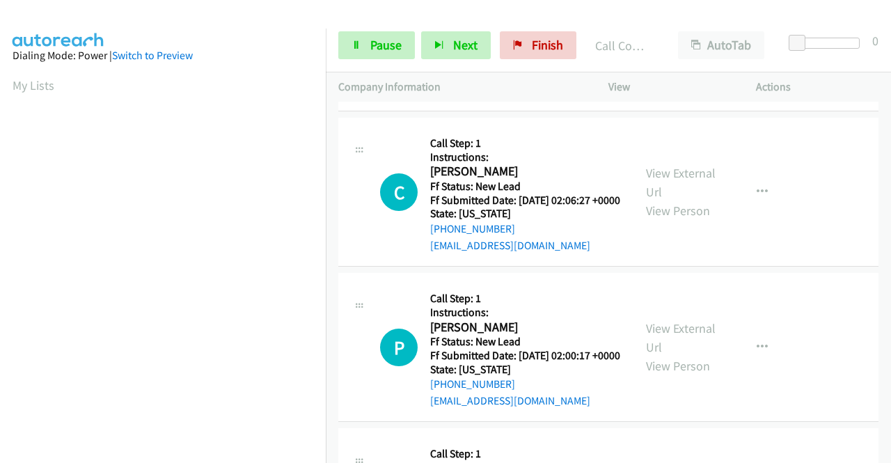
scroll to position [1756, 0]
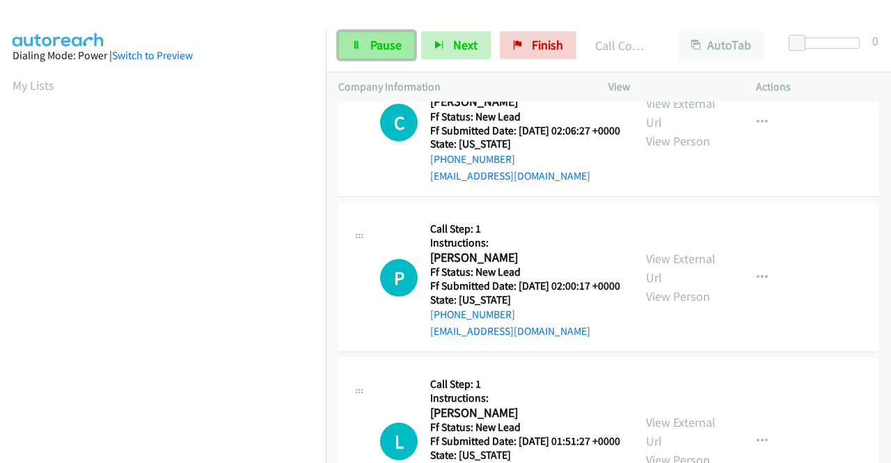
click at [366, 45] on link "Pause" at bounding box center [376, 45] width 77 height 28
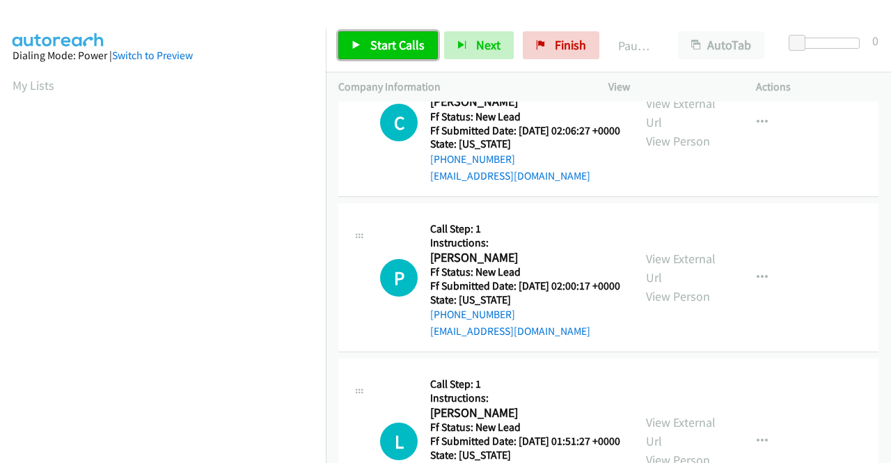
click at [346, 47] on link "Start Calls" at bounding box center [388, 45] width 100 height 28
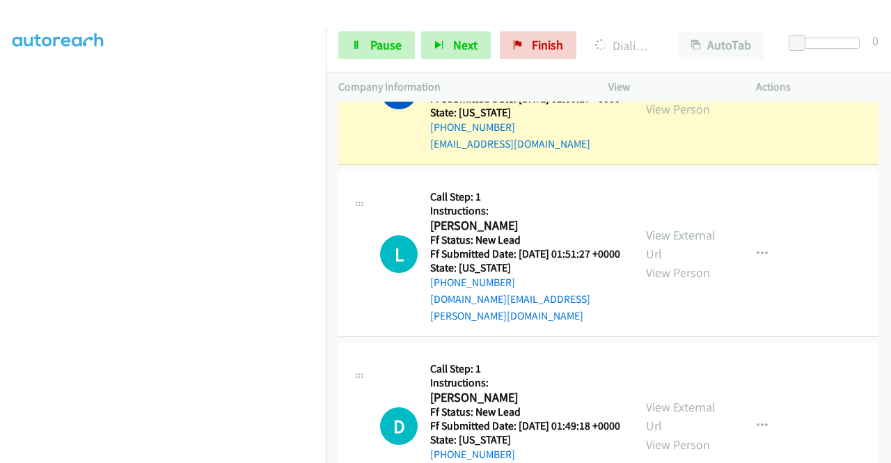
scroll to position [1965, 0]
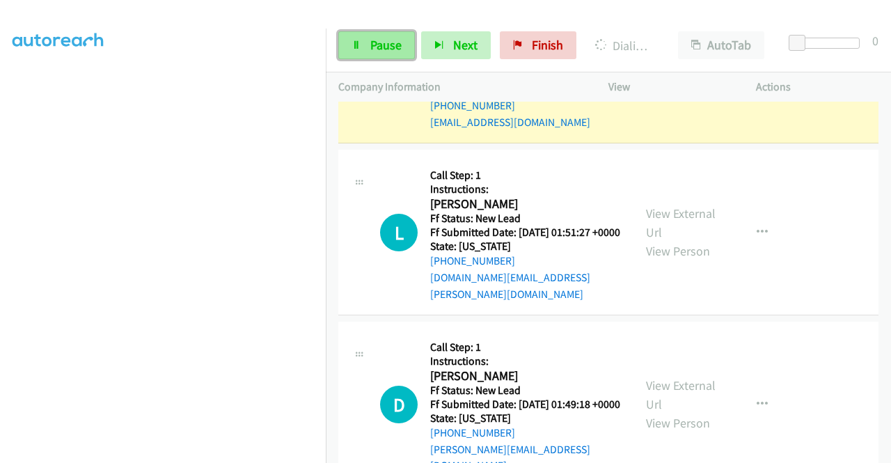
click at [386, 34] on link "Pause" at bounding box center [376, 45] width 77 height 28
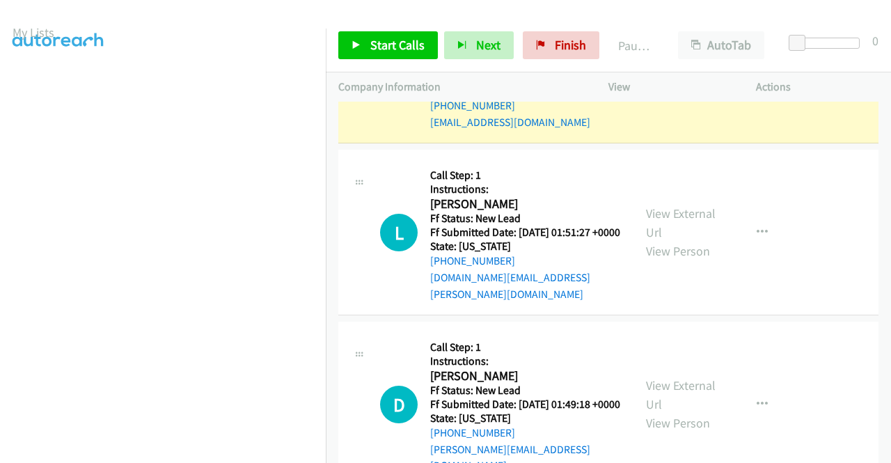
scroll to position [0, 0]
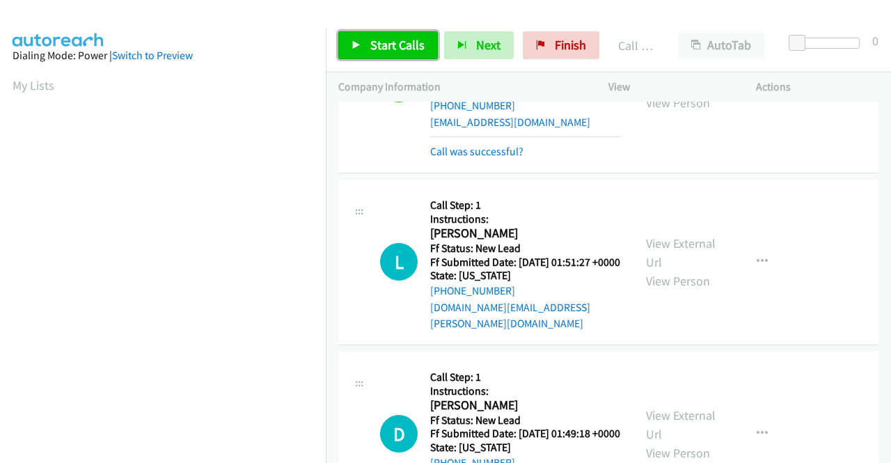
click at [373, 46] on span "Start Calls" at bounding box center [397, 45] width 54 height 16
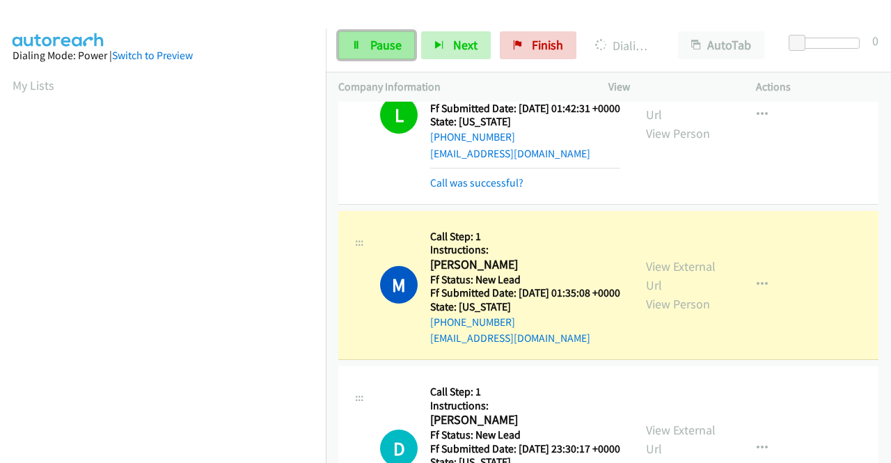
click at [374, 48] on span "Pause" at bounding box center [385, 45] width 31 height 16
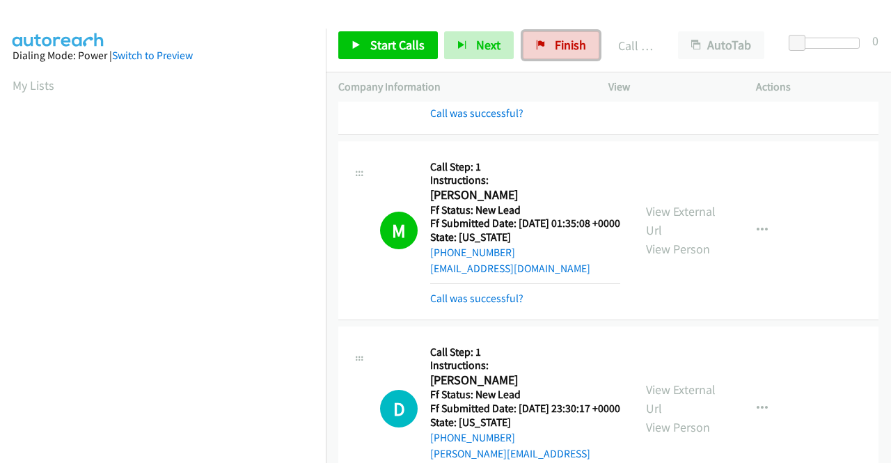
drag, startPoint x: 568, startPoint y: 57, endPoint x: 493, endPoint y: 81, distance: 78.4
click at [568, 57] on link "Finish" at bounding box center [561, 45] width 77 height 28
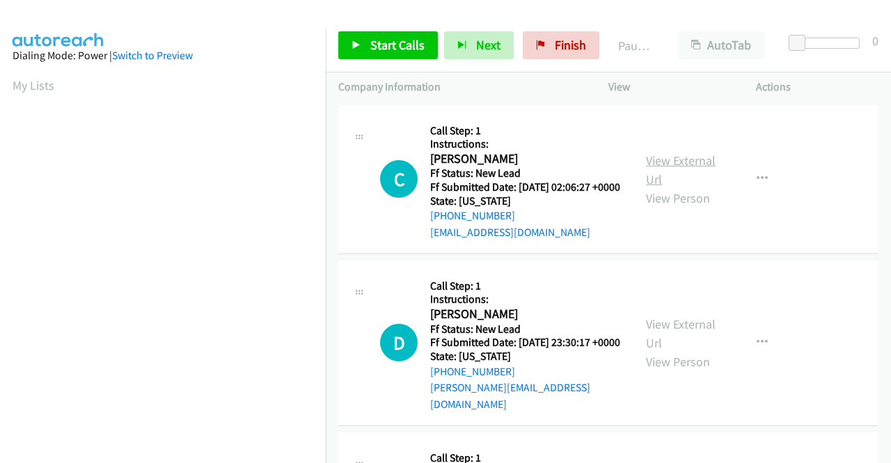
click at [681, 164] on link "View External Url" at bounding box center [681, 170] width 70 height 35
click at [685, 337] on link "View External Url" at bounding box center [681, 333] width 70 height 35
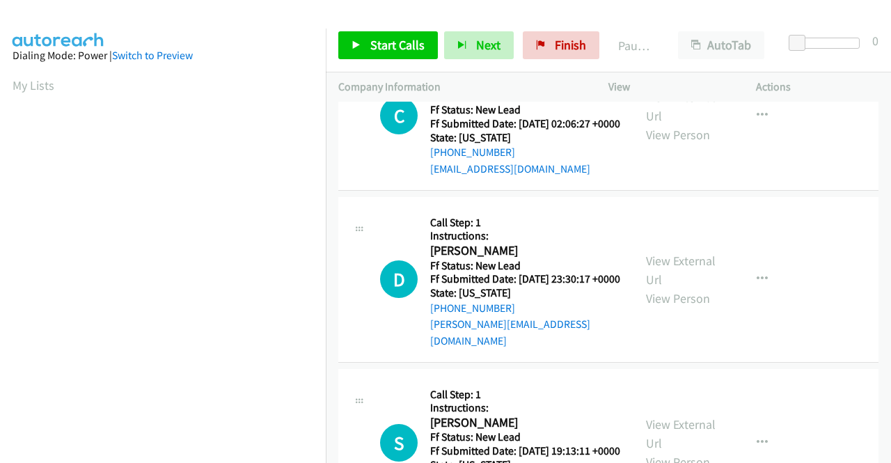
scroll to position [139, 0]
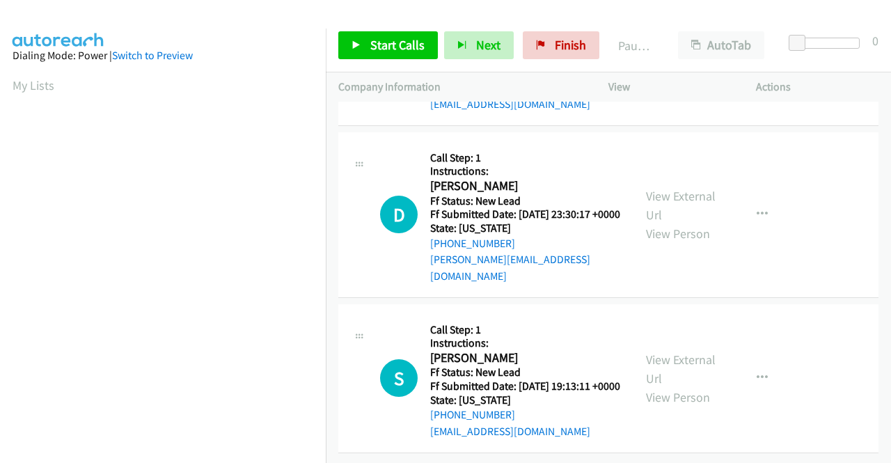
click at [665, 373] on div "View External Url View Person" at bounding box center [682, 378] width 72 height 56
click at [684, 368] on link "View External Url" at bounding box center [681, 369] width 70 height 35
click at [756, 364] on button "button" at bounding box center [763, 378] width 38 height 28
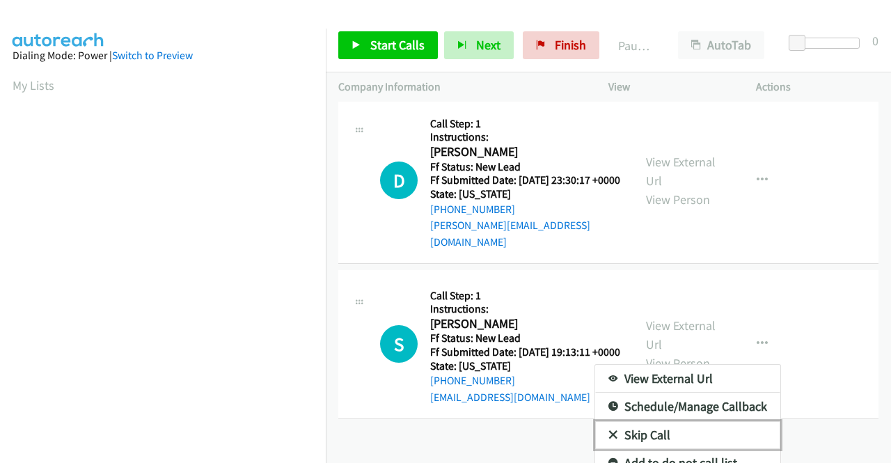
click at [652, 448] on link "Skip Call" at bounding box center [687, 435] width 185 height 28
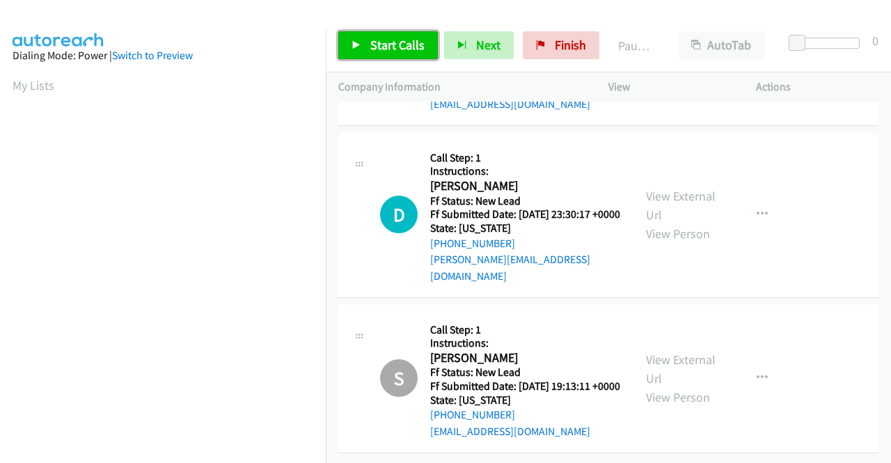
click at [411, 43] on span "Start Calls" at bounding box center [397, 45] width 54 height 16
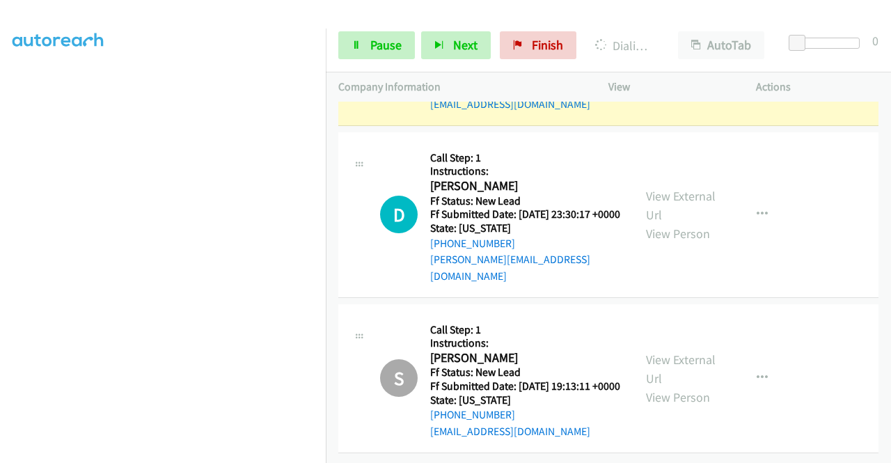
scroll to position [0, 0]
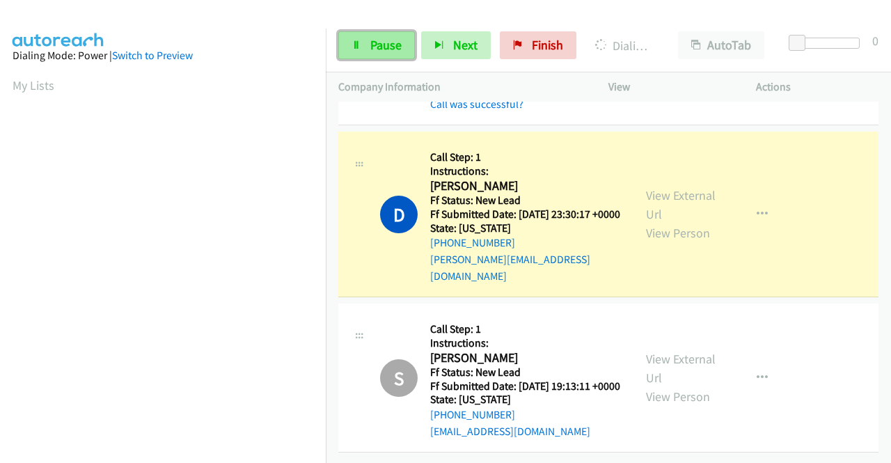
click at [359, 55] on link "Pause" at bounding box center [376, 45] width 77 height 28
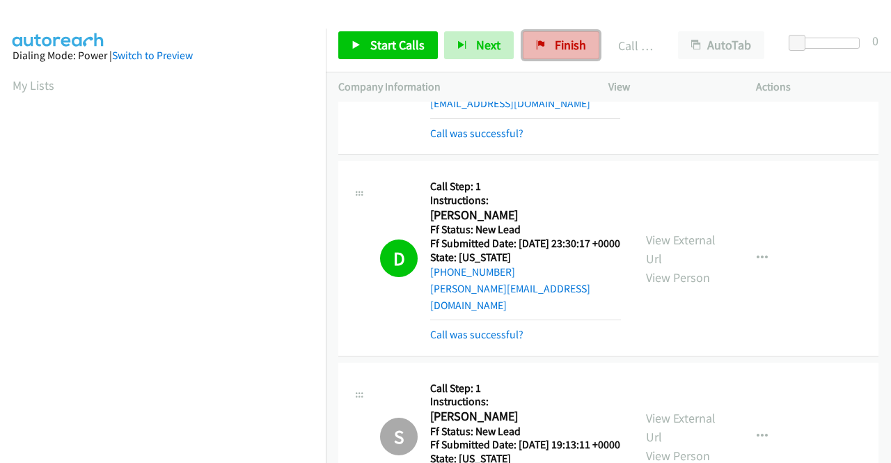
click at [548, 49] on link "Finish" at bounding box center [561, 45] width 77 height 28
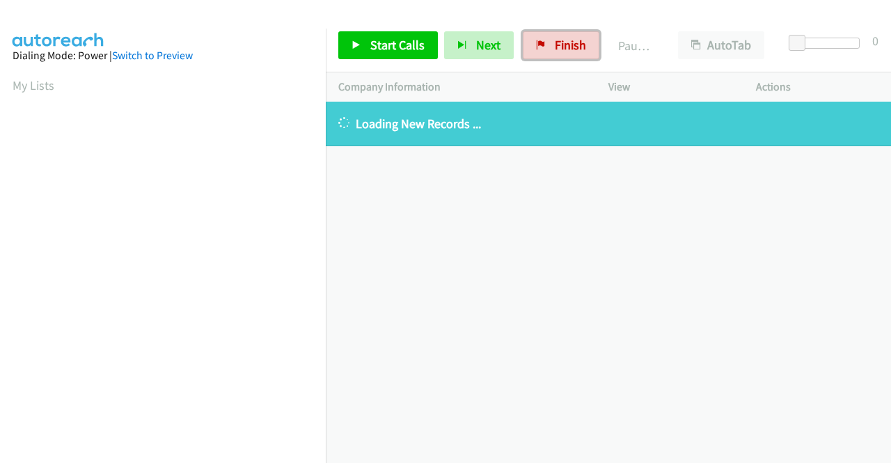
drag, startPoint x: 560, startPoint y: 36, endPoint x: 511, endPoint y: 77, distance: 63.8
click at [559, 36] on link "Finish" at bounding box center [561, 45] width 77 height 28
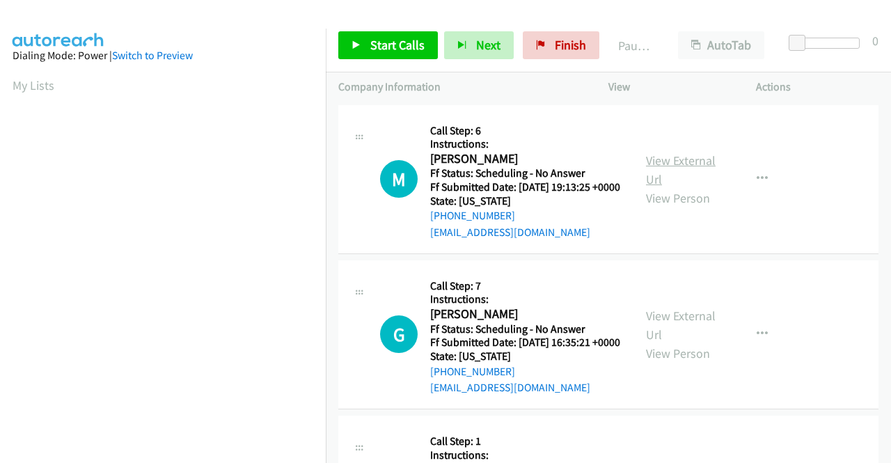
click at [663, 166] on link "View External Url" at bounding box center [681, 170] width 70 height 35
click at [677, 332] on link "View External Url" at bounding box center [681, 325] width 70 height 35
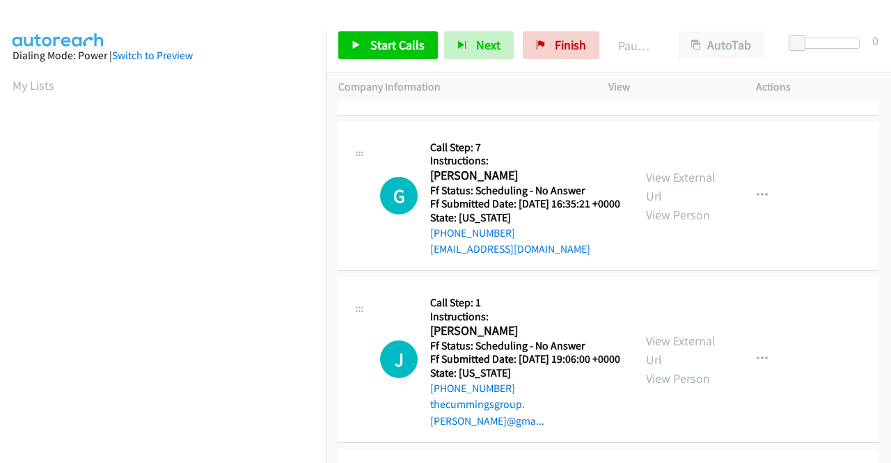
scroll to position [139, 0]
click at [679, 367] on link "View External Url" at bounding box center [681, 349] width 70 height 35
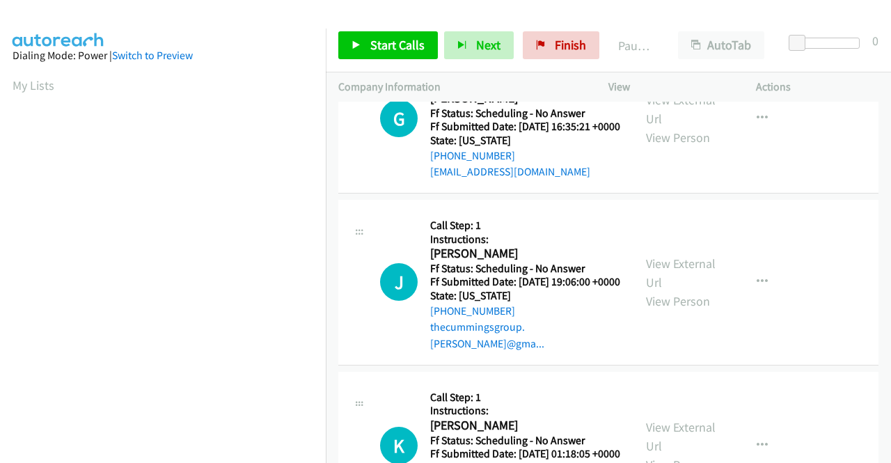
scroll to position [279, 0]
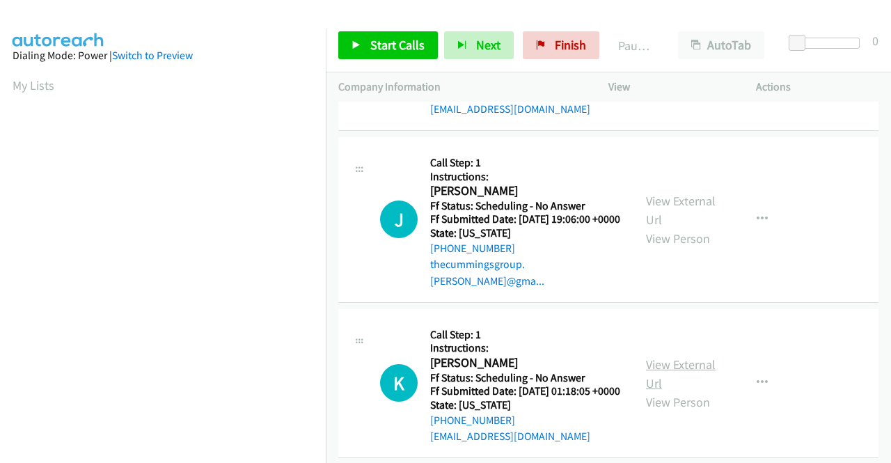
click at [682, 389] on link "View External Url" at bounding box center [681, 374] width 70 height 35
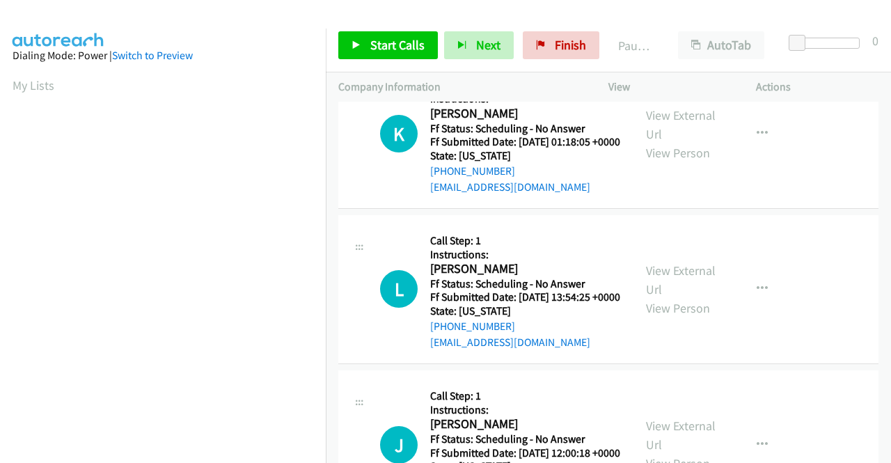
scroll to position [557, 0]
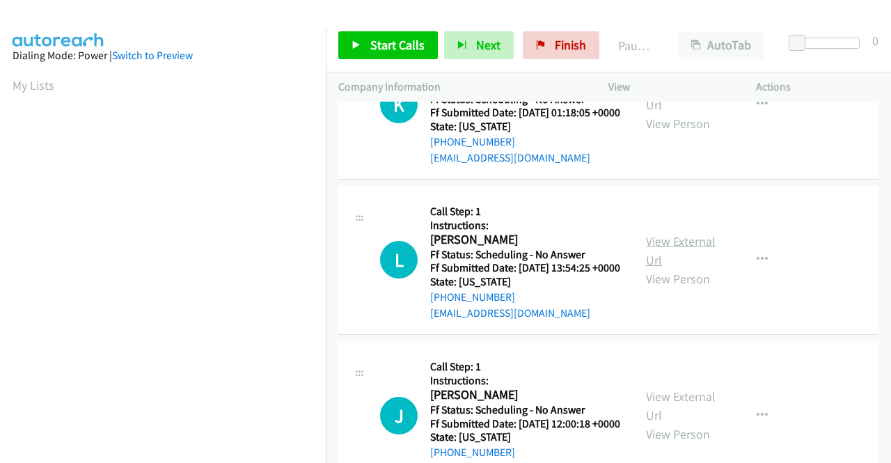
click at [657, 268] on link "View External Url" at bounding box center [681, 250] width 70 height 35
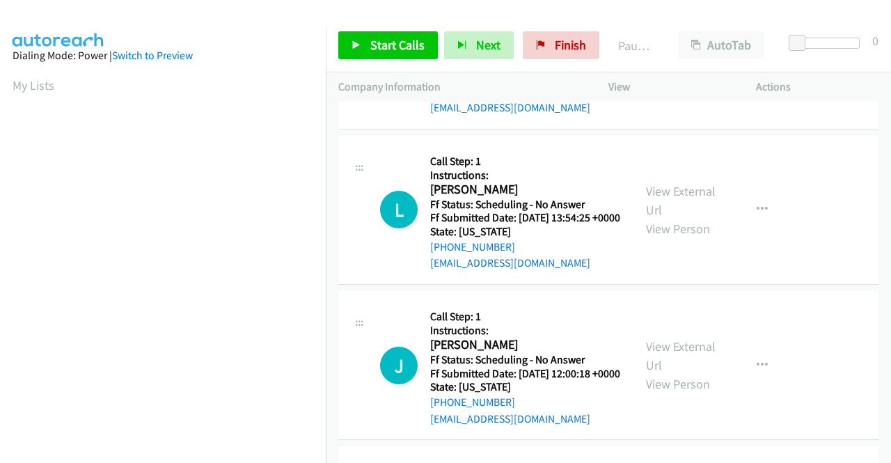
scroll to position [696, 0]
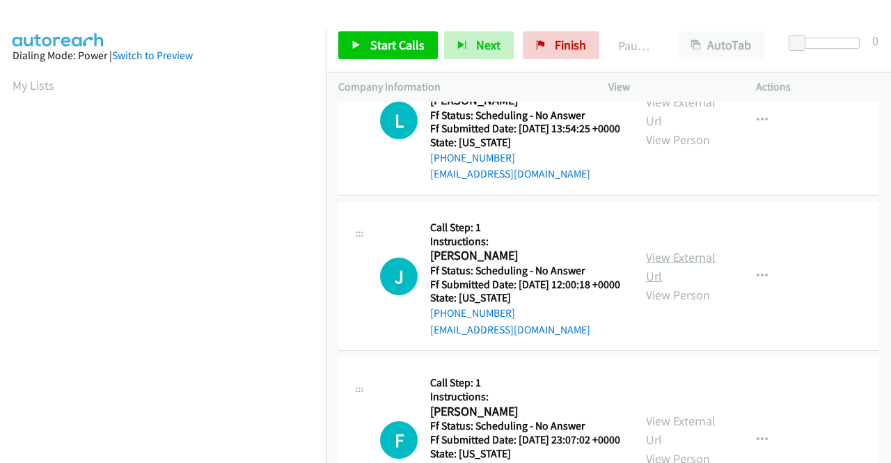
click at [673, 284] on link "View External Url" at bounding box center [681, 266] width 70 height 35
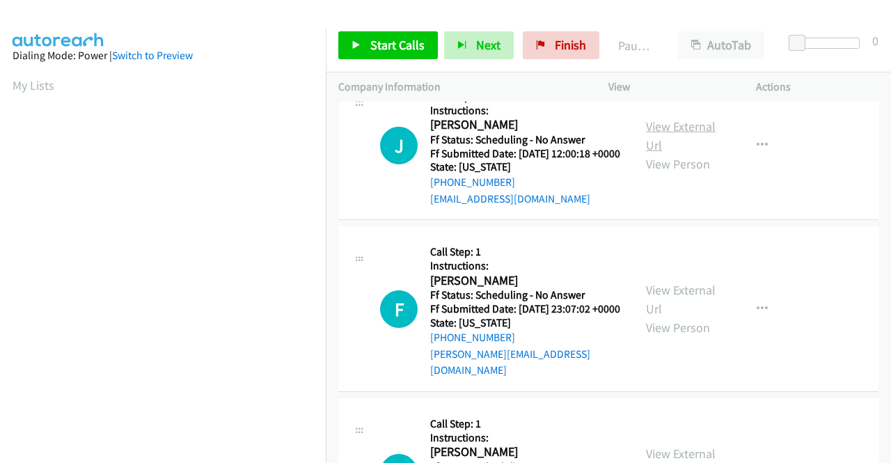
scroll to position [836, 0]
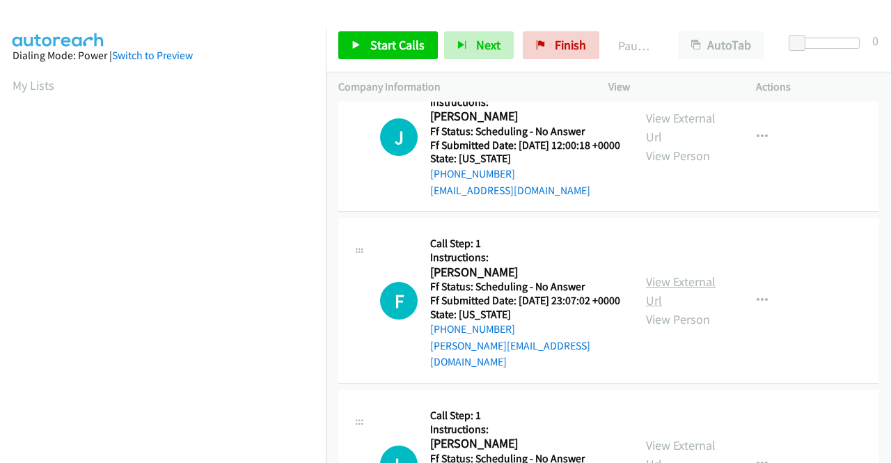
click at [654, 309] on link "View External Url" at bounding box center [681, 291] width 70 height 35
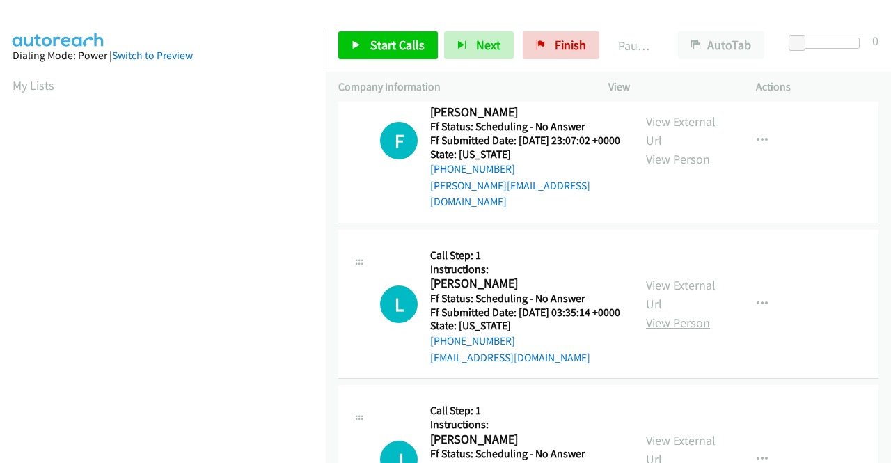
scroll to position [1045, 0]
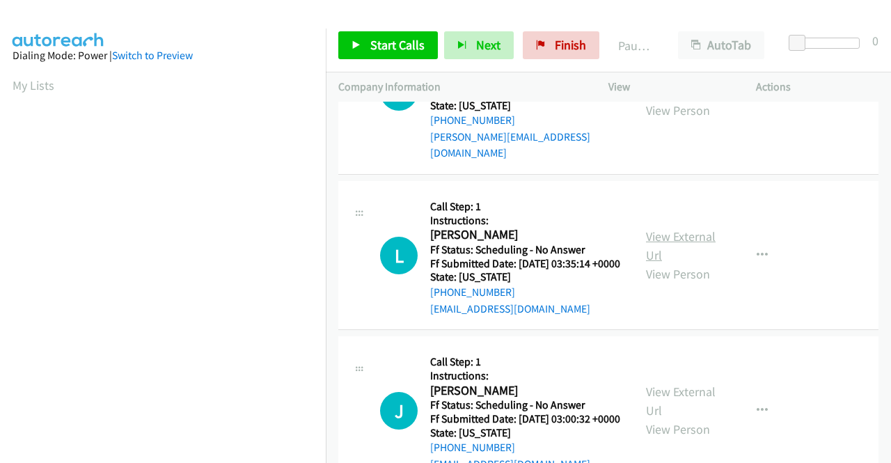
click at [671, 263] on link "View External Url" at bounding box center [681, 245] width 70 height 35
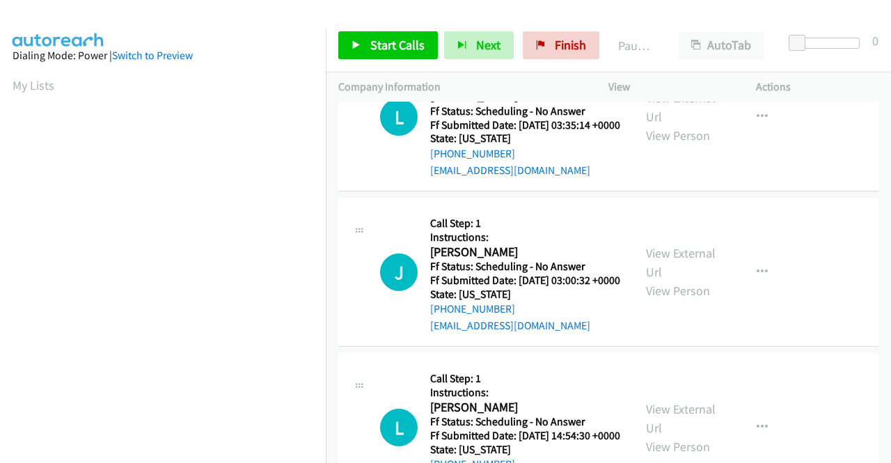
scroll to position [1184, 0]
click at [672, 279] on link "View External Url" at bounding box center [681, 261] width 70 height 35
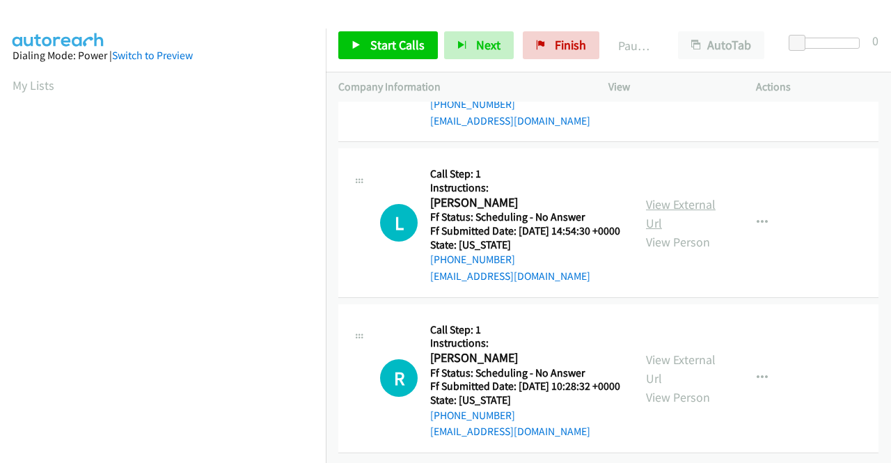
scroll to position [1393, 0]
click at [654, 231] on link "View External Url" at bounding box center [681, 213] width 70 height 35
click at [666, 352] on link "View External Url" at bounding box center [681, 369] width 70 height 35
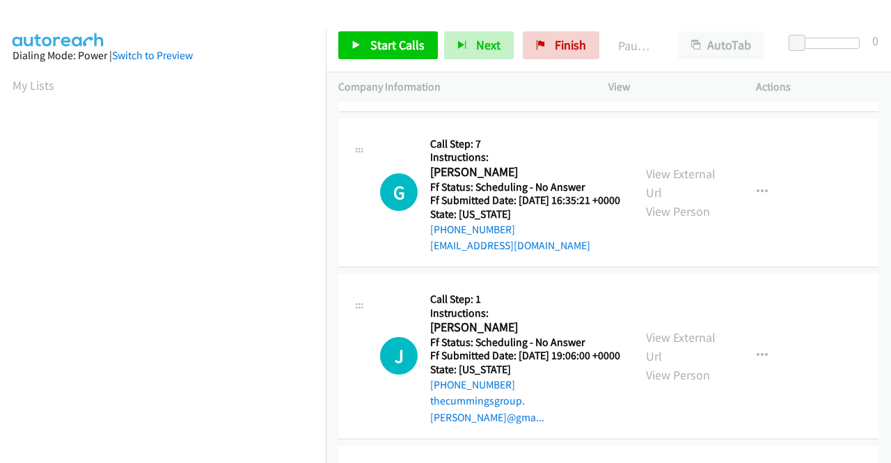
scroll to position [0, 0]
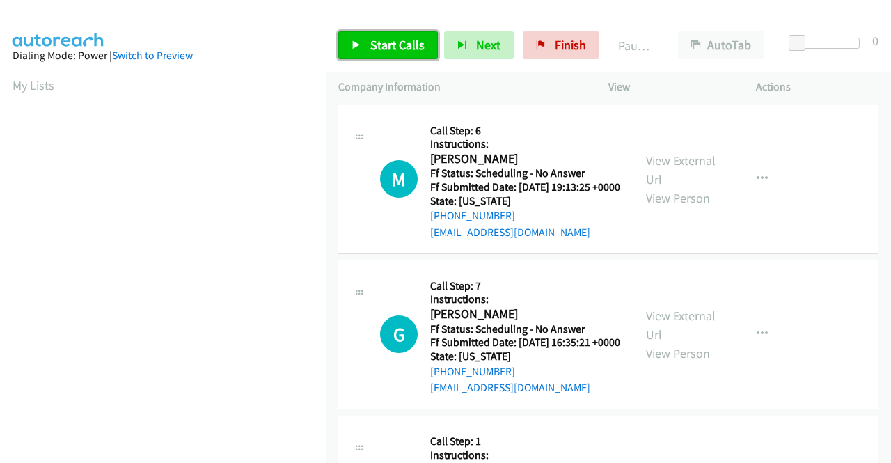
click at [421, 41] on span "Start Calls" at bounding box center [397, 45] width 54 height 16
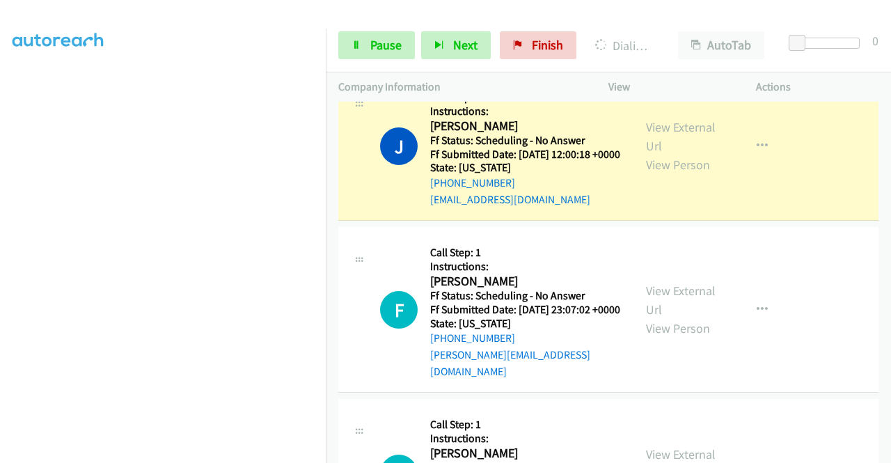
scroll to position [318, 0]
click at [380, 54] on link "Pause" at bounding box center [376, 45] width 77 height 28
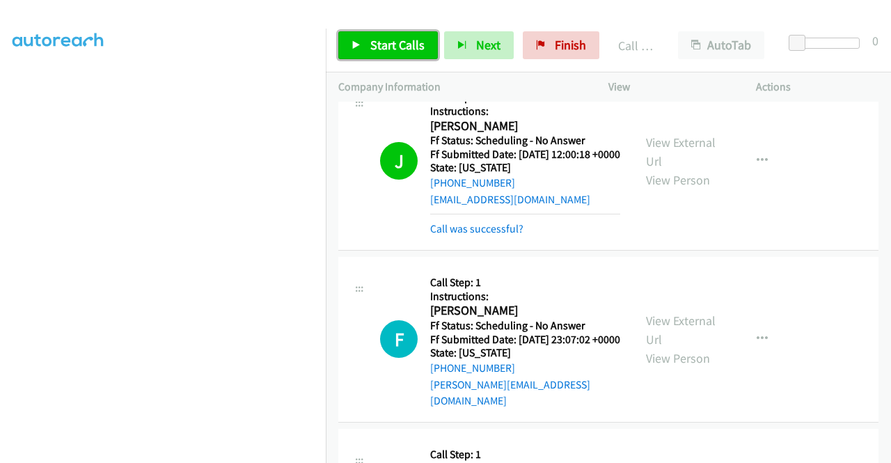
click at [396, 56] on link "Start Calls" at bounding box center [388, 45] width 100 height 28
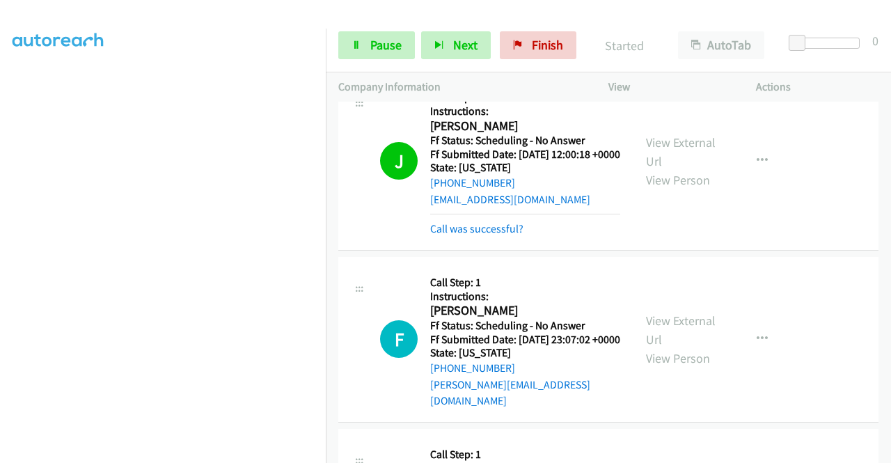
click at [515, 237] on div "Call was successful?" at bounding box center [525, 229] width 190 height 17
click at [517, 235] on link "Call was successful?" at bounding box center [476, 228] width 93 height 13
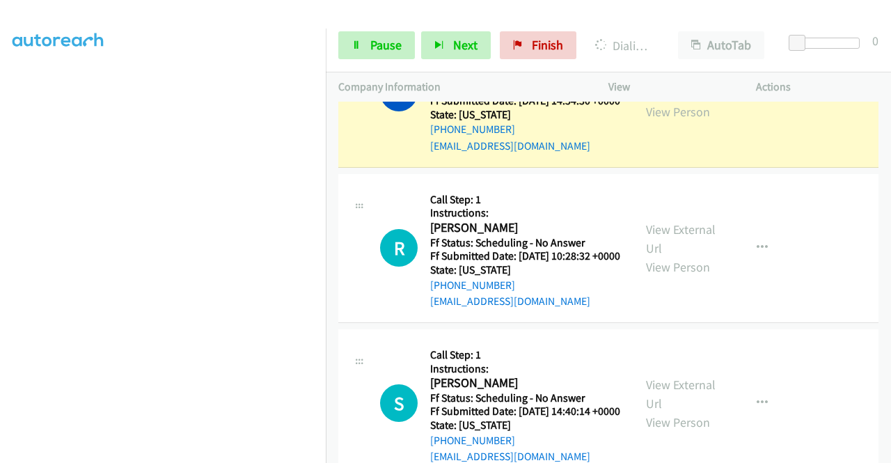
scroll to position [0, 0]
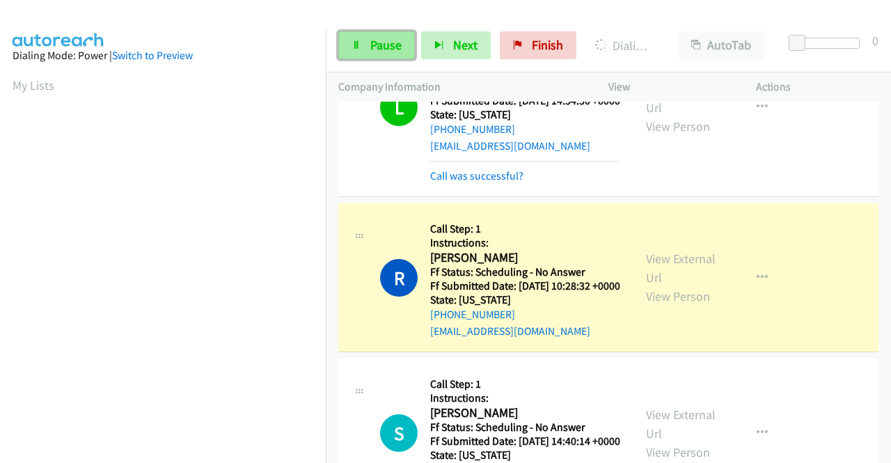
click at [383, 40] on span "Pause" at bounding box center [385, 45] width 31 height 16
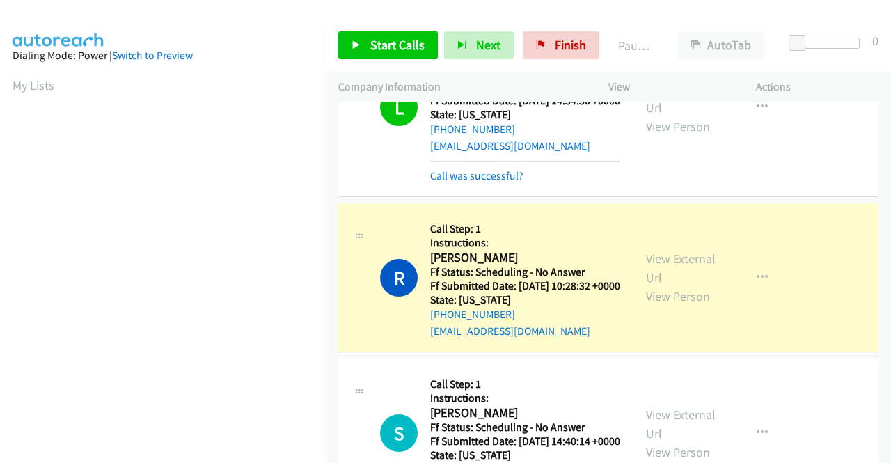
scroll to position [318, 0]
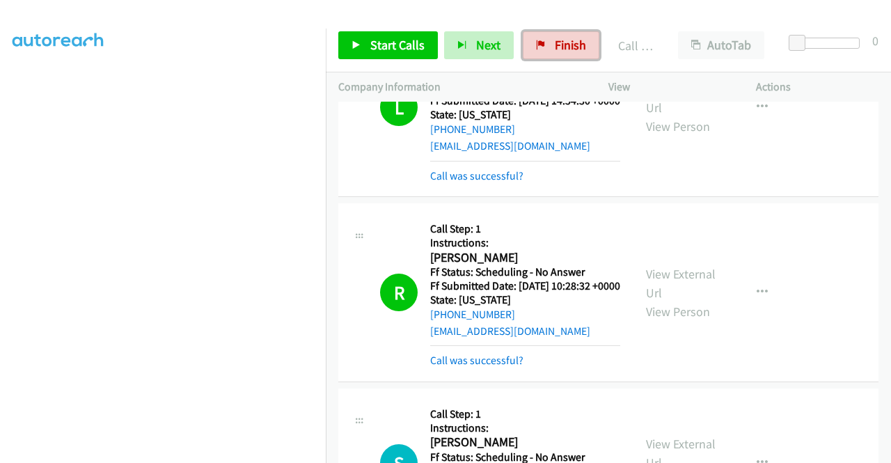
drag, startPoint x: 527, startPoint y: 38, endPoint x: 507, endPoint y: 65, distance: 33.3
click at [528, 38] on link "Finish" at bounding box center [561, 45] width 77 height 28
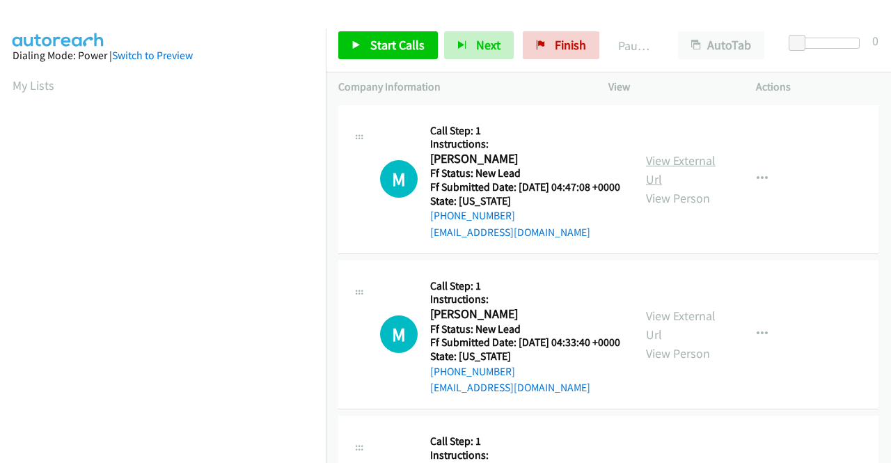
click at [689, 173] on link "View External Url" at bounding box center [681, 170] width 70 height 35
click at [678, 336] on link "View External Url" at bounding box center [681, 325] width 70 height 35
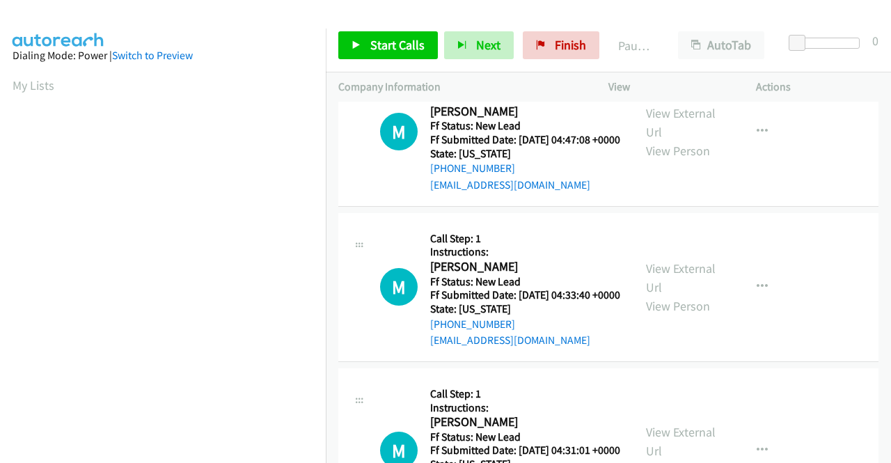
scroll to position [139, 0]
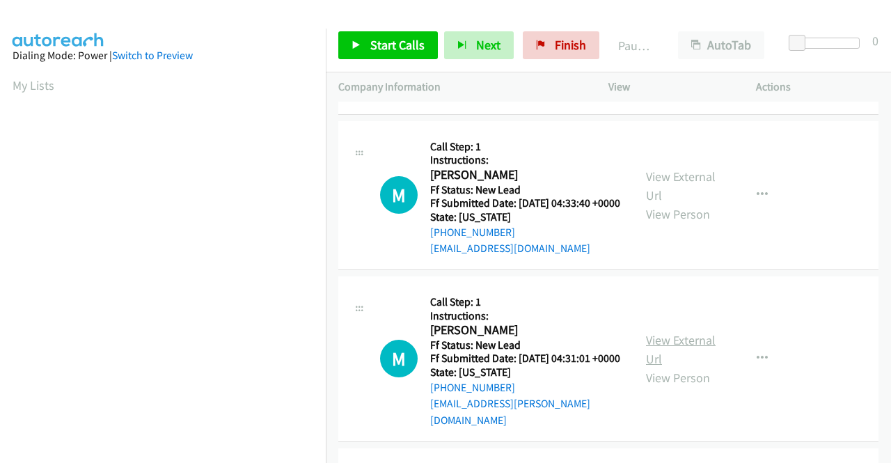
click at [674, 363] on link "View External Url" at bounding box center [681, 349] width 70 height 35
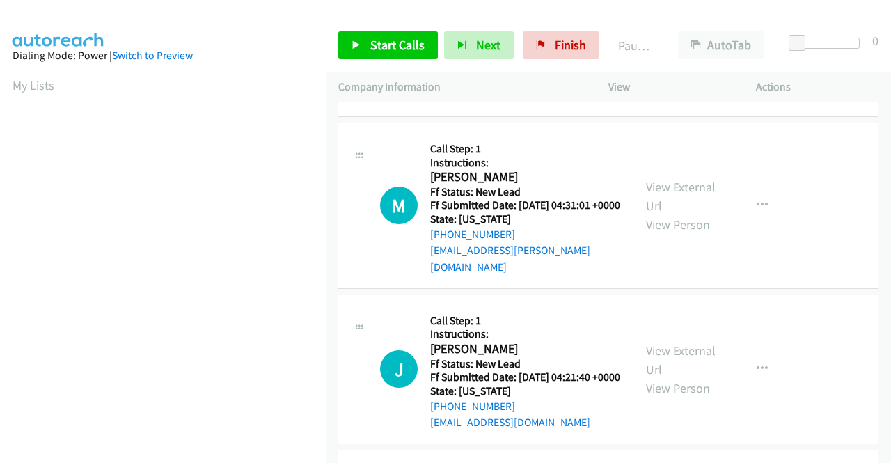
scroll to position [348, 0]
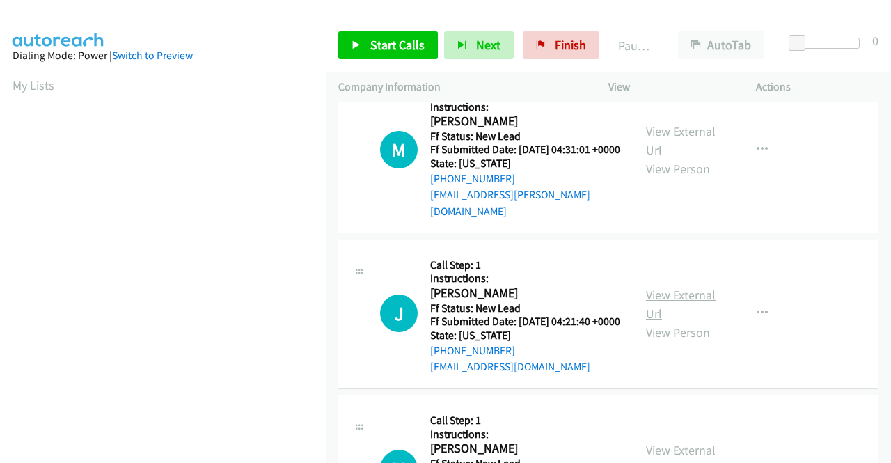
click at [687, 320] on link "View External Url" at bounding box center [681, 304] width 70 height 35
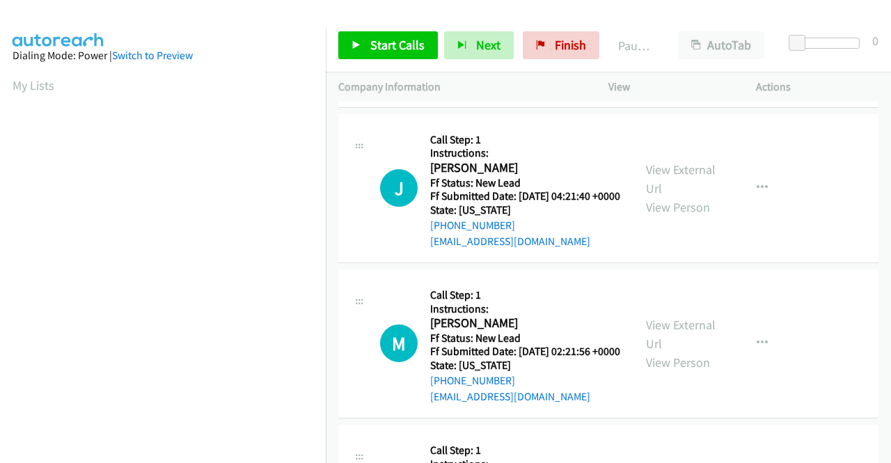
scroll to position [487, 0]
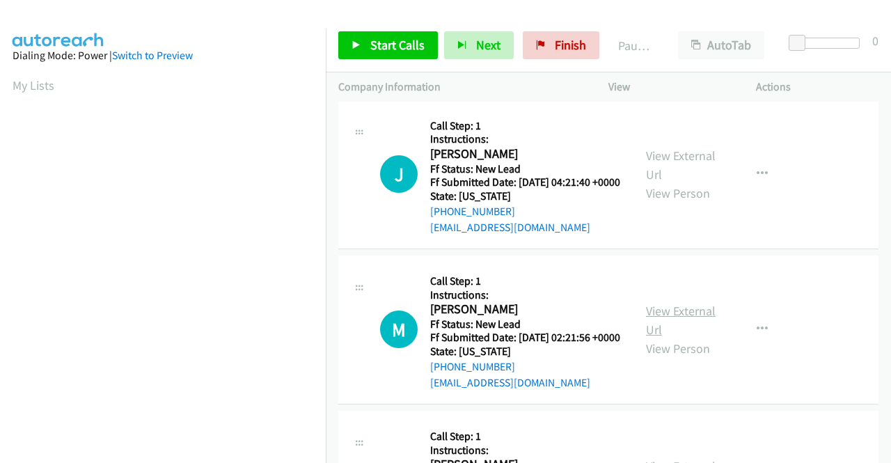
click at [673, 338] on link "View External Url" at bounding box center [681, 320] width 70 height 35
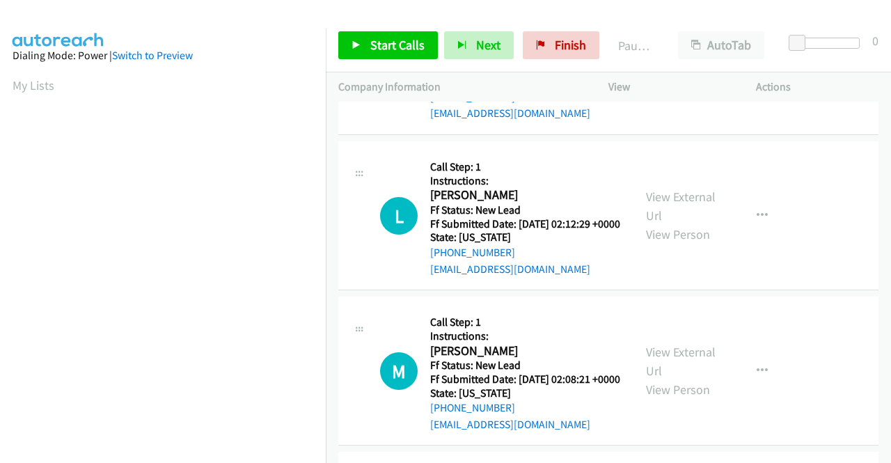
scroll to position [766, 0]
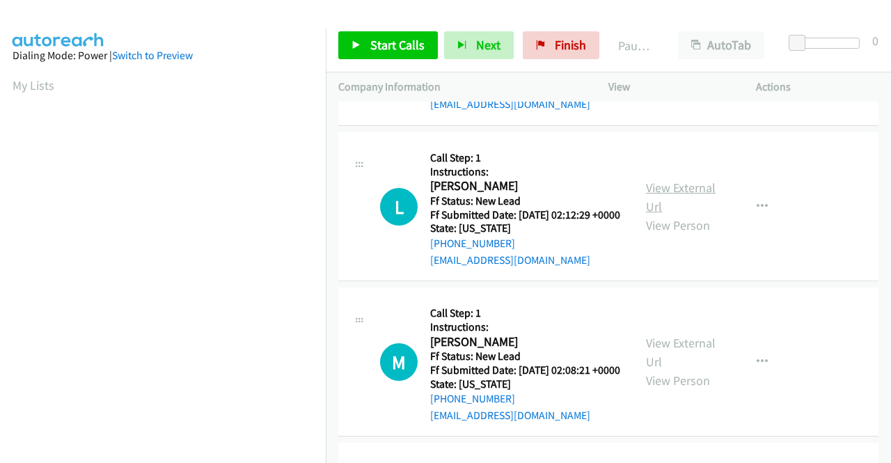
click at [696, 214] on link "View External Url" at bounding box center [681, 197] width 70 height 35
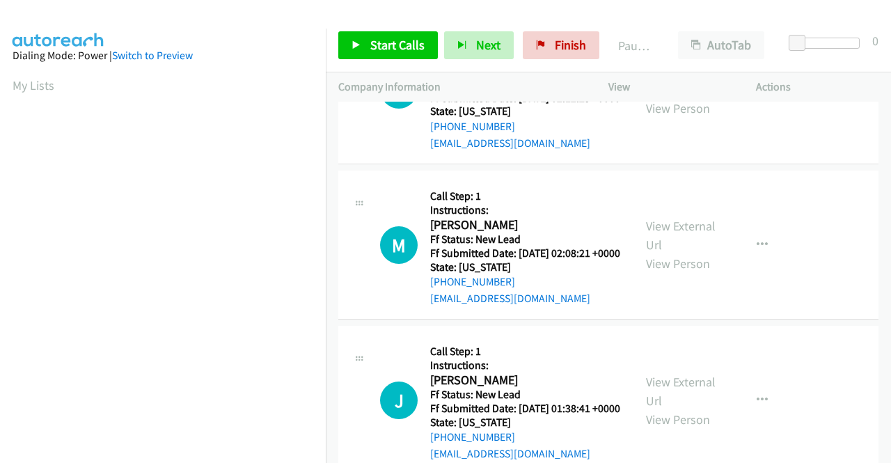
scroll to position [905, 0]
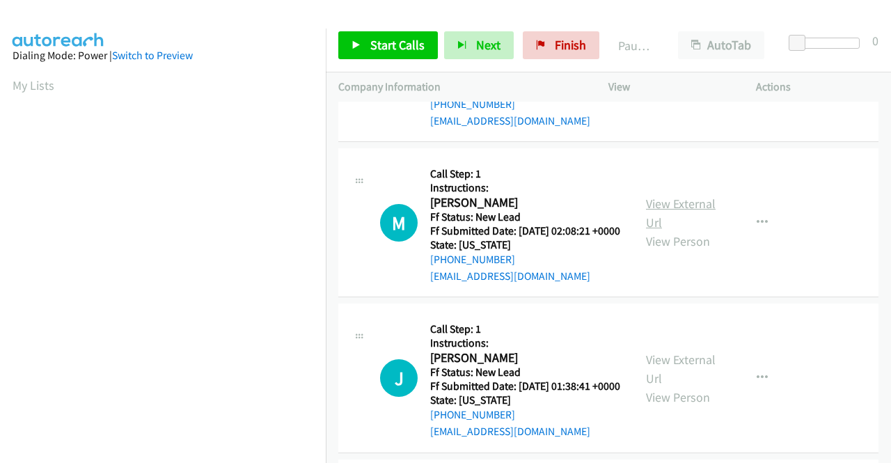
click at [678, 231] on link "View External Url" at bounding box center [681, 213] width 70 height 35
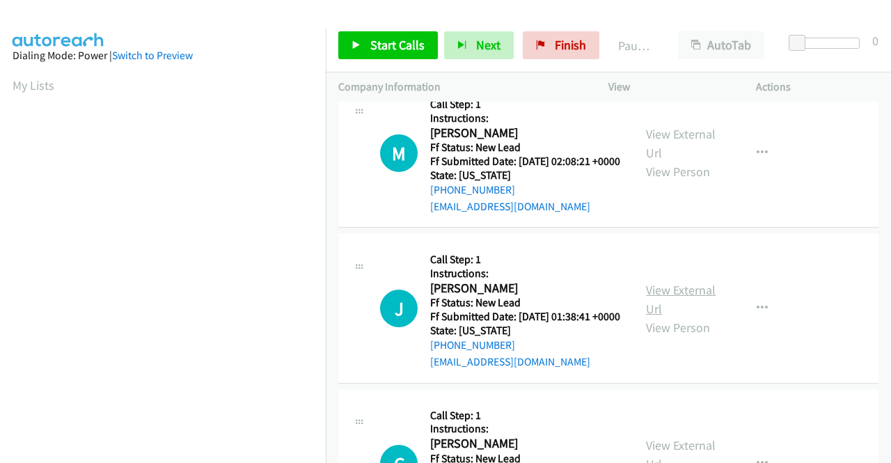
click at [665, 317] on link "View External Url" at bounding box center [681, 299] width 70 height 35
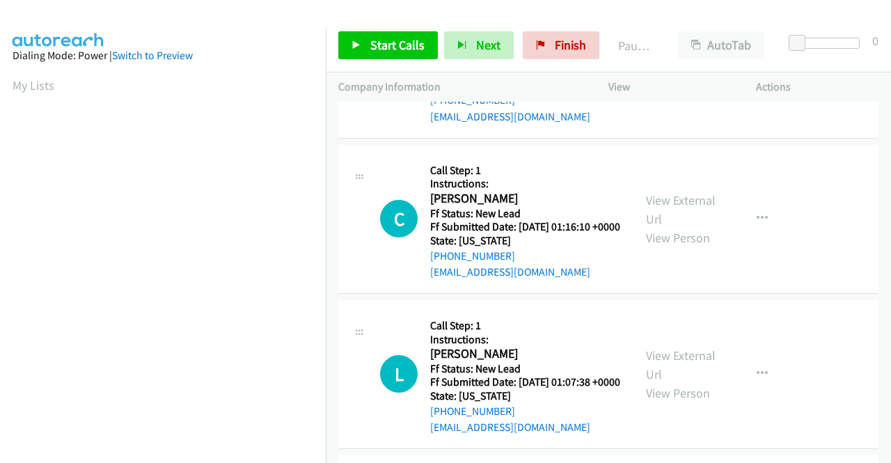
scroll to position [1254, 0]
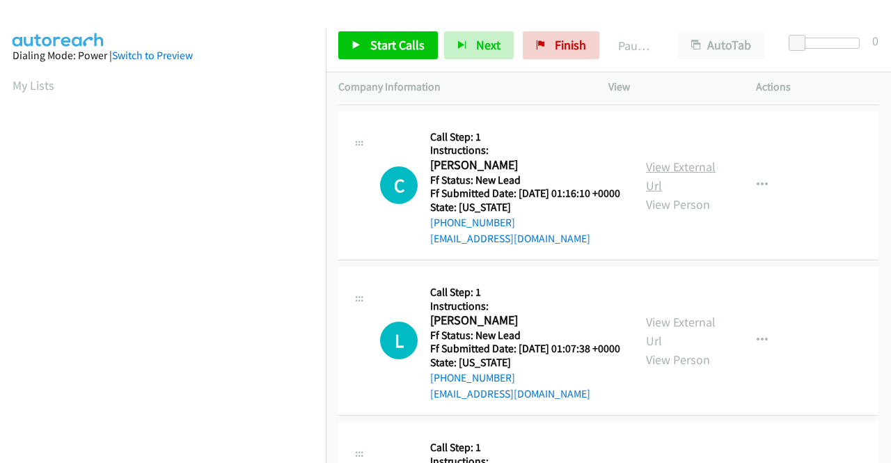
click at [672, 194] on link "View External Url" at bounding box center [681, 176] width 70 height 35
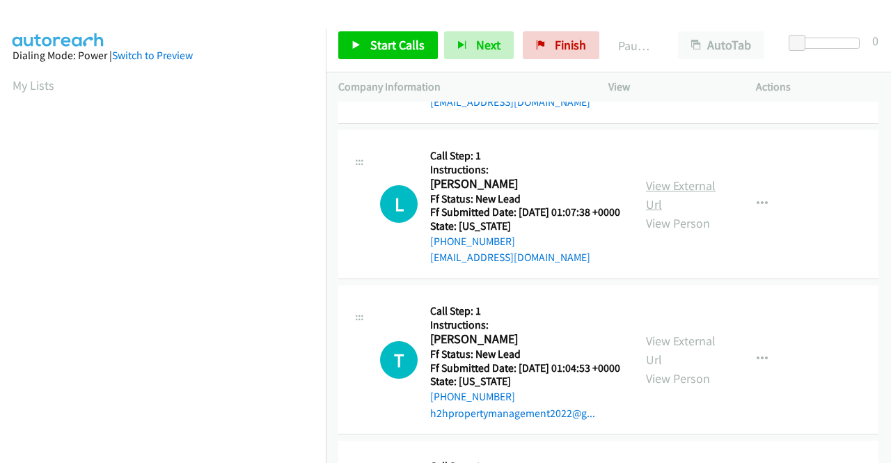
scroll to position [1393, 0]
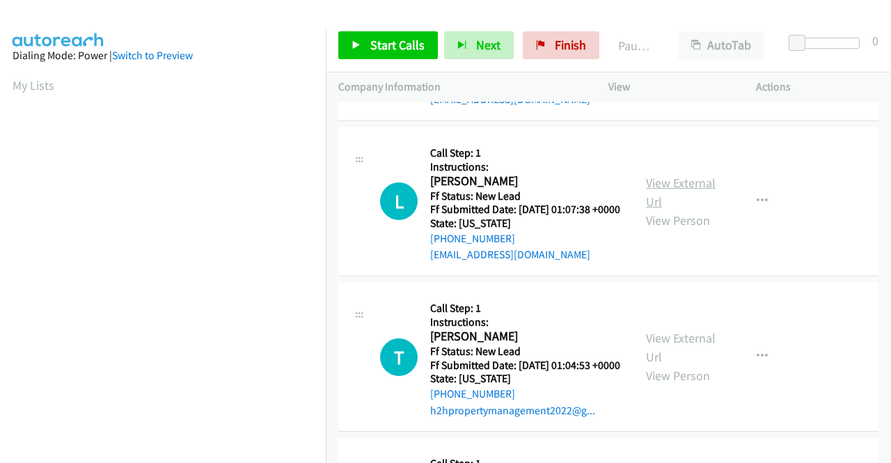
click at [653, 210] on link "View External Url" at bounding box center [681, 192] width 70 height 35
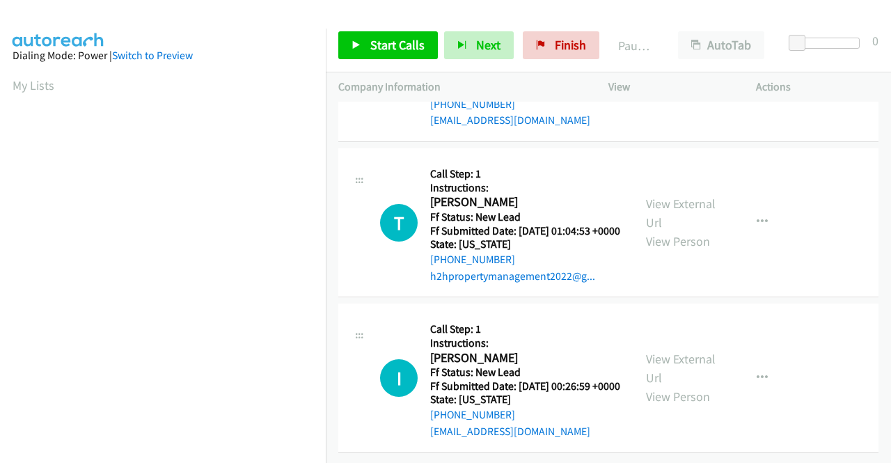
scroll to position [1602, 0]
click at [678, 231] on link "View External Url" at bounding box center [681, 213] width 70 height 35
click at [681, 351] on link "View External Url" at bounding box center [681, 368] width 70 height 35
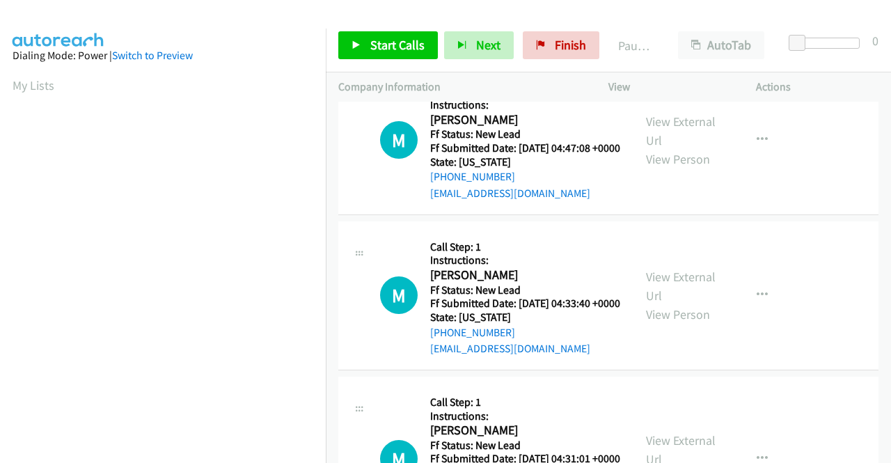
scroll to position [0, 0]
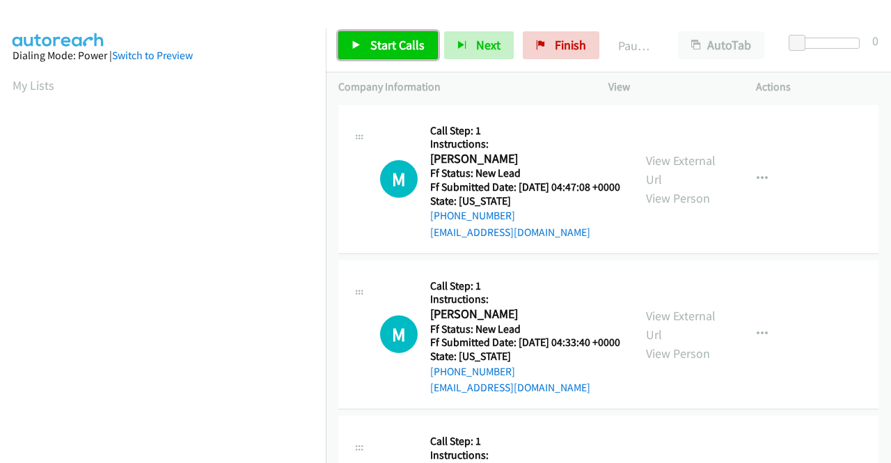
click at [393, 52] on span "Start Calls" at bounding box center [397, 45] width 54 height 16
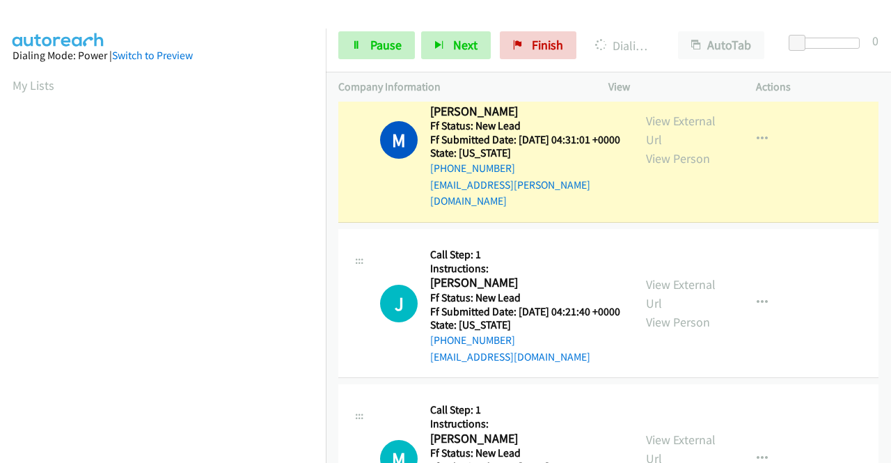
scroll to position [318, 0]
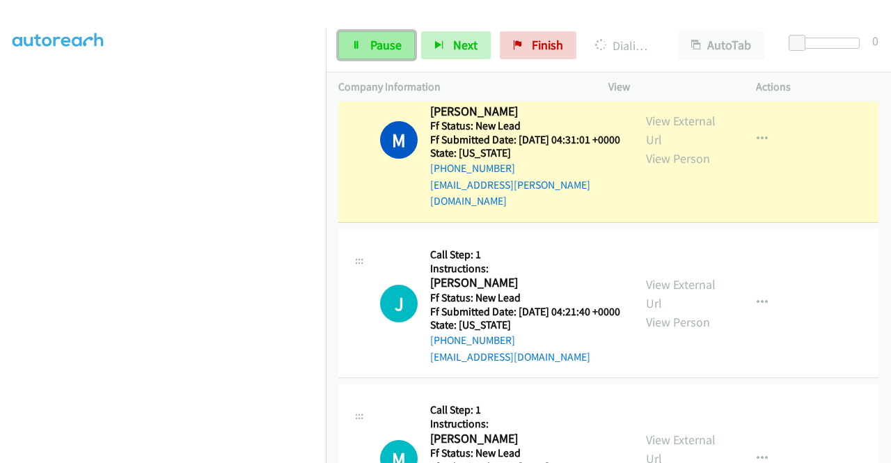
click at [380, 38] on span "Pause" at bounding box center [385, 45] width 31 height 16
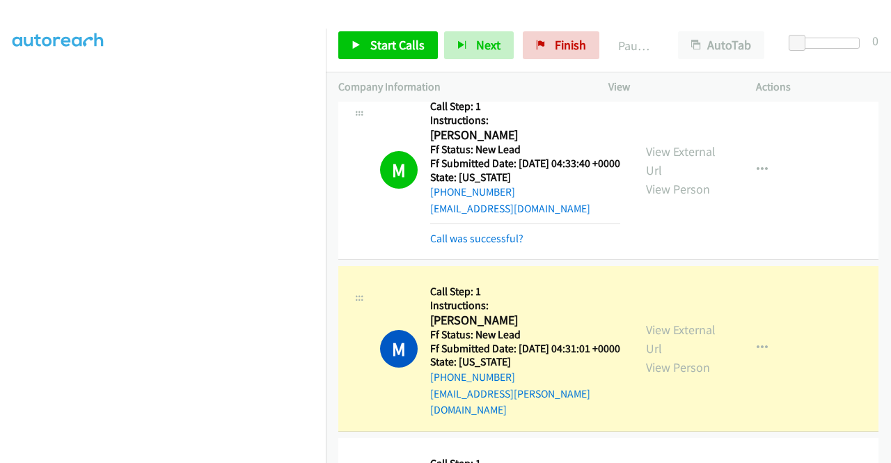
scroll to position [0, 0]
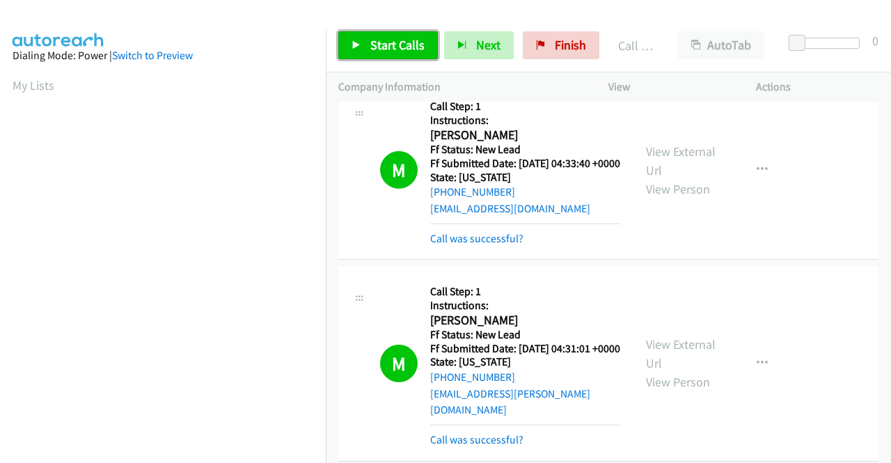
click at [397, 44] on span "Start Calls" at bounding box center [397, 45] width 54 height 16
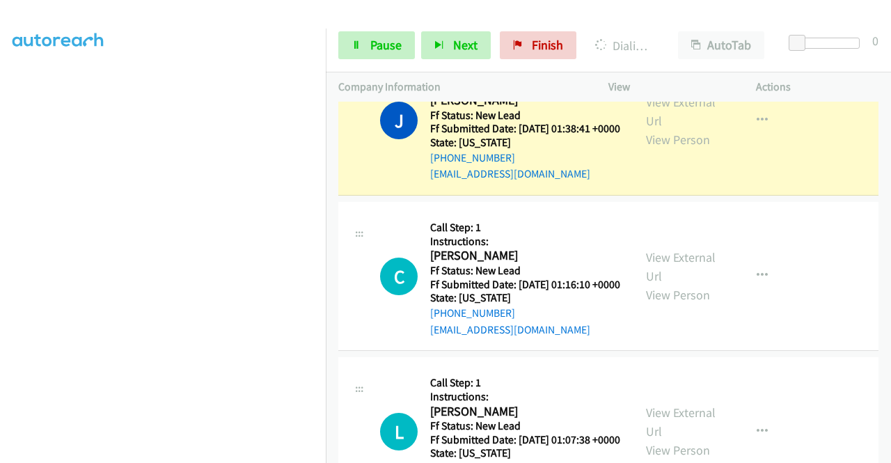
scroll to position [1462, 0]
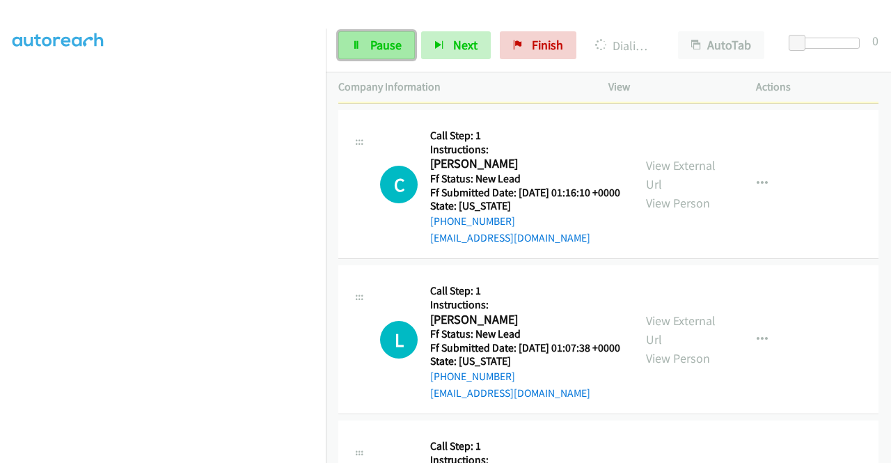
click at [371, 33] on link "Pause" at bounding box center [376, 45] width 77 height 28
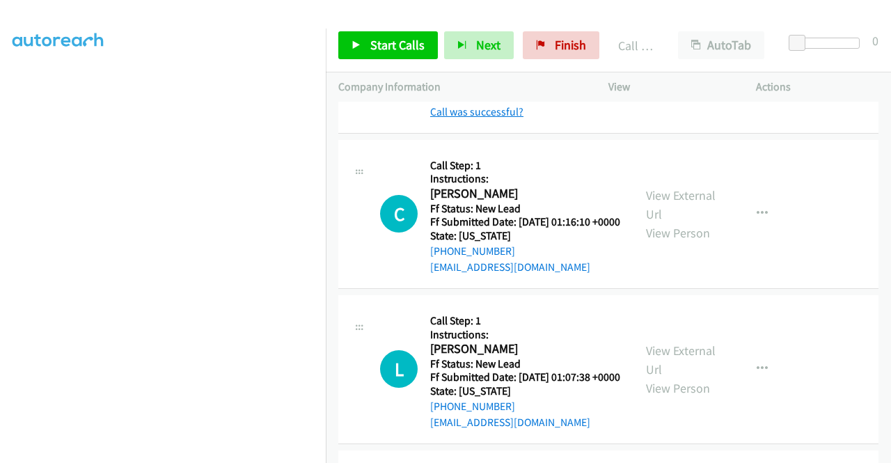
scroll to position [1476, 0]
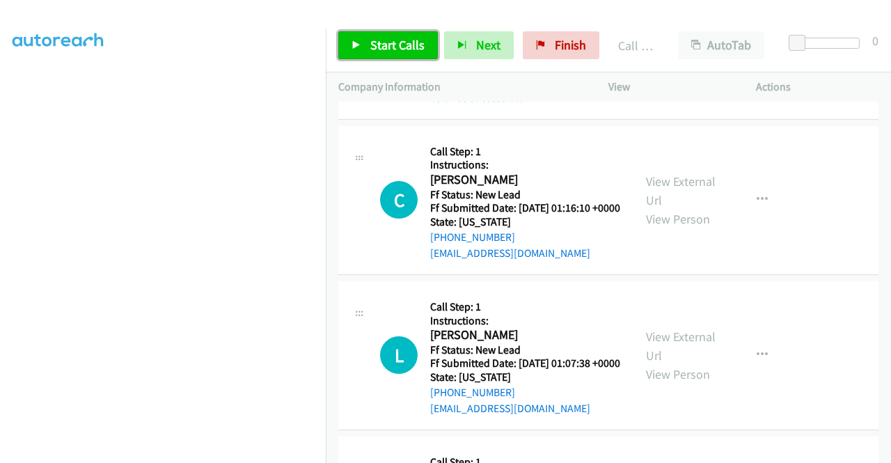
click at [396, 39] on span "Start Calls" at bounding box center [397, 45] width 54 height 16
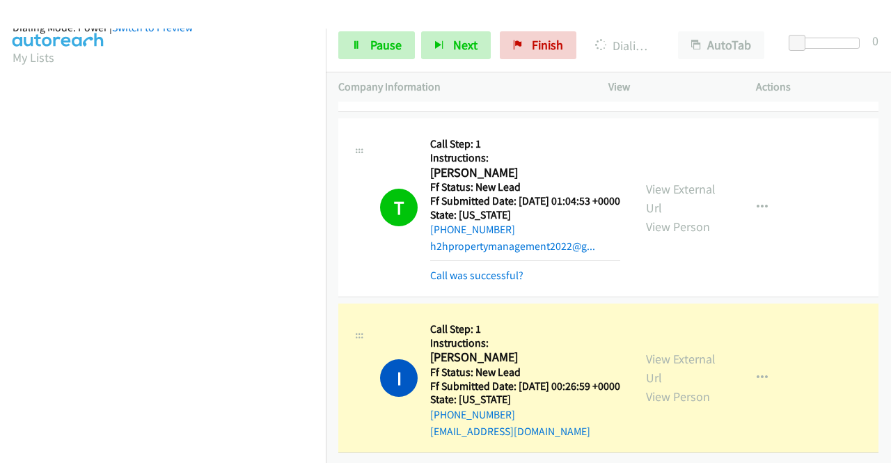
scroll to position [318, 0]
click at [356, 36] on link "Pause" at bounding box center [376, 45] width 77 height 28
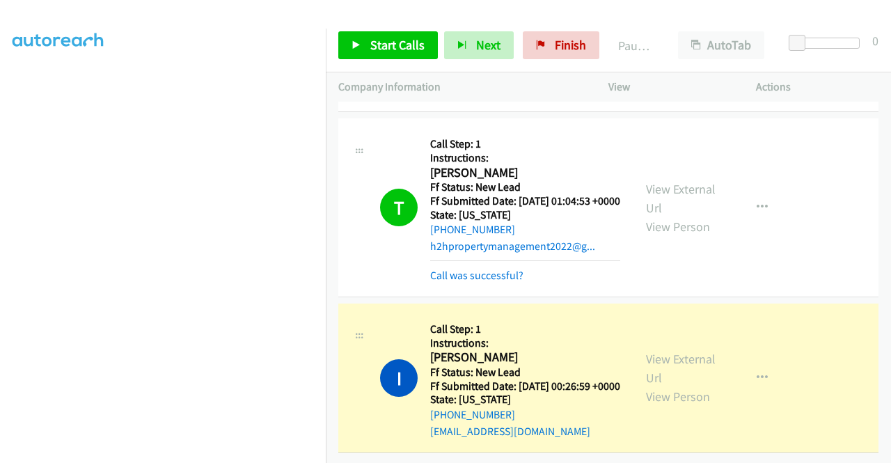
scroll to position [0, 0]
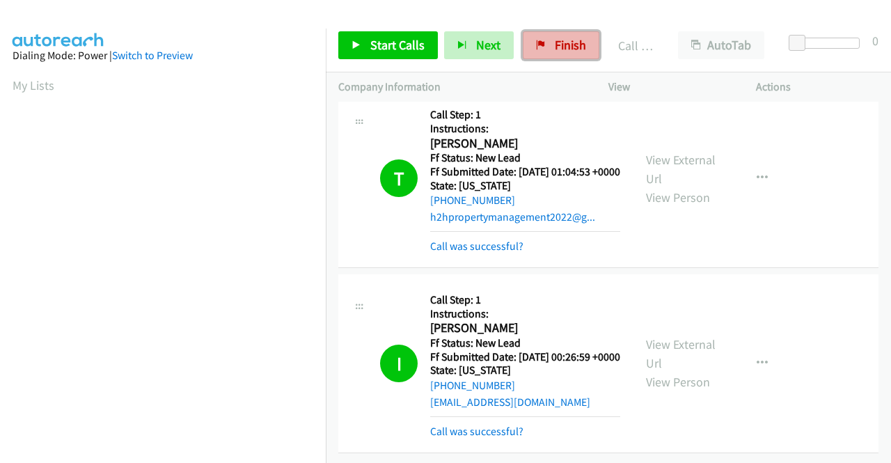
click at [561, 48] on span "Finish" at bounding box center [570, 45] width 31 height 16
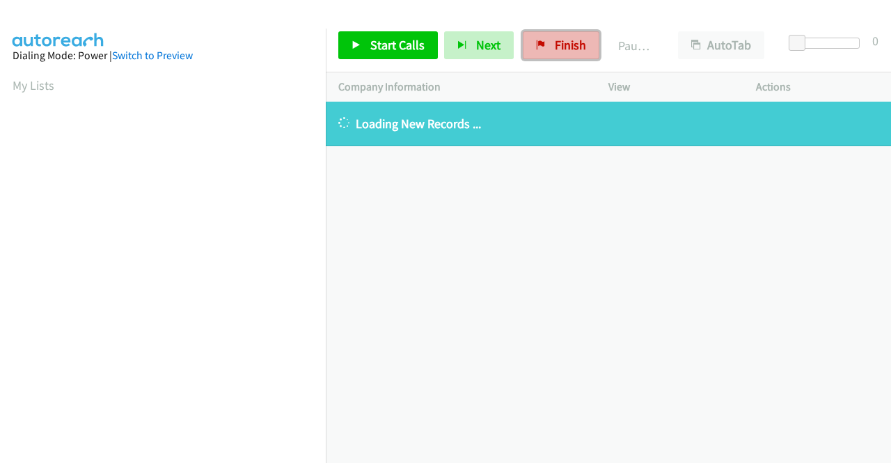
click at [573, 49] on span "Finish" at bounding box center [570, 45] width 31 height 16
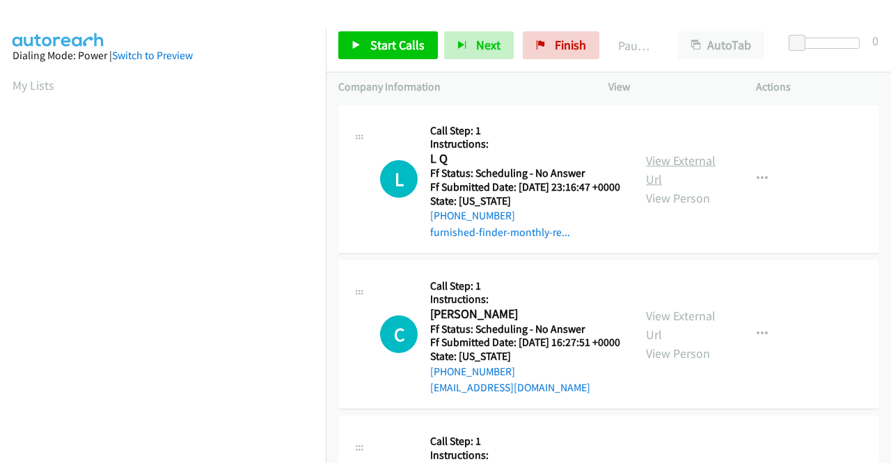
click at [696, 160] on link "View External Url" at bounding box center [681, 170] width 70 height 35
click at [677, 325] on div "View External Url View Person View External Url Email Schedule/Manage Callback …" at bounding box center [714, 334] width 160 height 123
click at [675, 342] on link "View External Url" at bounding box center [681, 325] width 70 height 35
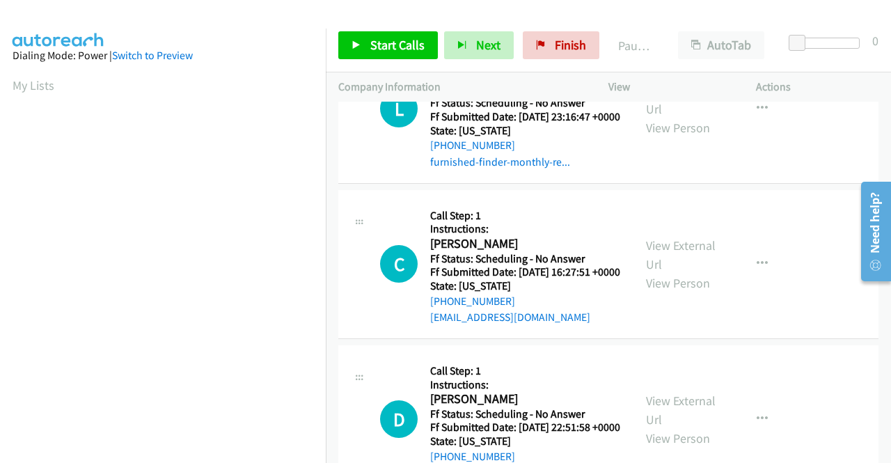
scroll to position [139, 0]
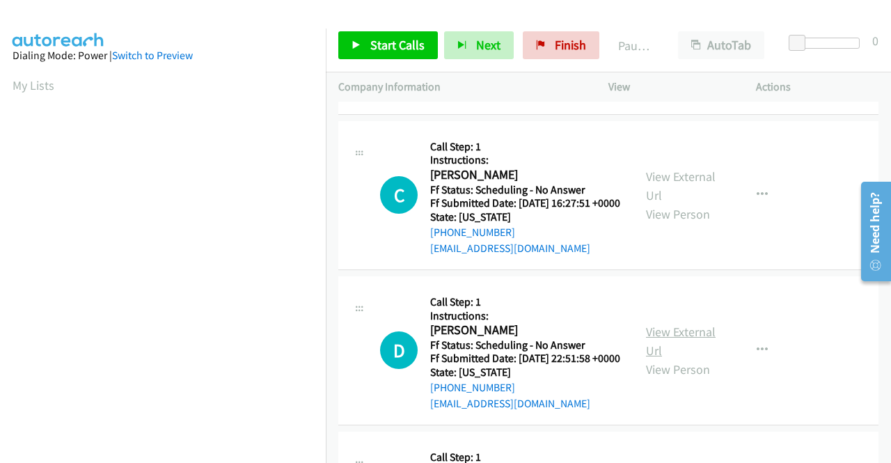
click at [657, 359] on link "View External Url" at bounding box center [681, 341] width 70 height 35
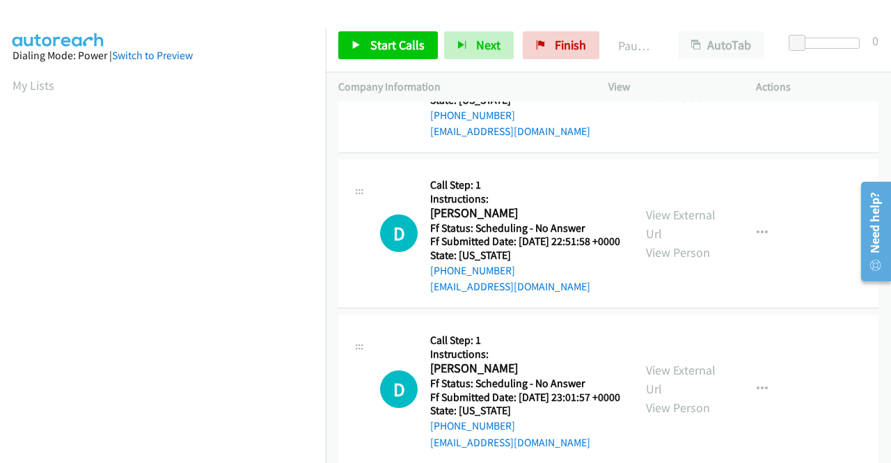
scroll to position [279, 0]
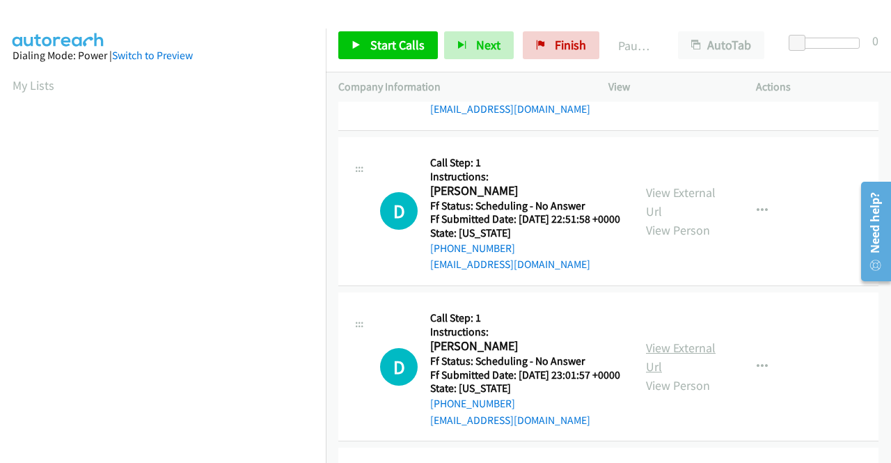
click at [680, 375] on link "View External Url" at bounding box center [681, 357] width 70 height 35
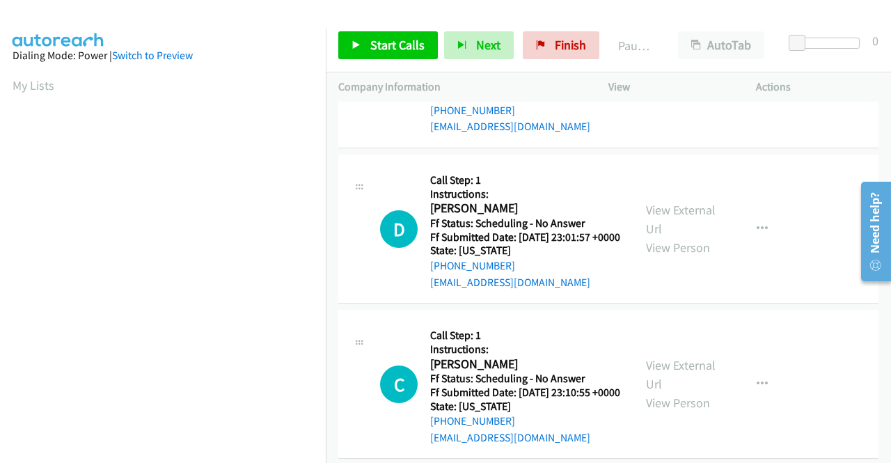
scroll to position [418, 0]
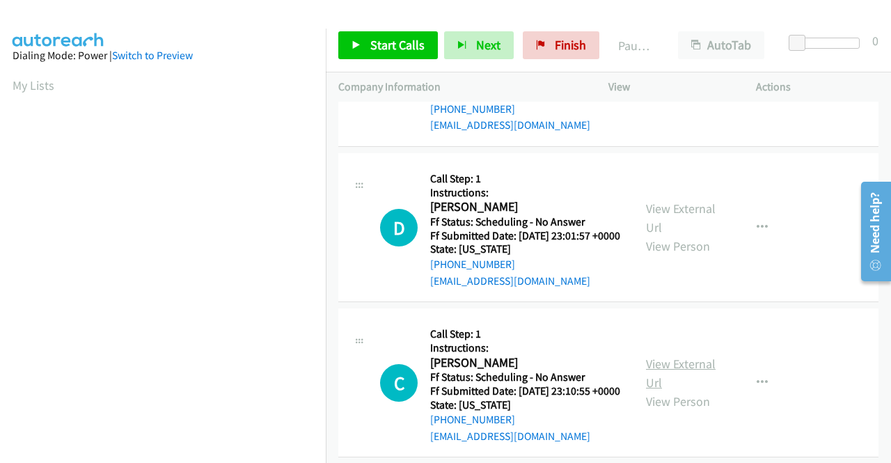
click at [670, 391] on link "View External Url" at bounding box center [681, 373] width 70 height 35
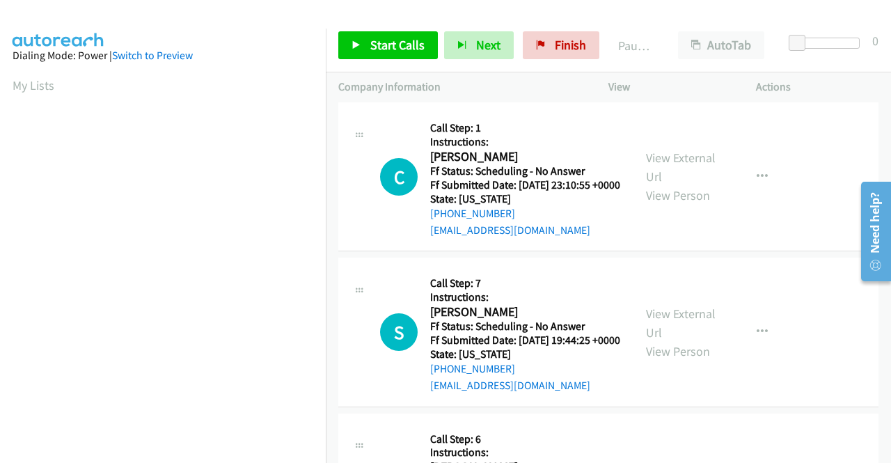
scroll to position [627, 0]
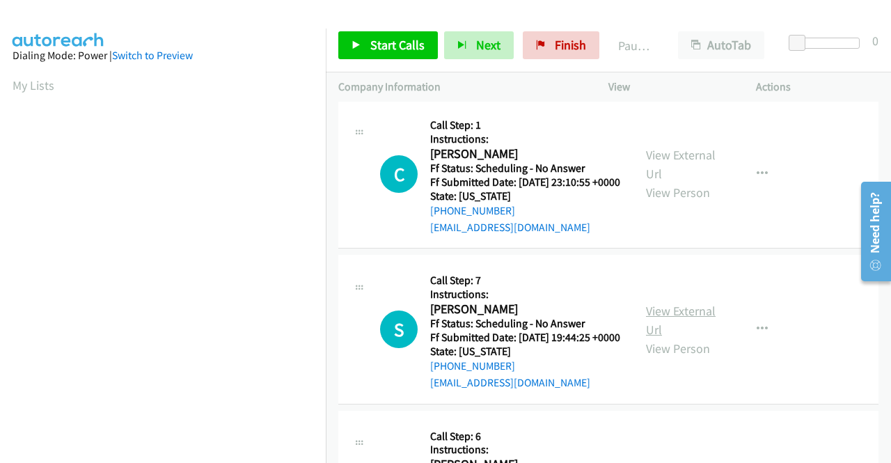
click at [704, 338] on link "View External Url" at bounding box center [681, 320] width 70 height 35
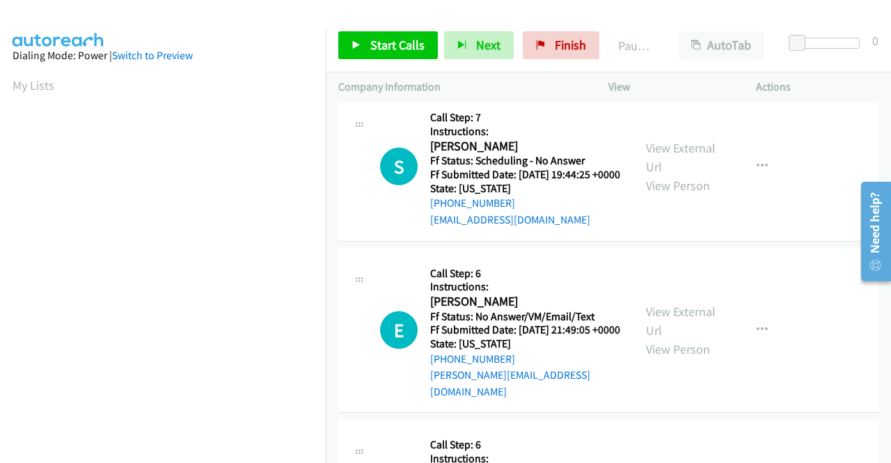
scroll to position [836, 0]
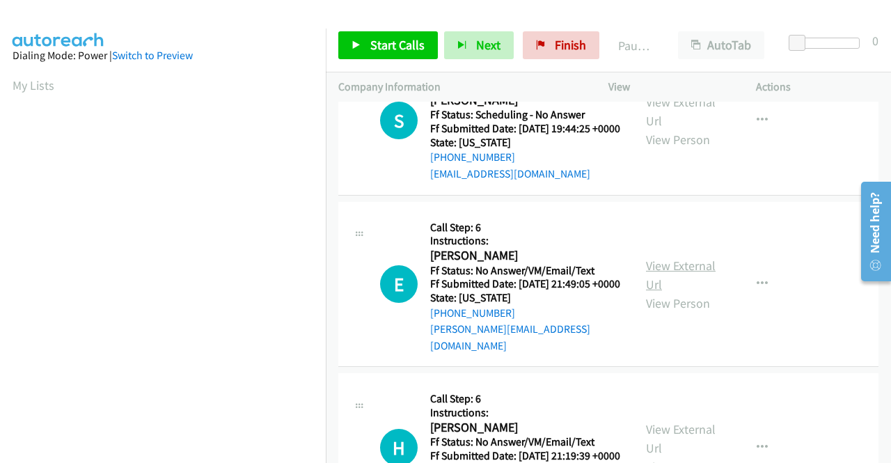
click at [664, 292] on link "View External Url" at bounding box center [681, 275] width 70 height 35
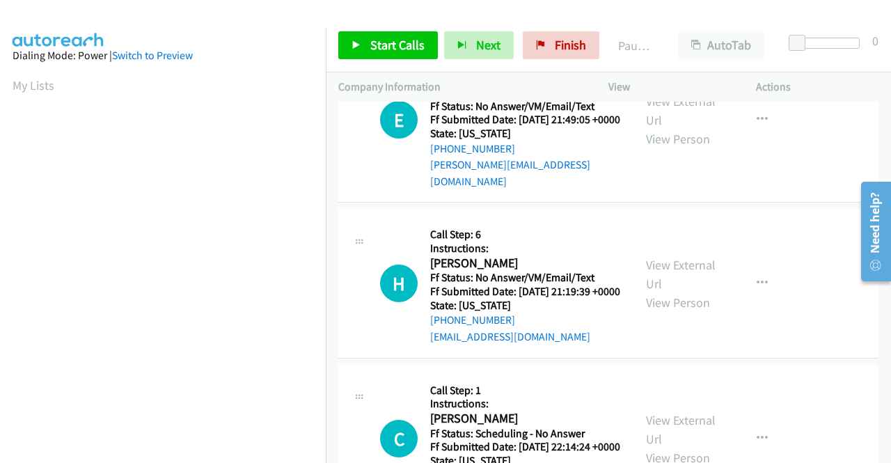
scroll to position [1045, 0]
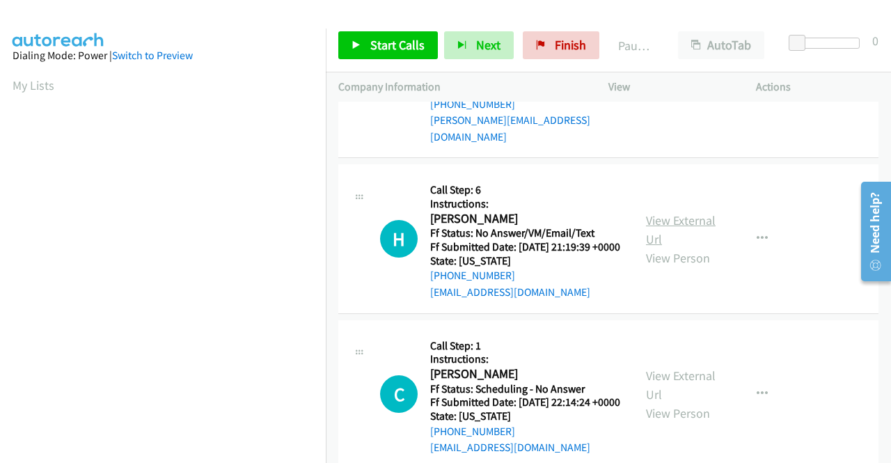
click at [680, 247] on link "View External Url" at bounding box center [681, 229] width 70 height 35
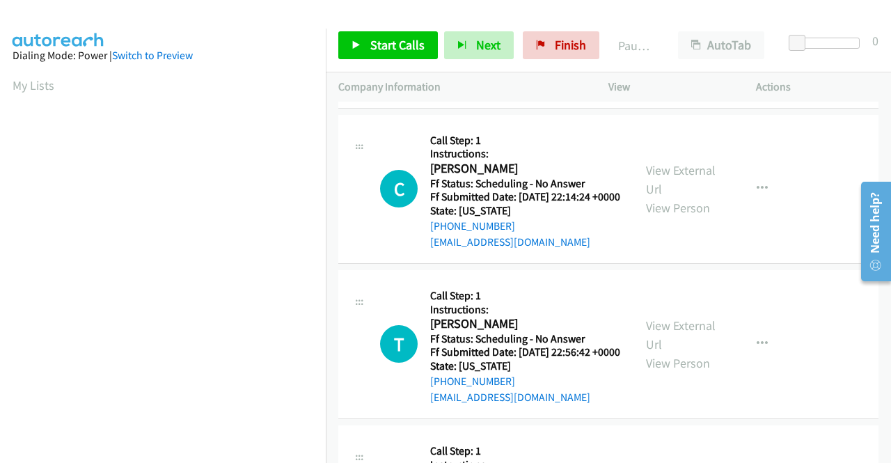
scroll to position [1254, 0]
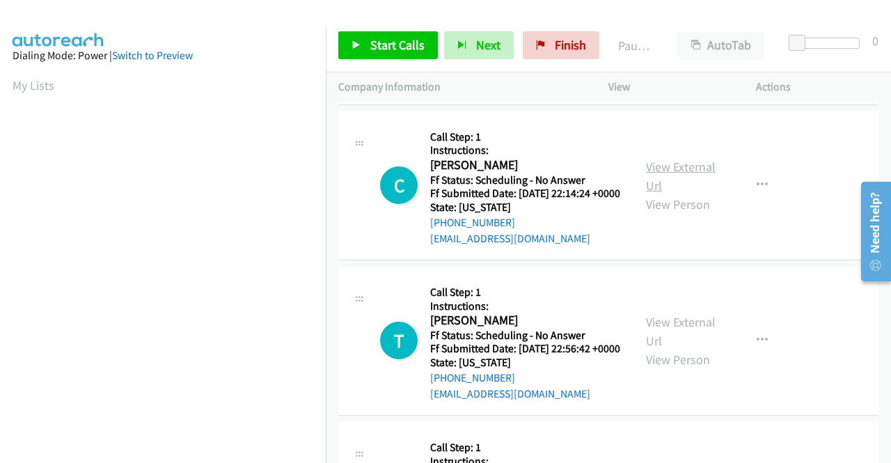
click at [676, 194] on link "View External Url" at bounding box center [681, 176] width 70 height 35
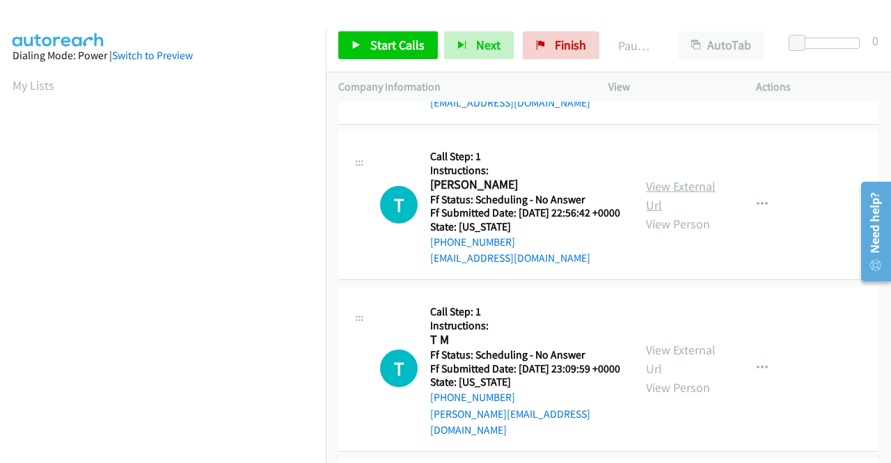
scroll to position [1393, 0]
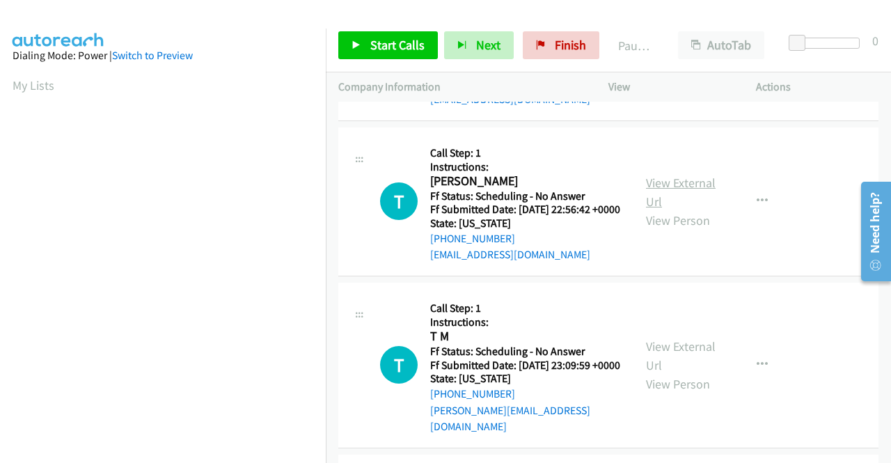
click at [691, 210] on link "View External Url" at bounding box center [681, 192] width 70 height 35
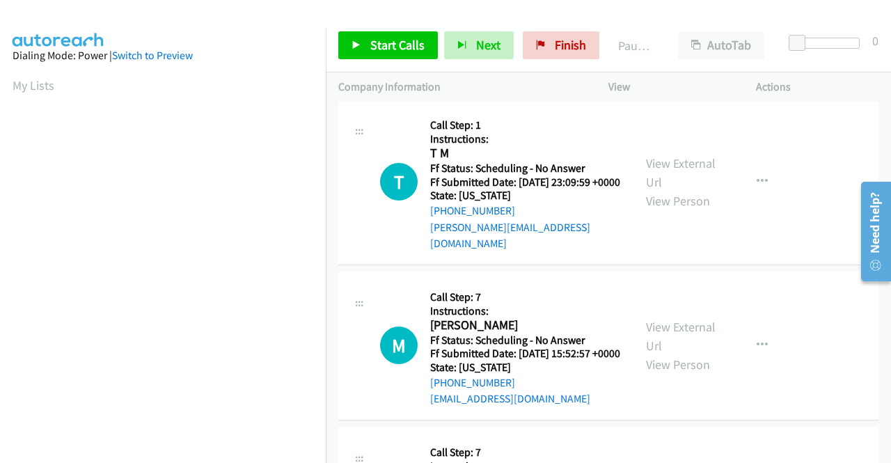
scroll to position [1602, 0]
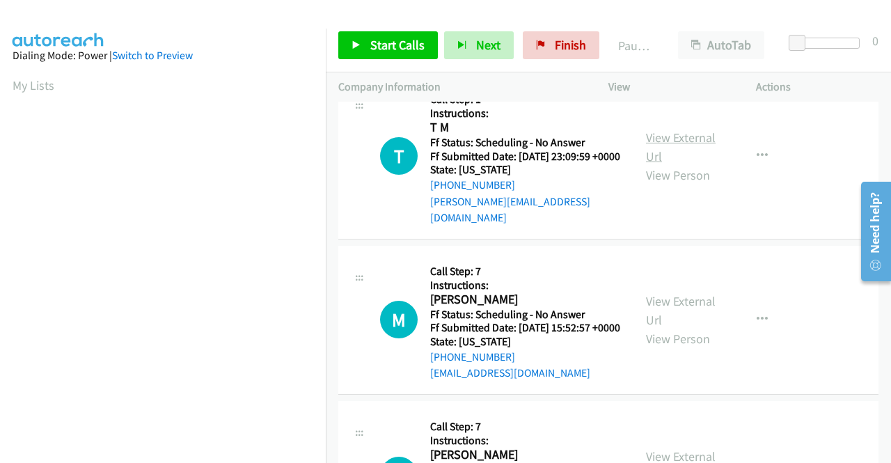
click at [663, 164] on link "View External Url" at bounding box center [681, 147] width 70 height 35
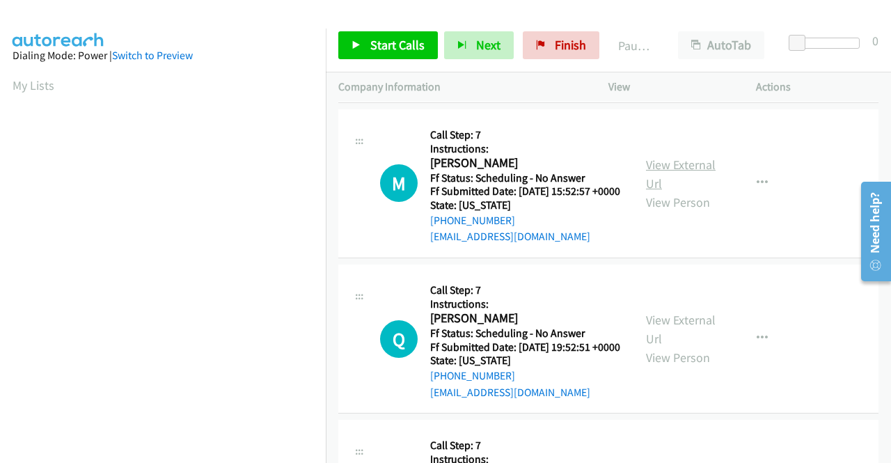
scroll to position [1741, 0]
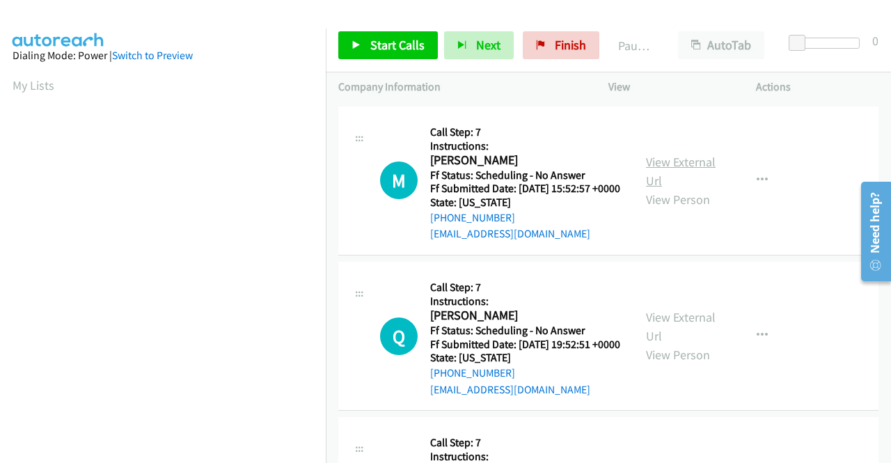
click at [666, 189] on link "View External Url" at bounding box center [681, 171] width 70 height 35
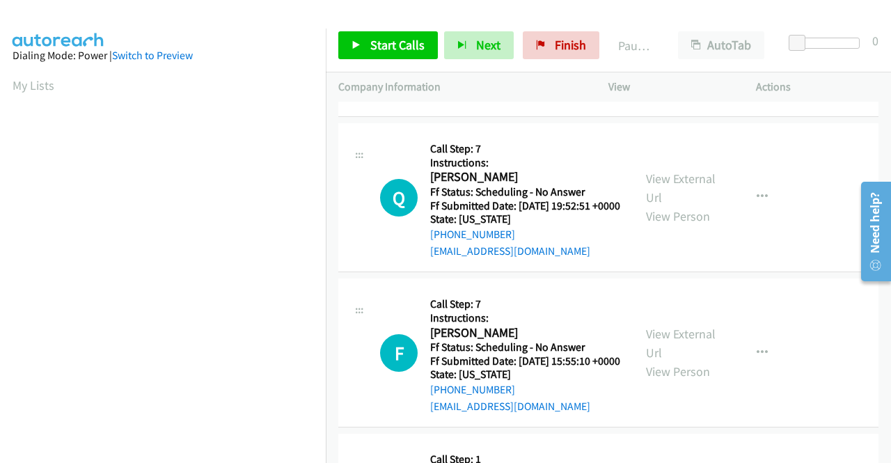
scroll to position [1880, 0]
click at [657, 205] on link "View External Url" at bounding box center [681, 187] width 70 height 35
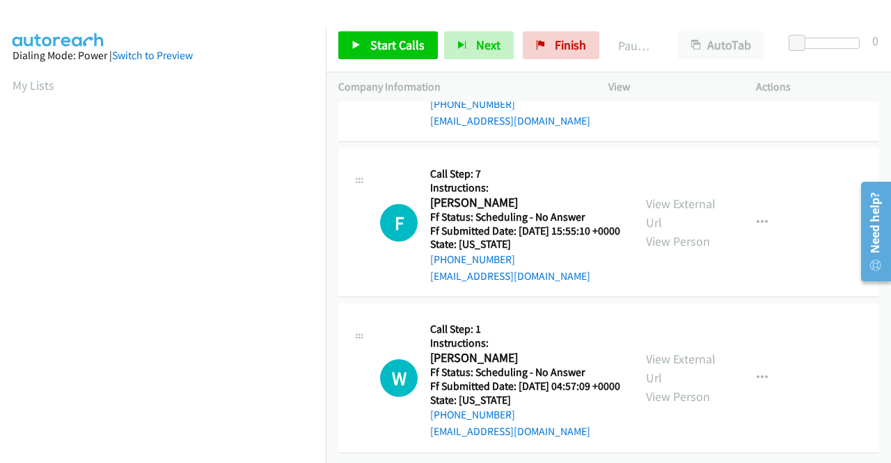
scroll to position [2089, 0]
click at [672, 231] on link "View External Url" at bounding box center [681, 213] width 70 height 35
click at [677, 372] on link "View External Url" at bounding box center [681, 368] width 70 height 35
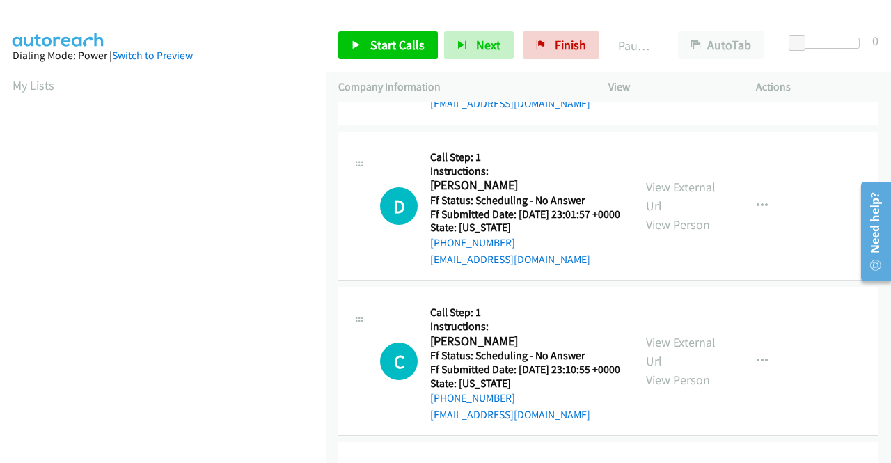
scroll to position [0, 0]
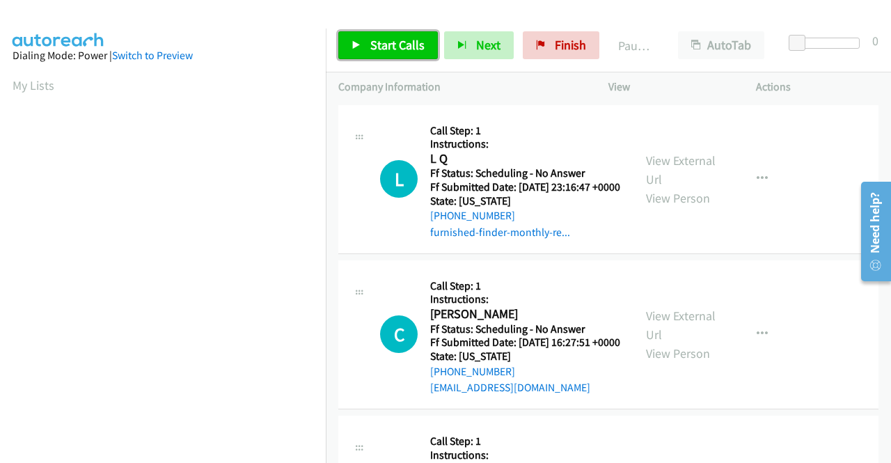
click at [376, 45] on span "Start Calls" at bounding box center [397, 45] width 54 height 16
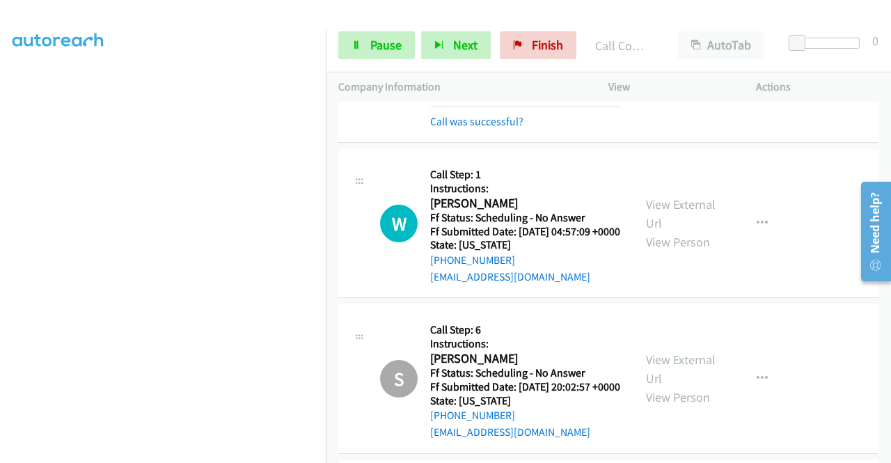
scroll to position [2650, 0]
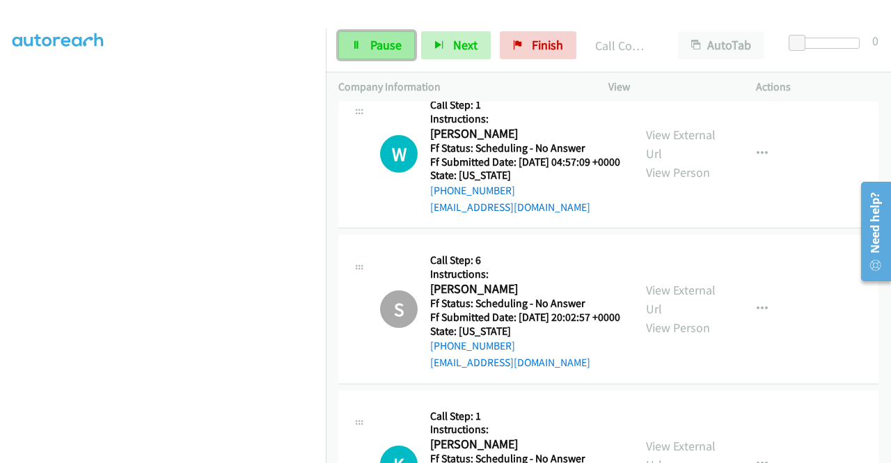
click at [394, 49] on span "Pause" at bounding box center [385, 45] width 31 height 16
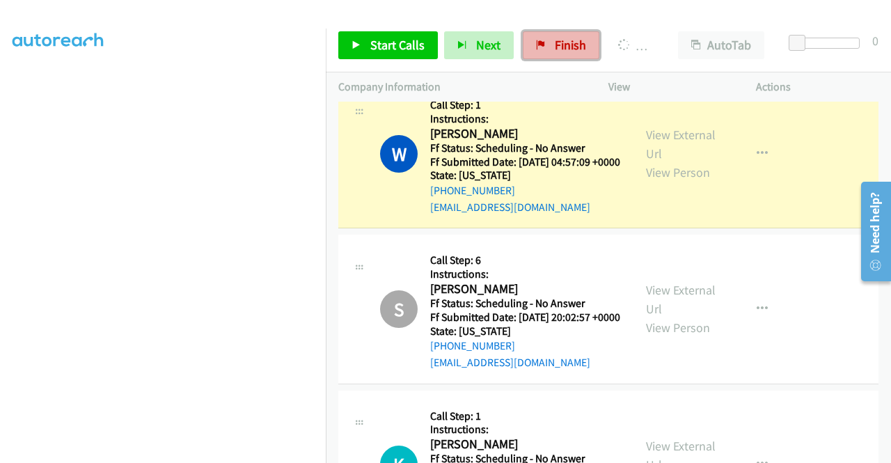
click at [566, 55] on link "Finish" at bounding box center [561, 45] width 77 height 28
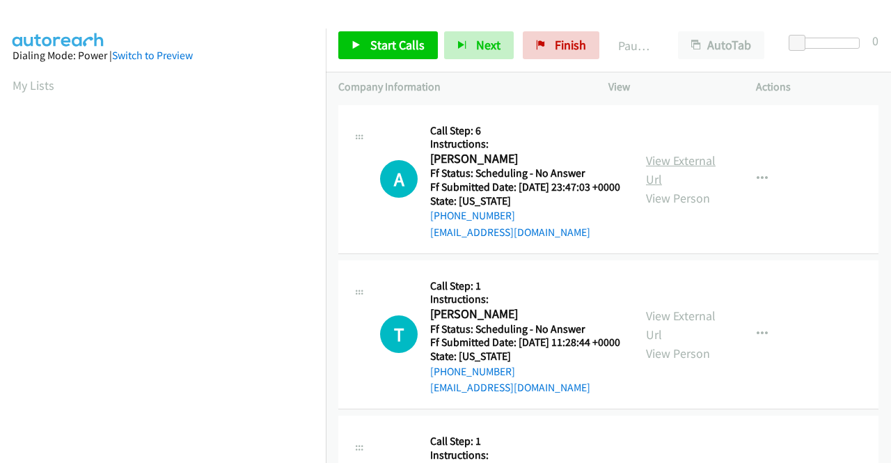
click at [682, 169] on link "View External Url" at bounding box center [681, 170] width 70 height 35
click at [680, 334] on link "View External Url" at bounding box center [681, 325] width 70 height 35
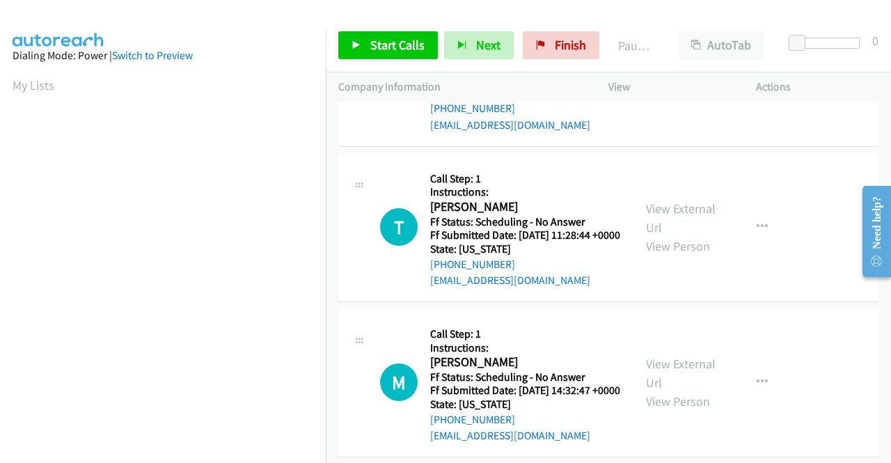
scroll to position [139, 0]
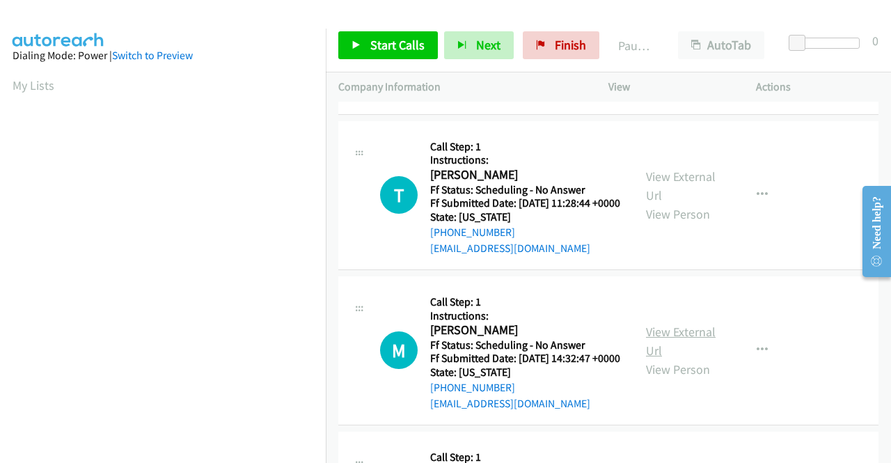
click at [687, 359] on link "View External Url" at bounding box center [681, 341] width 70 height 35
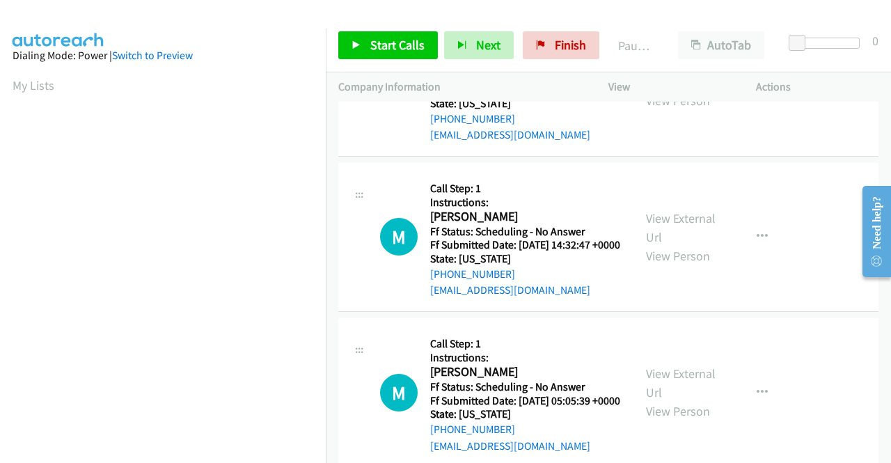
scroll to position [279, 0]
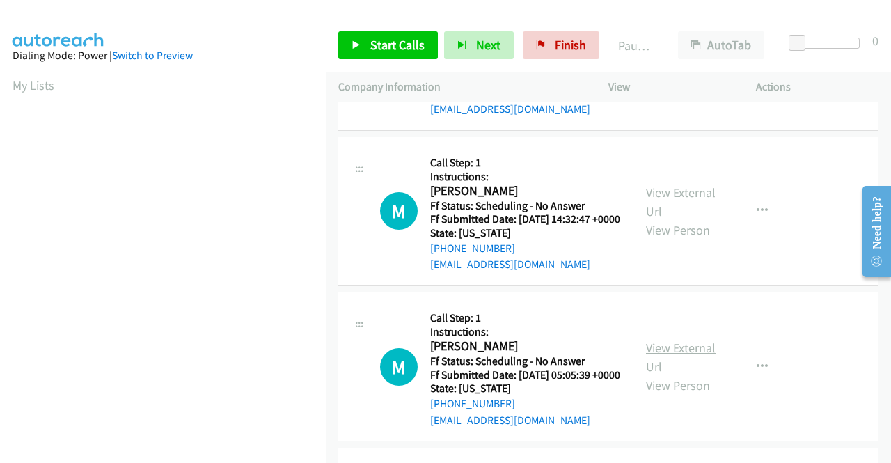
click at [663, 375] on link "View External Url" at bounding box center [681, 357] width 70 height 35
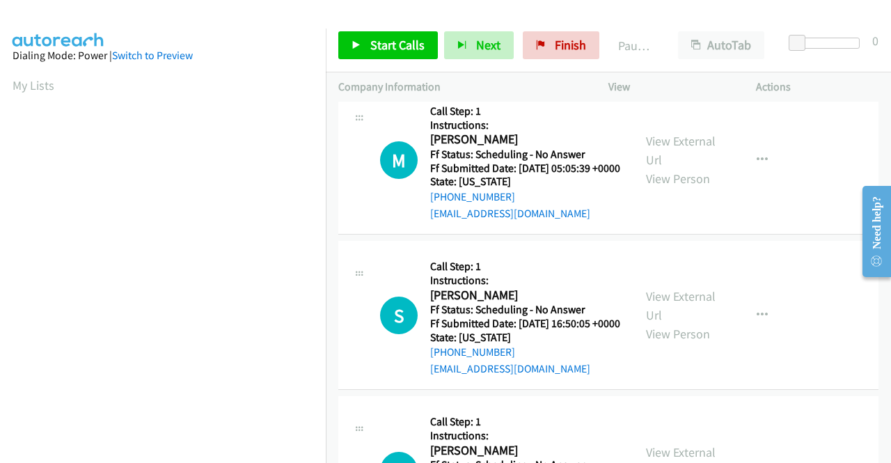
scroll to position [487, 0]
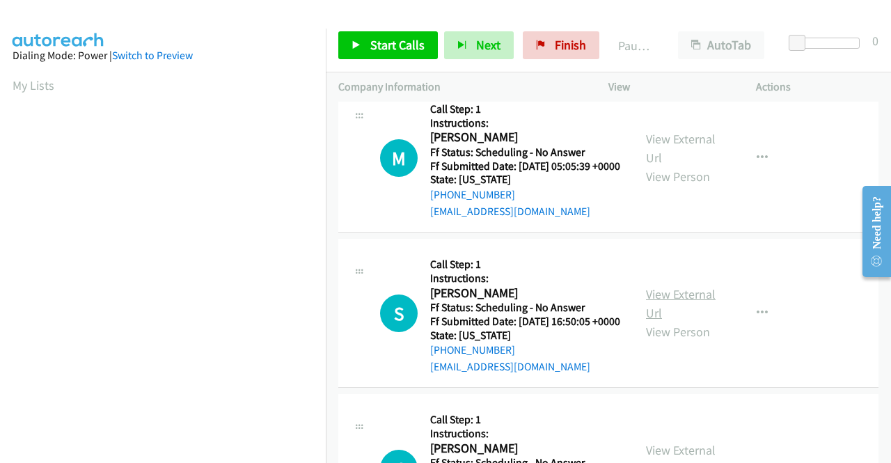
click at [692, 321] on link "View External Url" at bounding box center [681, 303] width 70 height 35
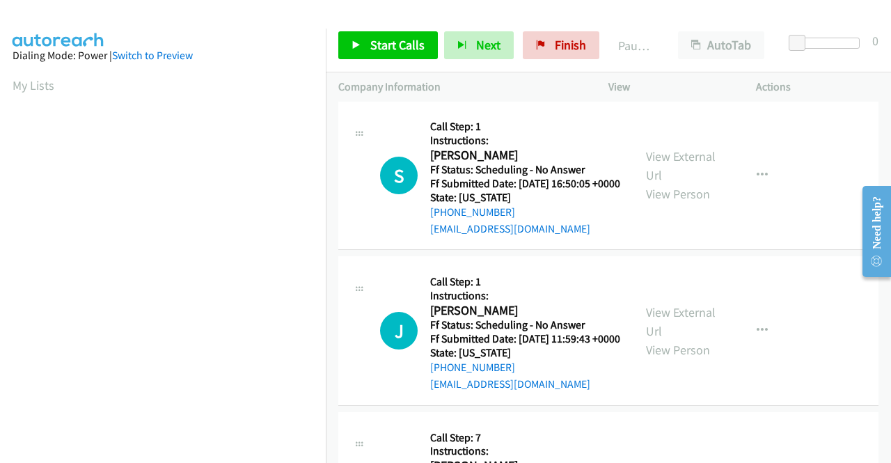
scroll to position [627, 0]
click at [682, 338] on link "View External Url" at bounding box center [681, 320] width 70 height 35
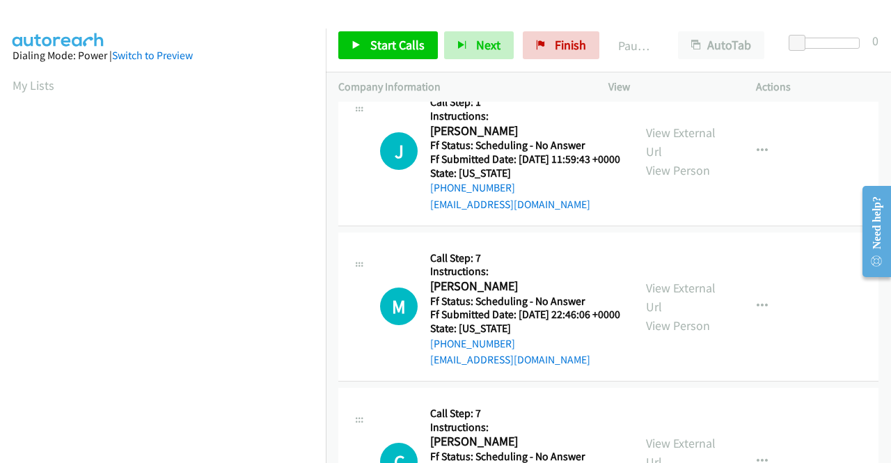
scroll to position [836, 0]
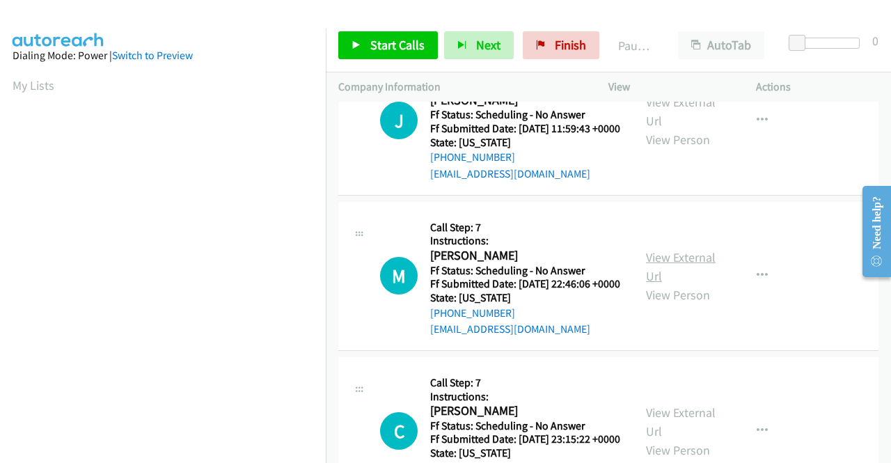
click at [674, 284] on link "View External Url" at bounding box center [681, 266] width 70 height 35
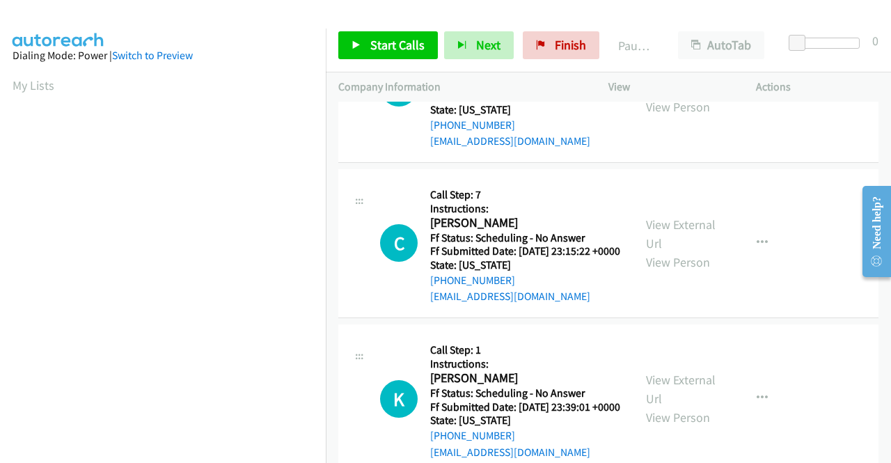
scroll to position [1045, 0]
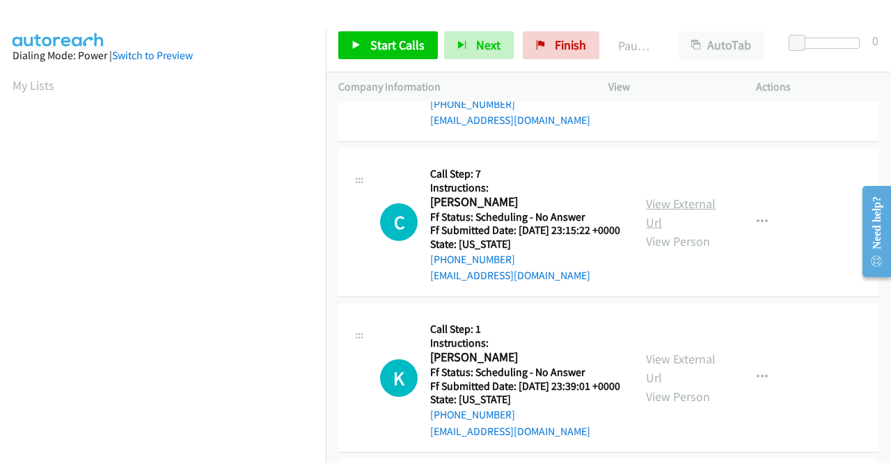
click at [662, 231] on link "View External Url" at bounding box center [681, 213] width 70 height 35
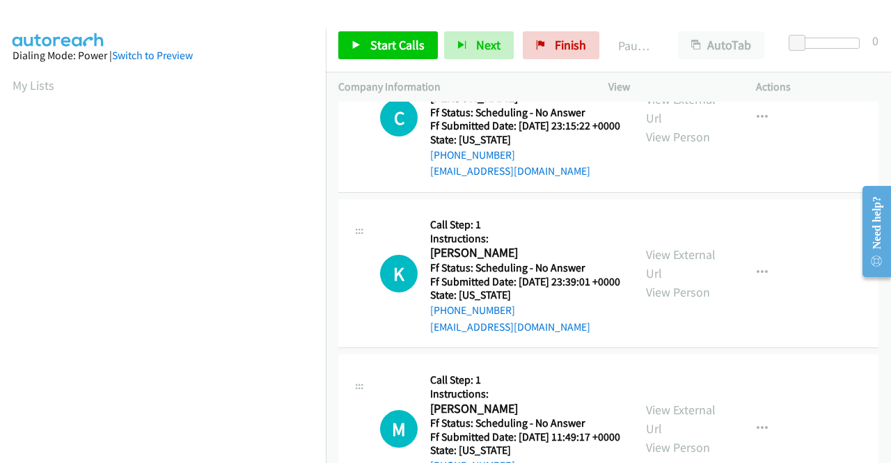
scroll to position [1184, 0]
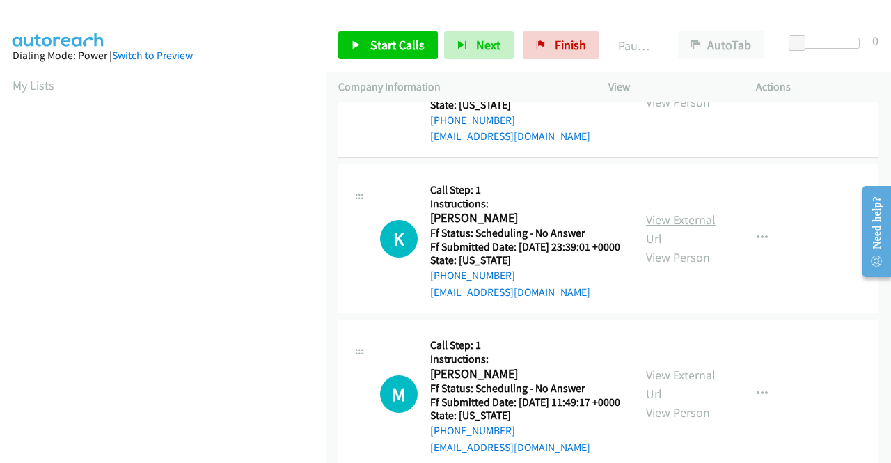
click at [677, 247] on link "View External Url" at bounding box center [681, 229] width 70 height 35
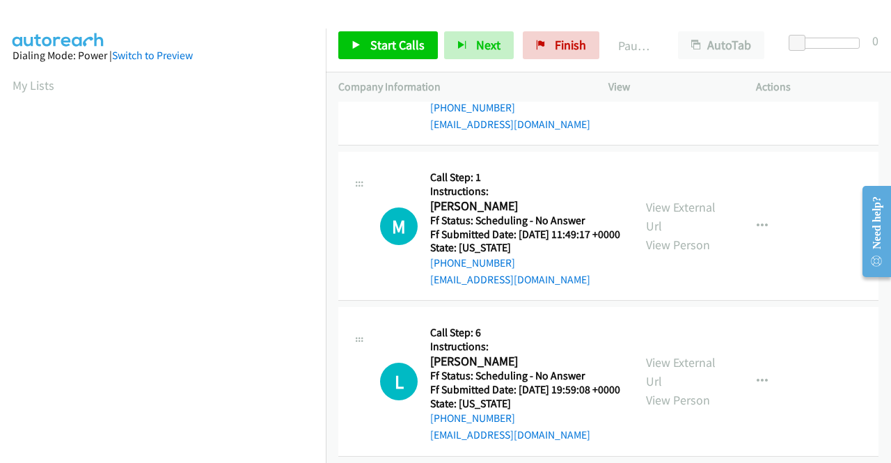
scroll to position [1393, 0]
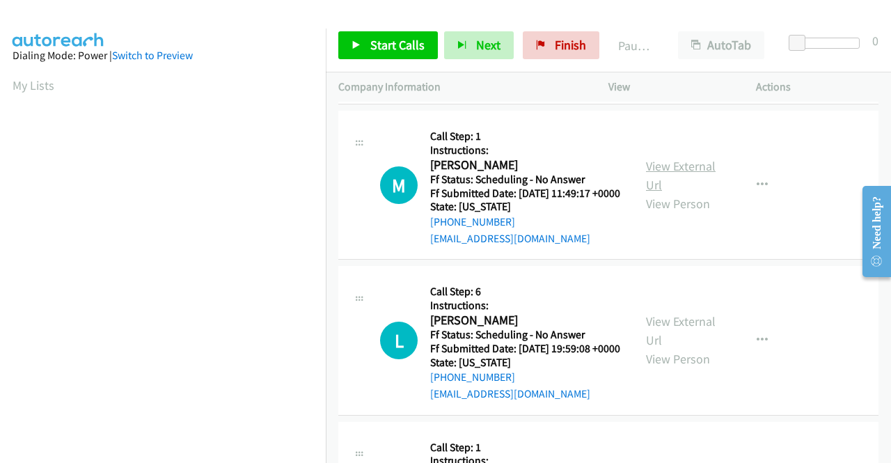
click at [692, 193] on link "View External Url" at bounding box center [681, 175] width 70 height 35
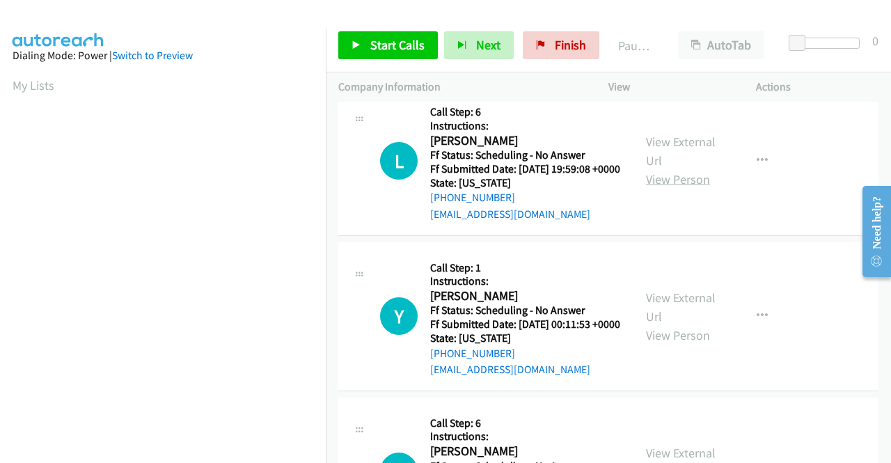
scroll to position [1602, 0]
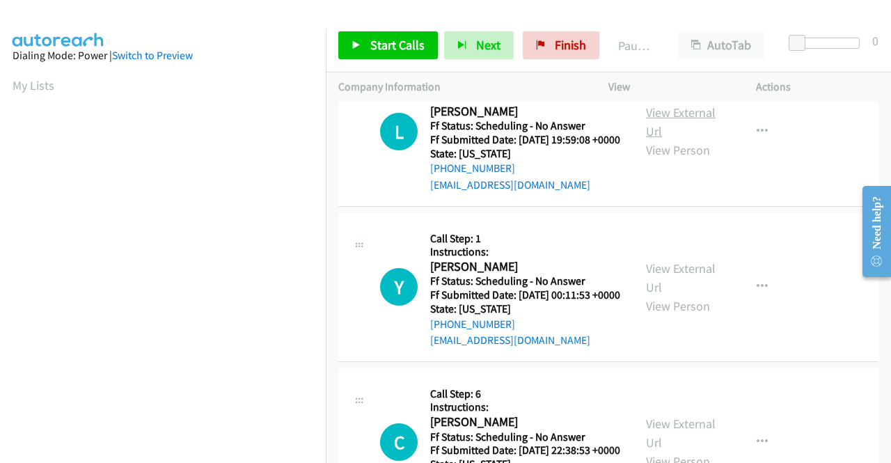
click at [669, 139] on link "View External Url" at bounding box center [681, 121] width 70 height 35
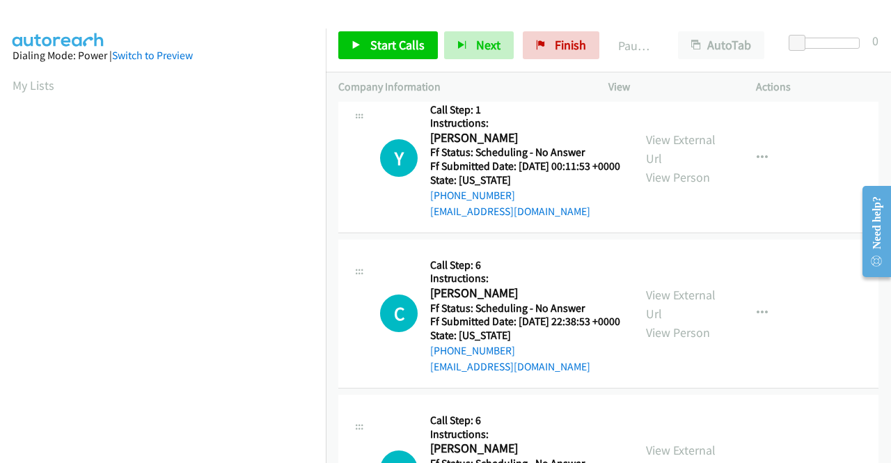
scroll to position [1741, 0]
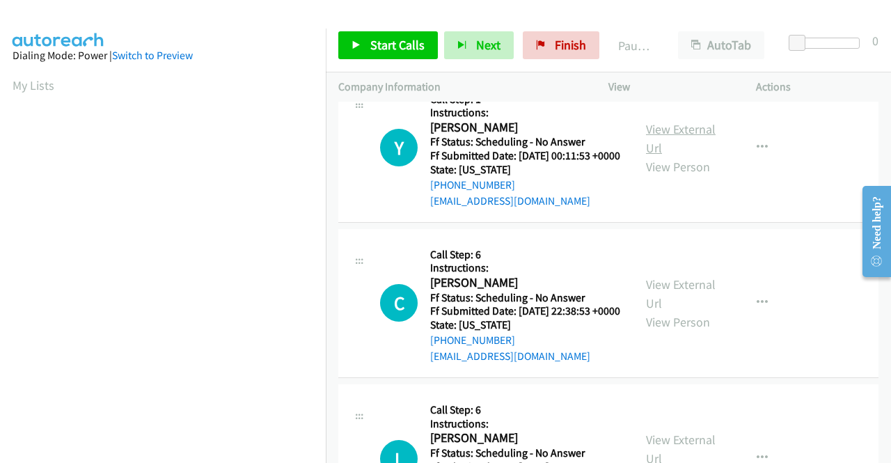
click at [678, 156] on link "View External Url" at bounding box center [681, 138] width 70 height 35
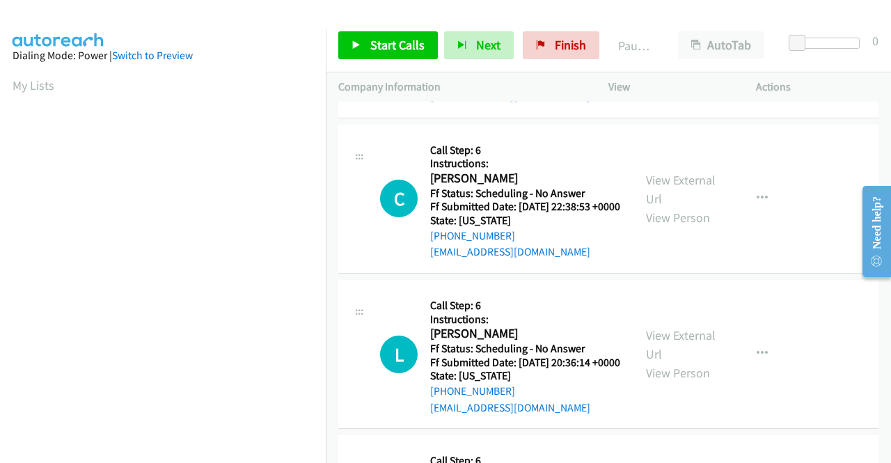
scroll to position [1880, 0]
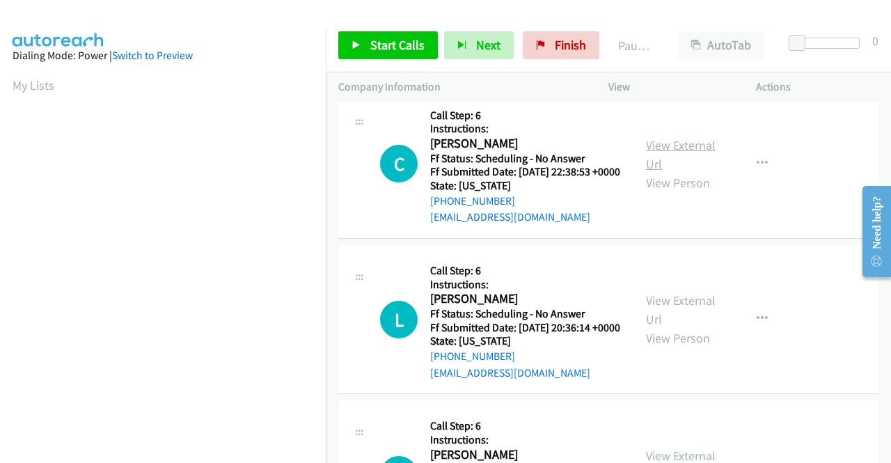
click at [678, 172] on link "View External Url" at bounding box center [681, 154] width 70 height 35
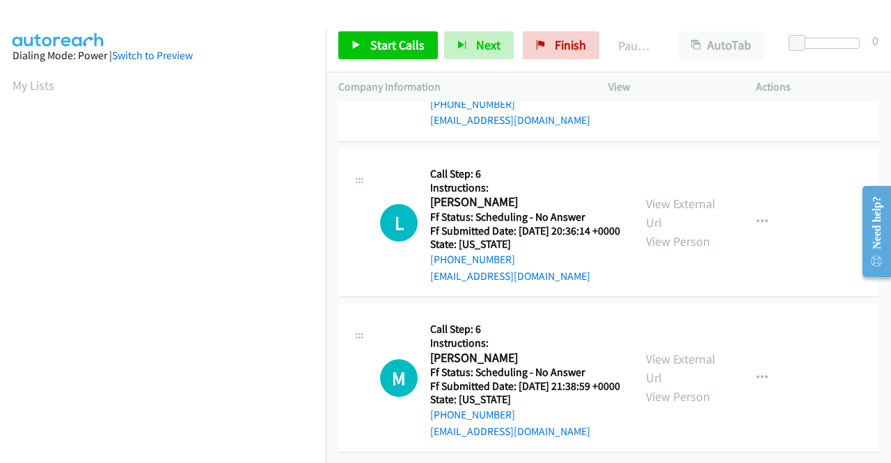
scroll to position [2020, 0]
click at [669, 231] on link "View External Url" at bounding box center [681, 213] width 70 height 35
click at [678, 351] on link "View External Url" at bounding box center [681, 368] width 70 height 35
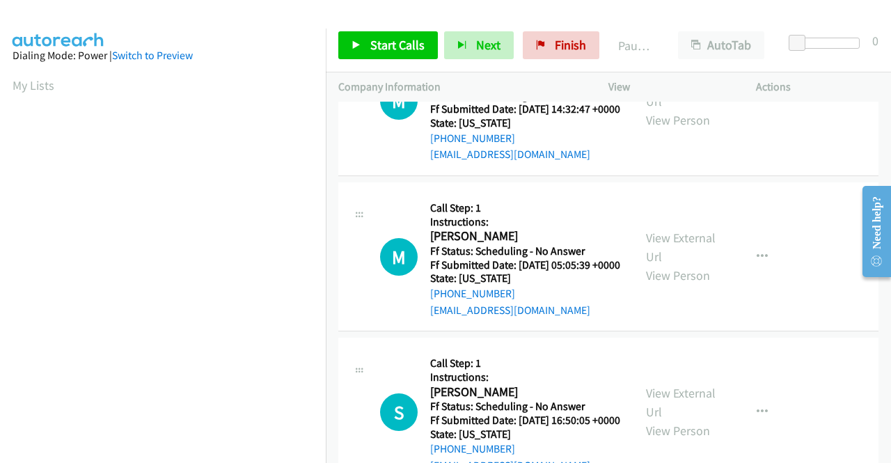
scroll to position [0, 0]
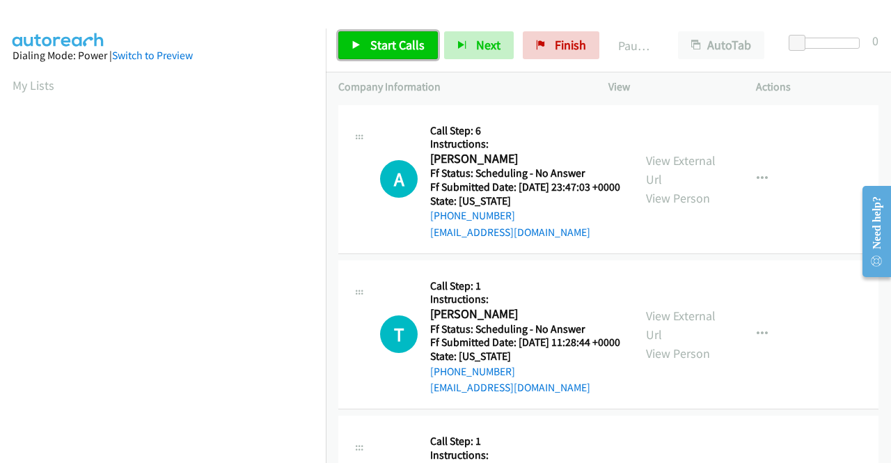
click at [415, 49] on span "Start Calls" at bounding box center [397, 45] width 54 height 16
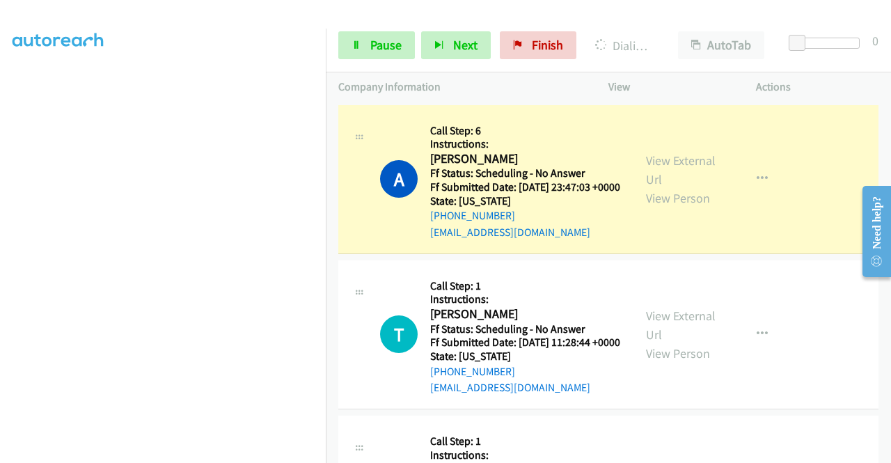
scroll to position [318, 0]
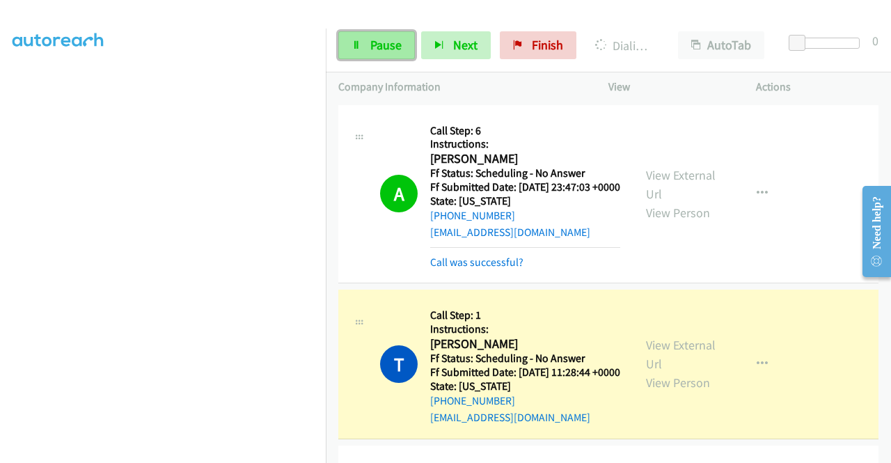
click at [379, 54] on link "Pause" at bounding box center [376, 45] width 77 height 28
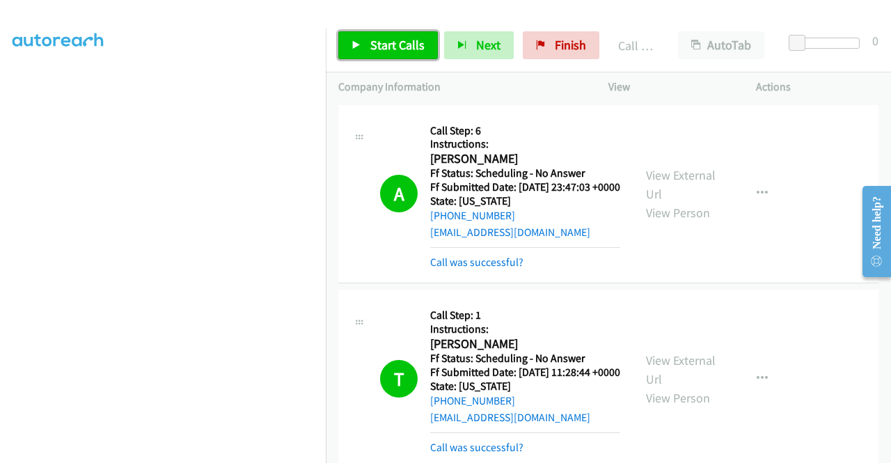
click at [361, 32] on link "Start Calls" at bounding box center [388, 45] width 100 height 28
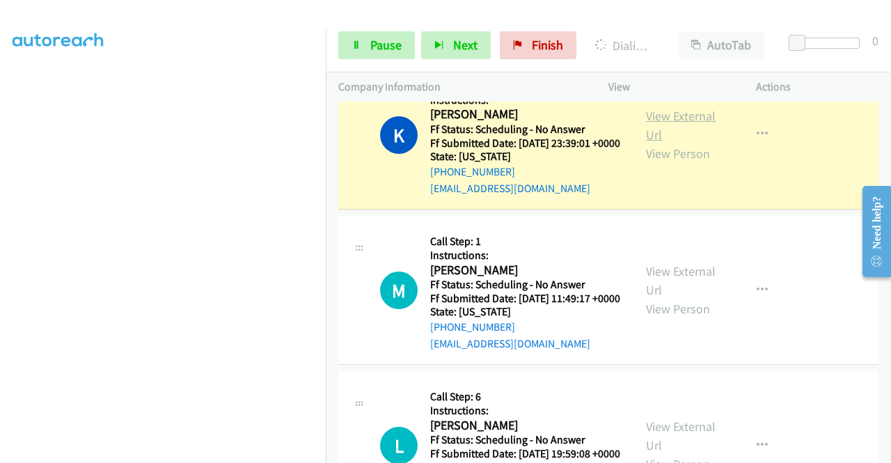
scroll to position [1547, 0]
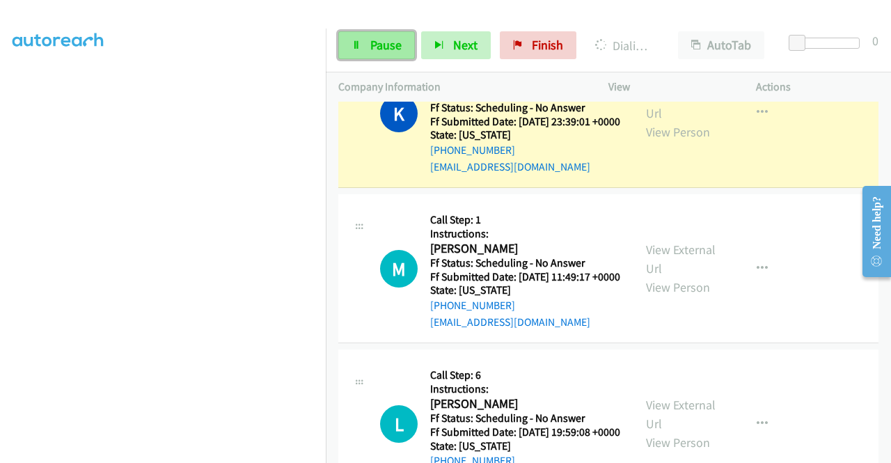
click at [380, 45] on span "Pause" at bounding box center [385, 45] width 31 height 16
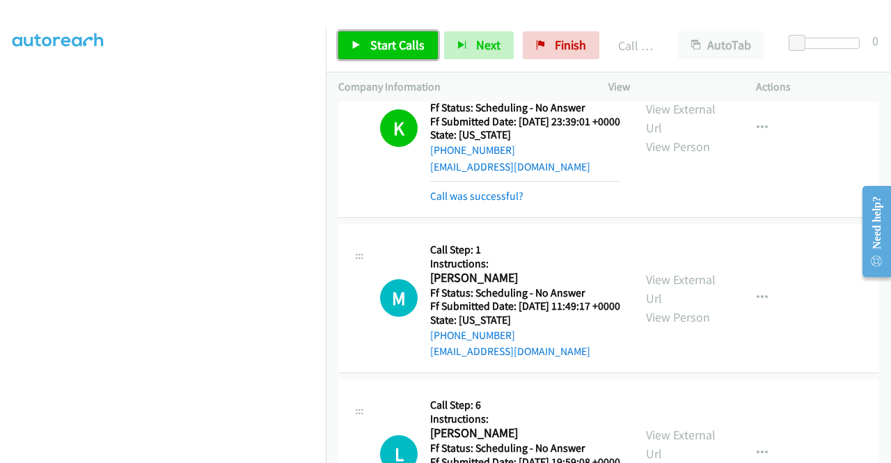
click at [403, 38] on span "Start Calls" at bounding box center [397, 45] width 54 height 16
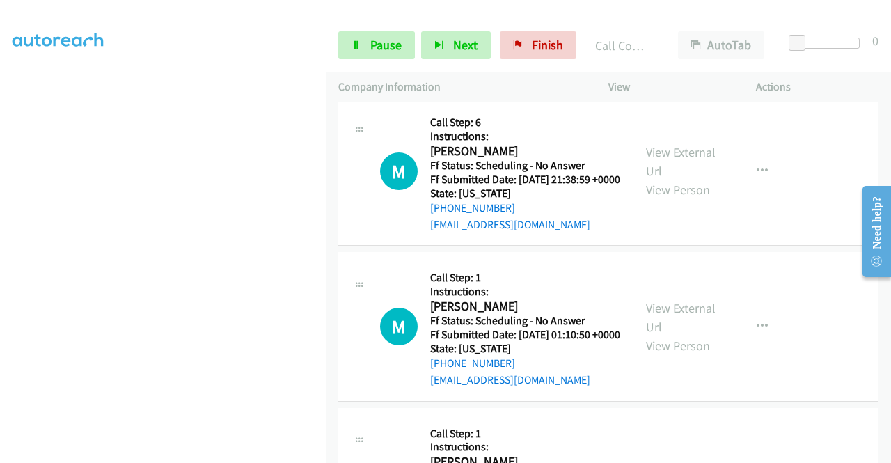
scroll to position [2591, 0]
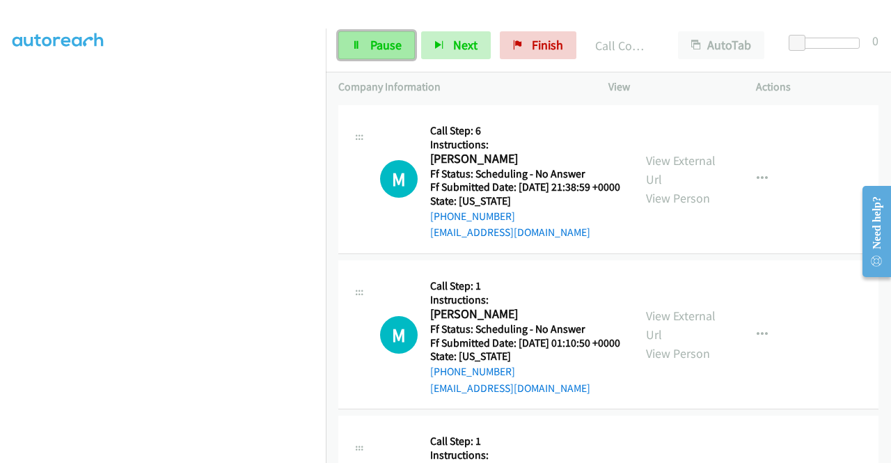
click at [382, 41] on span "Pause" at bounding box center [385, 45] width 31 height 16
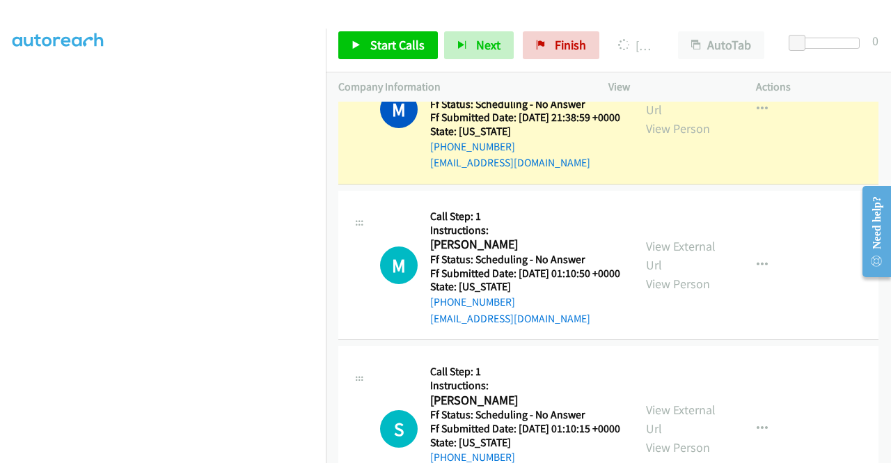
scroll to position [318, 0]
drag, startPoint x: 567, startPoint y: 41, endPoint x: 501, endPoint y: 70, distance: 71.7
click at [567, 41] on span "Finish" at bounding box center [570, 45] width 31 height 16
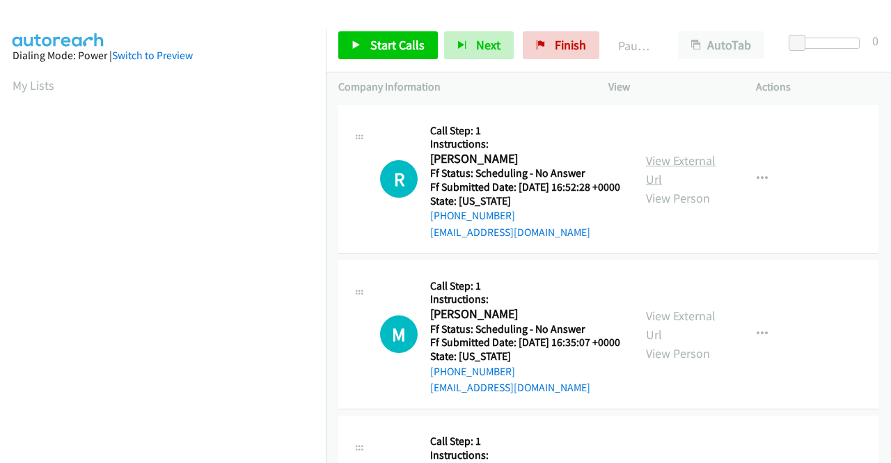
click at [677, 169] on link "View External Url" at bounding box center [681, 170] width 70 height 35
click at [656, 345] on div "View External Url View Person" at bounding box center [682, 334] width 72 height 56
click at [657, 343] on div "View External Url View Person" at bounding box center [682, 334] width 72 height 56
click at [662, 335] on link "View External Url" at bounding box center [681, 325] width 70 height 35
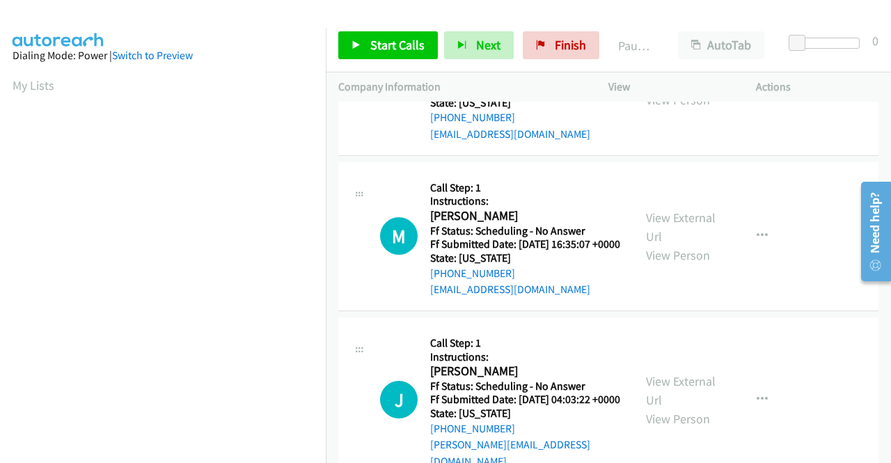
scroll to position [139, 0]
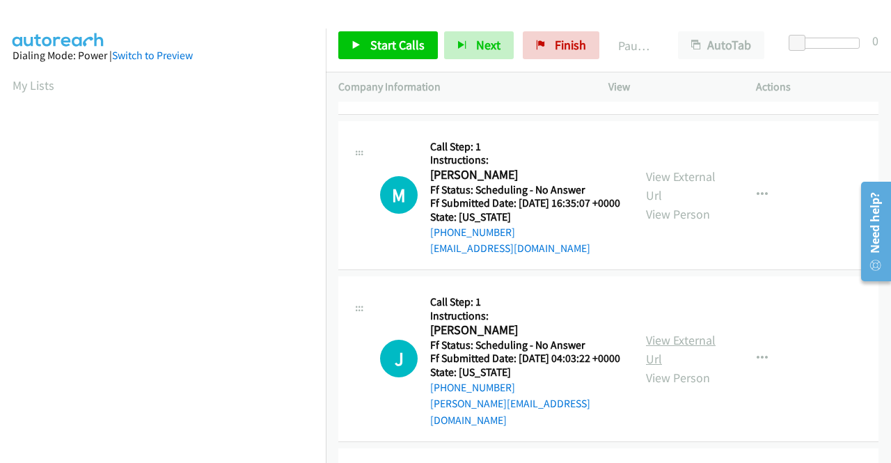
click at [650, 359] on link "View External Url" at bounding box center [681, 349] width 70 height 35
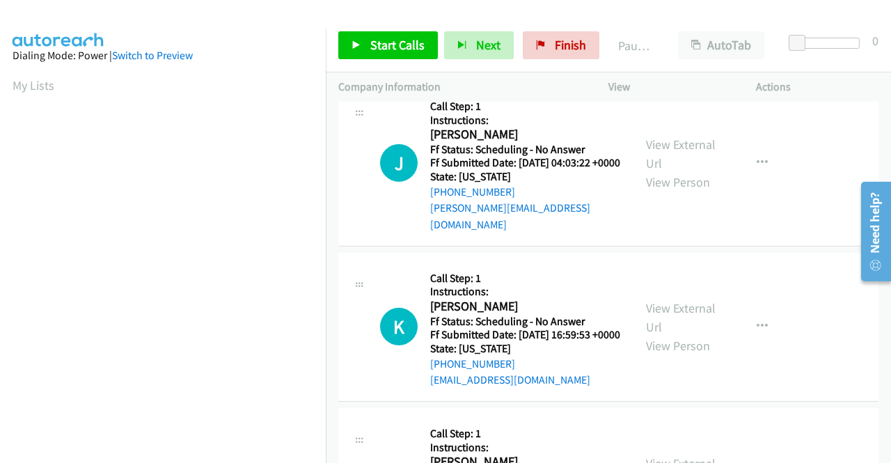
scroll to position [348, 0]
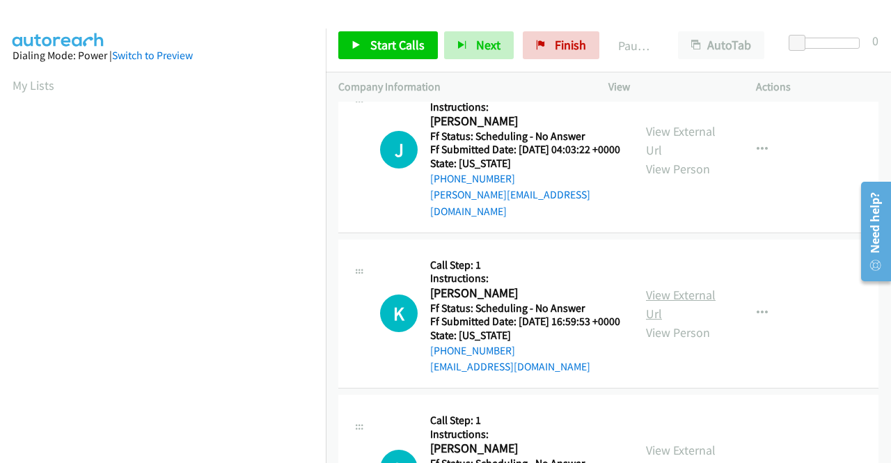
click at [673, 322] on link "View External Url" at bounding box center [681, 304] width 70 height 35
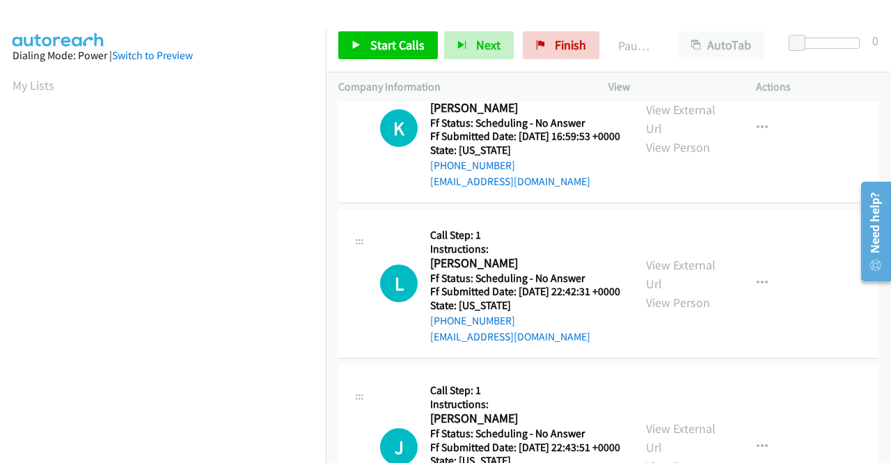
scroll to position [557, 0]
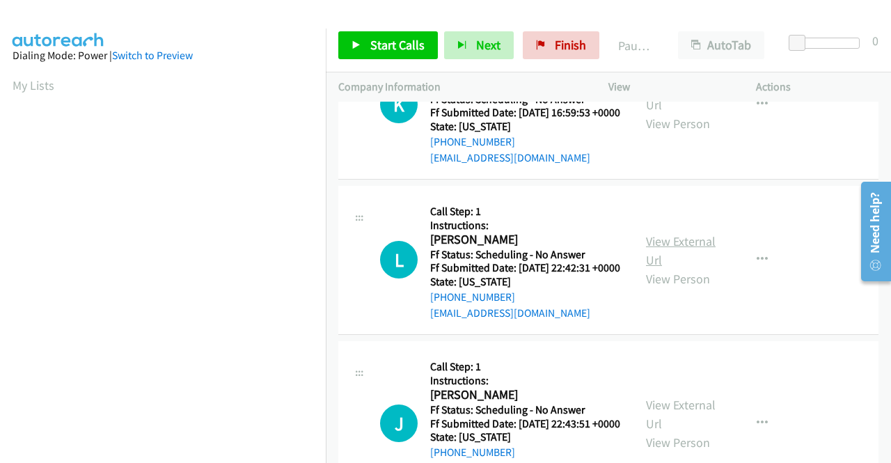
click at [675, 268] on link "View External Url" at bounding box center [681, 250] width 70 height 35
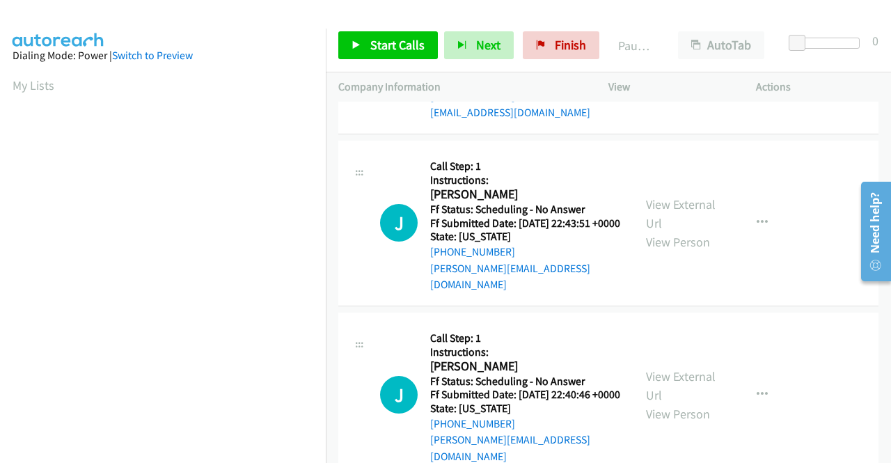
scroll to position [766, 0]
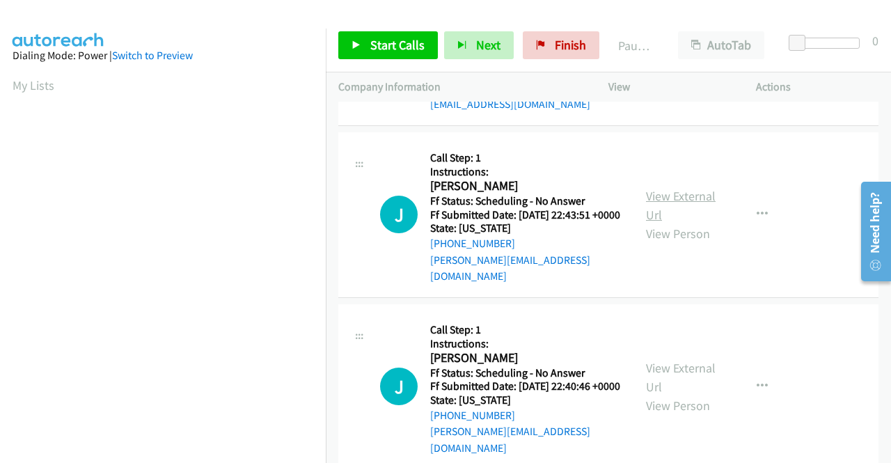
click at [680, 223] on link "View External Url" at bounding box center [681, 205] width 70 height 35
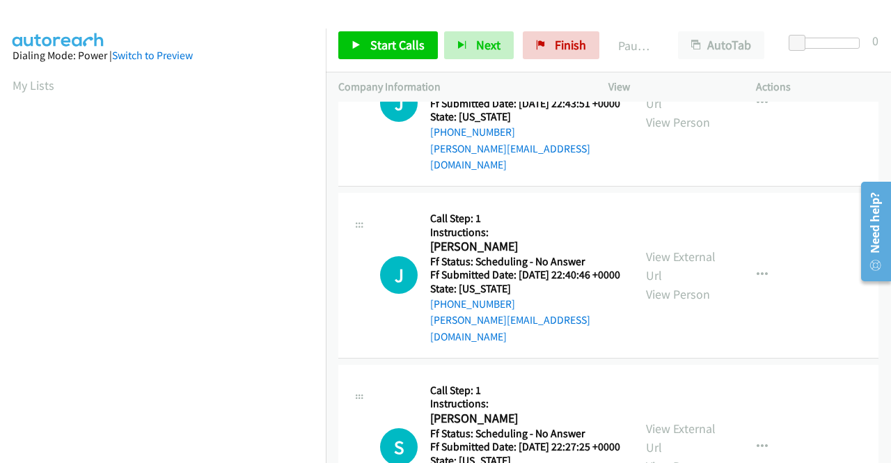
scroll to position [905, 0]
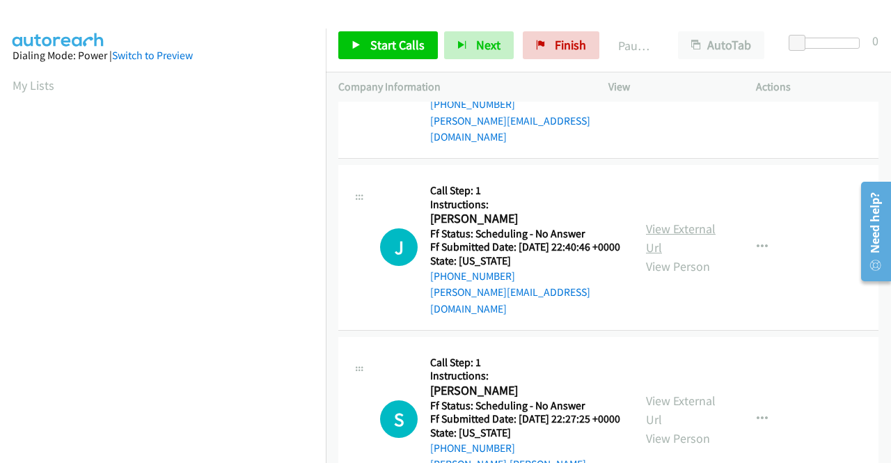
click at [680, 256] on link "View External Url" at bounding box center [681, 238] width 70 height 35
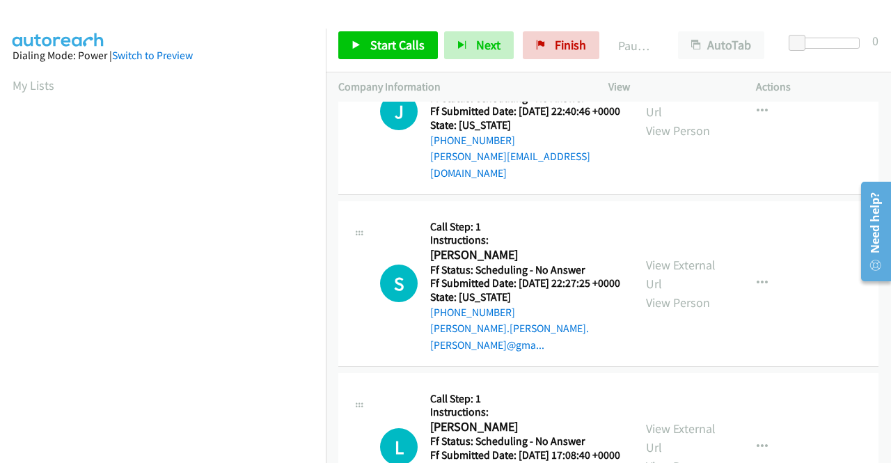
scroll to position [1045, 0]
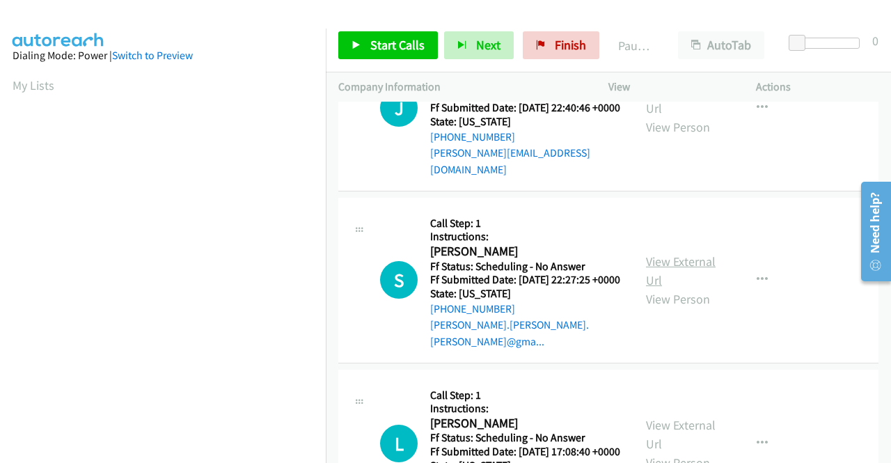
click at [663, 288] on link "View External Url" at bounding box center [681, 270] width 70 height 35
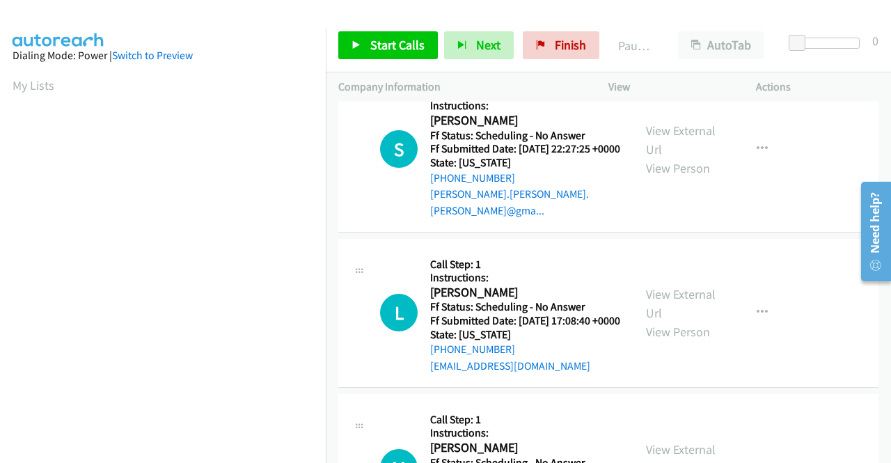
scroll to position [1184, 0]
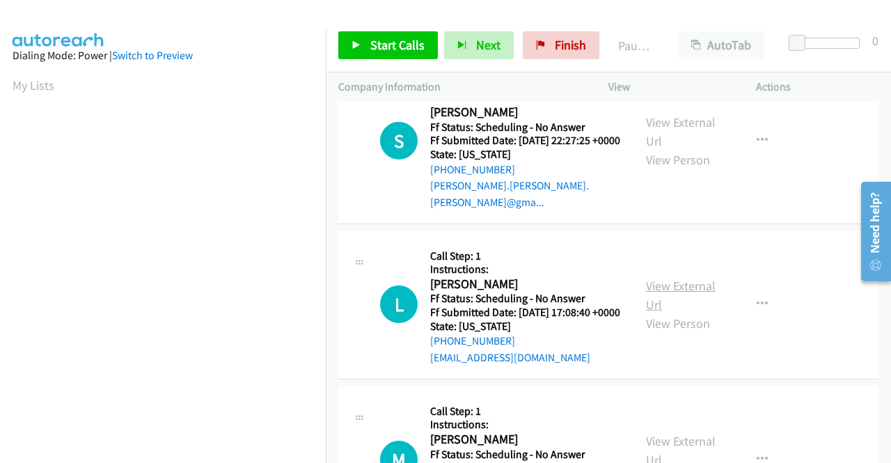
click at [678, 313] on link "View External Url" at bounding box center [681, 295] width 70 height 35
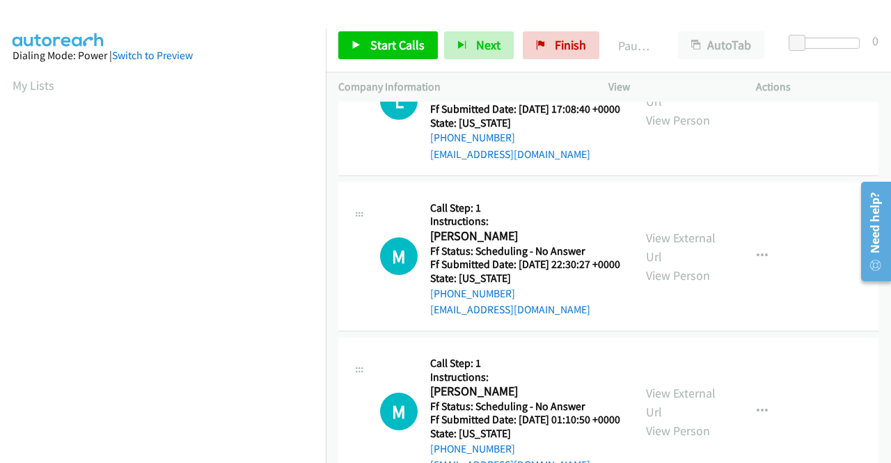
scroll to position [1393, 0]
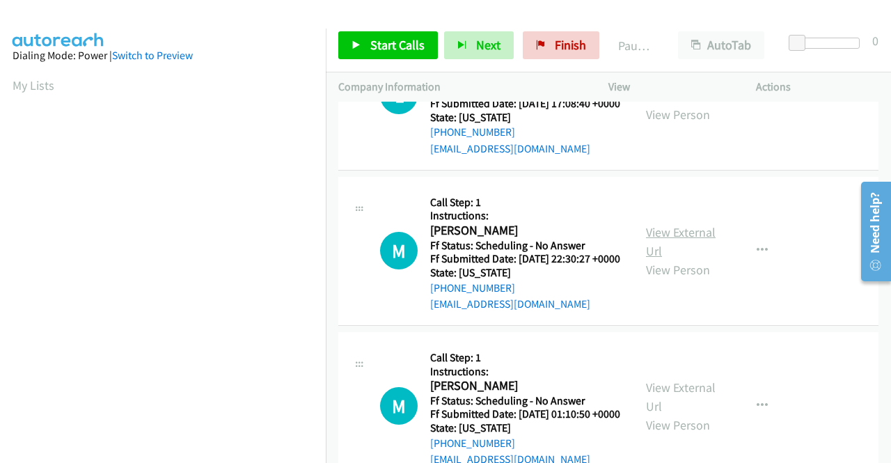
click at [666, 259] on link "View External Url" at bounding box center [681, 241] width 70 height 35
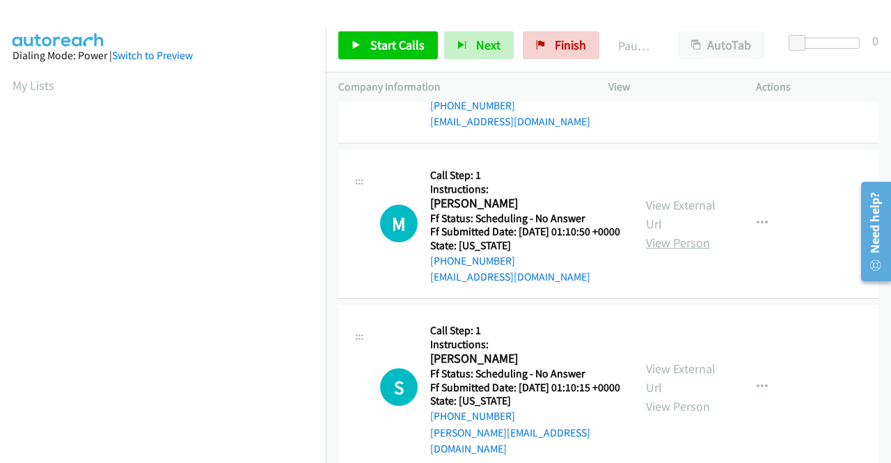
scroll to position [1602, 0]
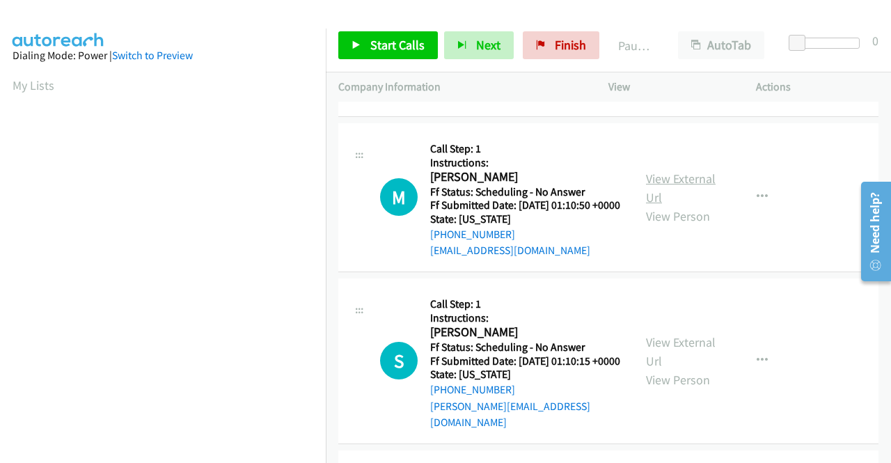
click at [695, 205] on link "View External Url" at bounding box center [681, 188] width 70 height 35
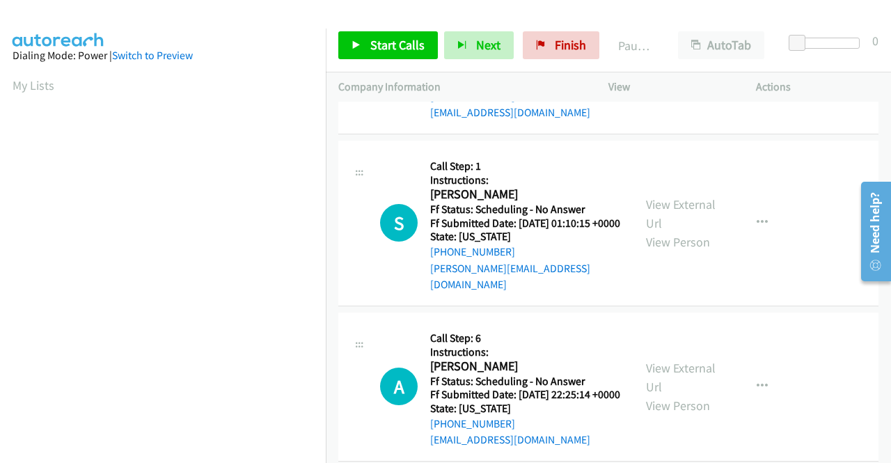
scroll to position [1741, 0]
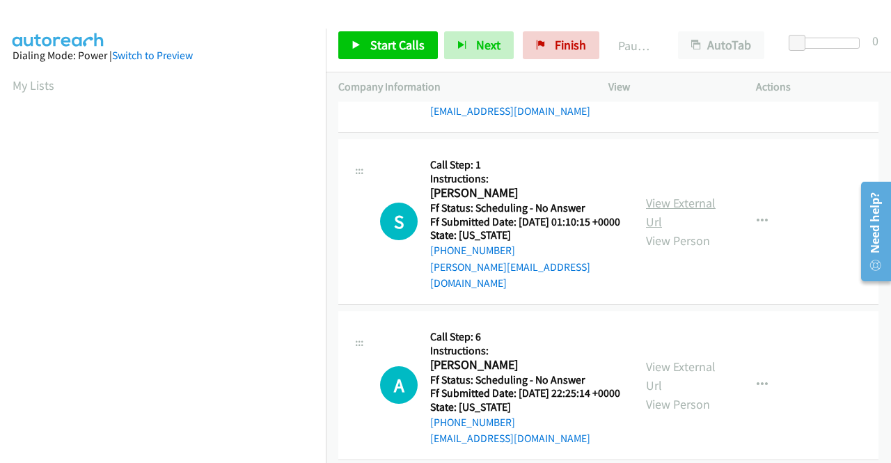
click at [694, 230] on link "View External Url" at bounding box center [681, 212] width 70 height 35
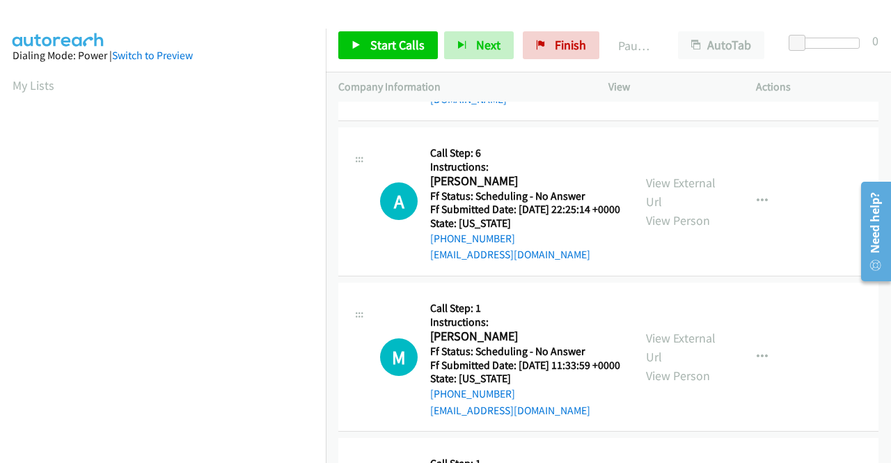
scroll to position [1950, 0]
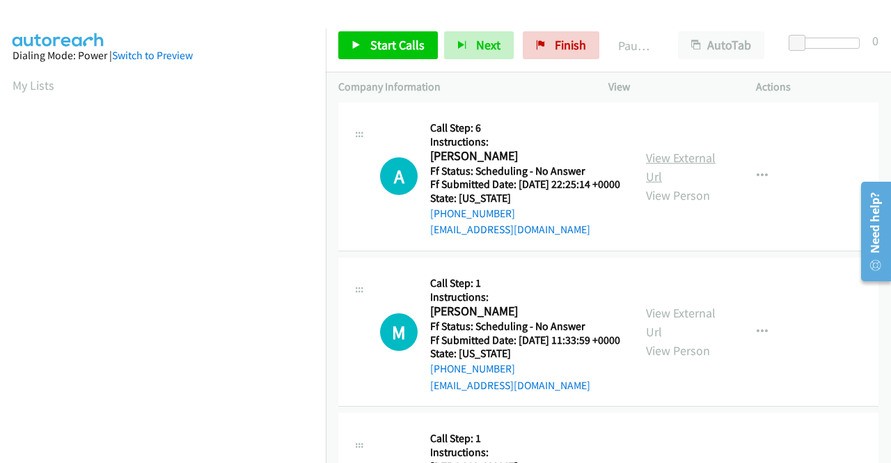
click at [663, 185] on link "View External Url" at bounding box center [681, 167] width 70 height 35
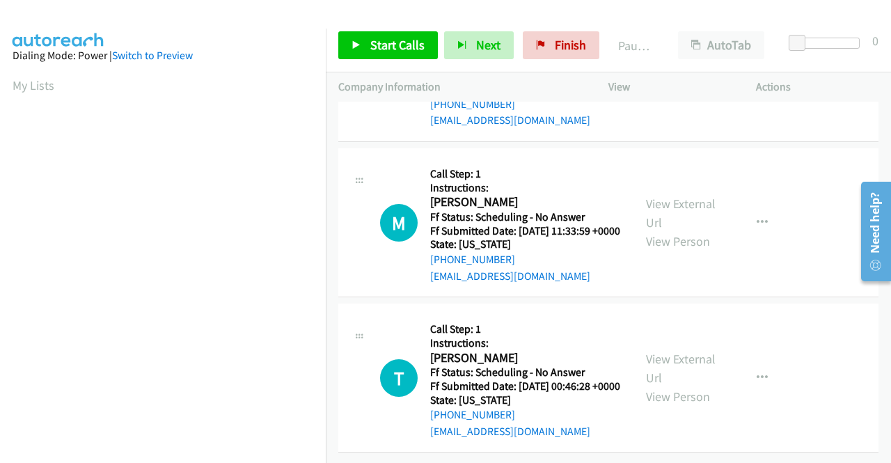
scroll to position [2089, 0]
click at [663, 231] on link "View External Url" at bounding box center [681, 213] width 70 height 35
click at [655, 351] on link "View External Url" at bounding box center [681, 368] width 70 height 35
click at [382, 50] on span "Start Calls" at bounding box center [397, 45] width 54 height 16
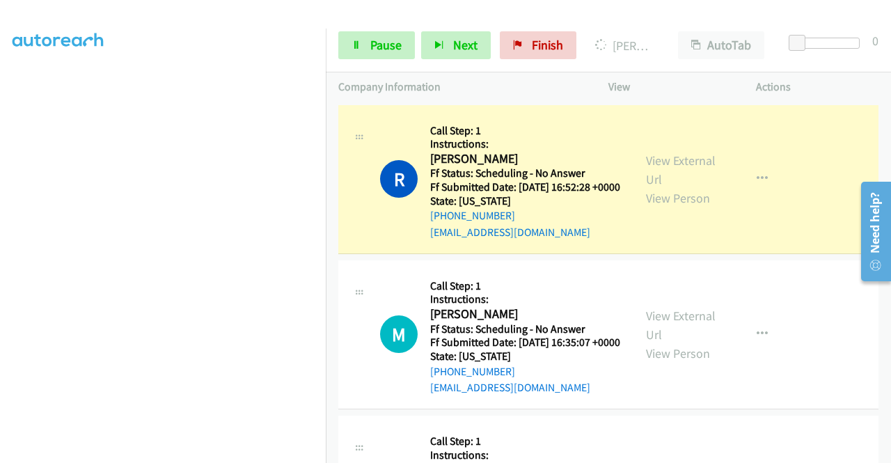
scroll to position [318, 0]
click at [379, 56] on link "Pause" at bounding box center [376, 45] width 77 height 28
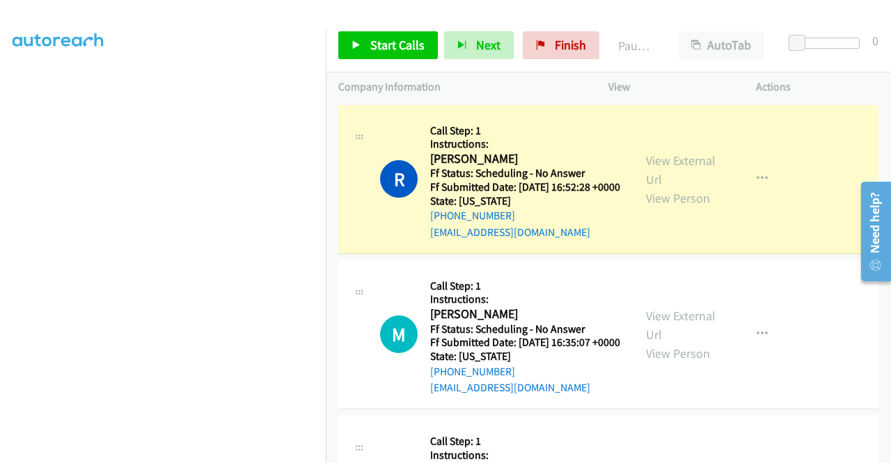
scroll to position [0, 0]
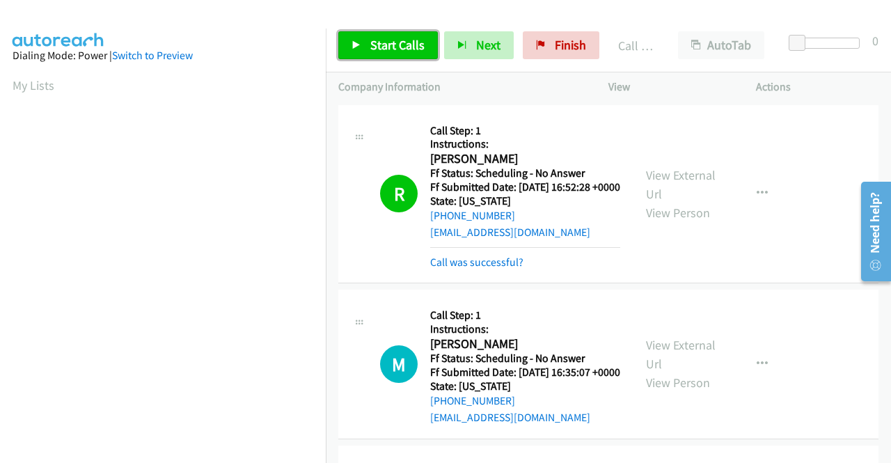
click at [403, 42] on span "Start Calls" at bounding box center [397, 45] width 54 height 16
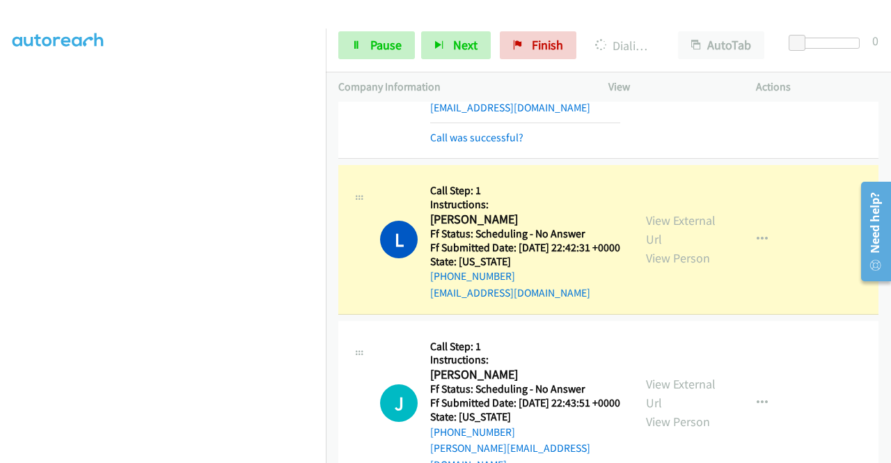
scroll to position [766, 0]
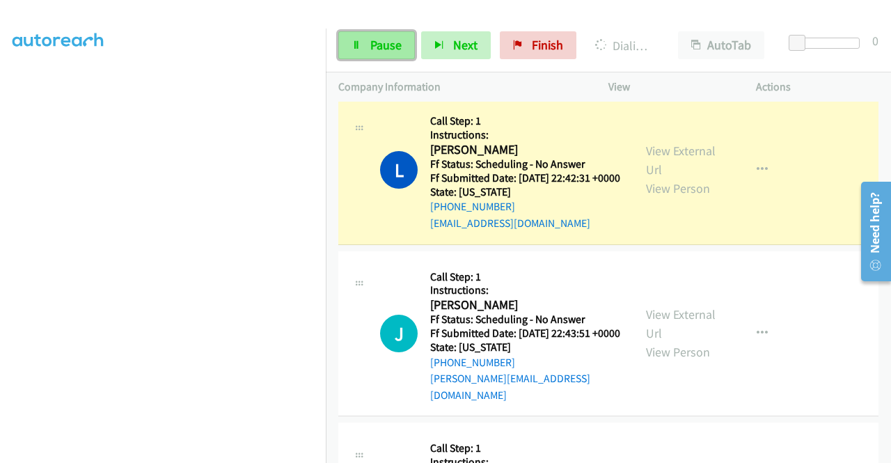
click at [379, 42] on span "Pause" at bounding box center [385, 45] width 31 height 16
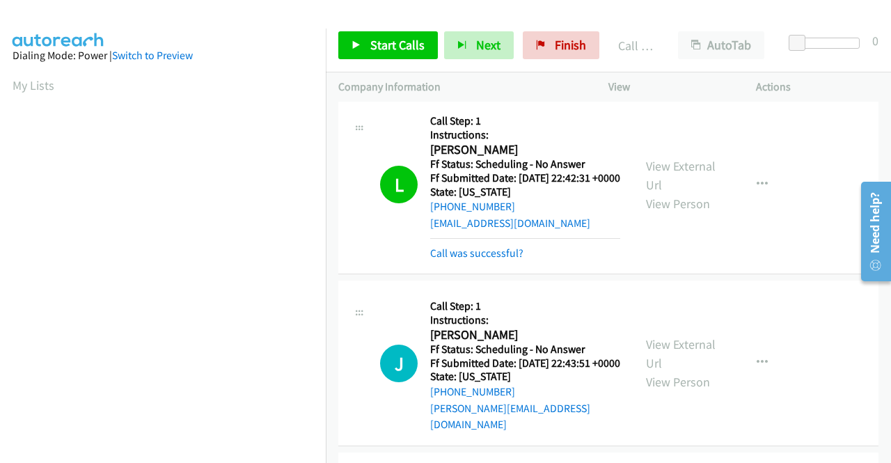
scroll to position [318, 0]
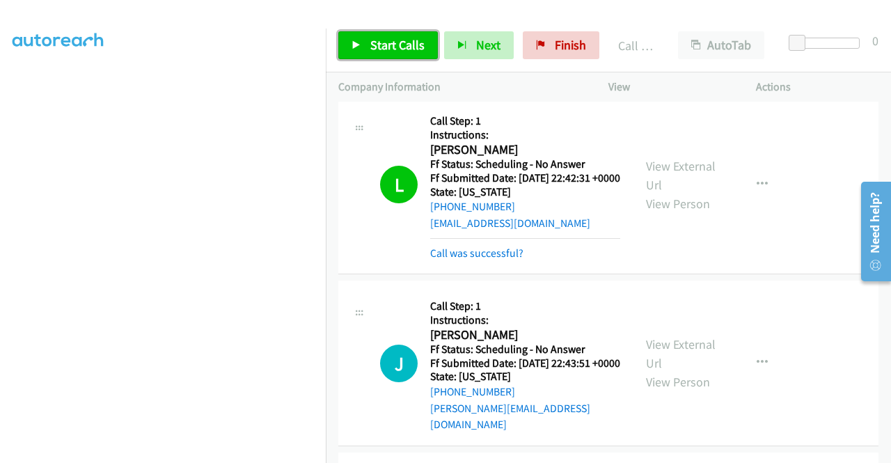
click at [377, 47] on span "Start Calls" at bounding box center [397, 45] width 54 height 16
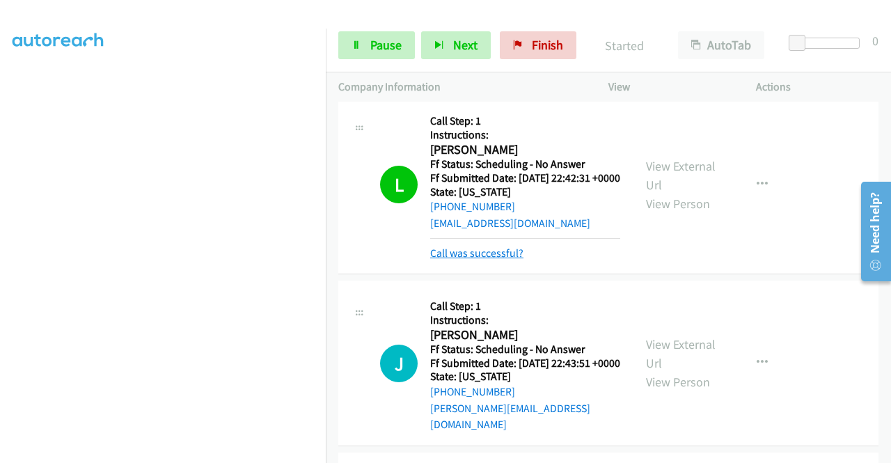
click at [517, 260] on link "Call was successful?" at bounding box center [476, 253] width 93 height 13
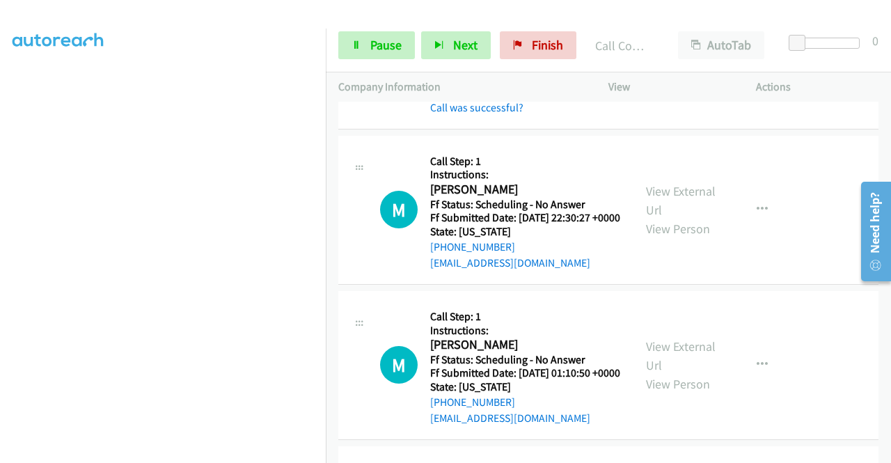
scroll to position [1741, 0]
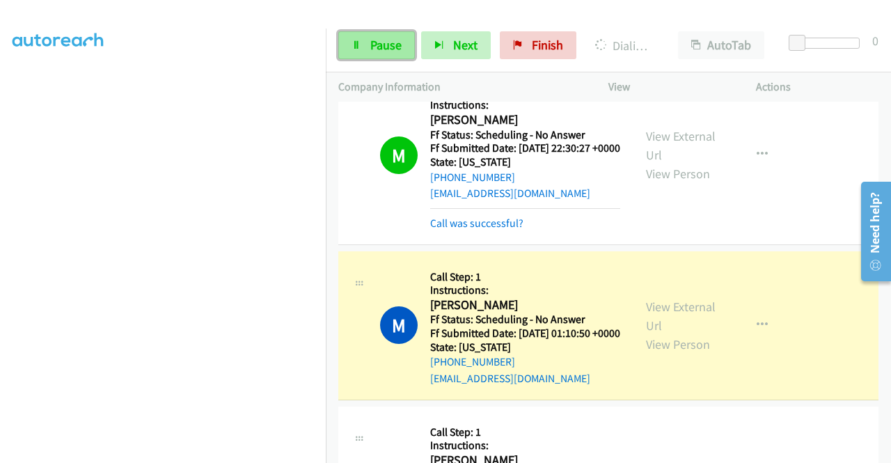
click at [374, 49] on span "Pause" at bounding box center [385, 45] width 31 height 16
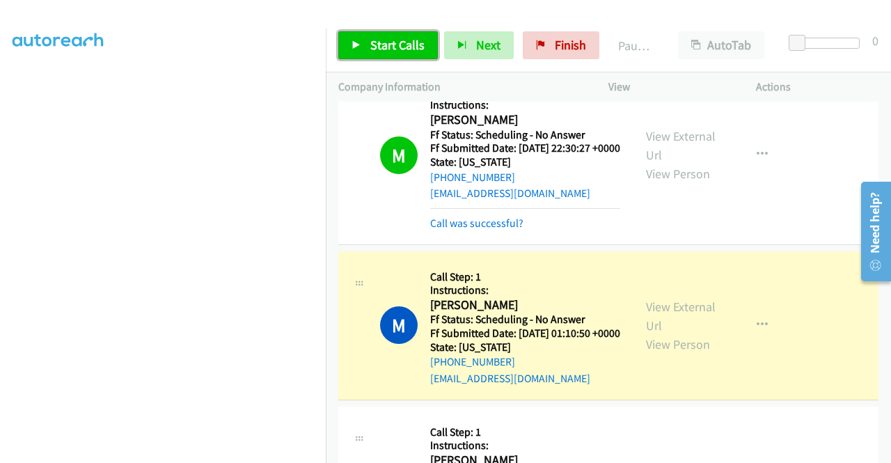
click at [374, 49] on span "Start Calls" at bounding box center [397, 45] width 54 height 16
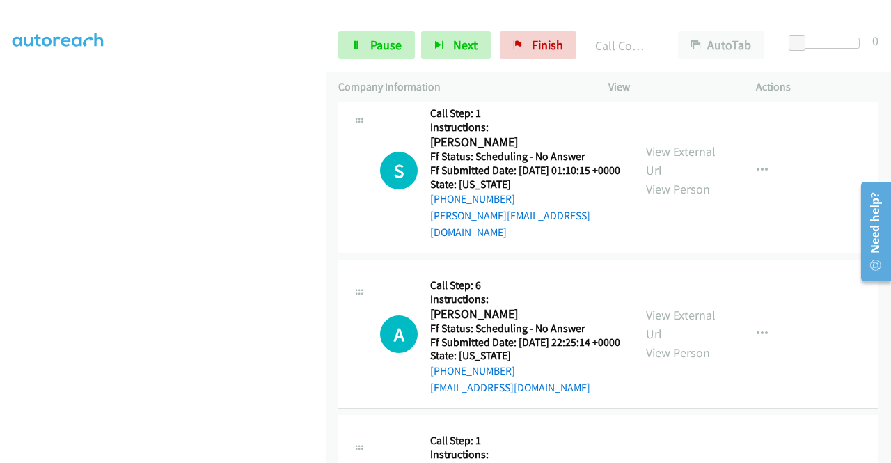
scroll to position [318, 0]
click at [380, 54] on link "Pause" at bounding box center [376, 45] width 77 height 28
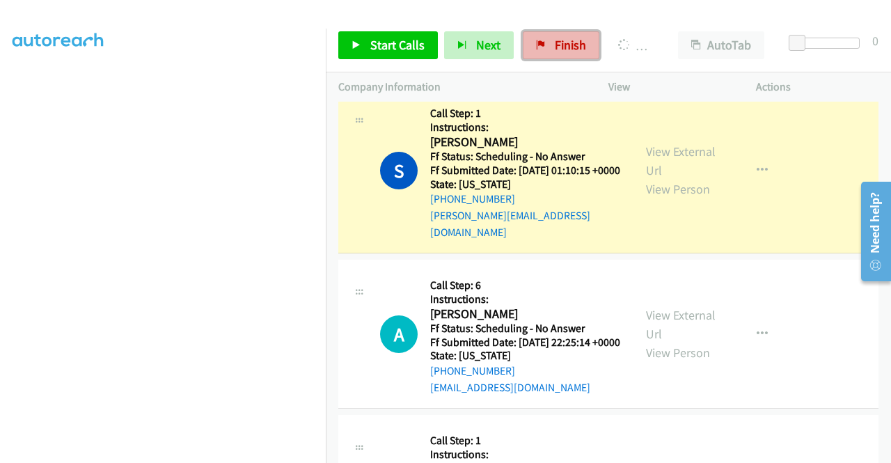
click at [559, 42] on span "Finish" at bounding box center [570, 45] width 31 height 16
